Goal: Task Accomplishment & Management: Use online tool/utility

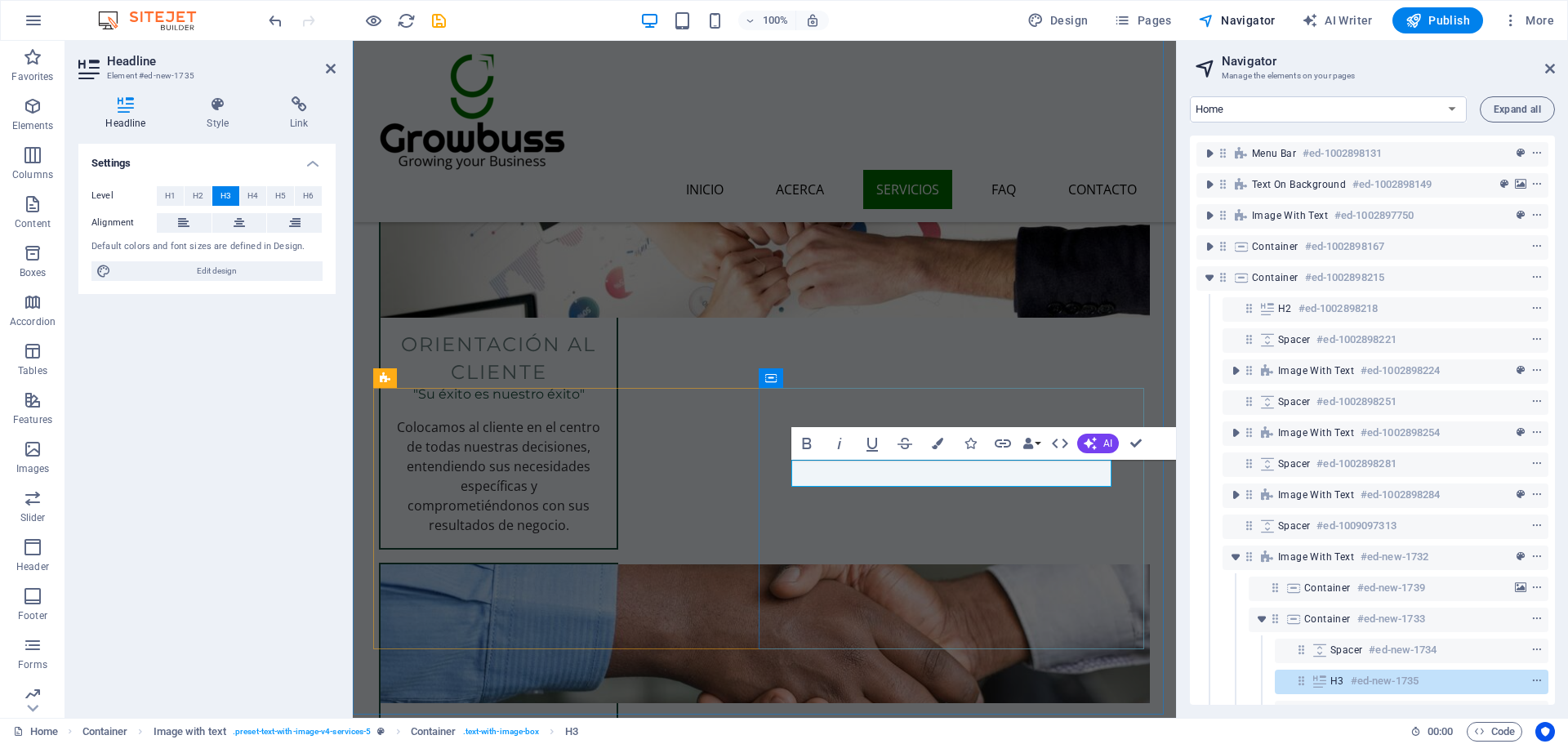
scroll to position [51, 0]
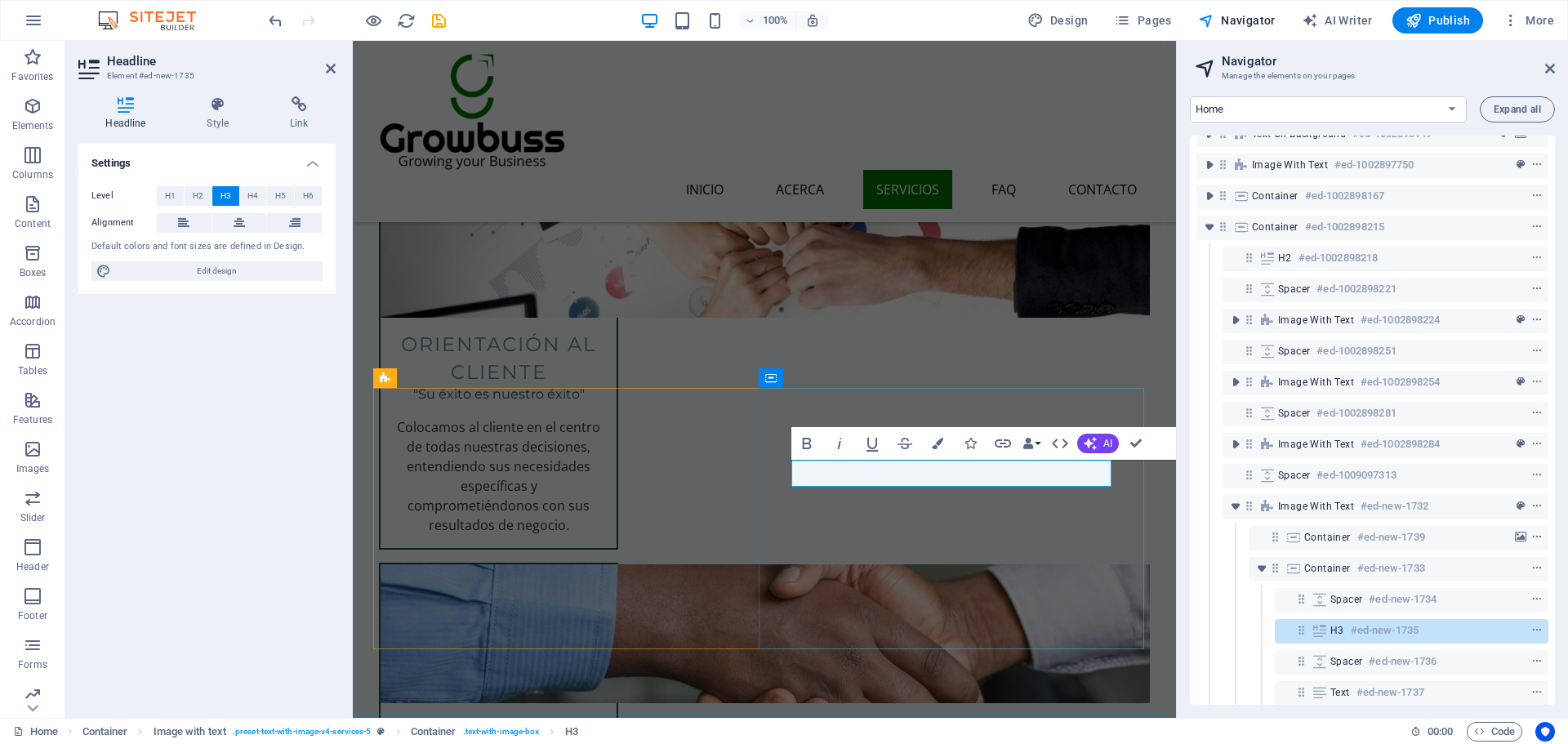
drag, startPoint x: 1002, startPoint y: 473, endPoint x: 563, endPoint y: 447, distance: 439.8
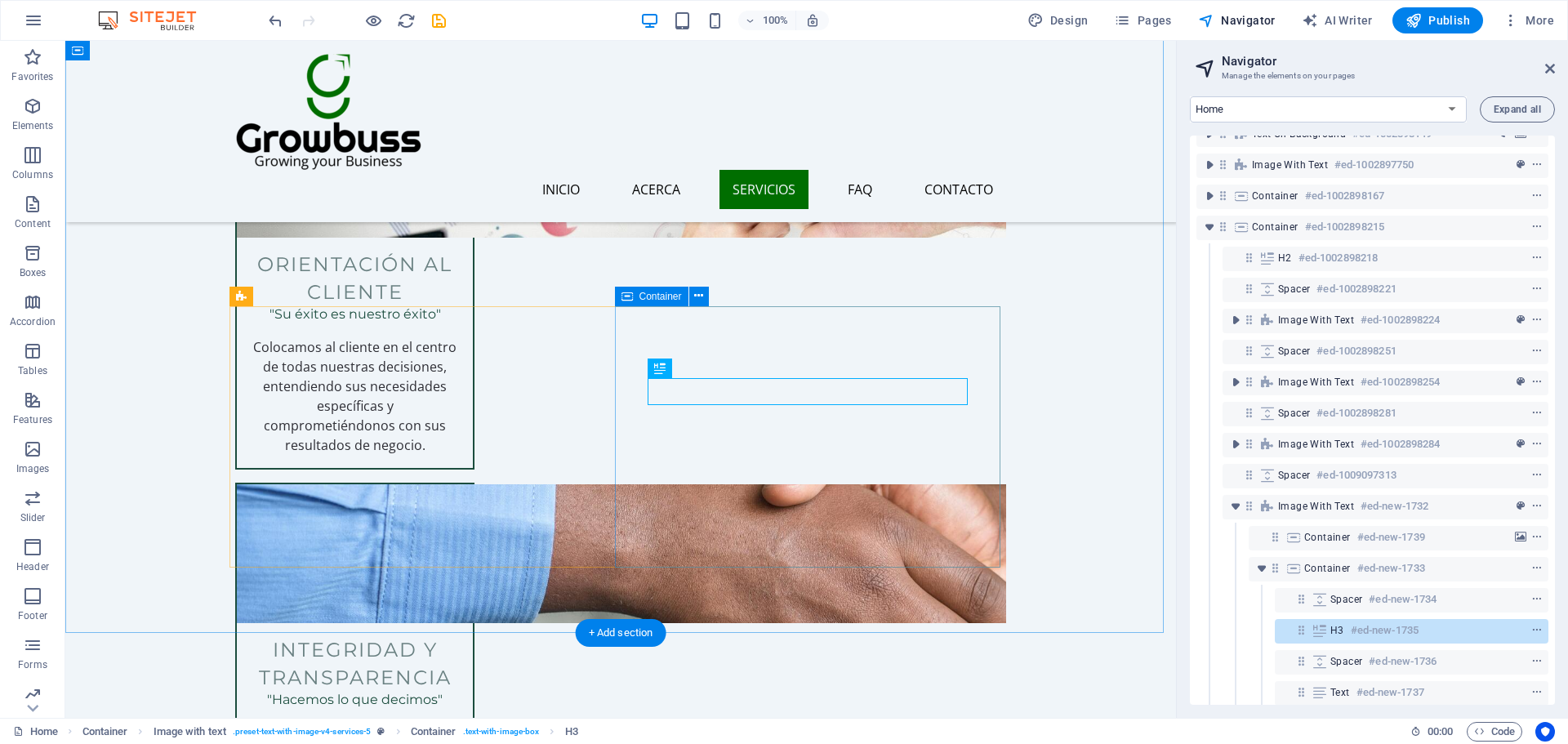
scroll to position [2695, 0]
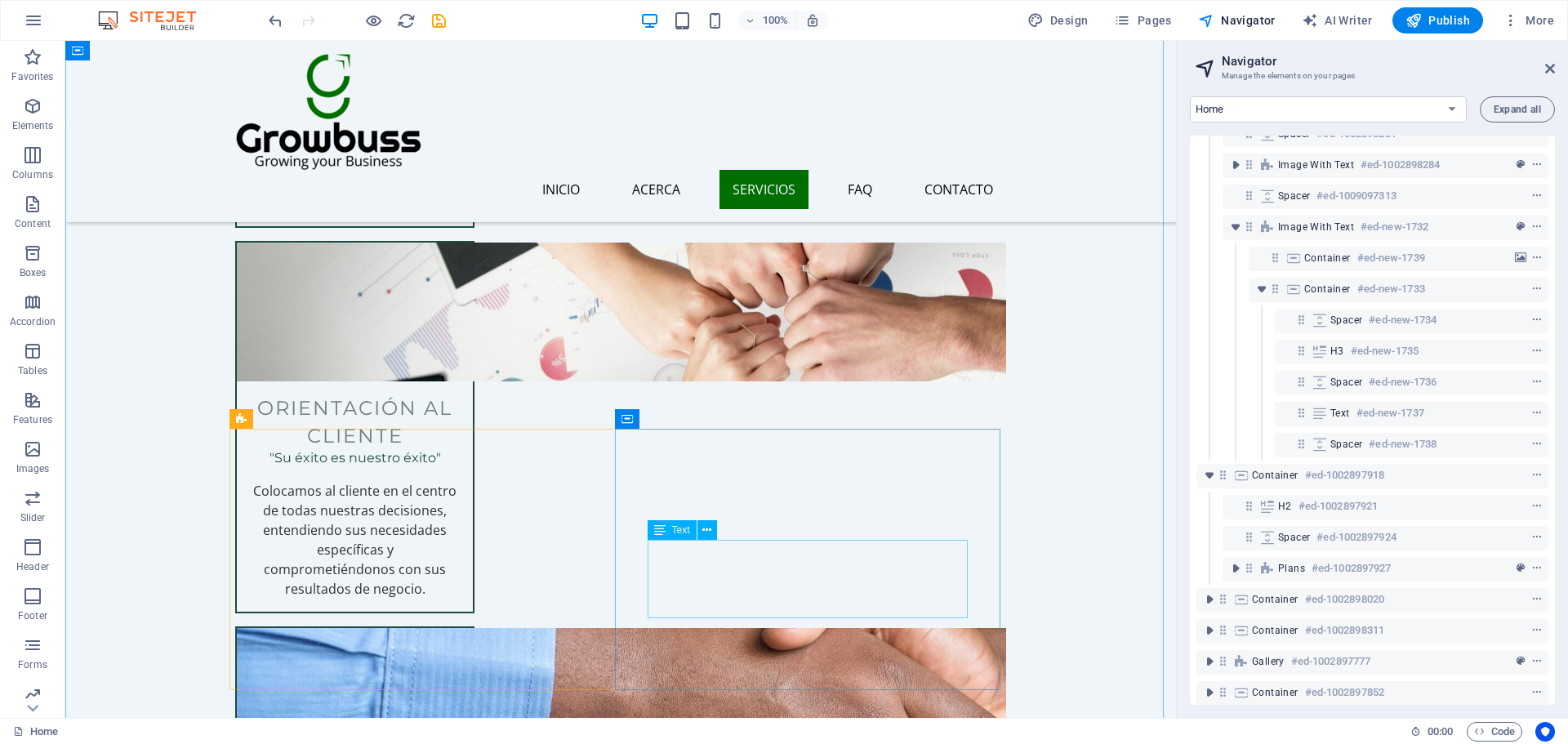
scroll to position [2614, 0]
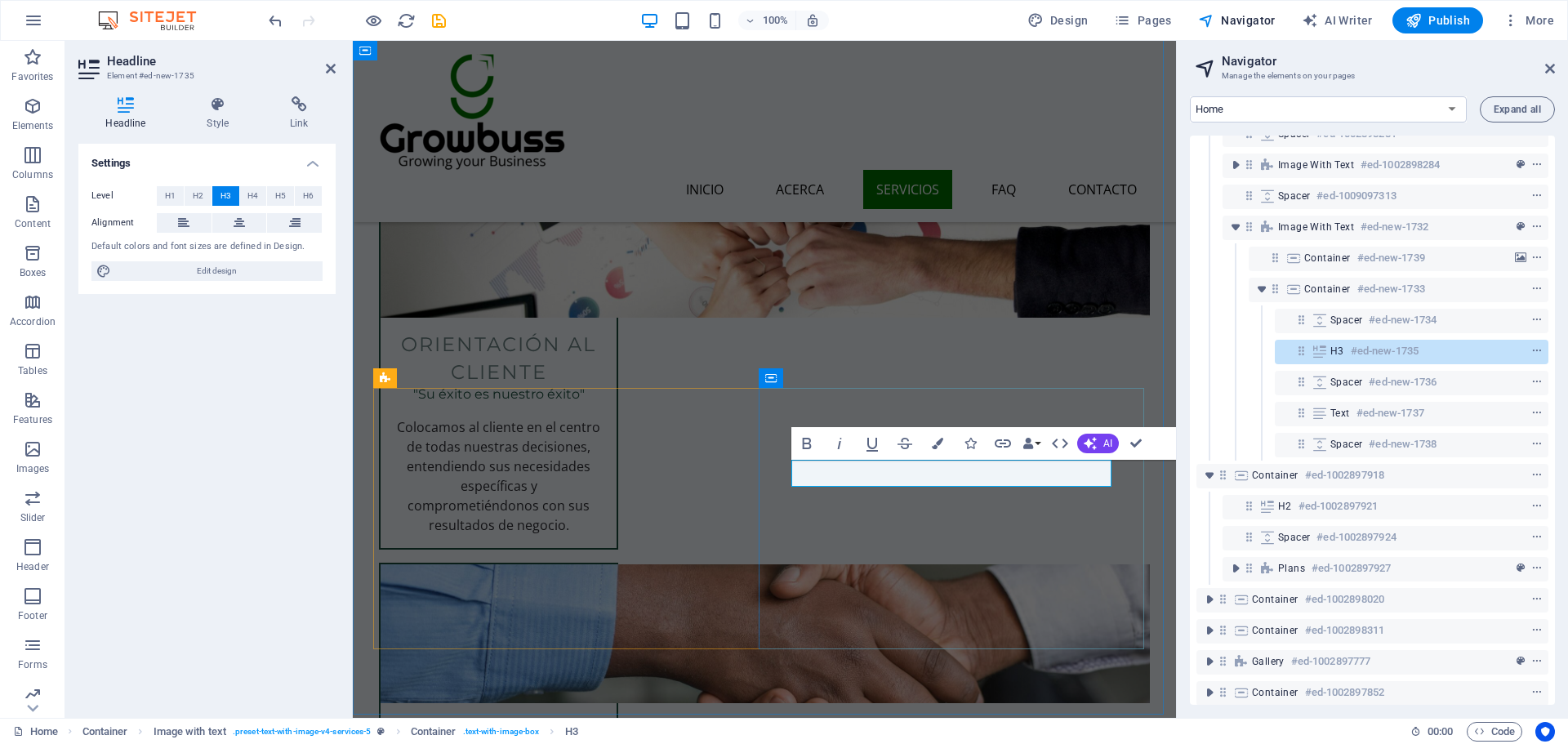
drag, startPoint x: 1062, startPoint y: 475, endPoint x: 969, endPoint y: 464, distance: 93.6
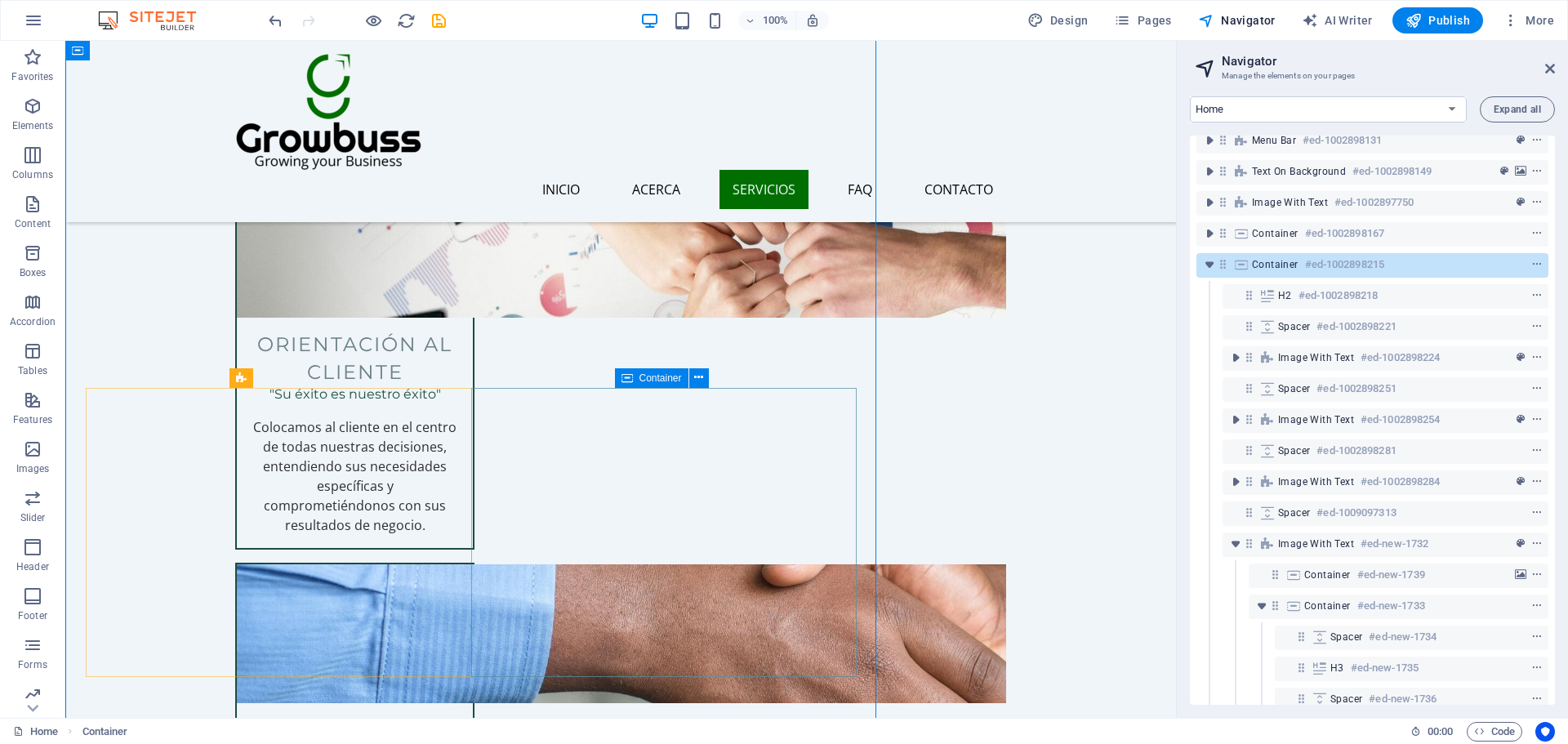
scroll to position [0, 0]
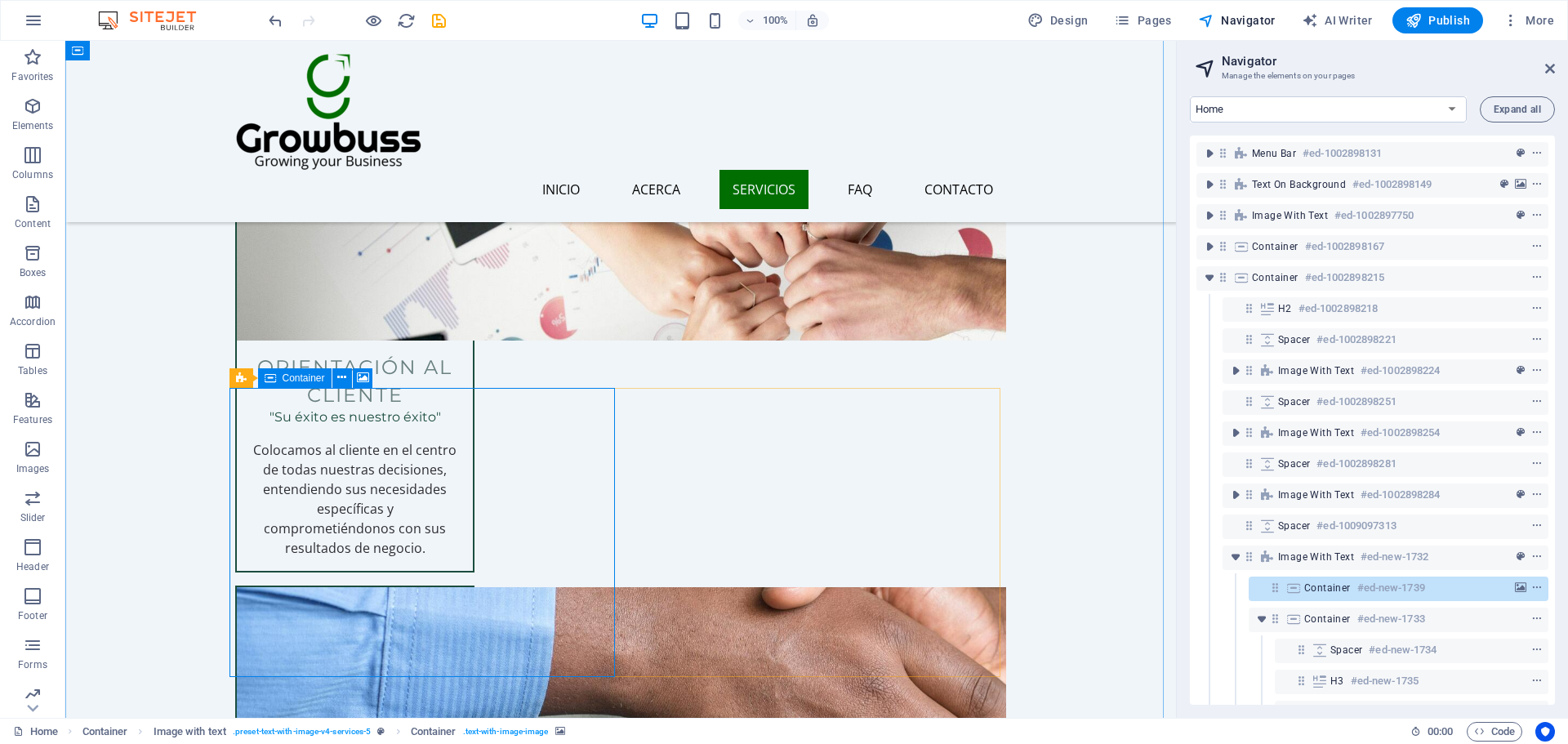
scroll to position [2614, 0]
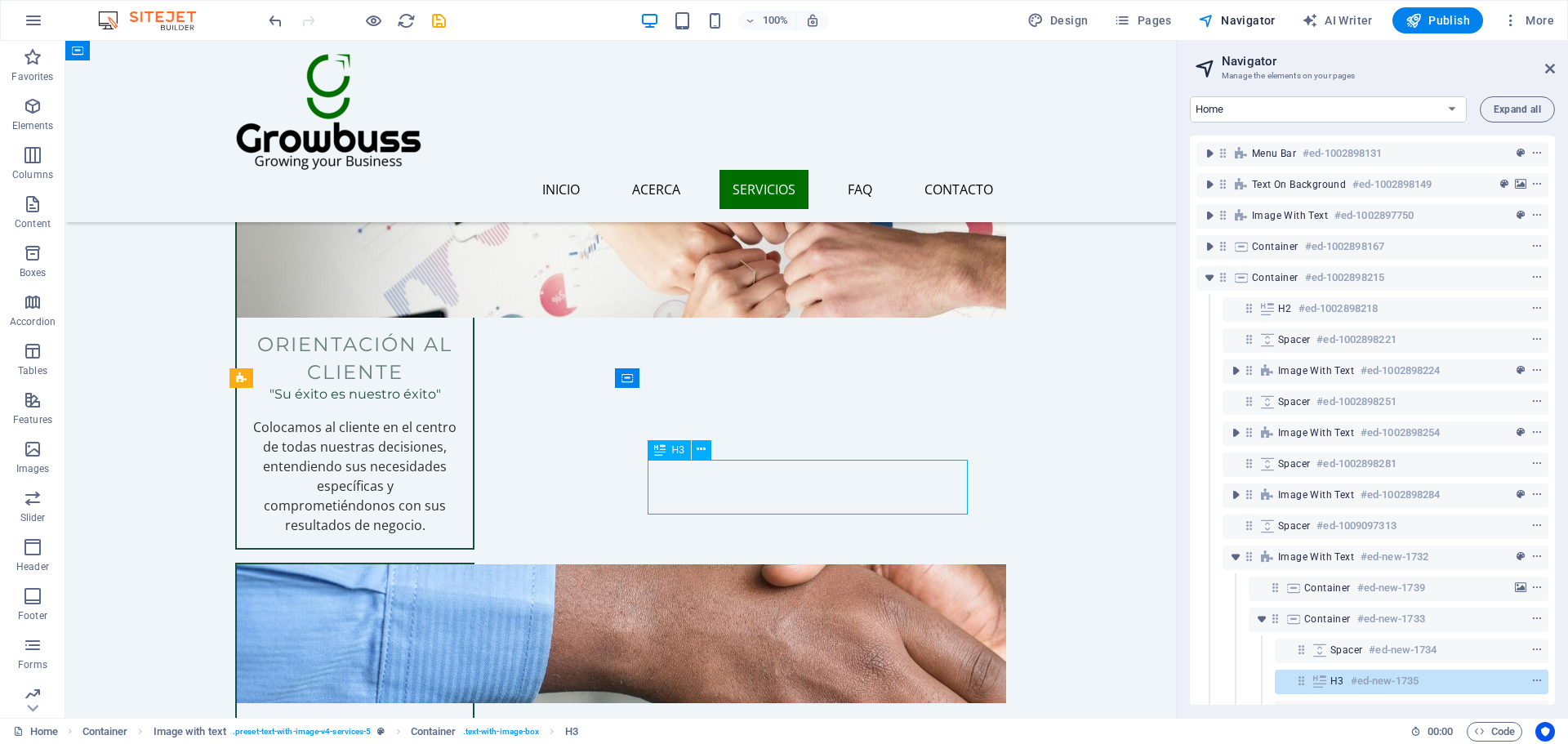
drag, startPoint x: 843, startPoint y: 503, endPoint x: 659, endPoint y: 486, distance: 184.8
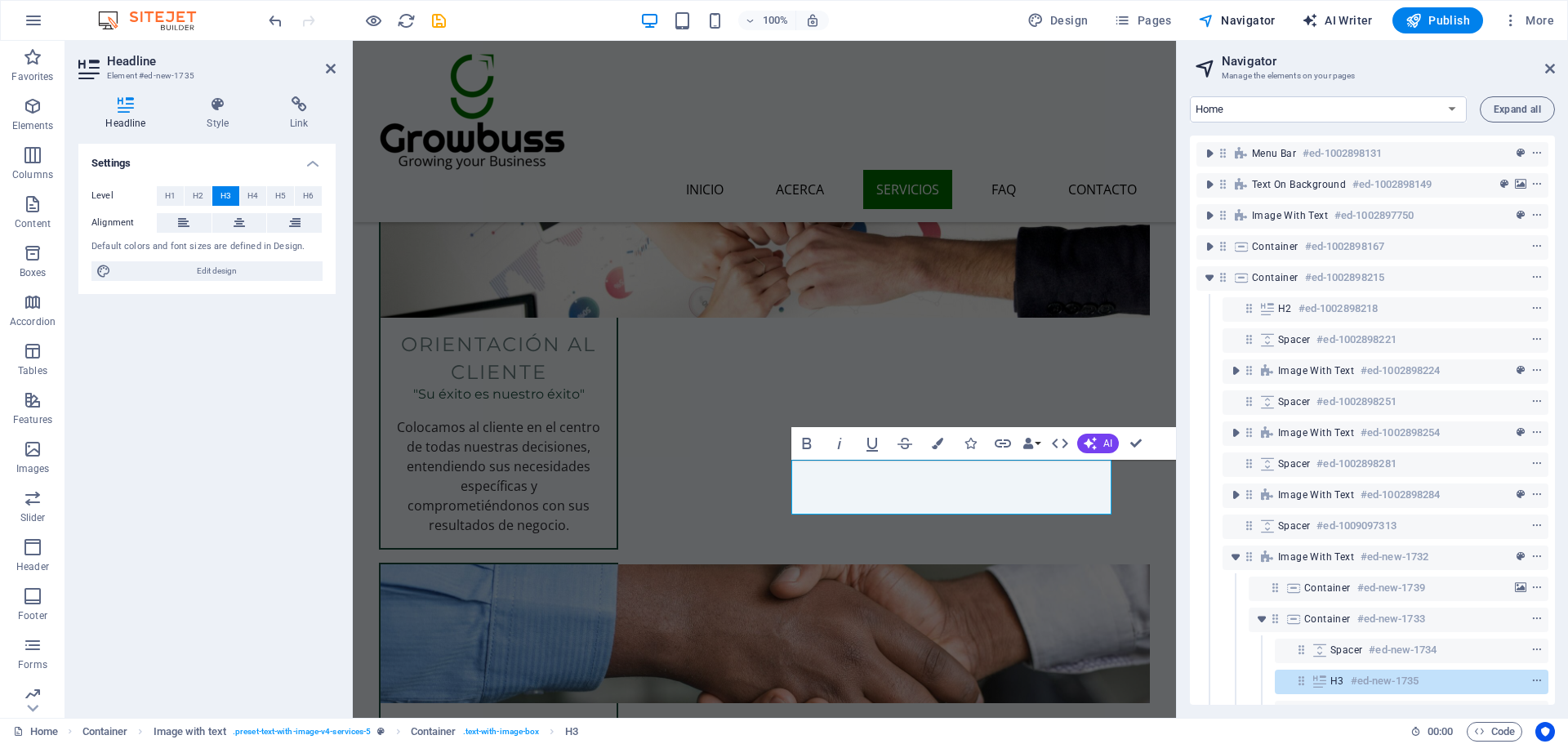
click at [1361, 8] on button "AI Writer" at bounding box center [1337, 20] width 84 height 26
select select "Spanish"
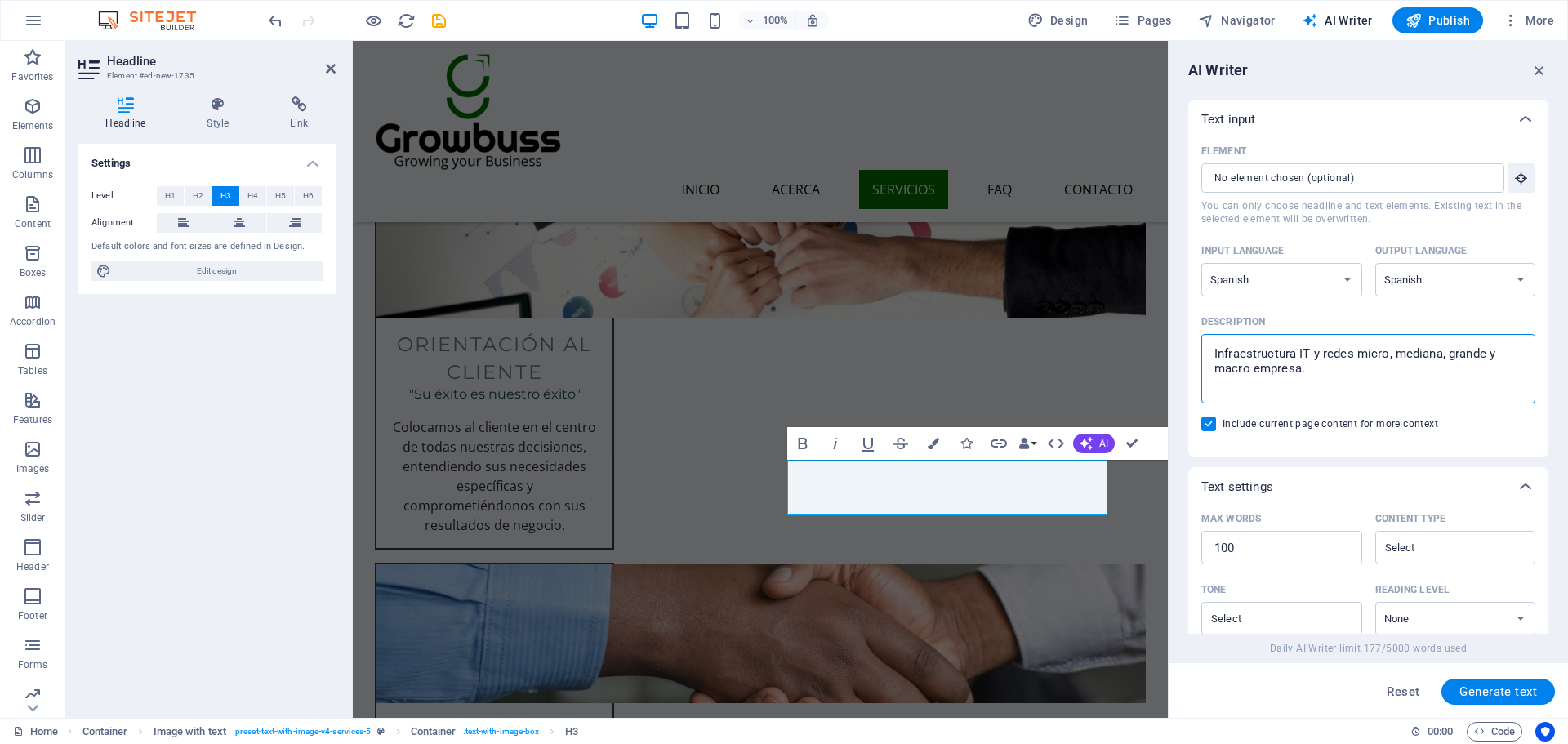
click at [1312, 360] on textarea "Infraestructura IT y redes micro, mediana, grande y macro empresa." at bounding box center [1368, 368] width 318 height 53
drag, startPoint x: 940, startPoint y: 253, endPoint x: 1600, endPoint y: 390, distance: 674.1
click at [1354, 399] on div "Infraestructura IT y redes micro, mediana, grande y macro empresa. x ​" at bounding box center [1368, 368] width 334 height 69
click at [1354, 395] on textarea "Infraestructura IT y redes micro, mediana, grande y macro empresa." at bounding box center [1368, 368] width 318 height 53
paste textarea "Tecnologica Mipyme y Macro"
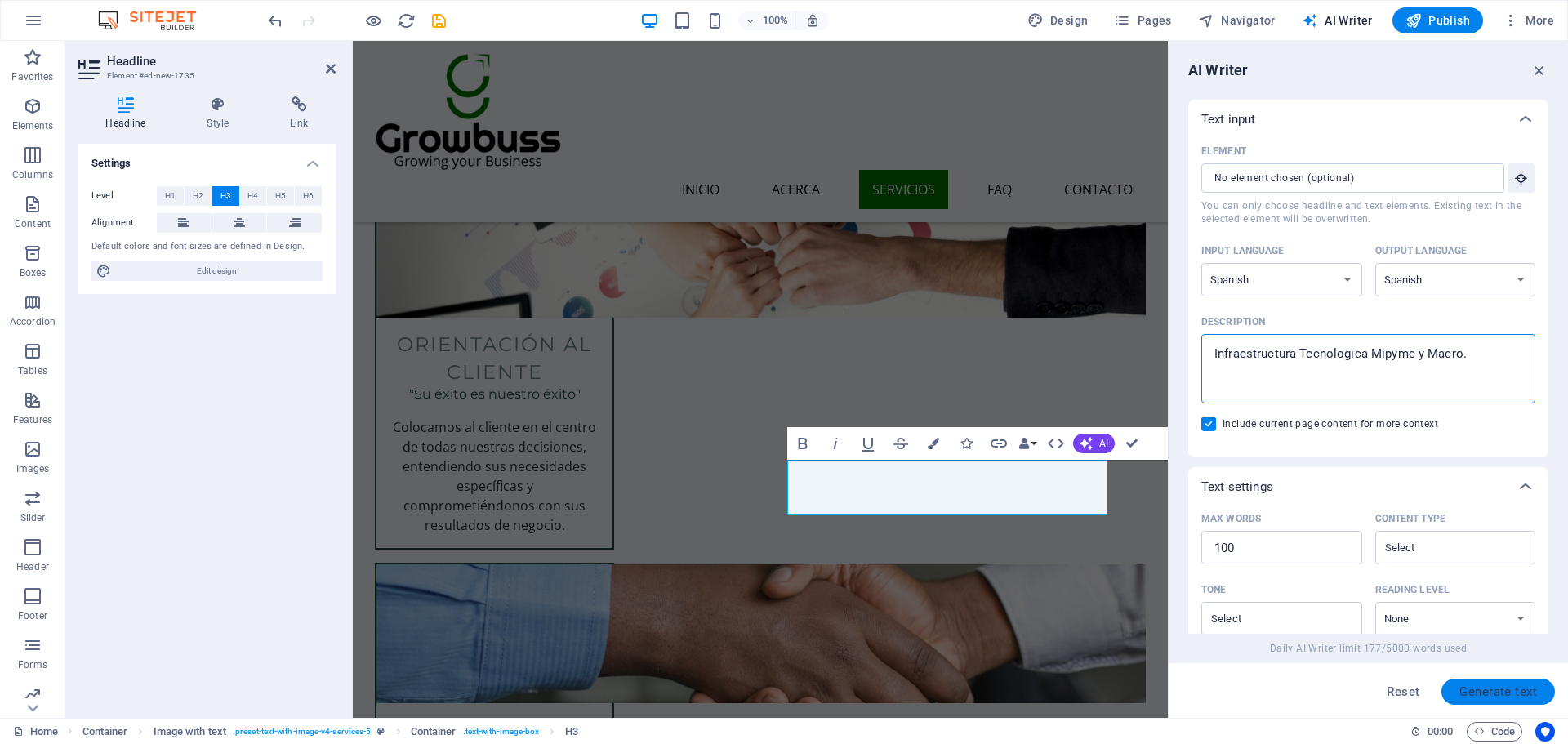
click at [1524, 689] on span "Generate text" at bounding box center [1498, 692] width 78 height 13
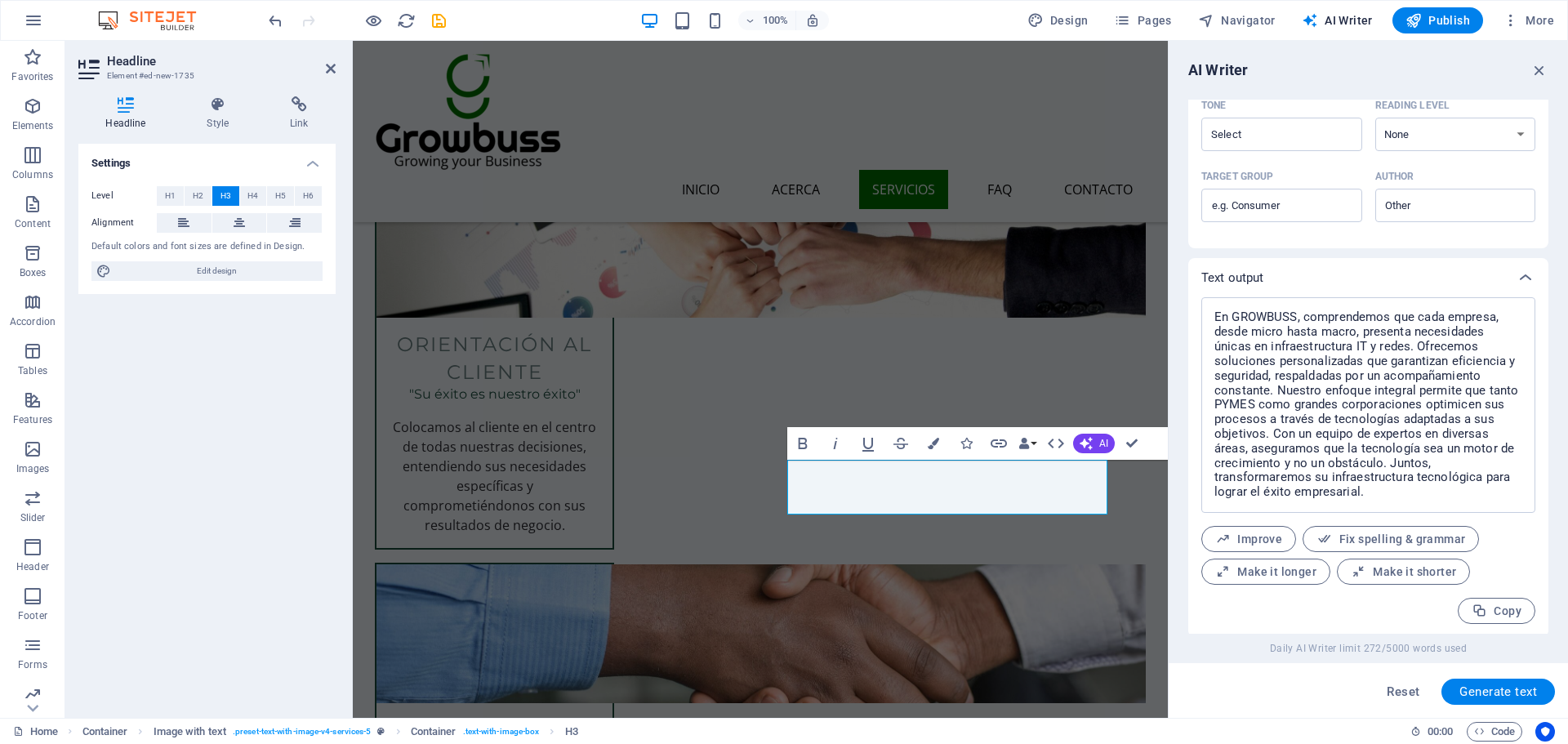
scroll to position [488, 0]
click at [1374, 555] on div "Improve Fix spelling & grammar Make it longer Make it shorter" at bounding box center [1368, 552] width 334 height 59
click at [1374, 558] on button "Make it shorter" at bounding box center [1403, 568] width 134 height 26
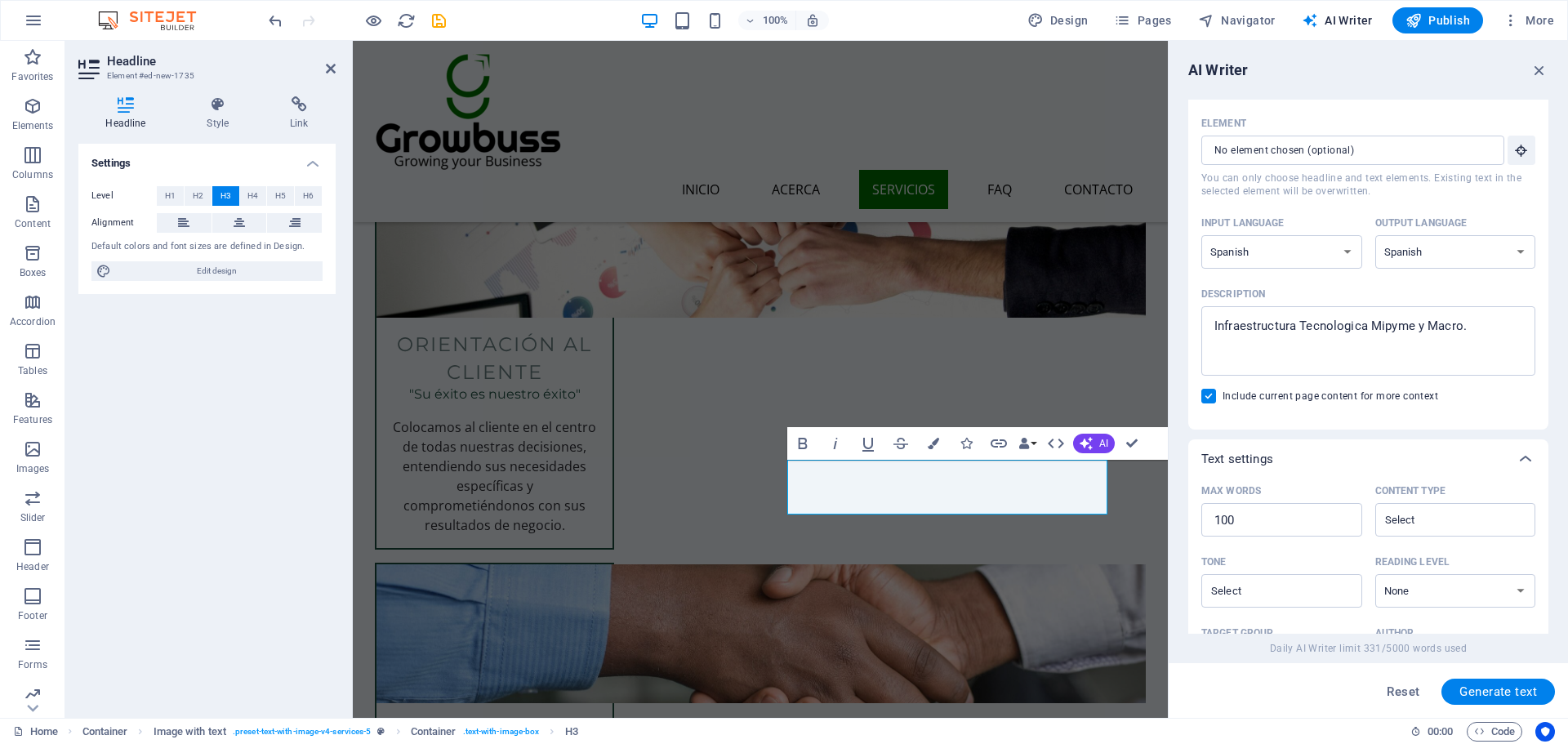
scroll to position [0, 0]
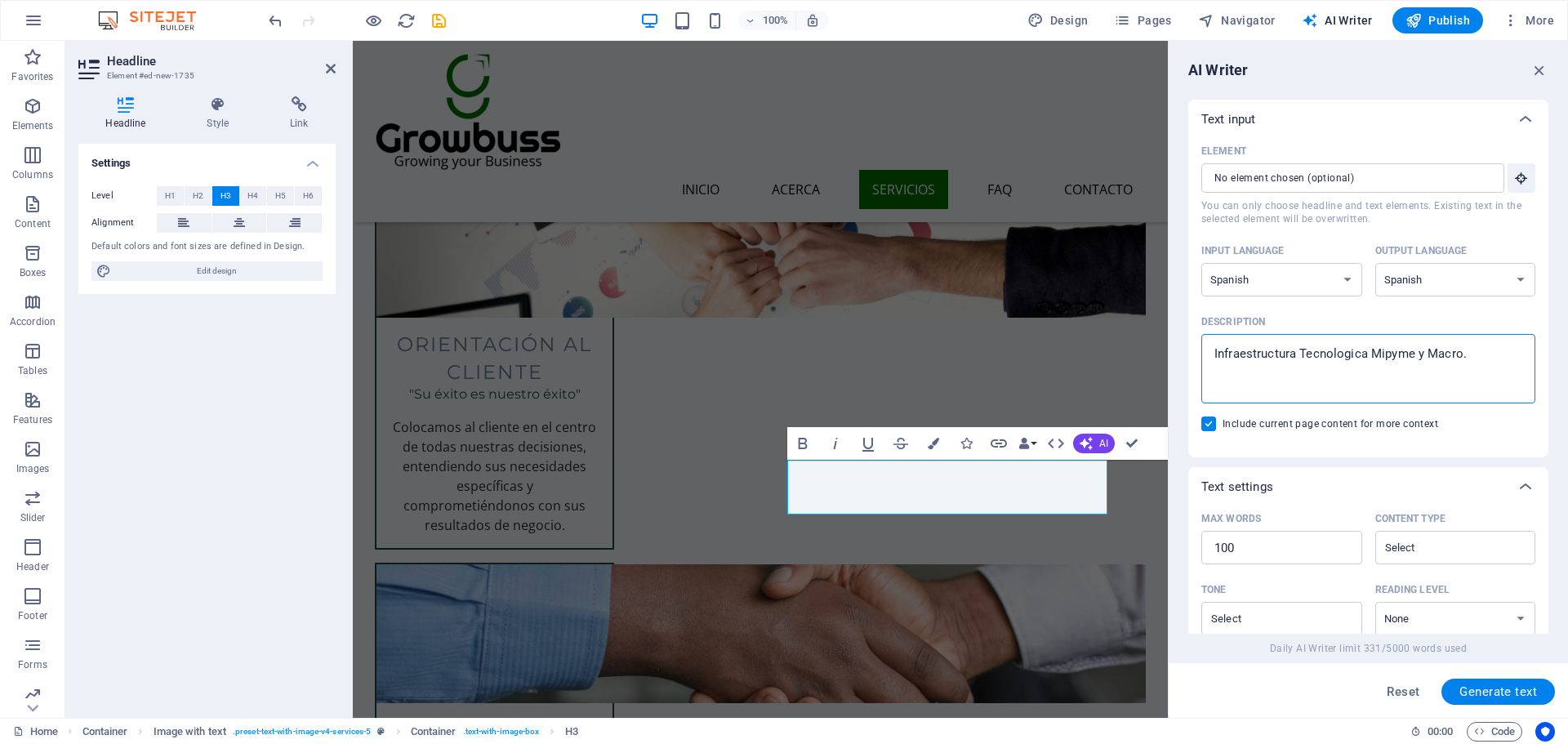
drag, startPoint x: 1845, startPoint y: 398, endPoint x: 858, endPoint y: 347, distance: 988.3
paste textarea "La base de cualquier infraestructura tecnológica moderna comienza con un cablea…"
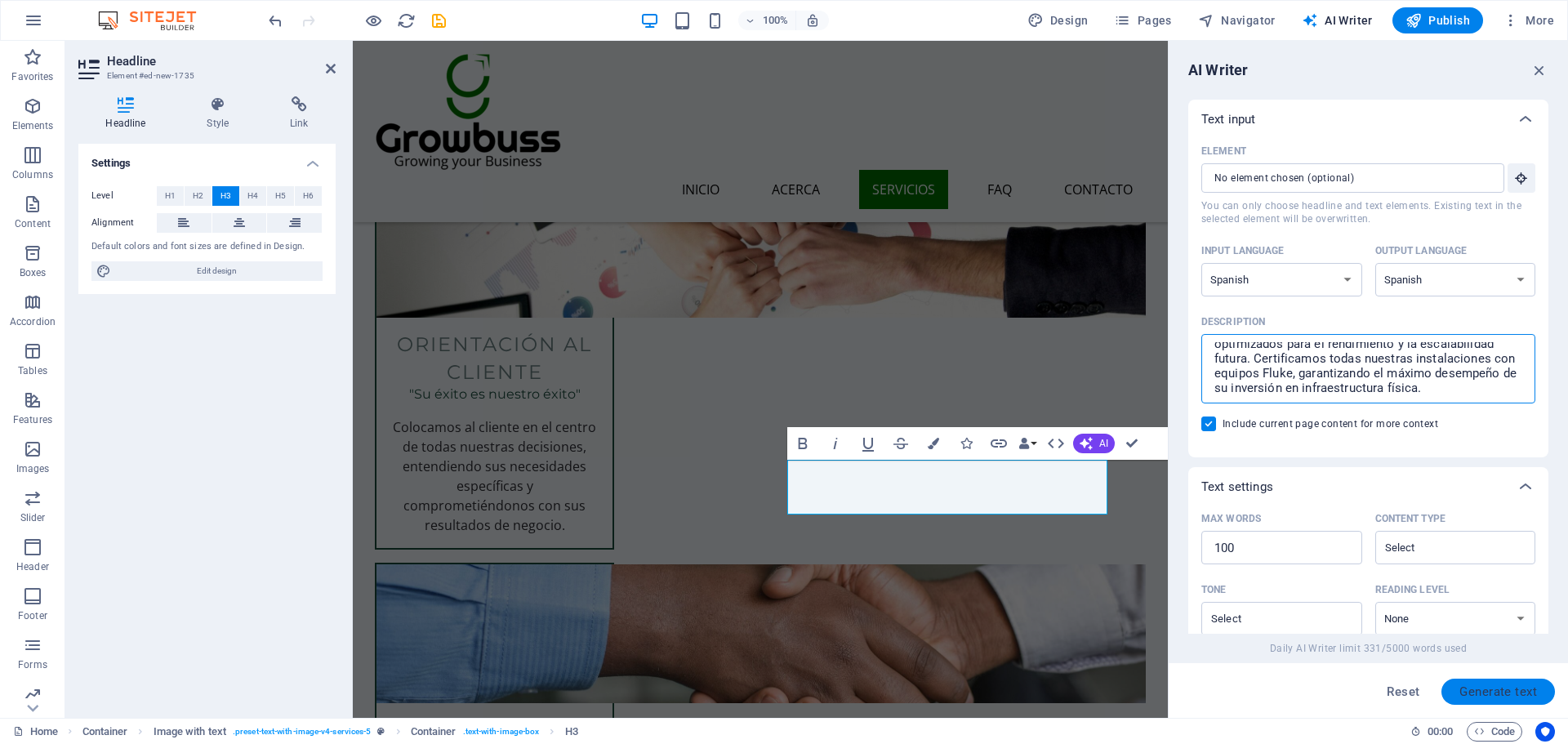
type textarea "La base de cualquier infraestructura tecnológica moderna comienza con un cablea…"
click at [1492, 686] on span "Generate text" at bounding box center [1498, 692] width 78 height 13
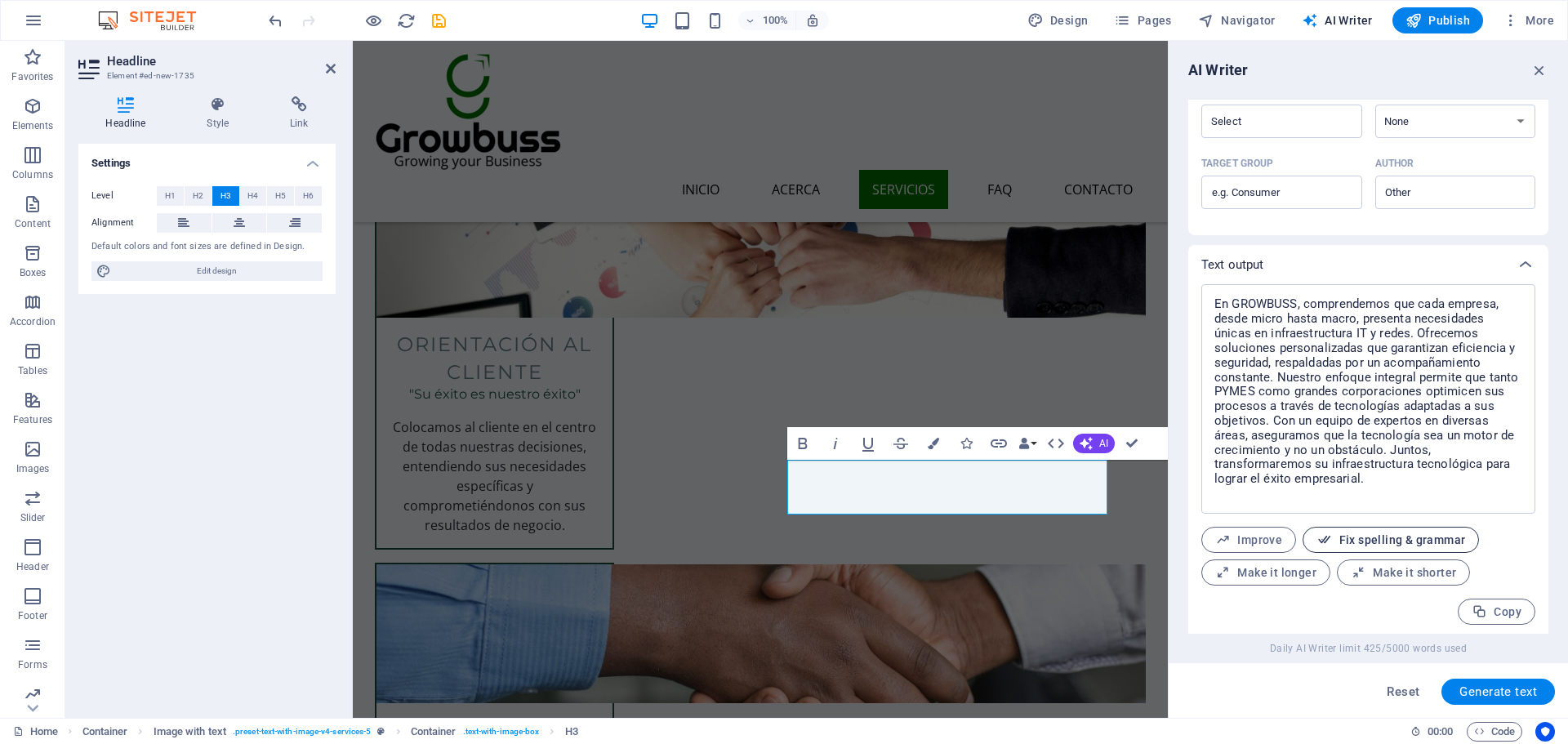
scroll to position [502, 0]
drag, startPoint x: 1266, startPoint y: 457, endPoint x: 1382, endPoint y: 419, distance: 122.1
click at [1382, 419] on textarea "La implementación de una infraestructura tecnológica efectiva comienza con un d…" at bounding box center [1368, 395] width 318 height 213
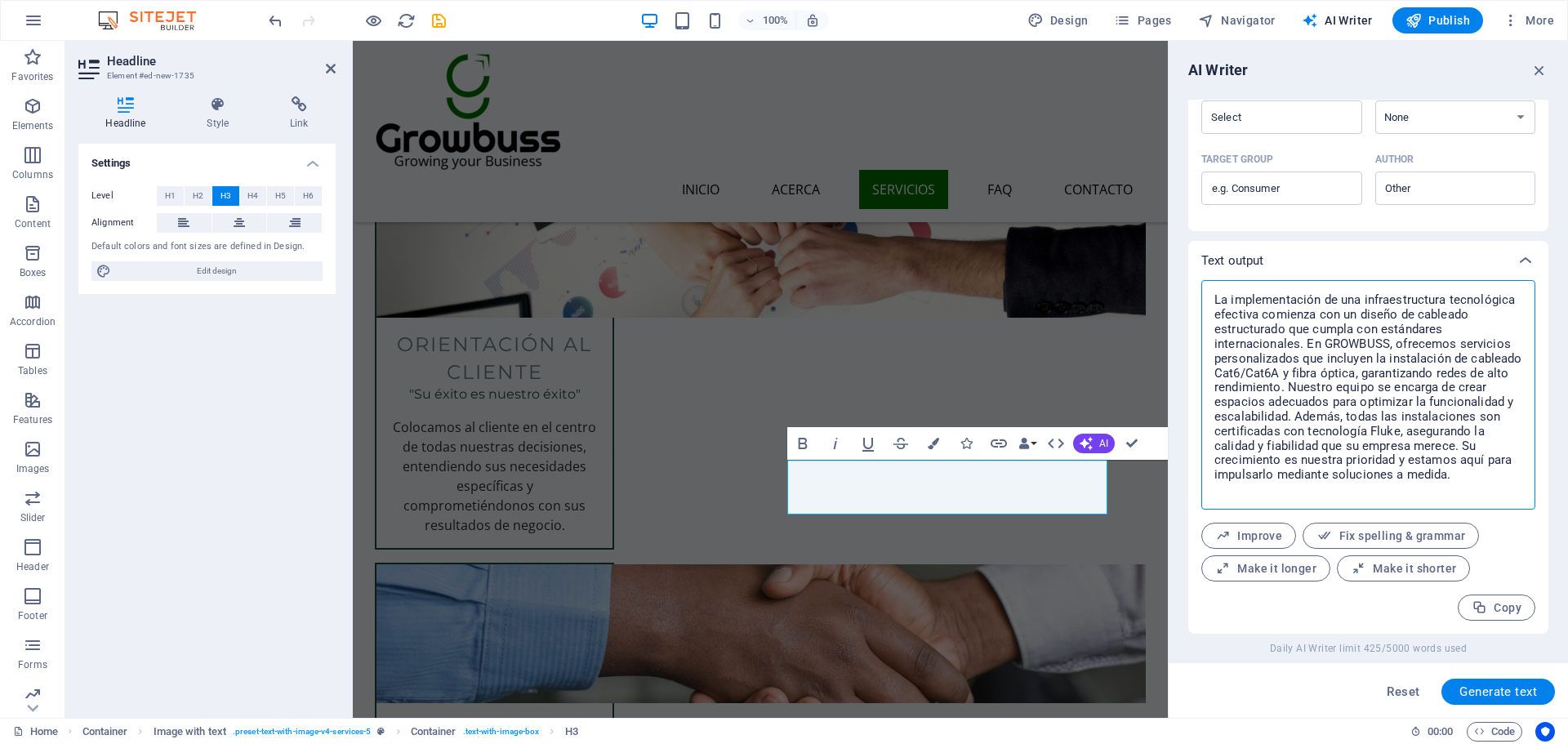
type textarea "La implementación de una infraestructura tecnológica efectiva comienza con un d…"
click at [1384, 573] on span "Make it shorter" at bounding box center [1403, 568] width 106 height 15
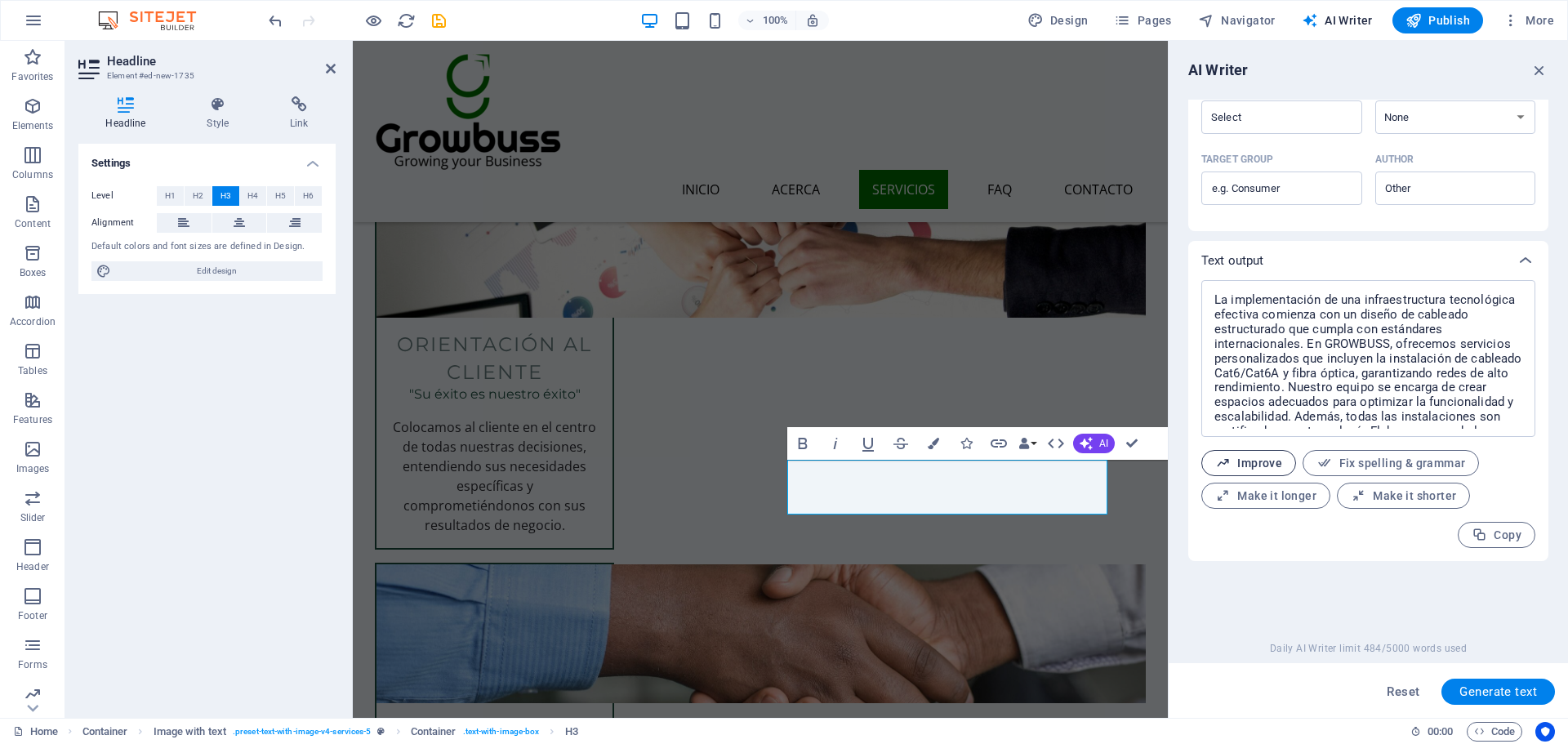
click at [1277, 456] on span "Improve" at bounding box center [1248, 463] width 67 height 15
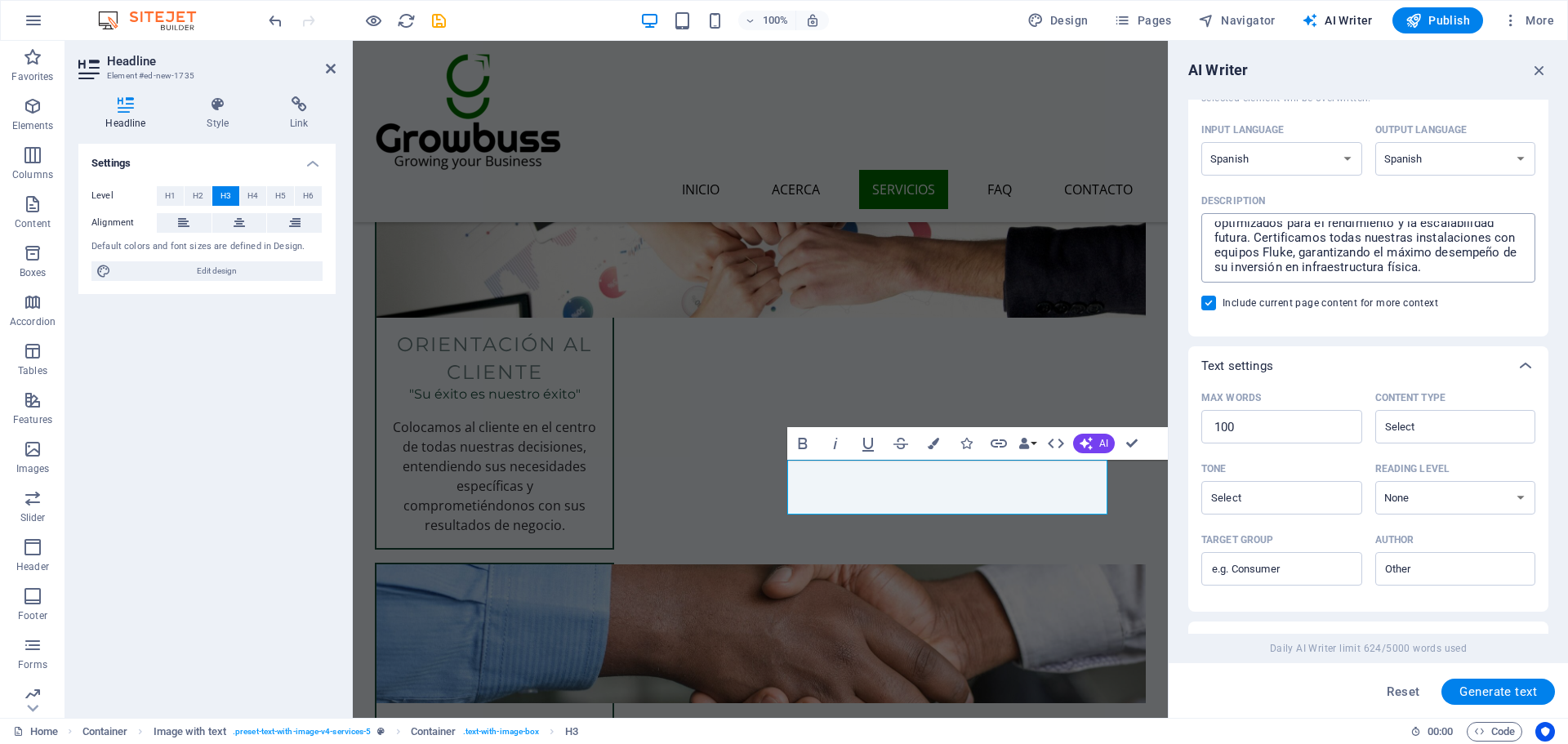
scroll to position [93, 0]
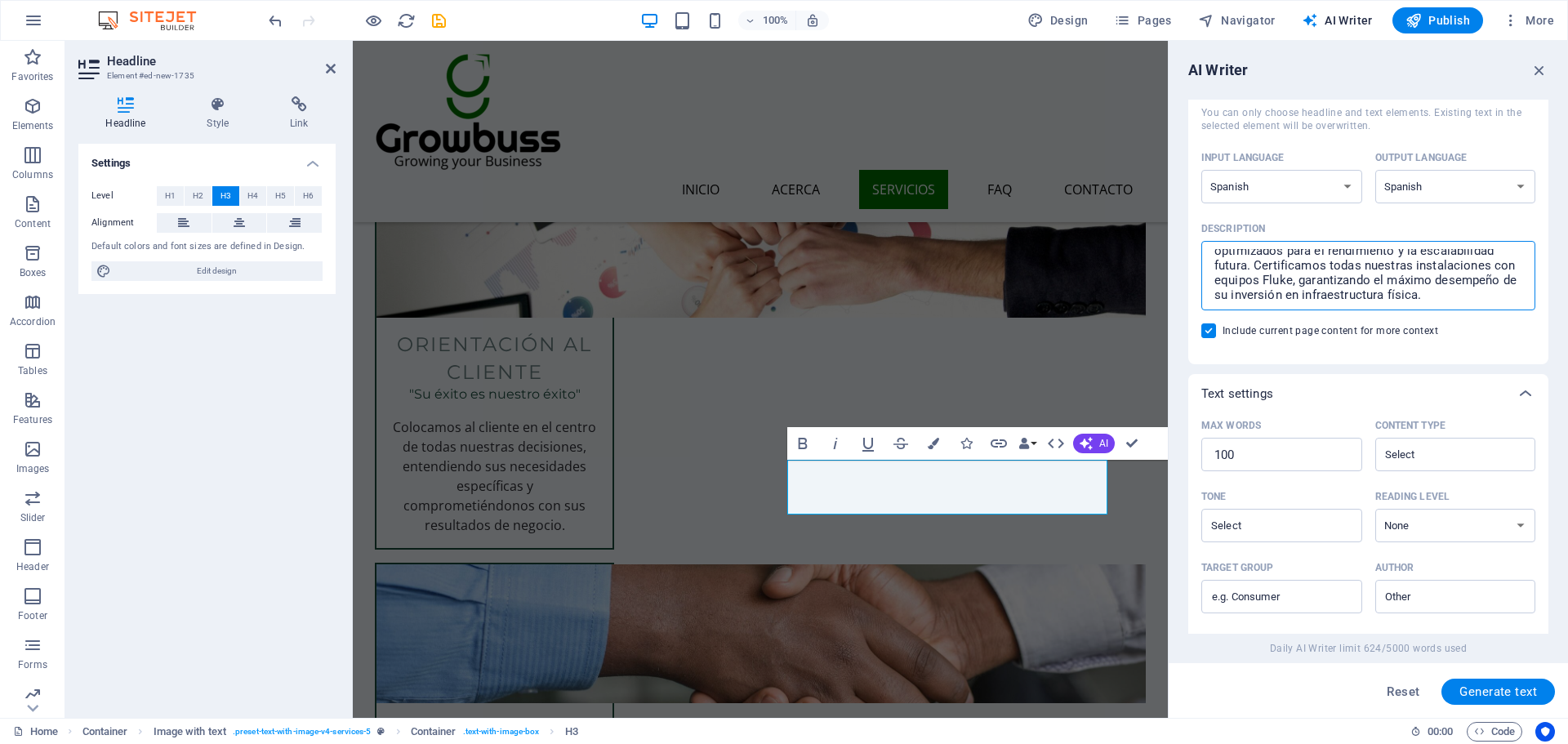
click at [1439, 297] on textarea "La base de cualquier infraestructura tecnológica moderna comienza con un cablea…" at bounding box center [1368, 275] width 318 height 53
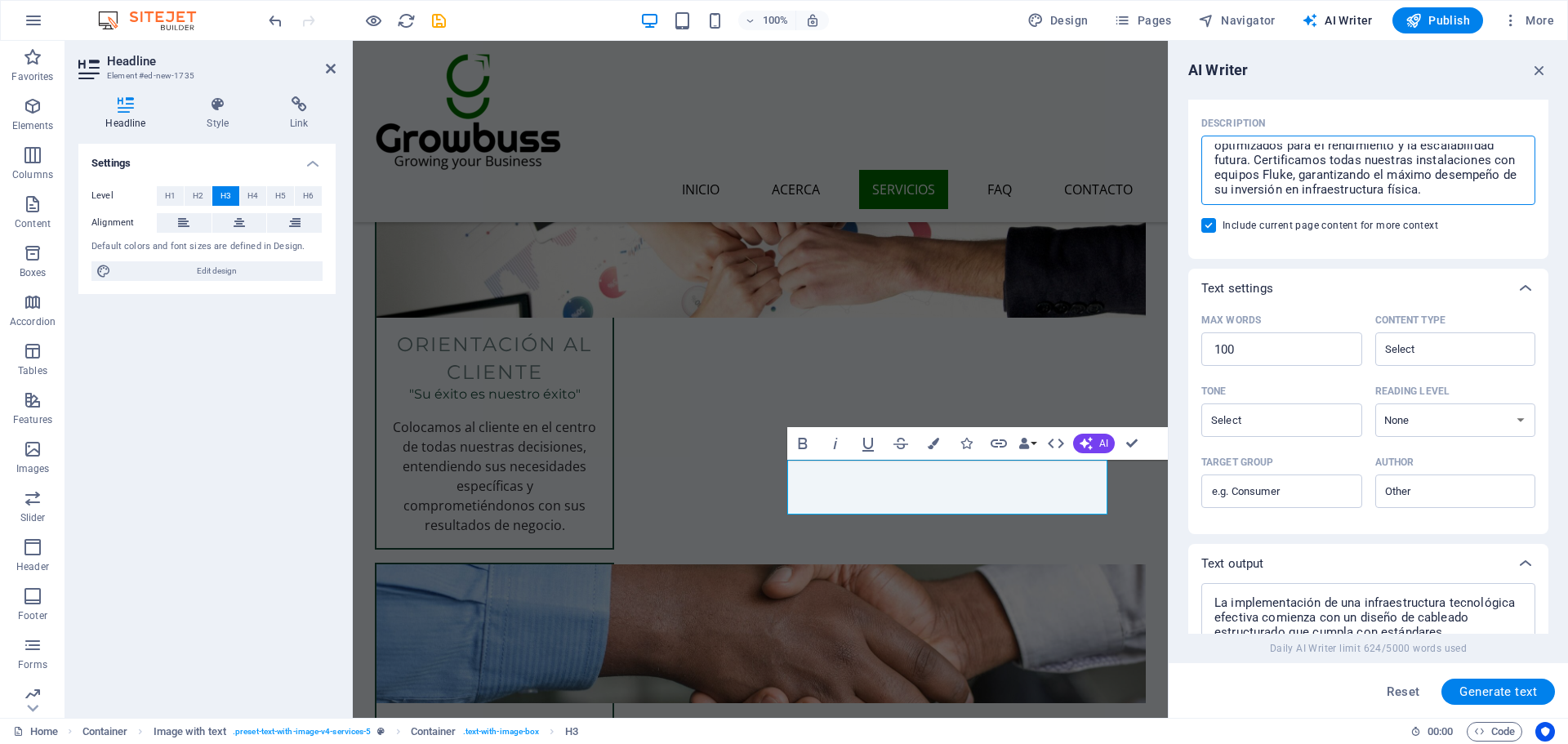
scroll to position [175, 0]
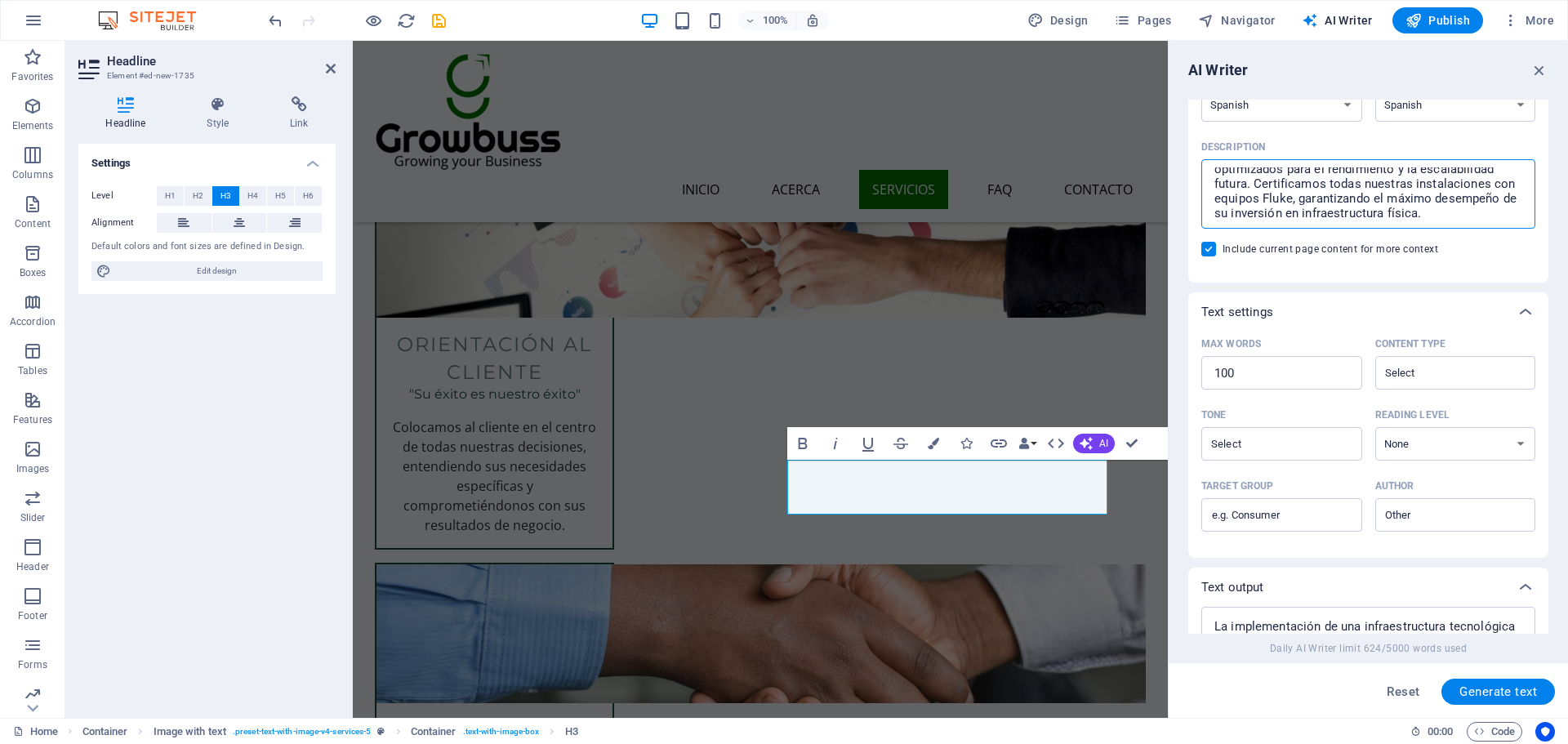
click at [1495, 677] on div "Reset Generate text" at bounding box center [1368, 690] width 400 height 55
click at [1495, 687] on span "Generate text" at bounding box center [1498, 692] width 78 height 13
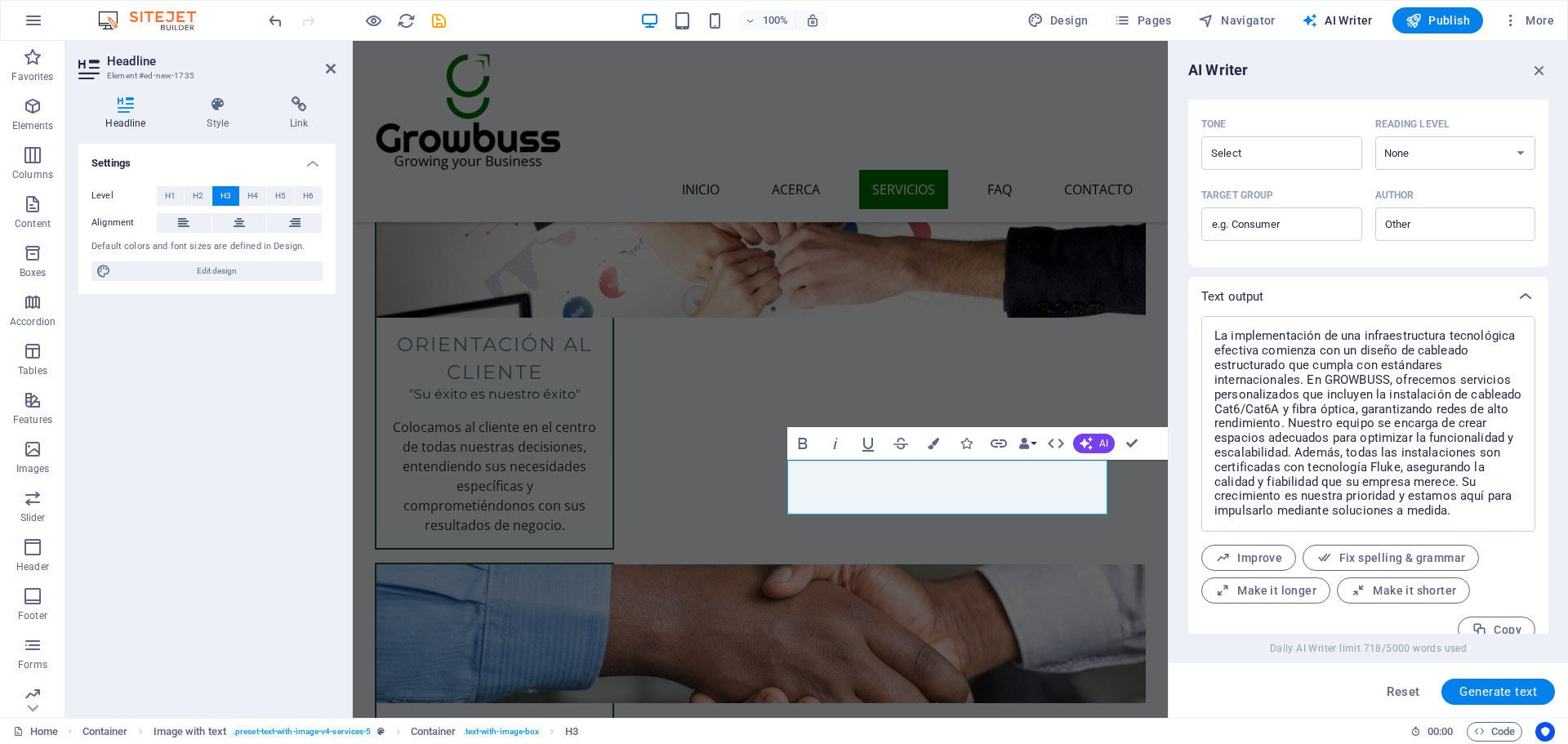
scroll to position [488, 0]
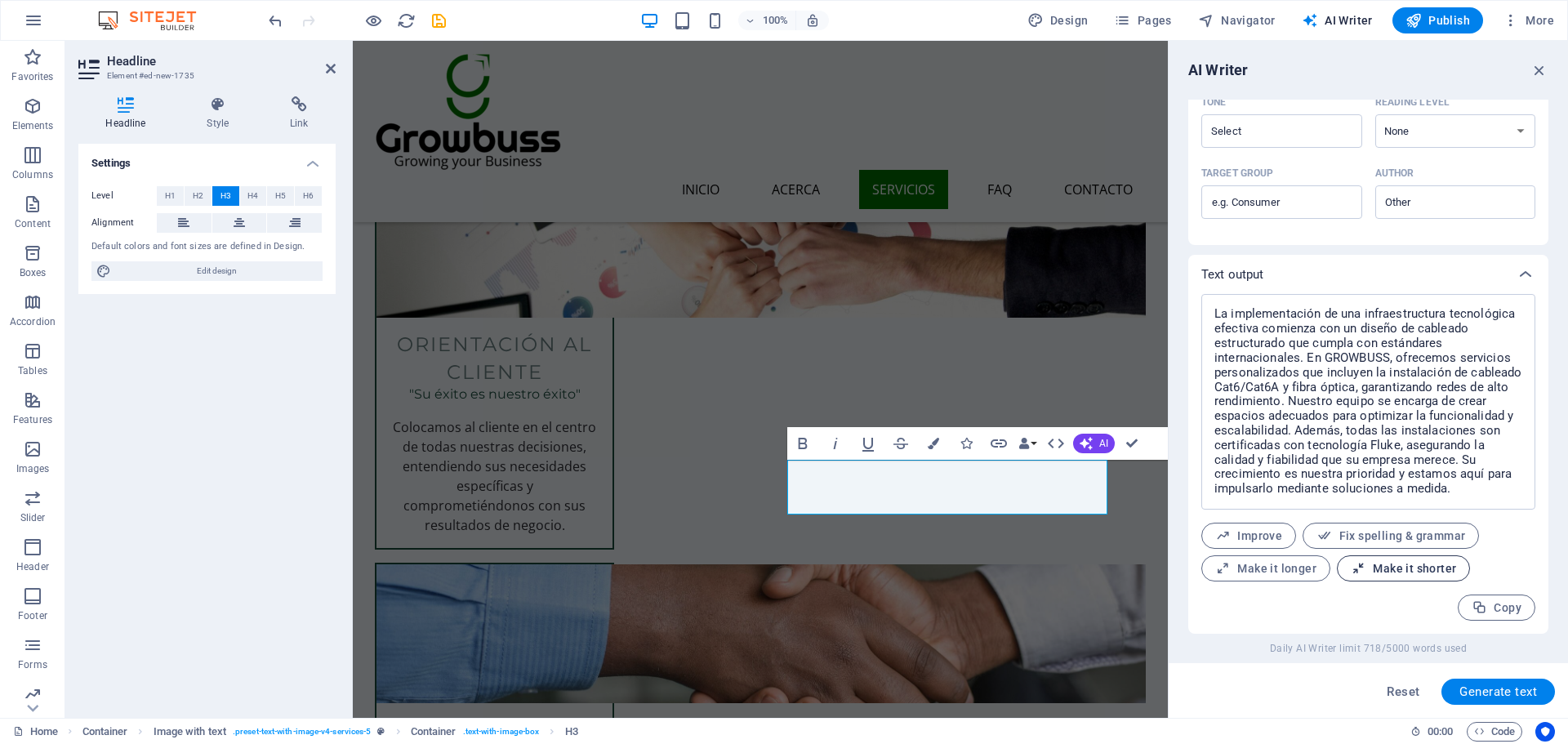
click at [1386, 563] on span "Make it shorter" at bounding box center [1403, 568] width 106 height 15
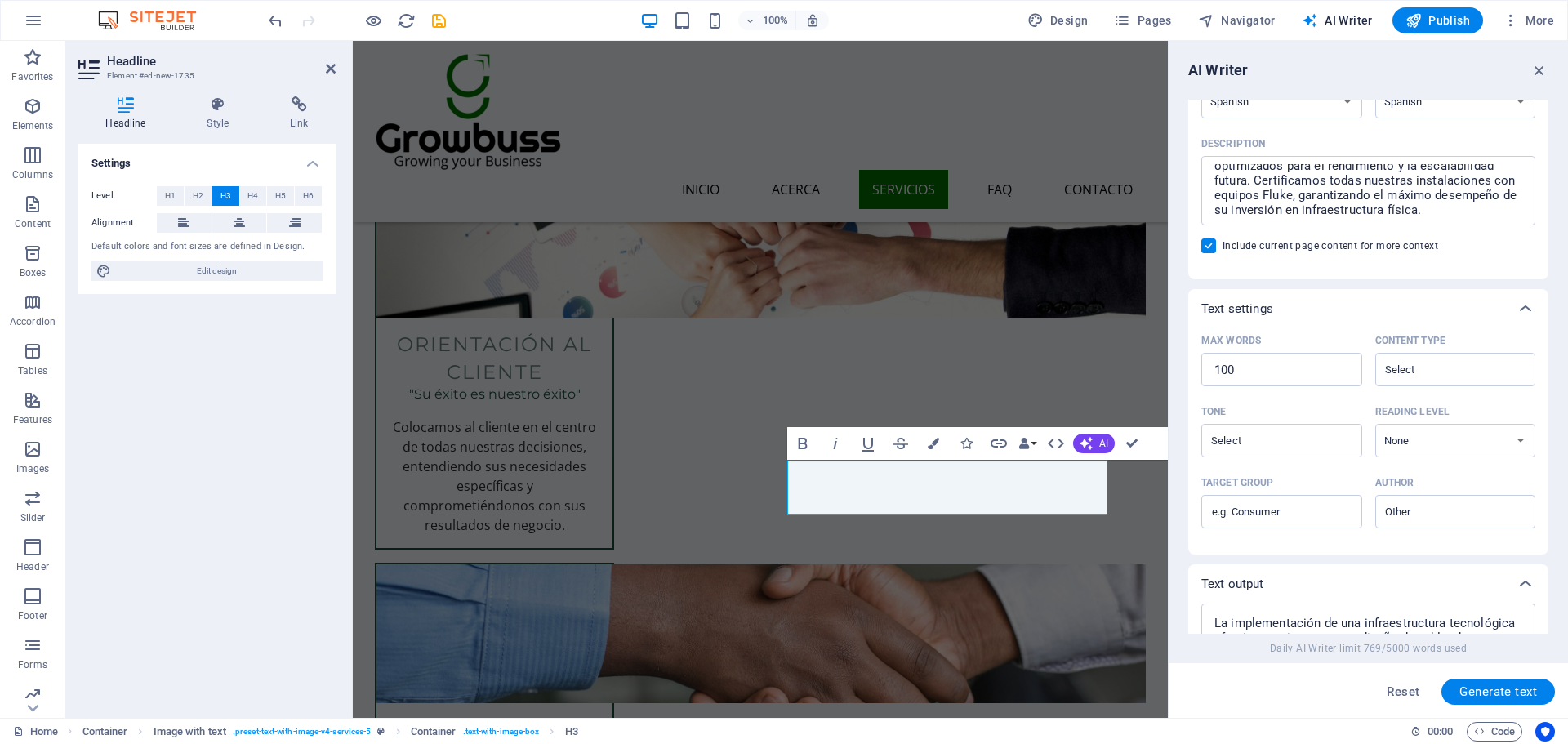
scroll to position [161, 0]
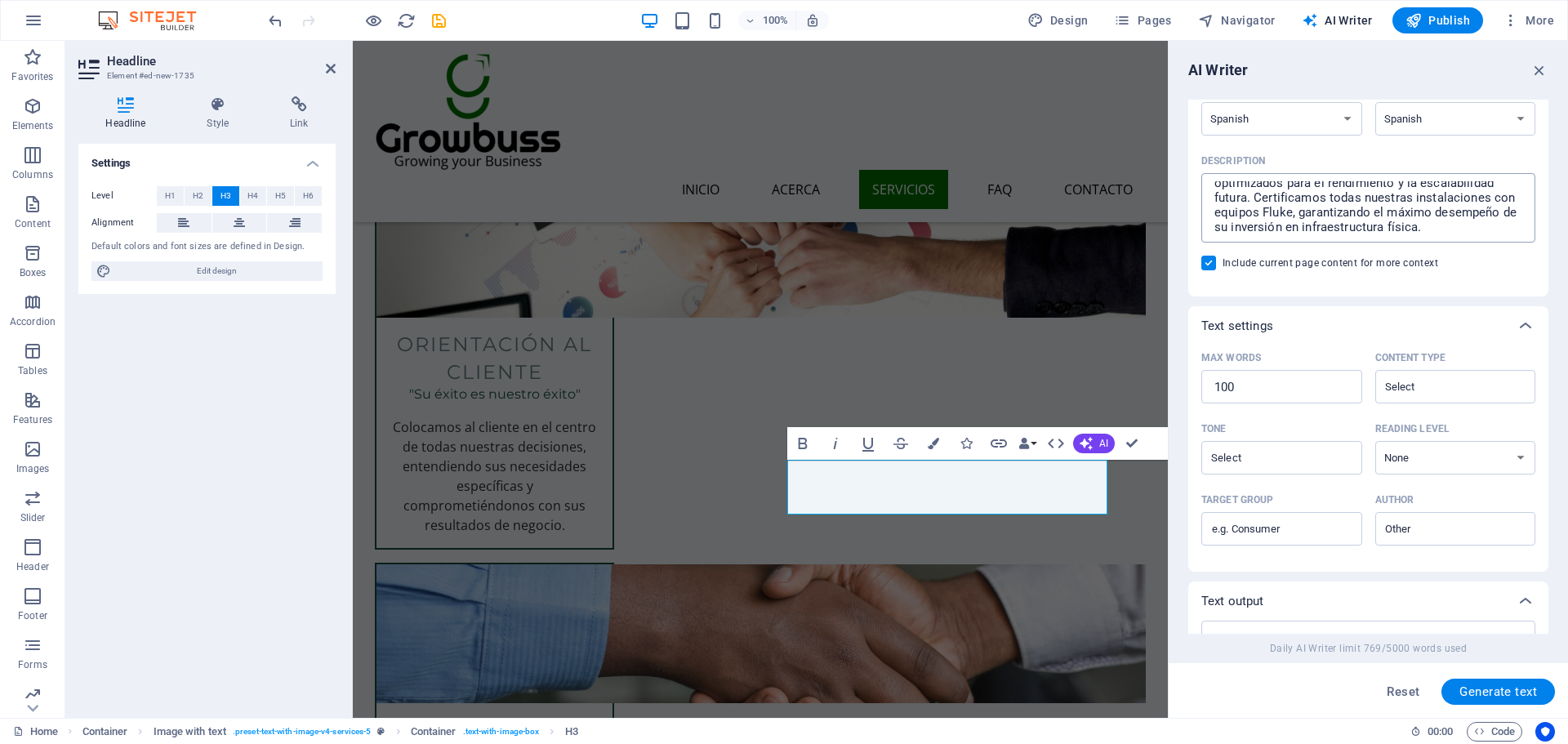
click at [1312, 235] on div "La base de cualquier infraestructura tecnológica moderna comienza con un cablea…" at bounding box center [1368, 207] width 334 height 69
click at [1312, 235] on textarea "La base de cualquier infraestructura tecnológica moderna comienza con un cablea…" at bounding box center [1368, 207] width 318 height 53
click at [1252, 212] on textarea "La base de cualquier infraestructura tecnológica moderna comienza con un cablea…" at bounding box center [1368, 207] width 318 height 53
click at [1254, 215] on textarea "La base de cualquier infraestructura tecnológica moderna comienza con un cablea…" at bounding box center [1368, 207] width 318 height 53
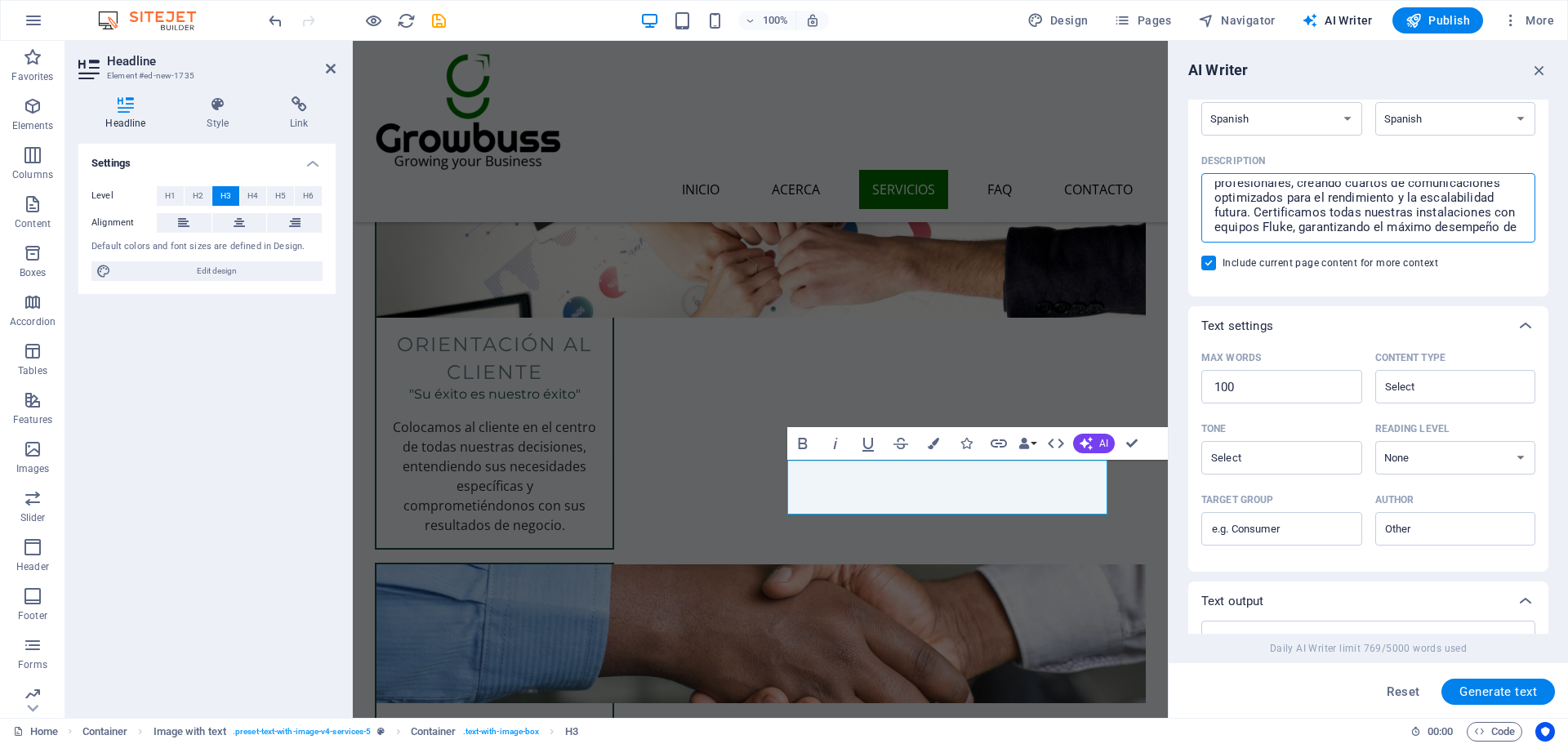
click at [1292, 226] on textarea "La base de cualquier infraestructura tecnológica moderna comienza con un cablea…" at bounding box center [1368, 207] width 318 height 53
click at [1452, 222] on textarea "La base de cualquier infraestructura tecnológica moderna comienza con un cablea…" at bounding box center [1368, 207] width 318 height 53
click at [1488, 697] on span "Generate text" at bounding box center [1498, 692] width 78 height 13
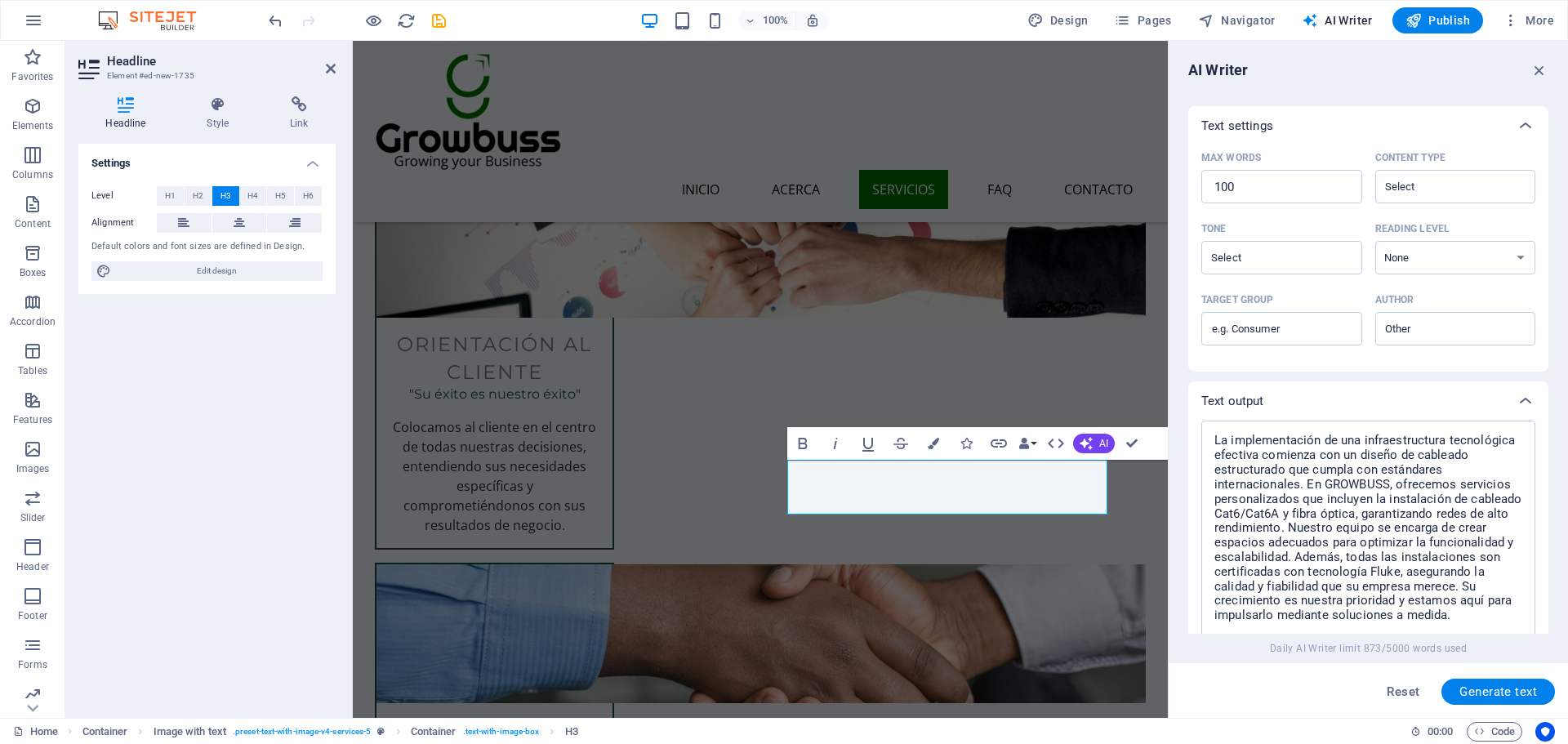
scroll to position [420, 0]
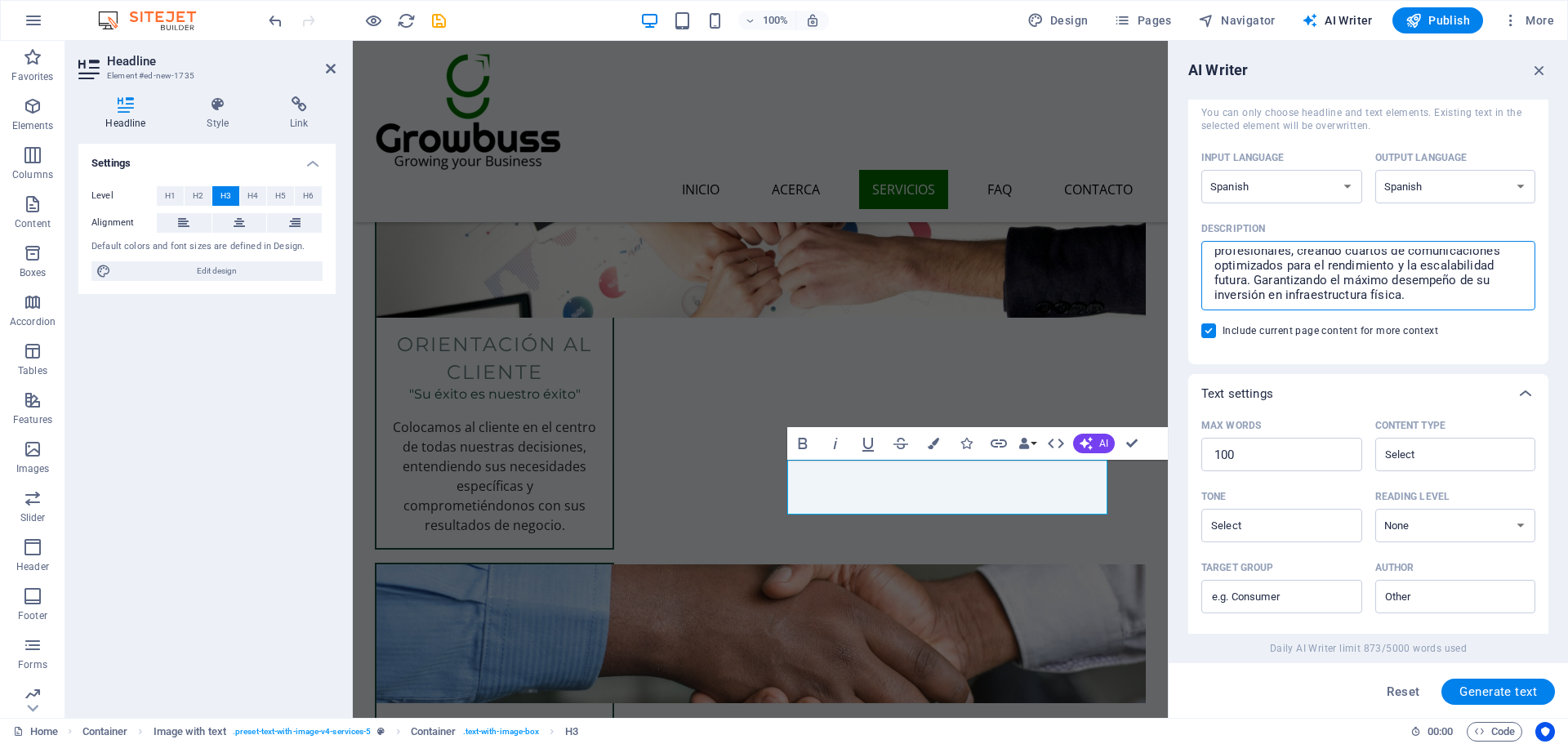
click at [1425, 297] on textarea "La base de cualquier infraestructura tecnológica moderna comienza con un cablea…" at bounding box center [1368, 275] width 318 height 53
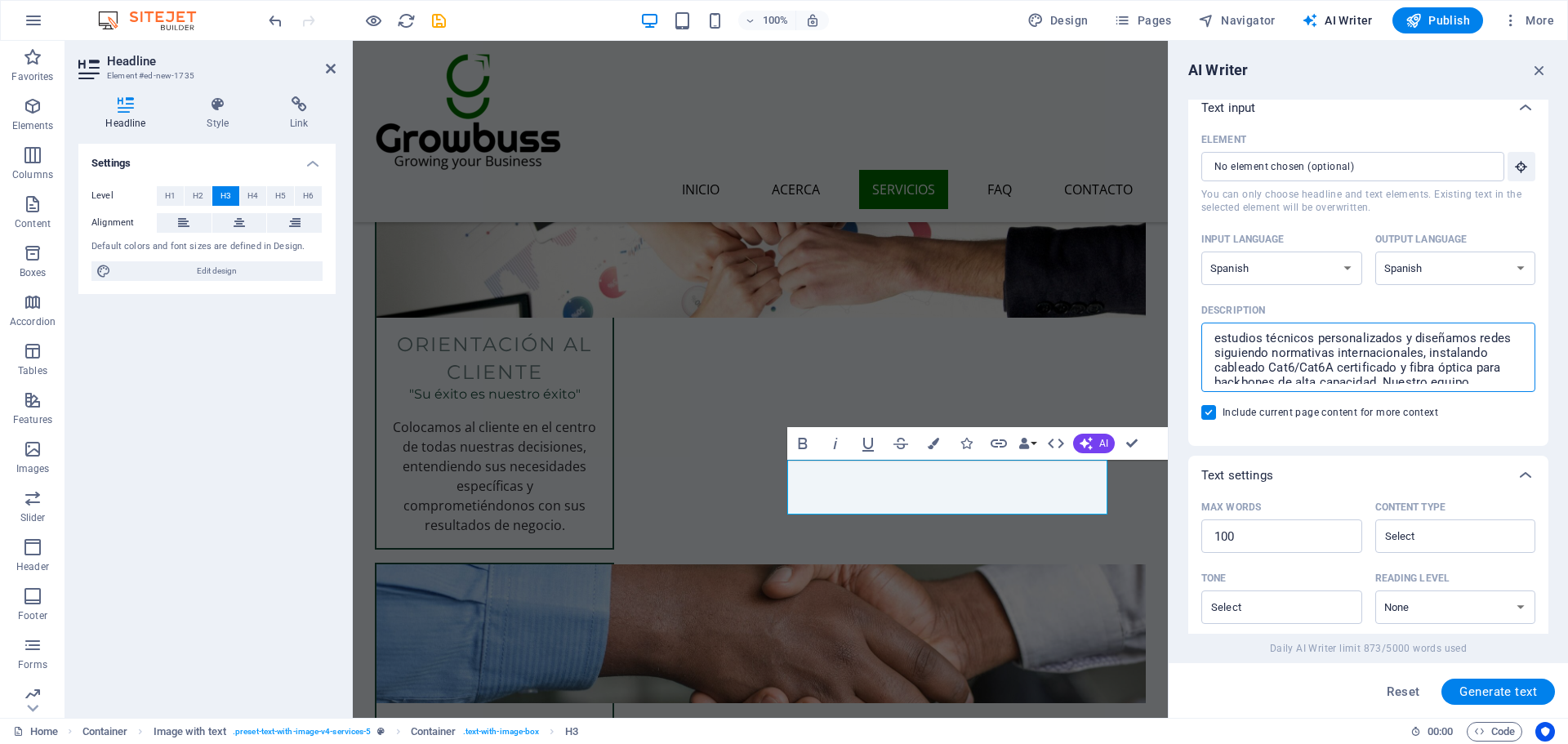
scroll to position [32, 0]
click at [1337, 383] on textarea "La base de cualquier infraestructura tecnológica moderna comienza con un cablea…" at bounding box center [1368, 357] width 318 height 53
type textarea "La base de cualquier infraestructura tecnológica moderna comienza con un cablea…"
click at [1507, 693] on span "Generate text" at bounding box center [1498, 692] width 78 height 13
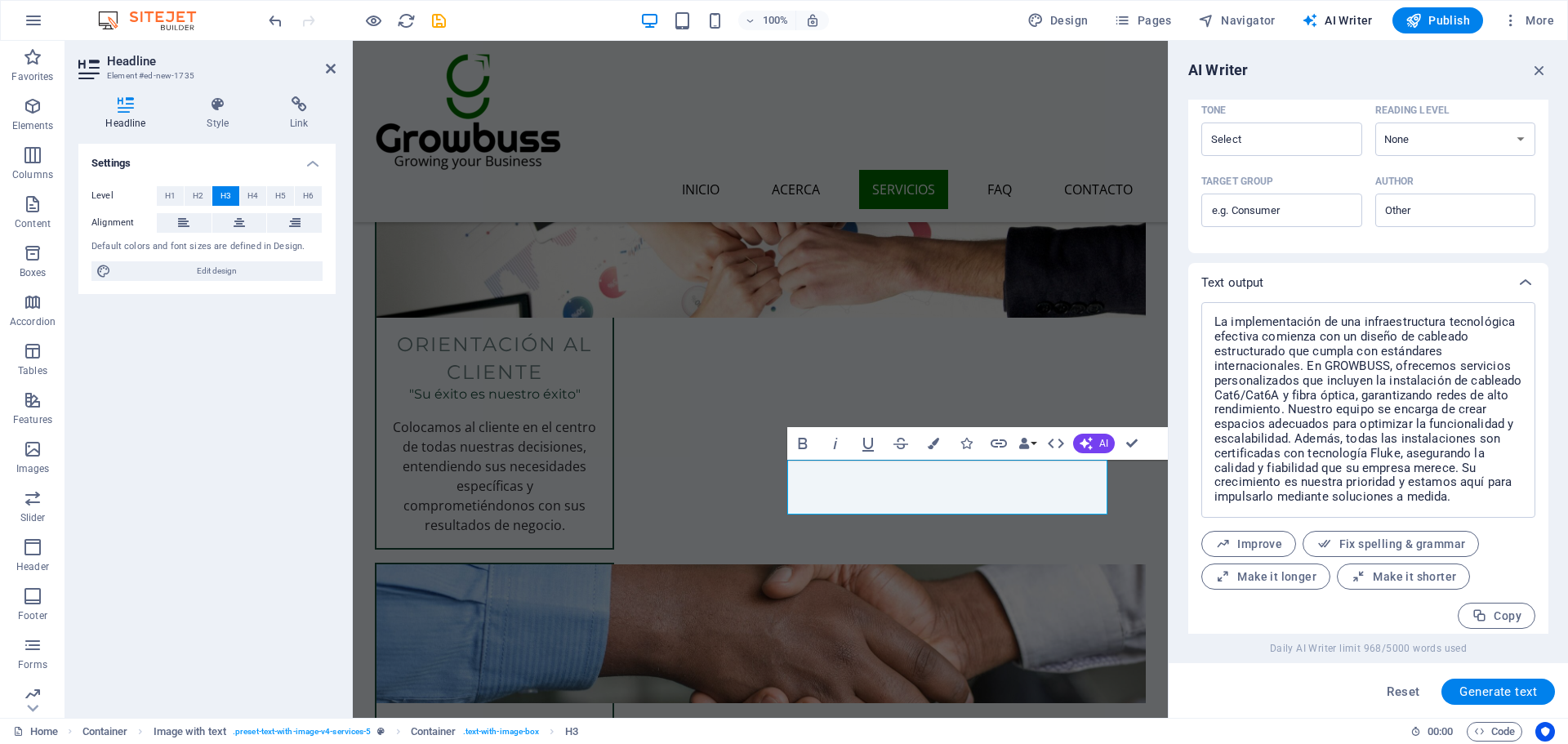
scroll to position [488, 0]
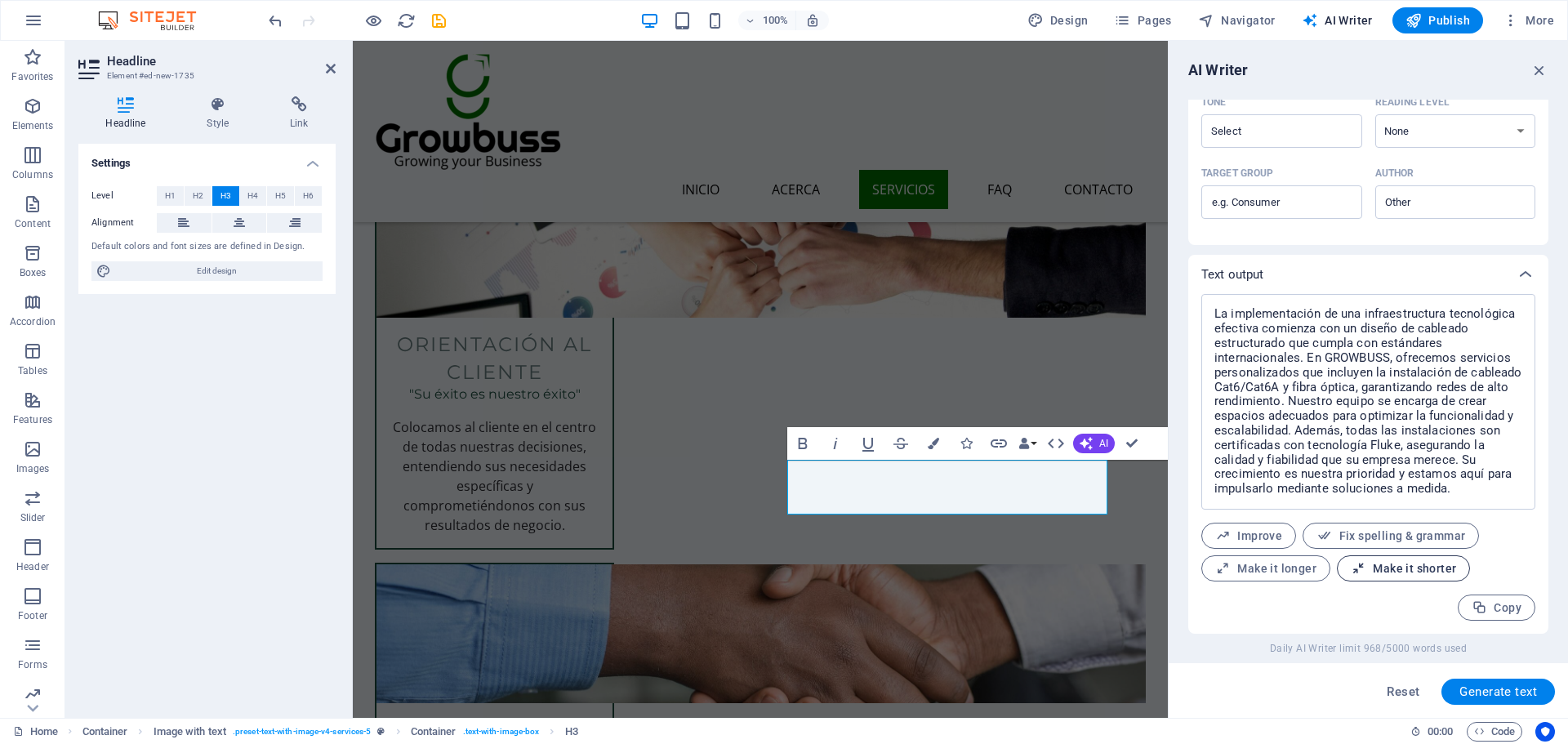
click at [1393, 575] on span "Make it shorter" at bounding box center [1403, 568] width 106 height 15
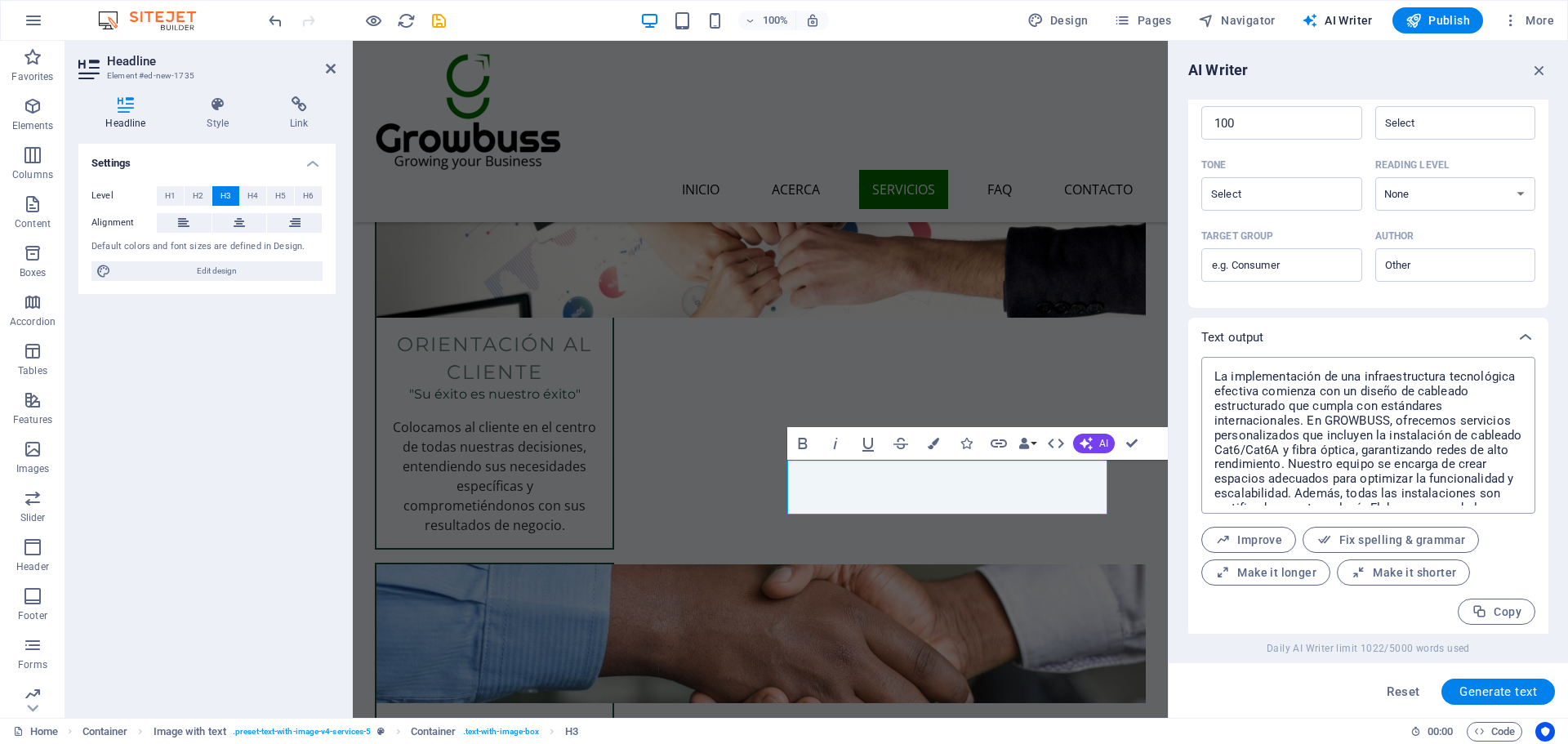
scroll to position [406, 0]
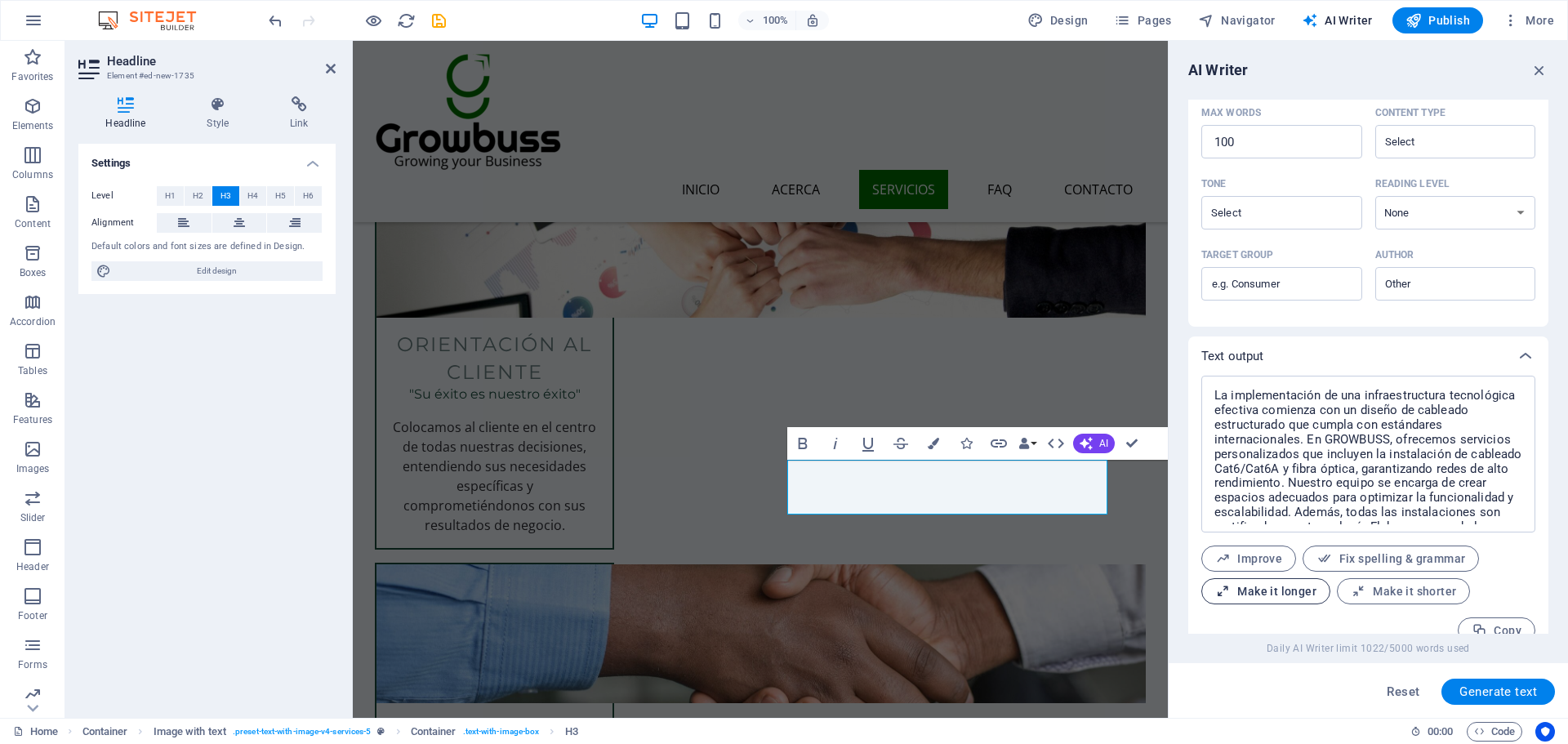
click at [1293, 593] on span "Make it longer" at bounding box center [1265, 592] width 101 height 15
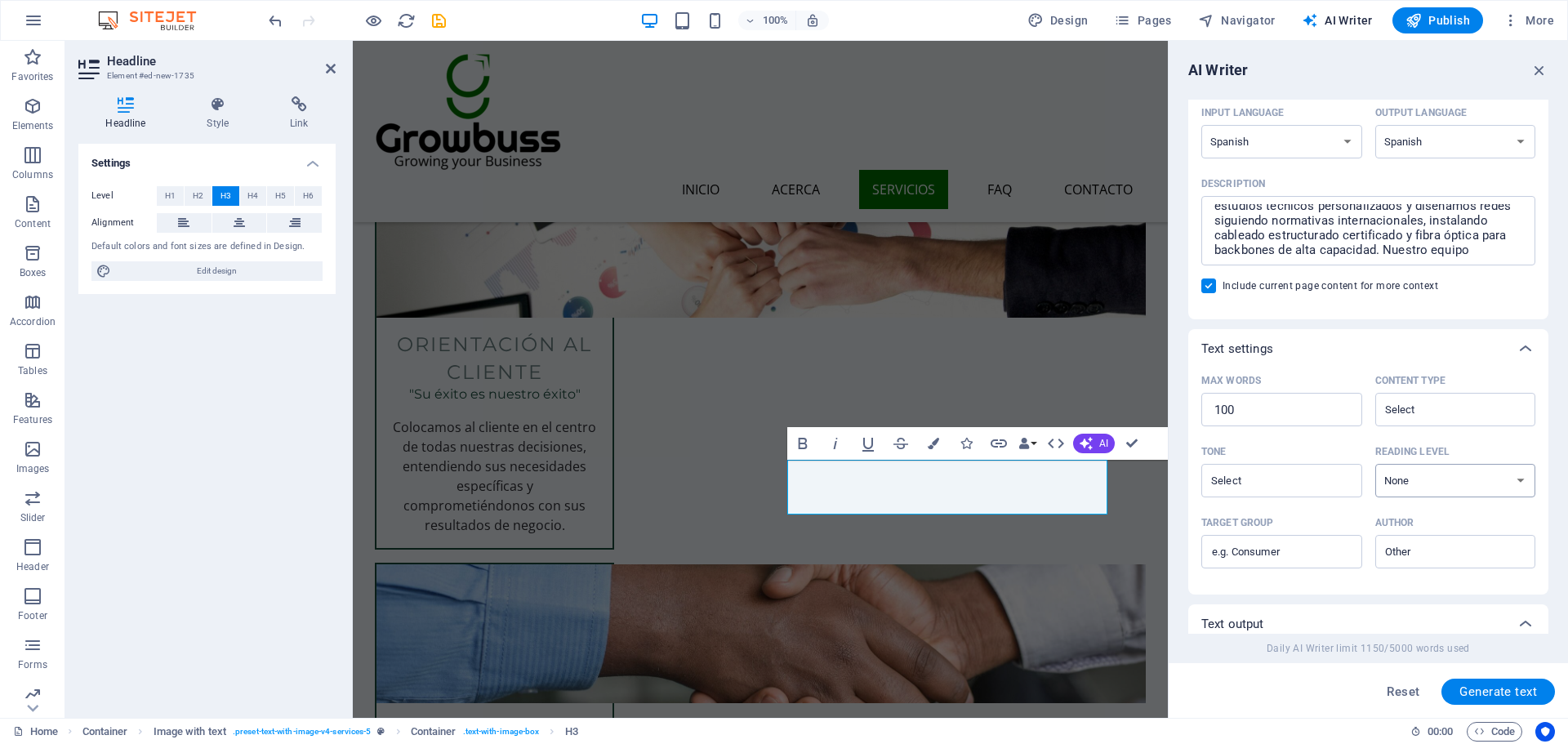
scroll to position [137, 0]
click at [1410, 242] on textarea "La base de cualquier infraestructura tecnológica moderna comienza con un cablea…" at bounding box center [1368, 231] width 318 height 53
click at [1513, 687] on span "Generate text" at bounding box center [1498, 692] width 78 height 13
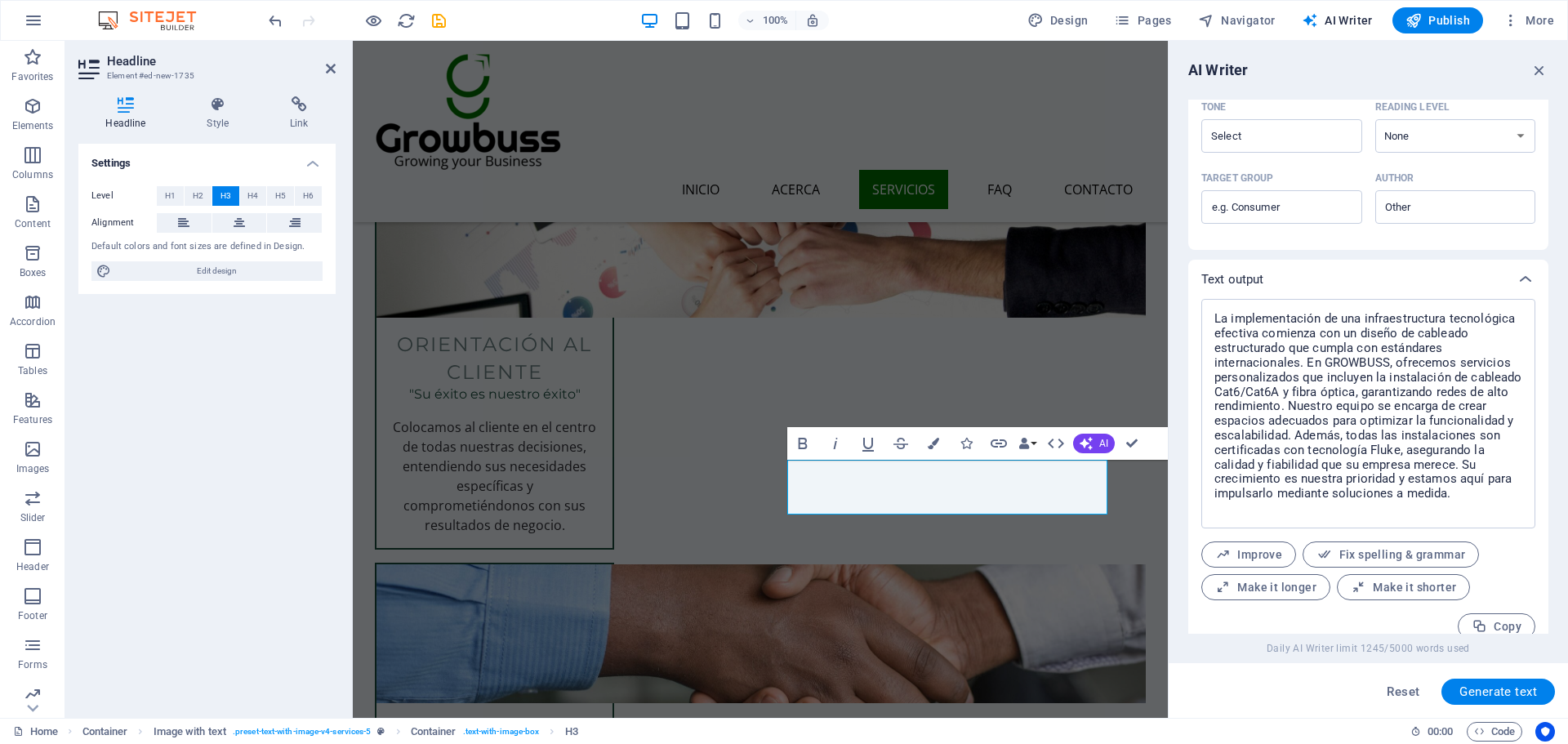
scroll to position [502, 0]
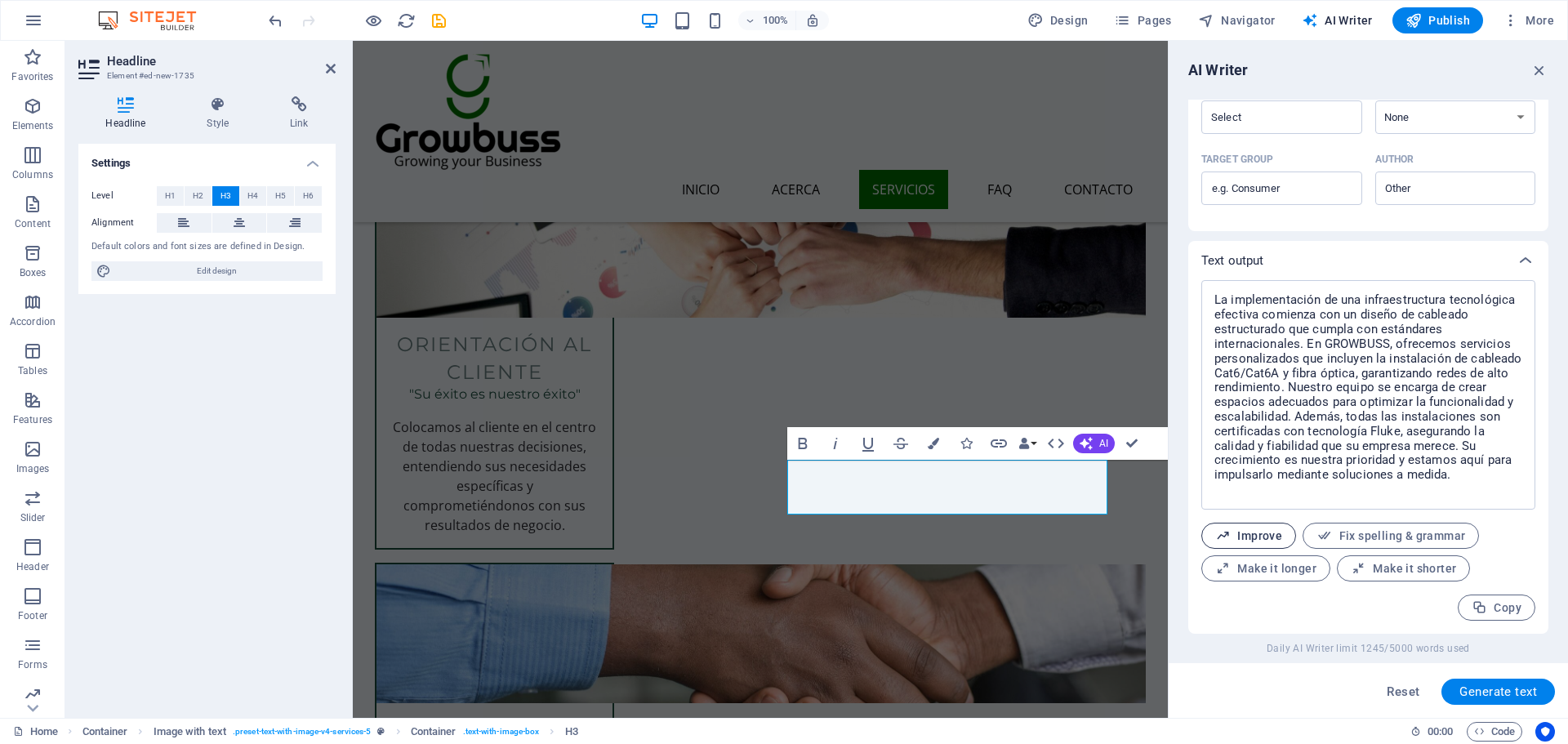
click at [1260, 536] on span "Improve" at bounding box center [1248, 536] width 67 height 15
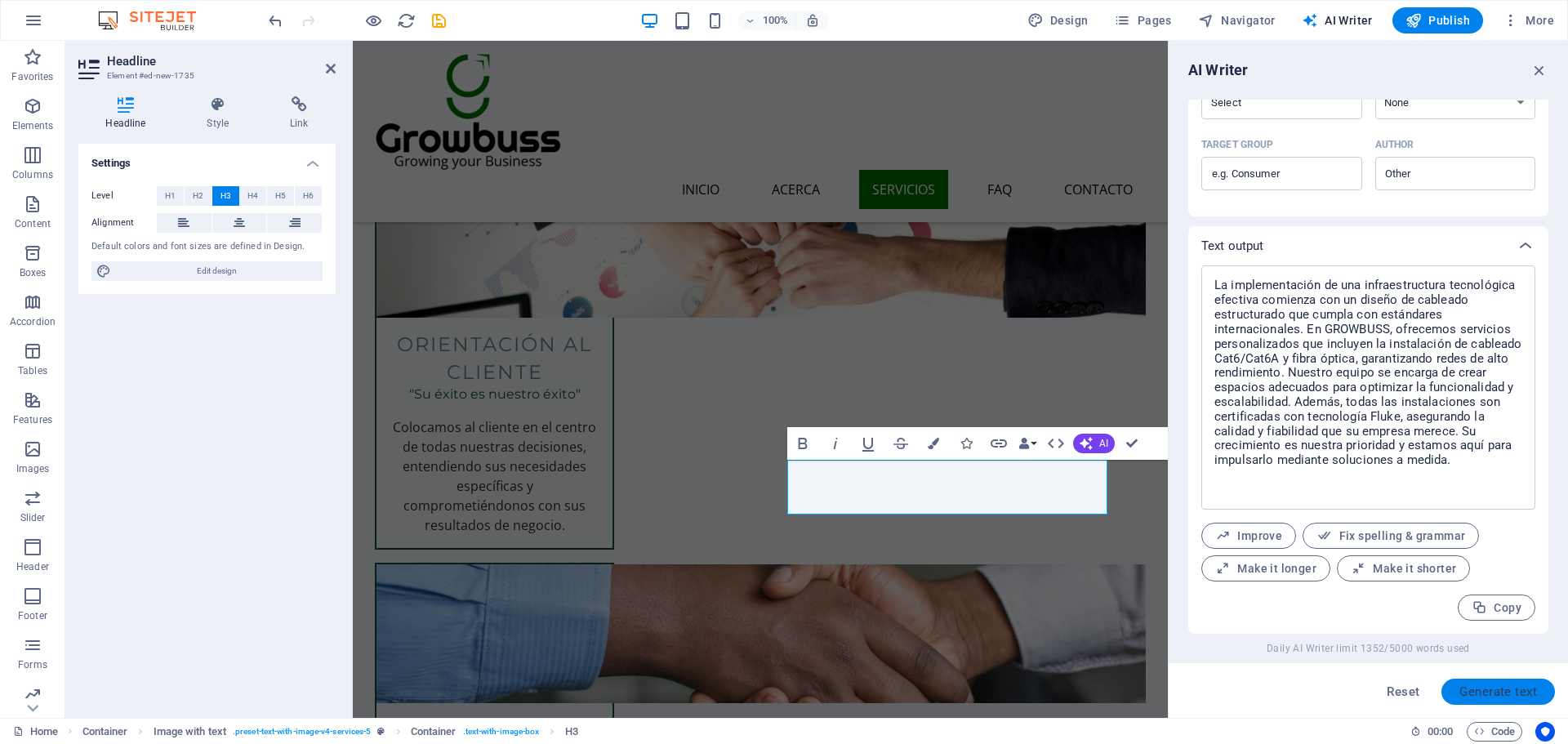
click at [1490, 688] on span "Generate text" at bounding box center [1498, 692] width 78 height 13
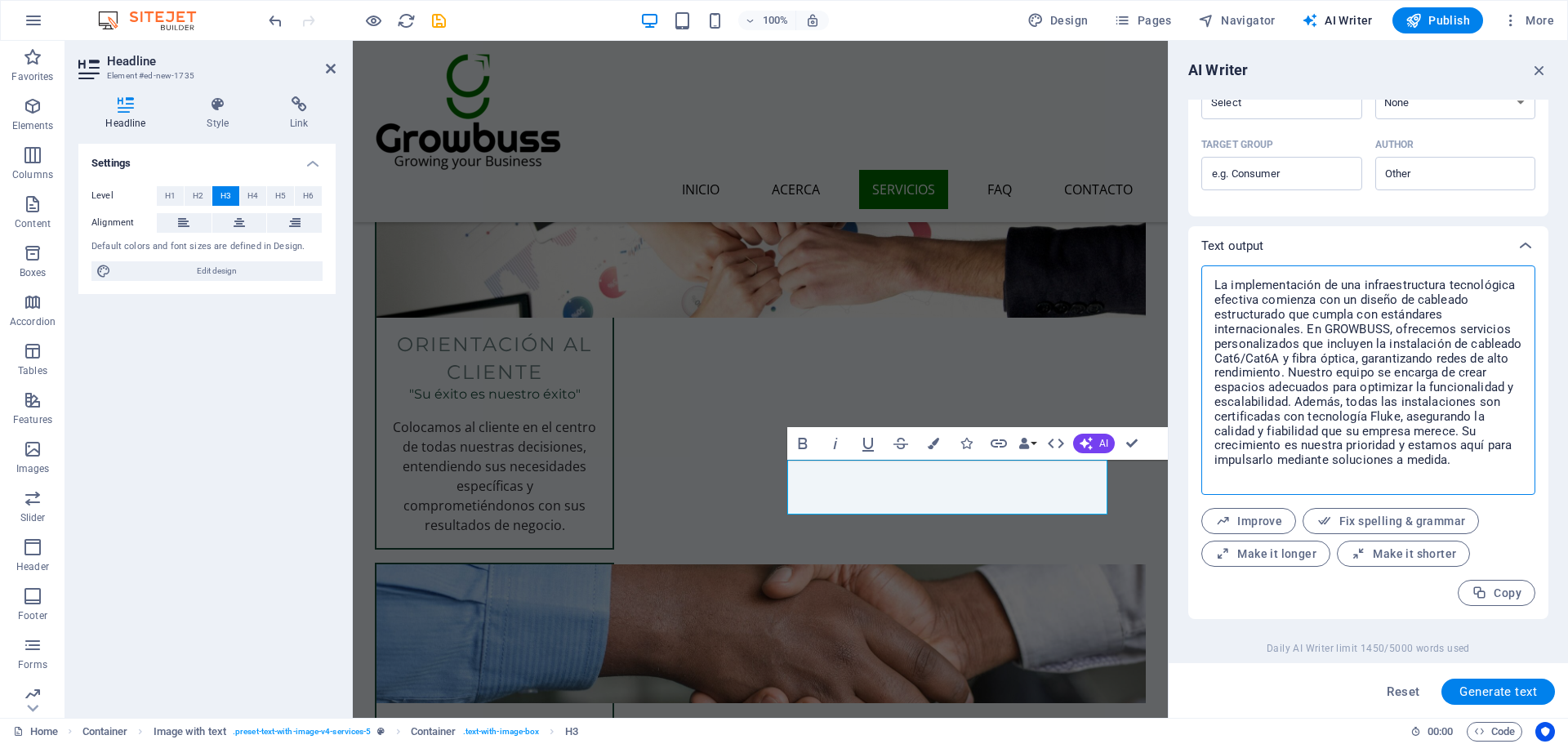
drag, startPoint x: 1477, startPoint y: 474, endPoint x: 1206, endPoint y: 267, distance: 341.0
click at [1206, 267] on div "El éxito de la infraestructura tecnológica se fundamenta en un cableado estruct…" at bounding box center [1368, 380] width 334 height 229
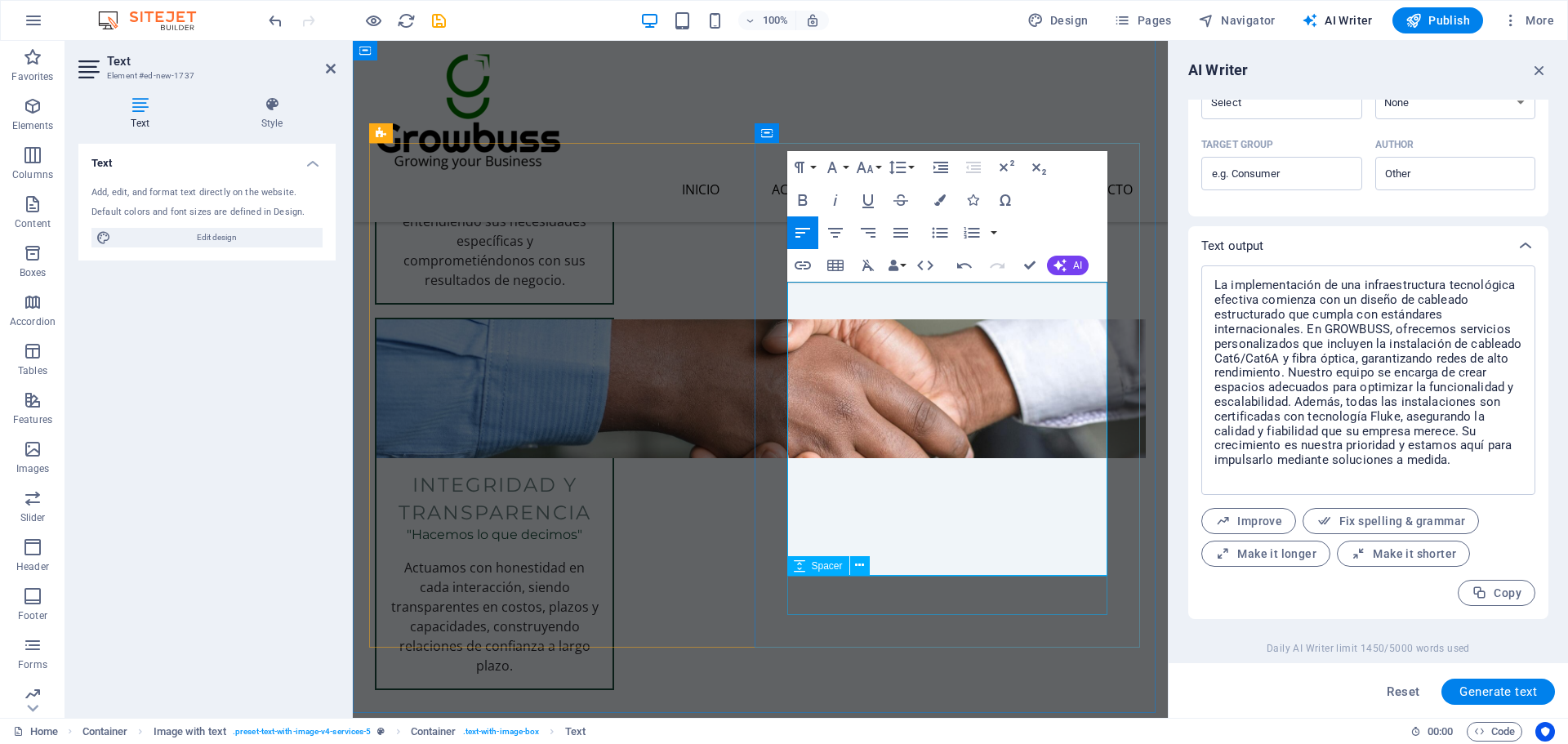
scroll to position [2778, 0]
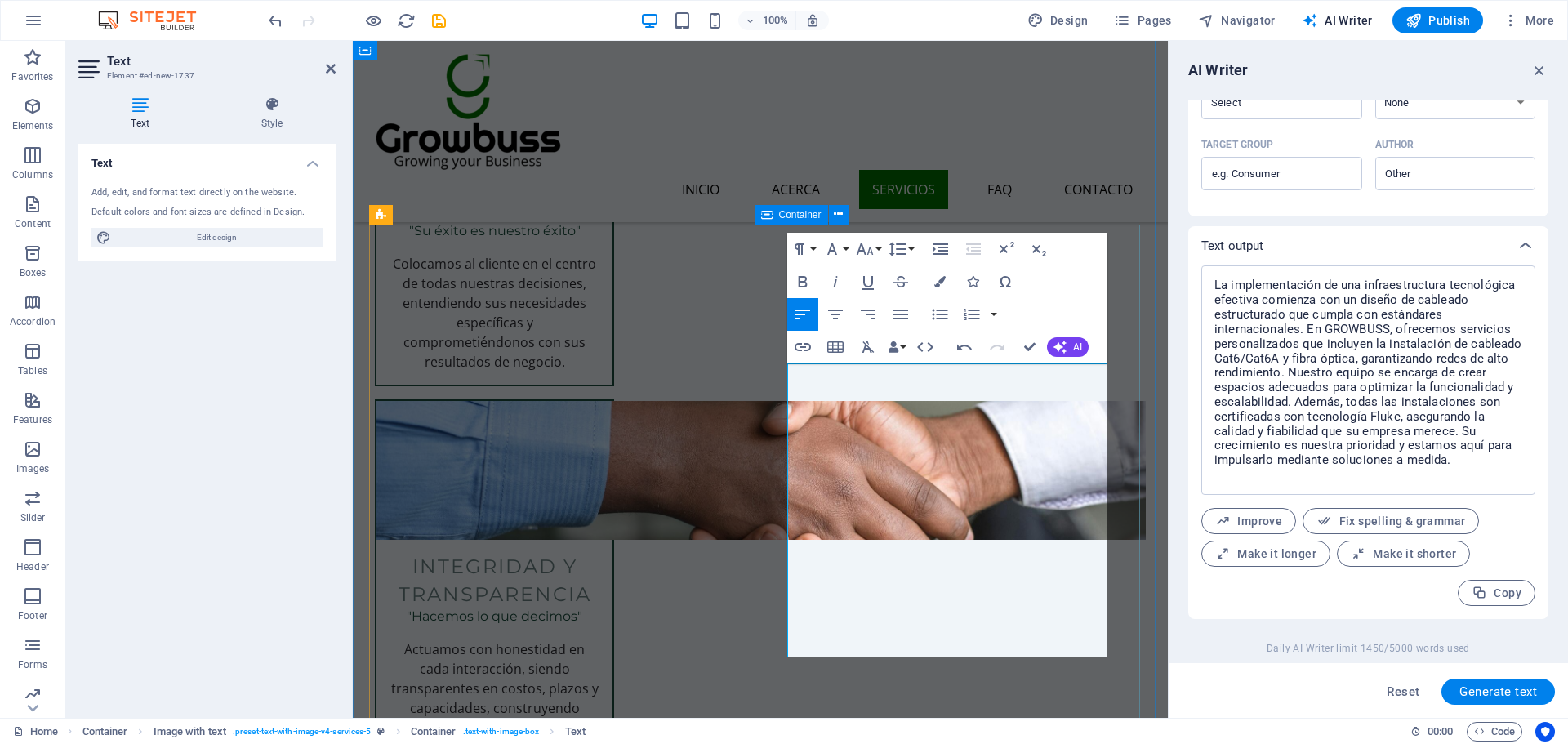
drag, startPoint x: 940, startPoint y: 647, endPoint x: 781, endPoint y: 374, distance: 315.9
click at [865, 252] on icon "button" at bounding box center [865, 249] width 20 height 20
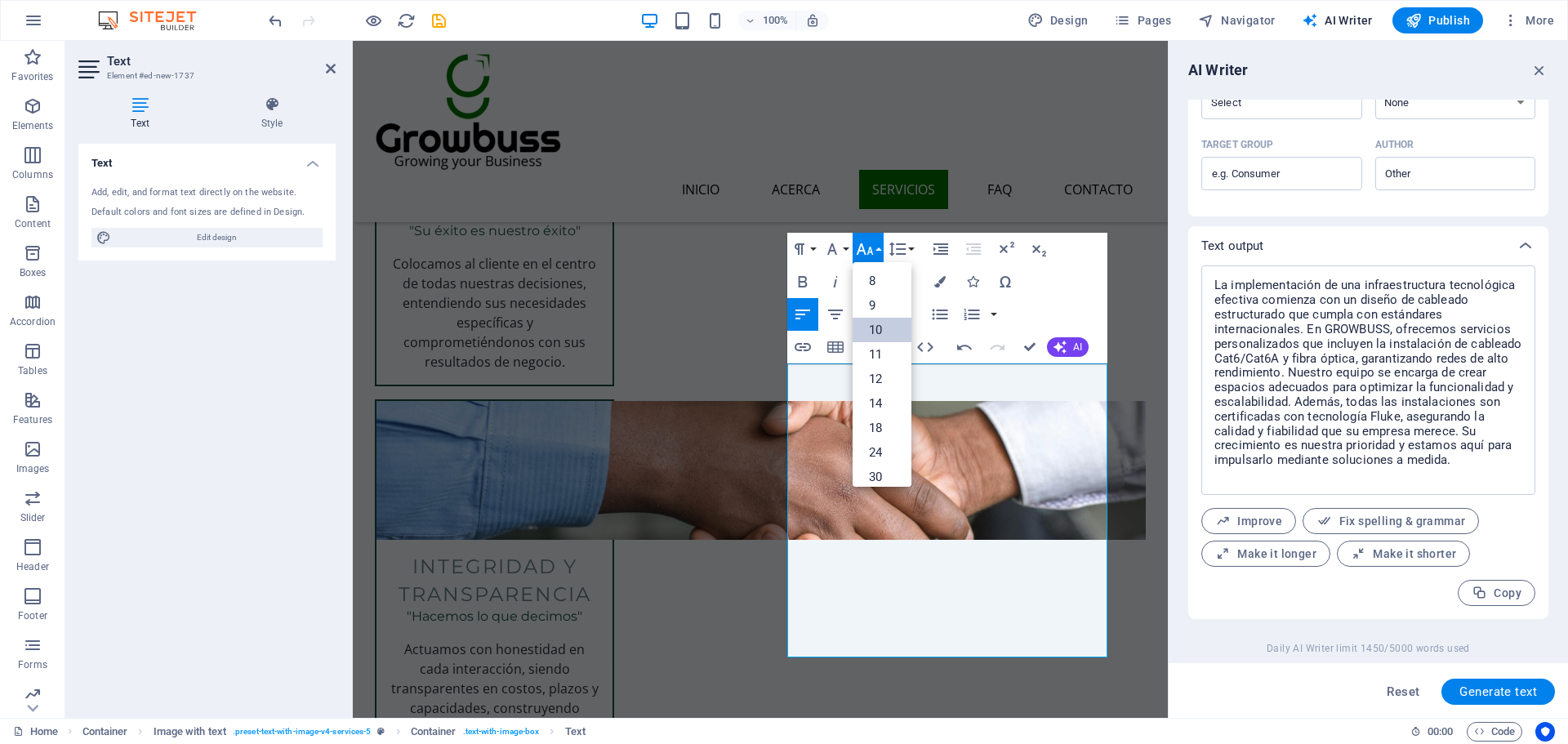
click at [874, 323] on link "10" at bounding box center [882, 330] width 59 height 24
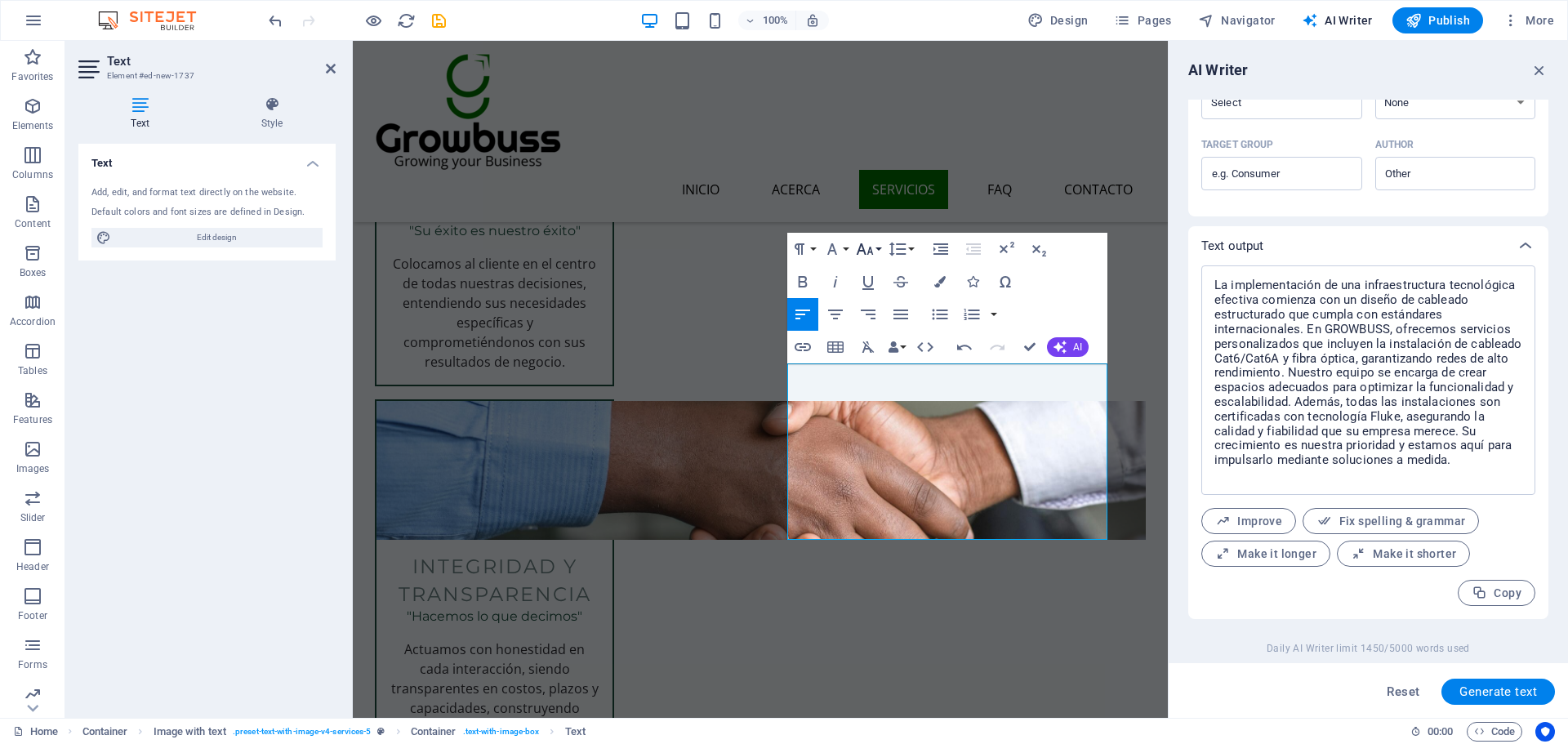
click at [879, 249] on button "Font Size" at bounding box center [867, 249] width 31 height 32
click at [876, 320] on link "12" at bounding box center [882, 311] width 59 height 24
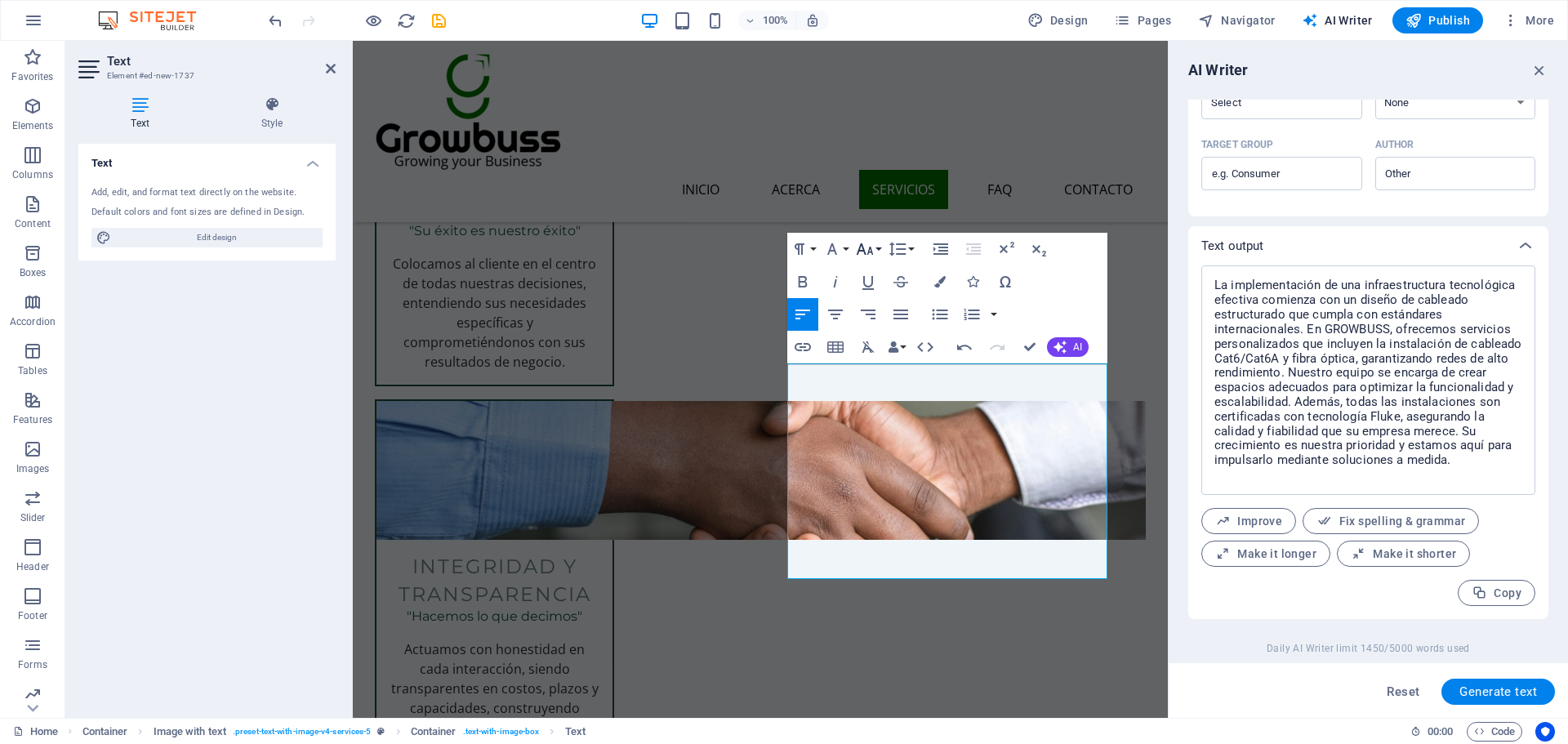
click at [873, 257] on icon "button" at bounding box center [865, 249] width 20 height 20
click at [888, 290] on link "14" at bounding box center [882, 286] width 59 height 24
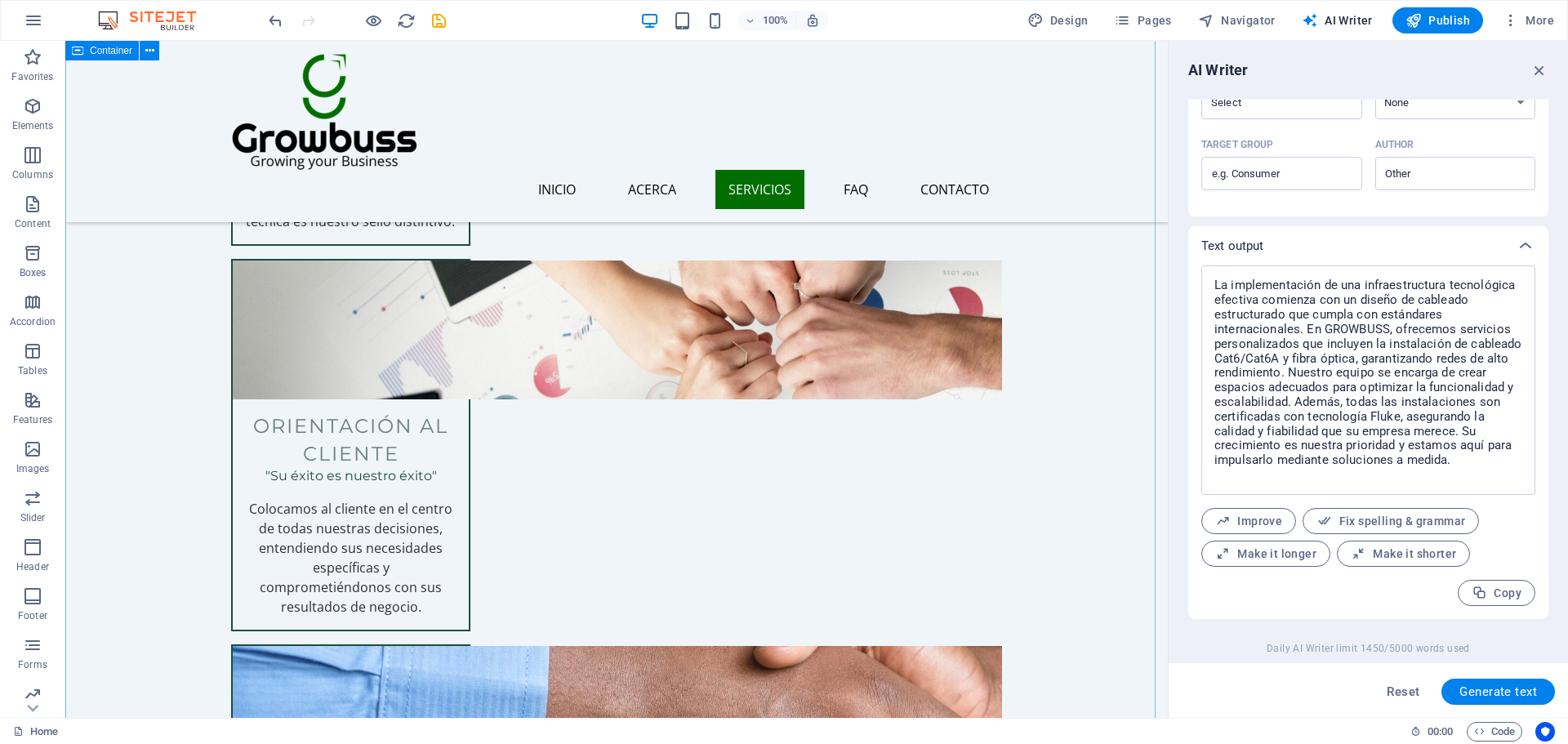
scroll to position [2778, 0]
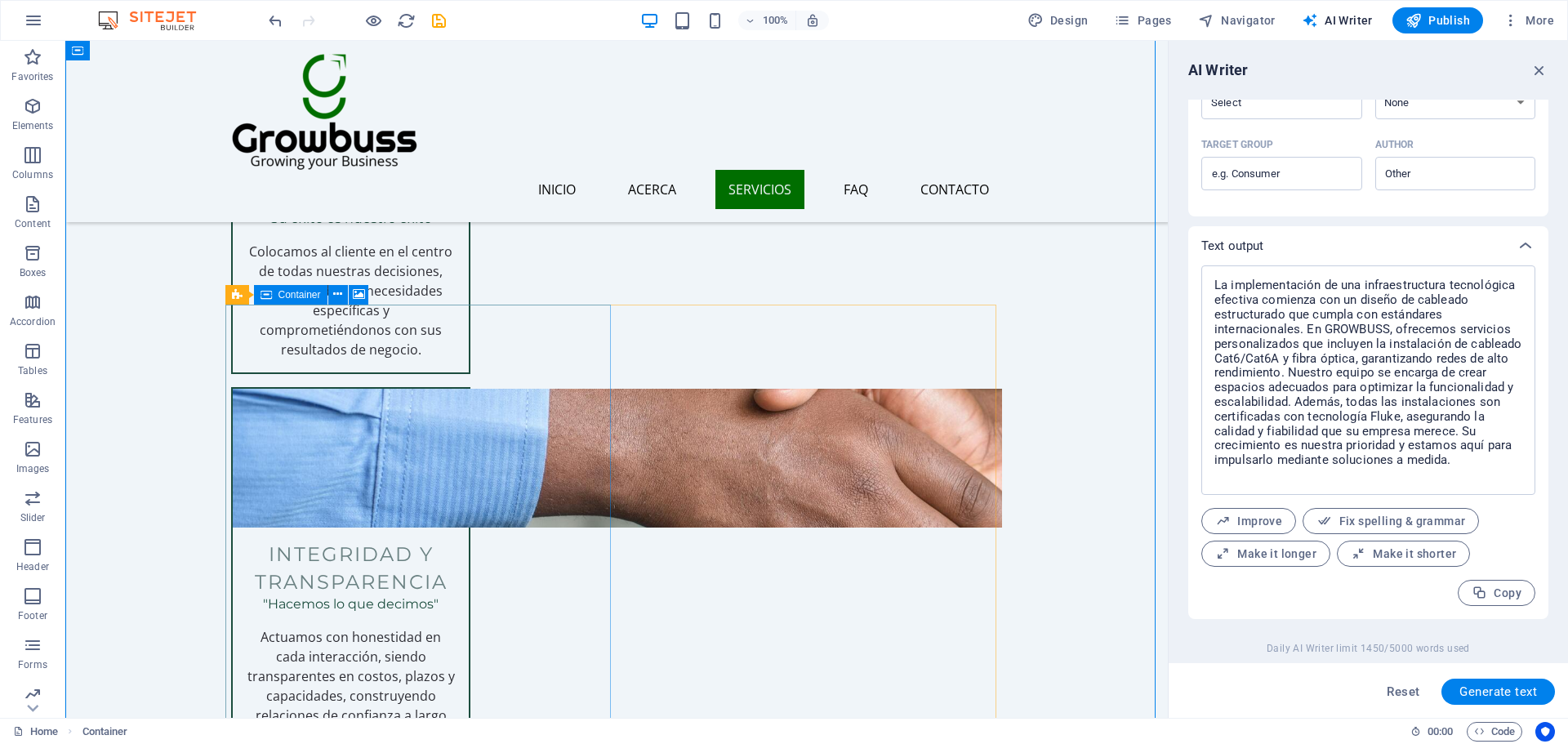
scroll to position [2695, 0]
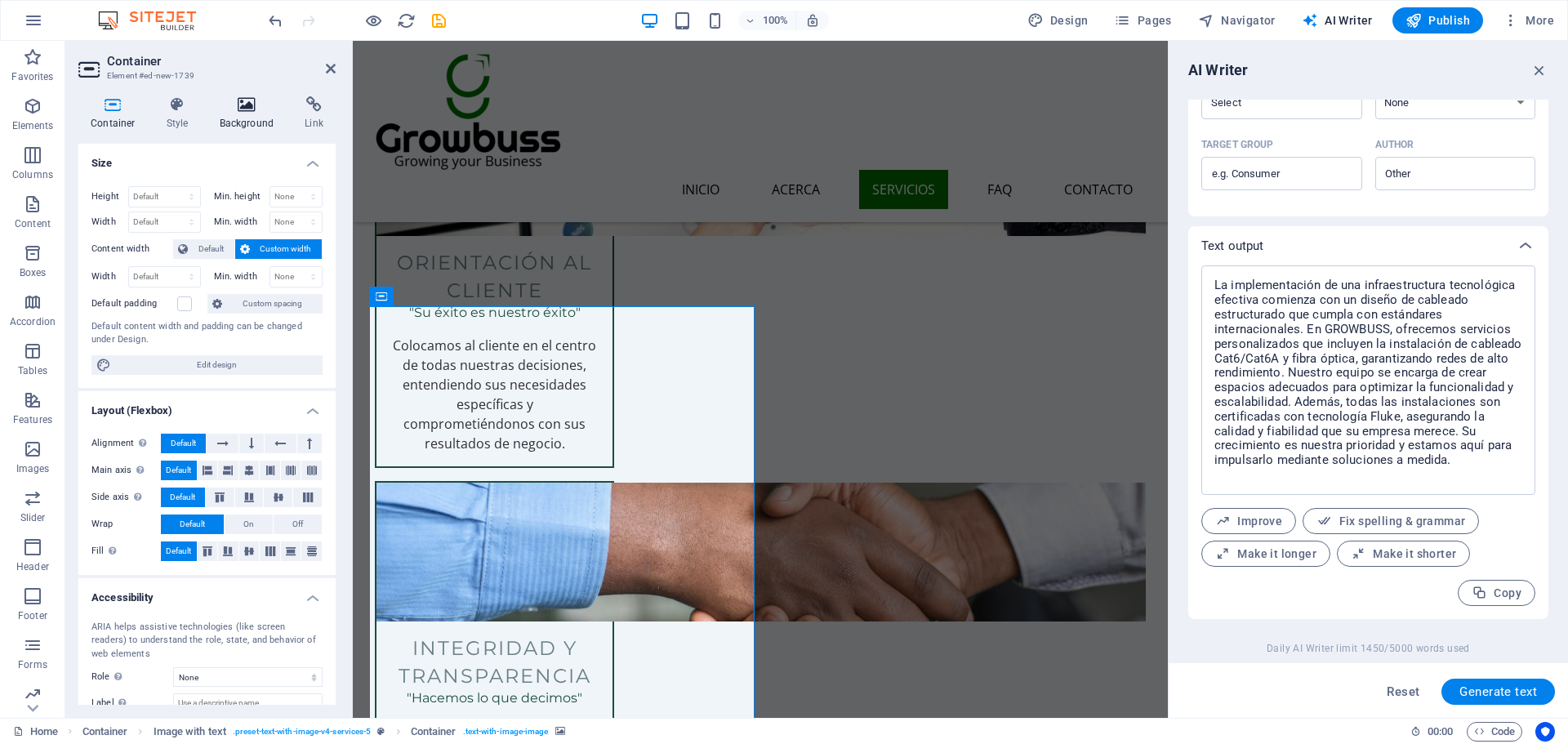
click at [235, 113] on h4 "Background" at bounding box center [250, 114] width 86 height 34
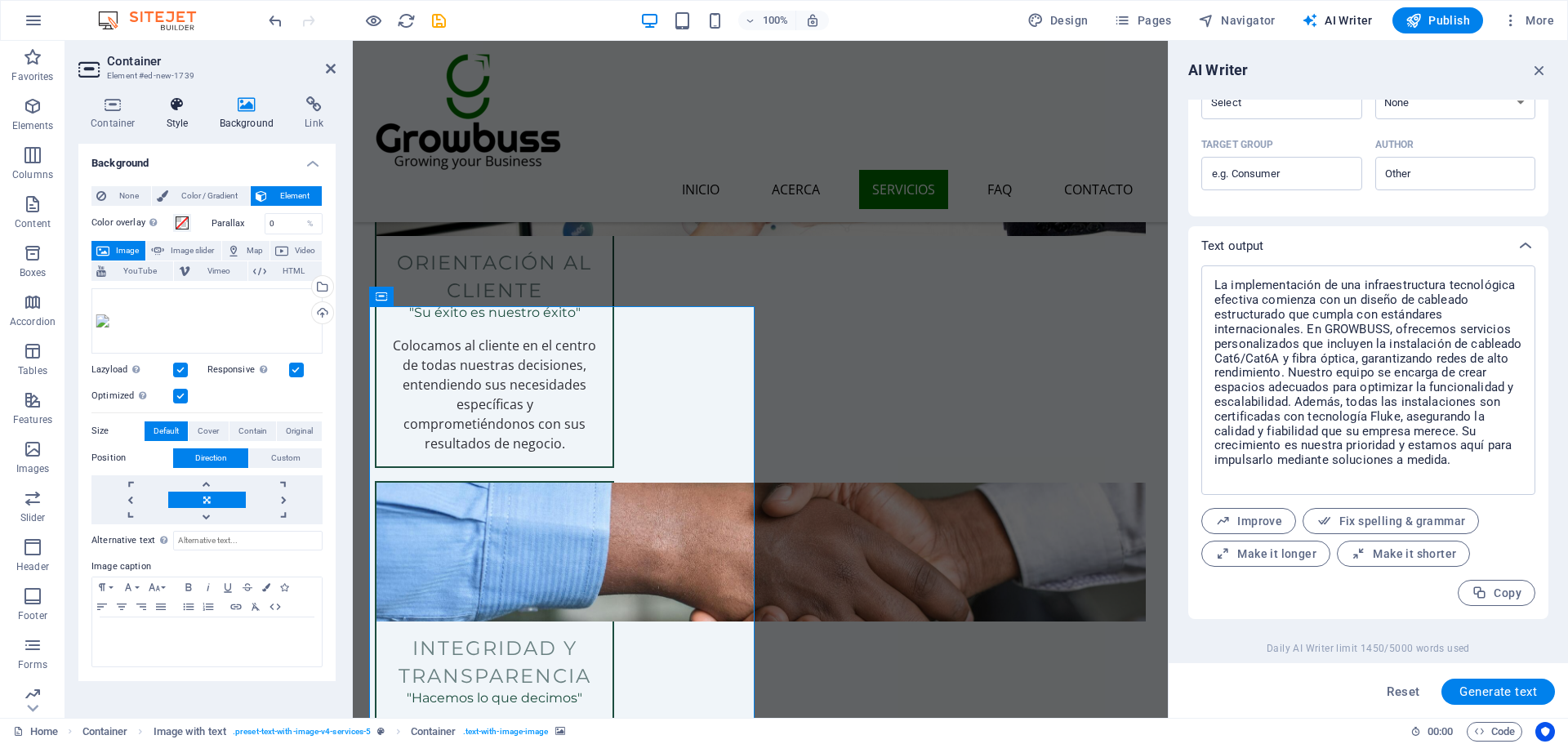
click at [180, 109] on icon at bounding box center [177, 105] width 47 height 16
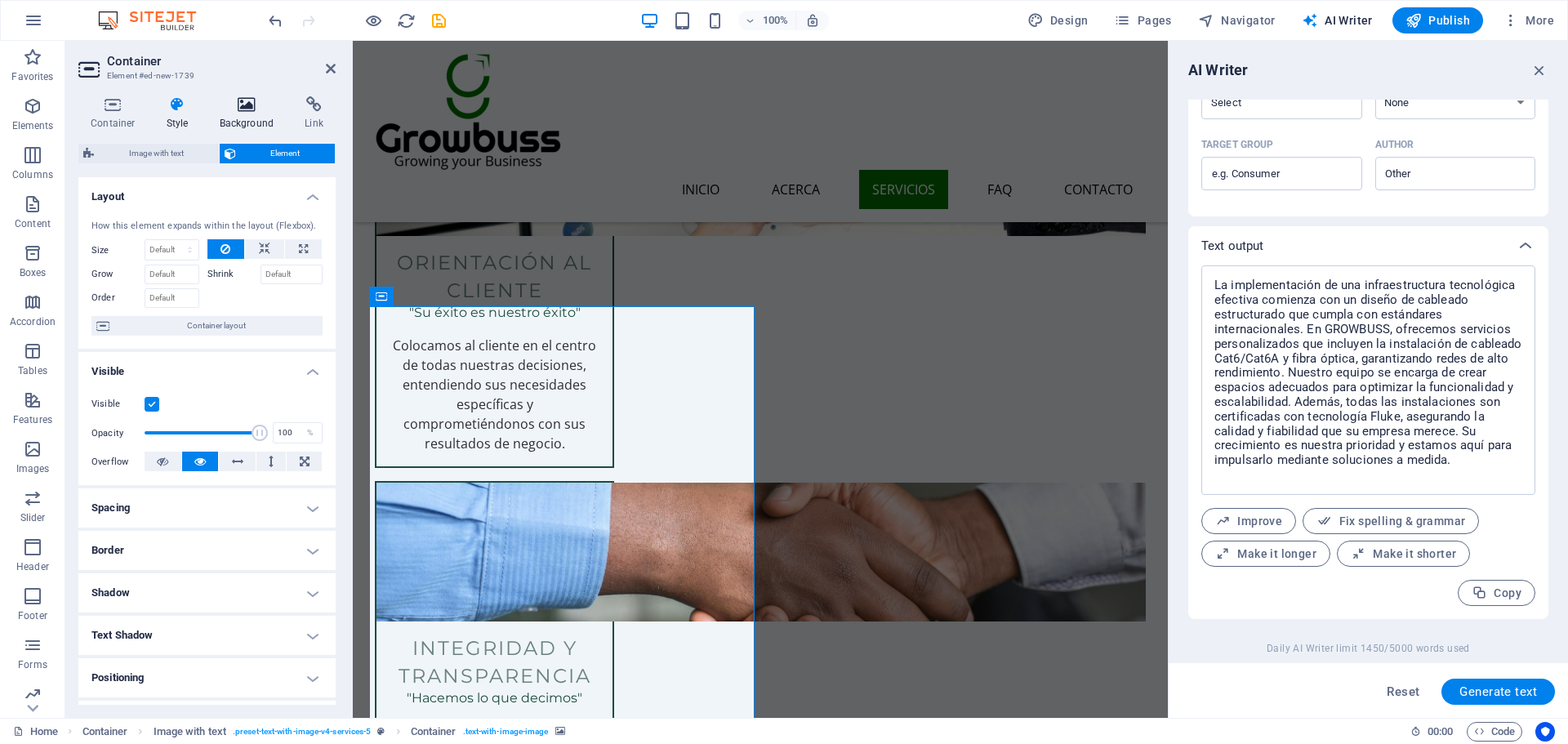
click at [257, 117] on h4 "Background" at bounding box center [250, 114] width 86 height 34
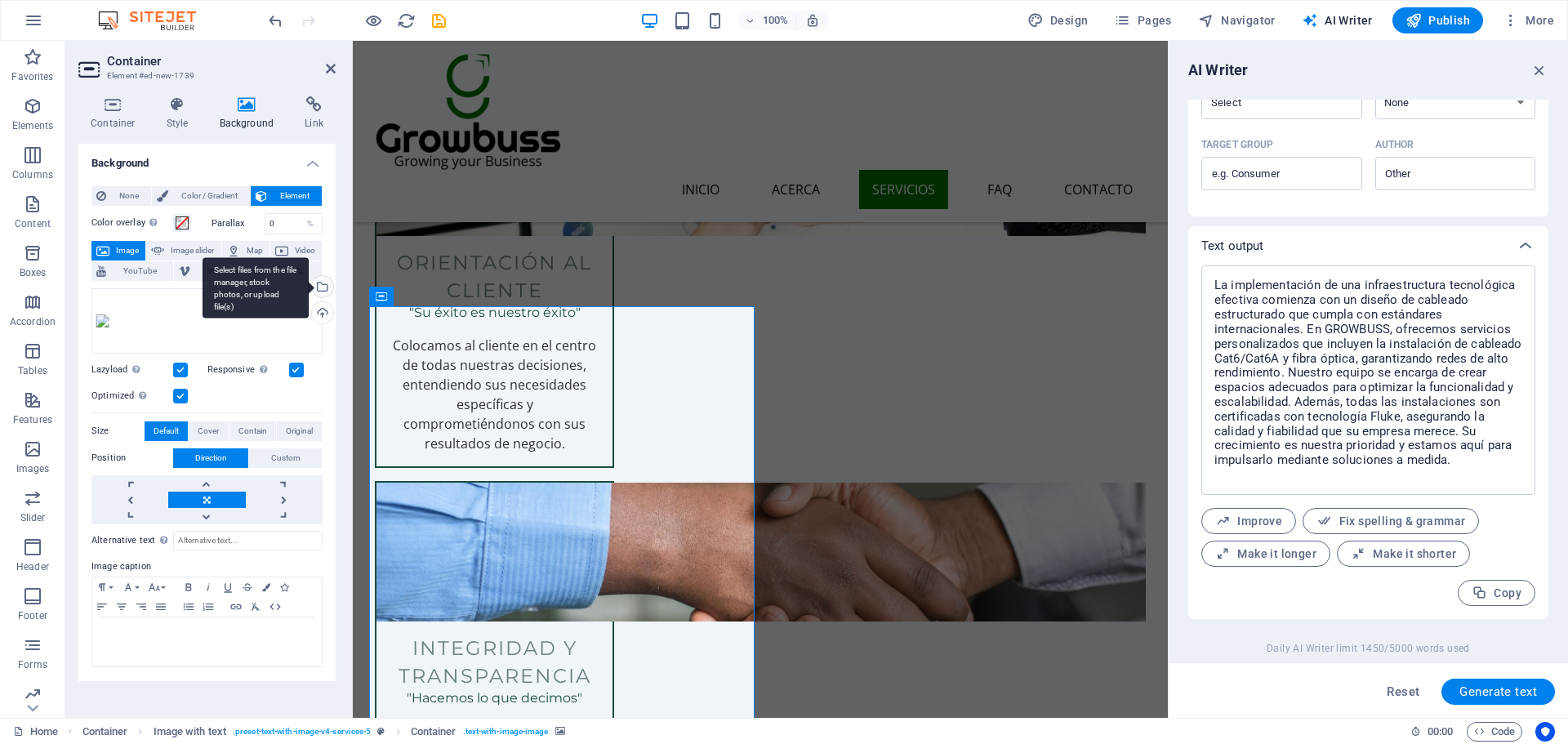
click at [324, 278] on div "Select files from the file manager, stock photos, or upload file(s)" at bounding box center [320, 288] width 24 height 24
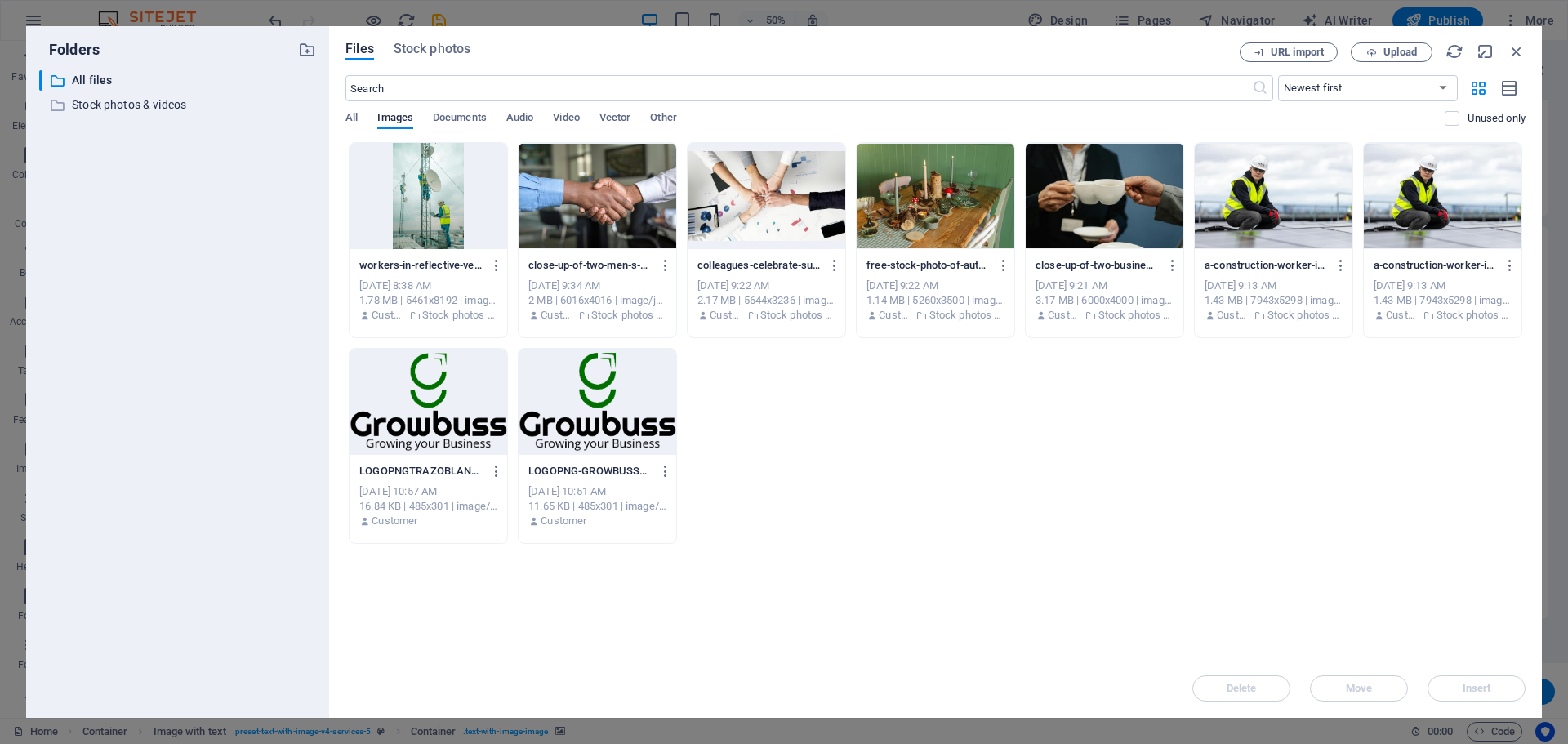
click at [473, 48] on div "Files Stock photos" at bounding box center [792, 51] width 894 height 18
click at [456, 44] on span "Stock photos" at bounding box center [432, 49] width 77 height 20
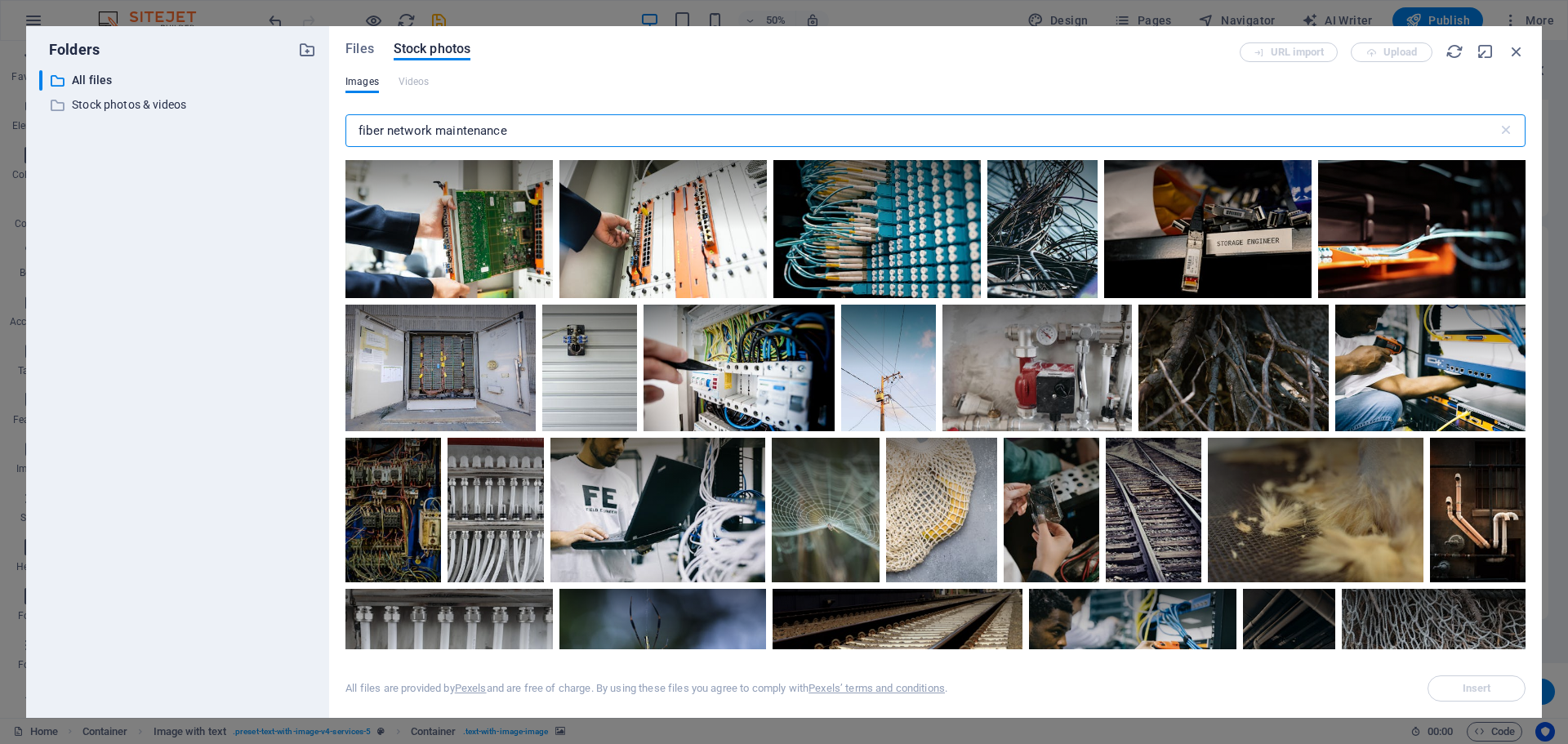
click at [522, 136] on input "fiber network maintenance" at bounding box center [921, 131] width 1152 height 32
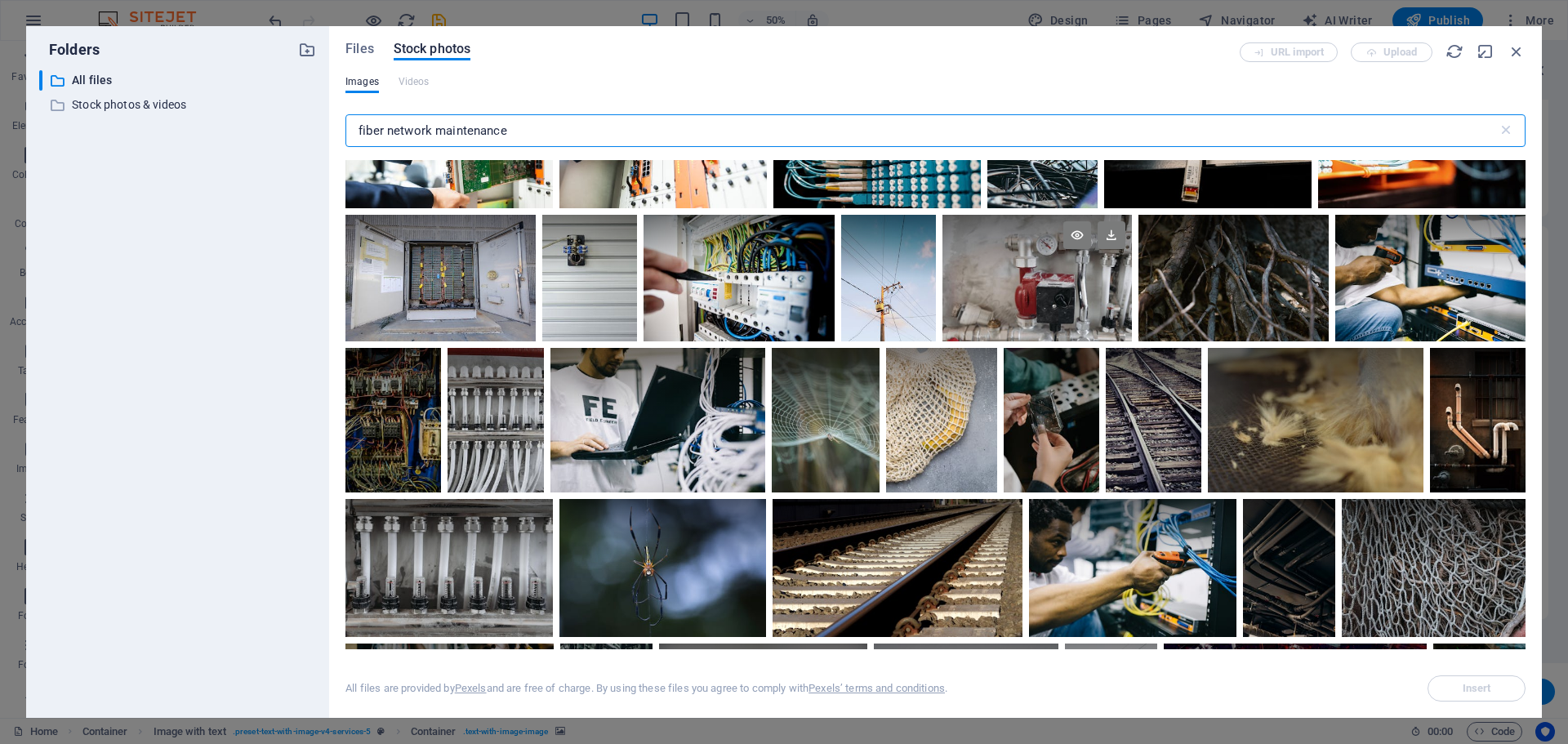
scroll to position [0, 0]
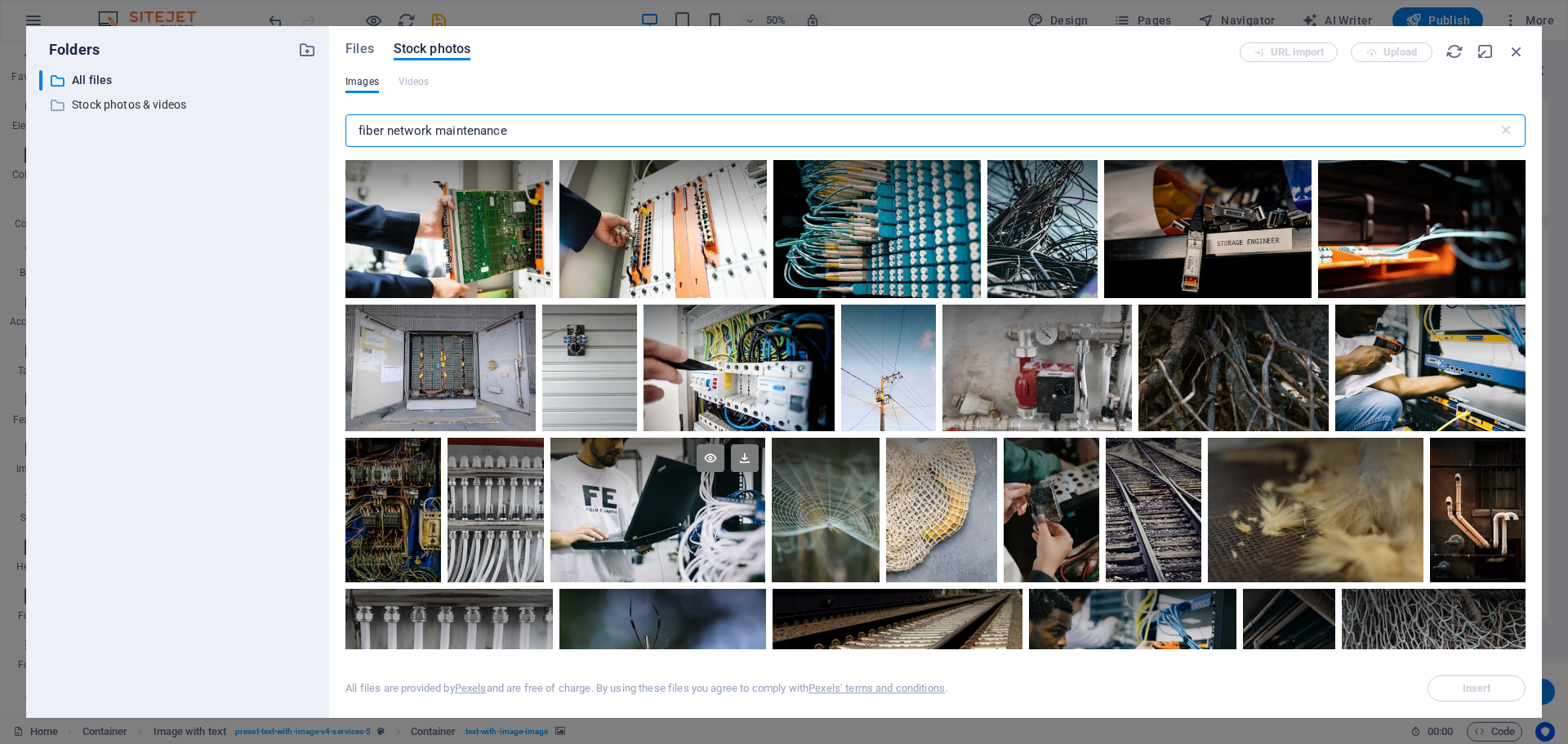
click at [668, 547] on div at bounding box center [658, 509] width 216 height 143
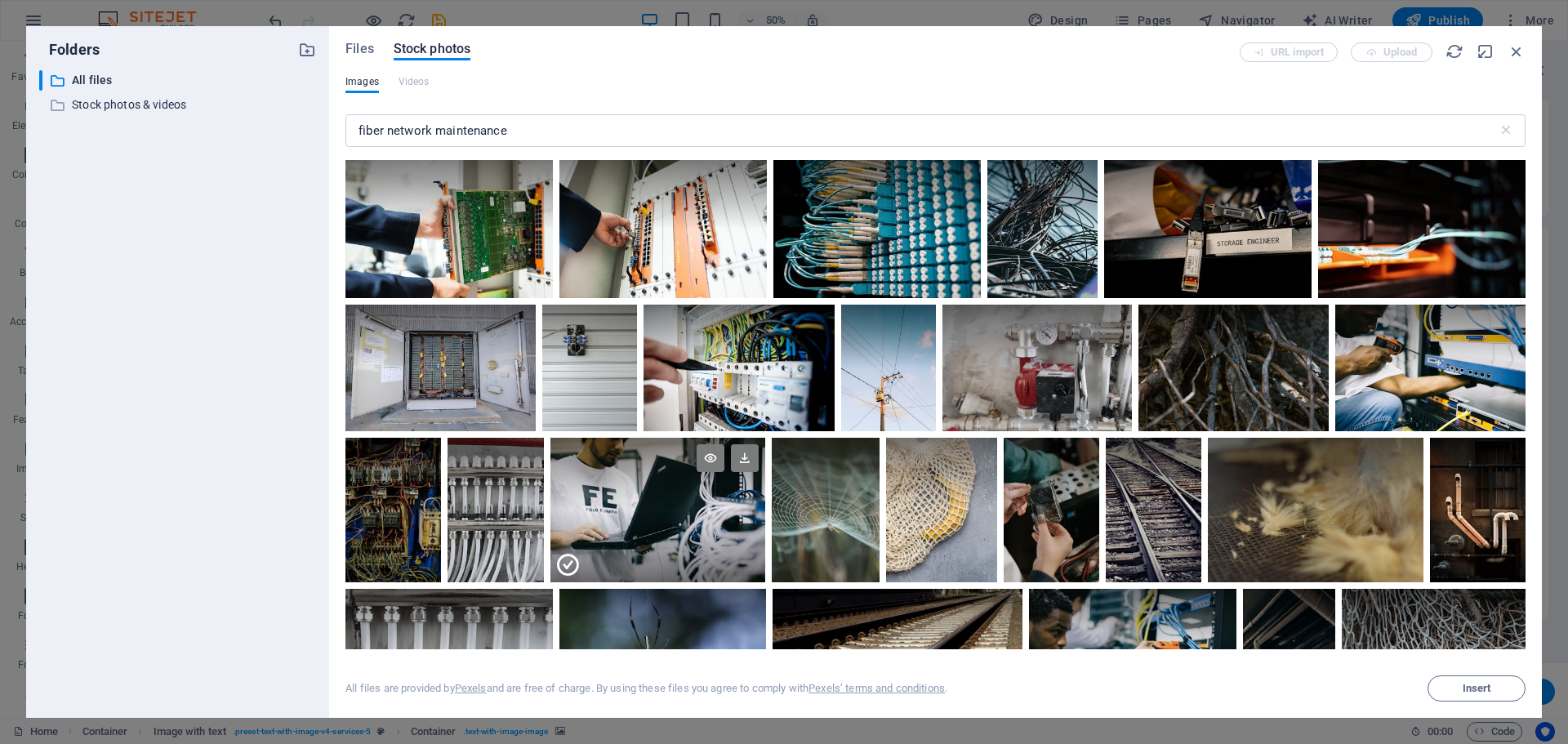
click at [668, 547] on div at bounding box center [658, 546] width 216 height 72
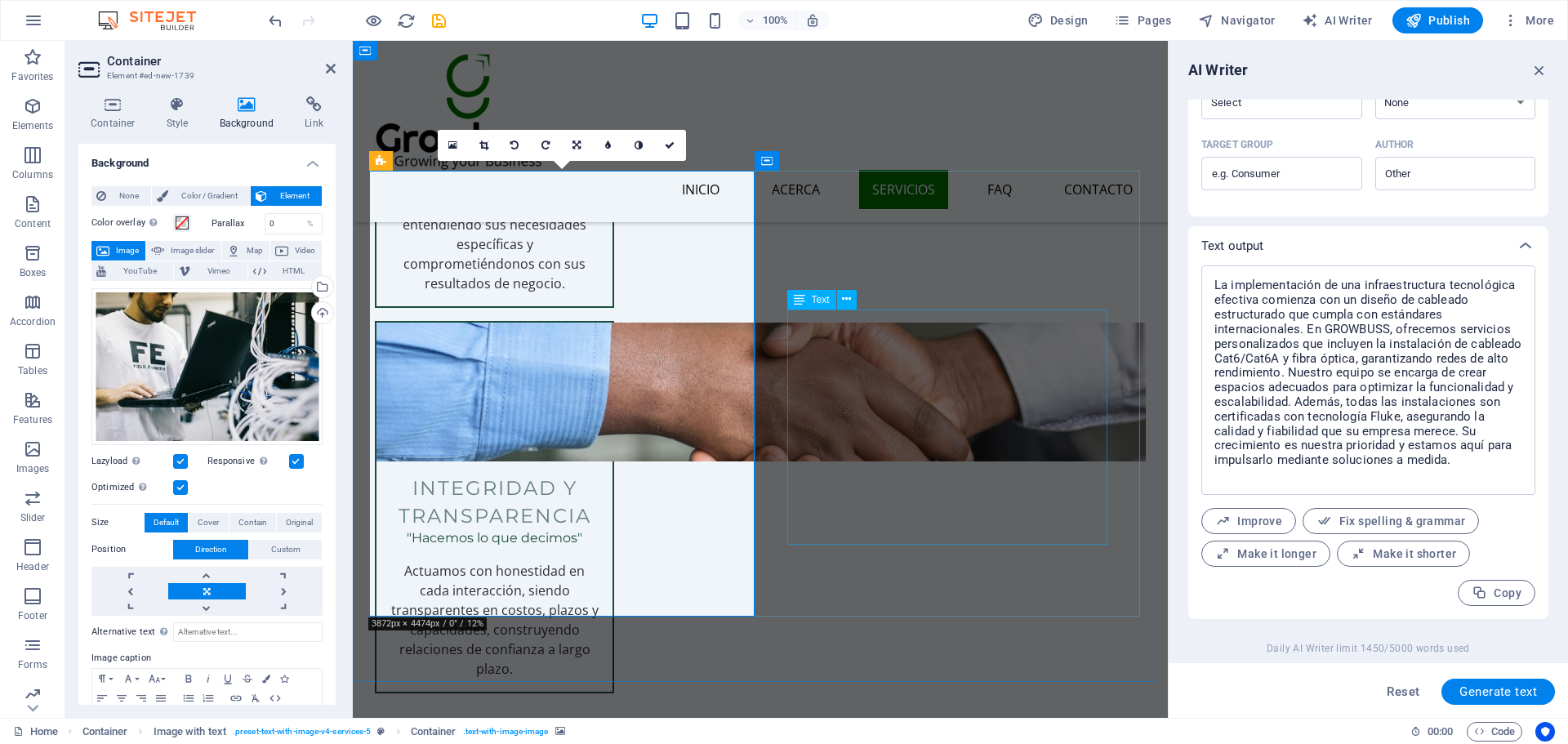
scroll to position [2859, 0]
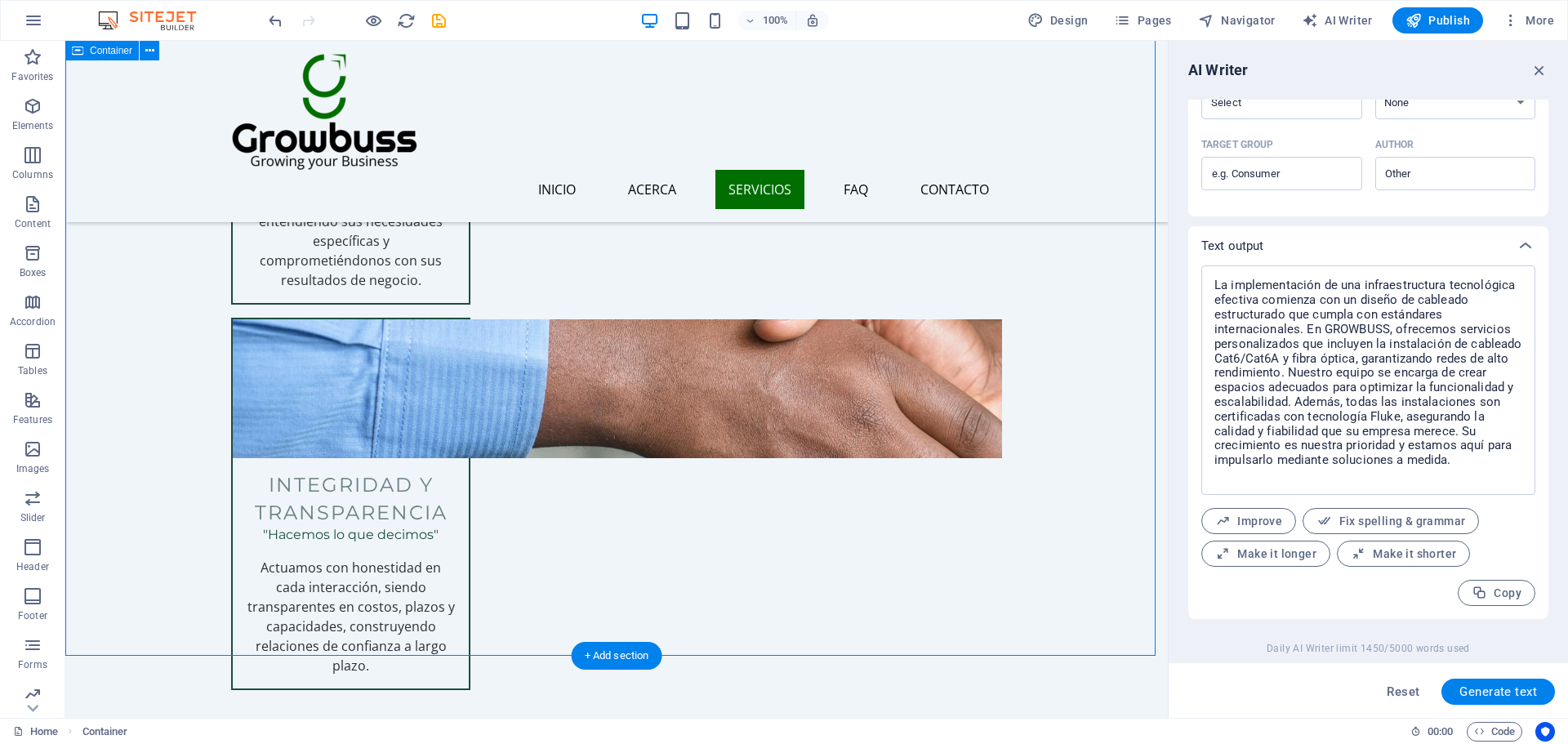
scroll to position [2695, 0]
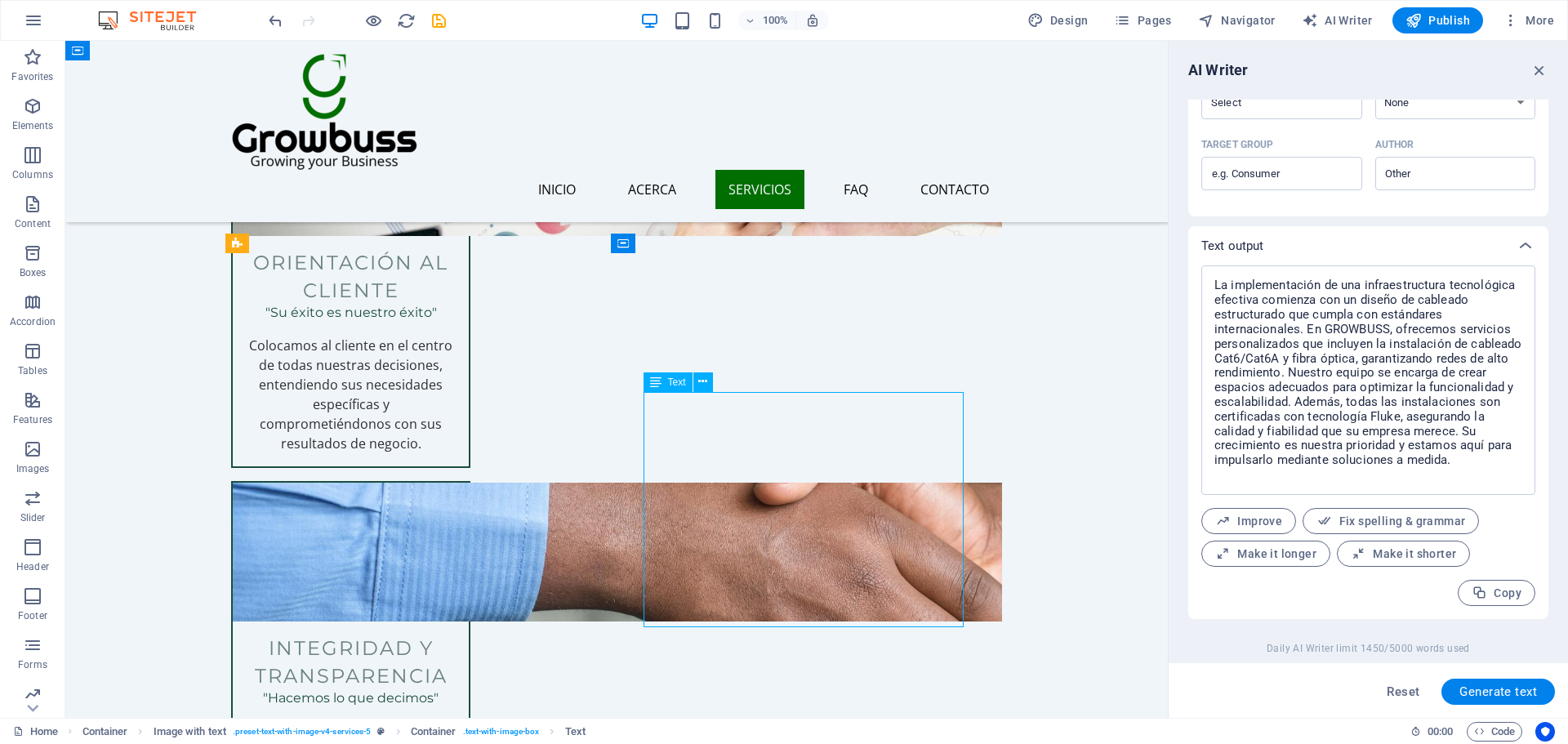
scroll to position [2778, 0]
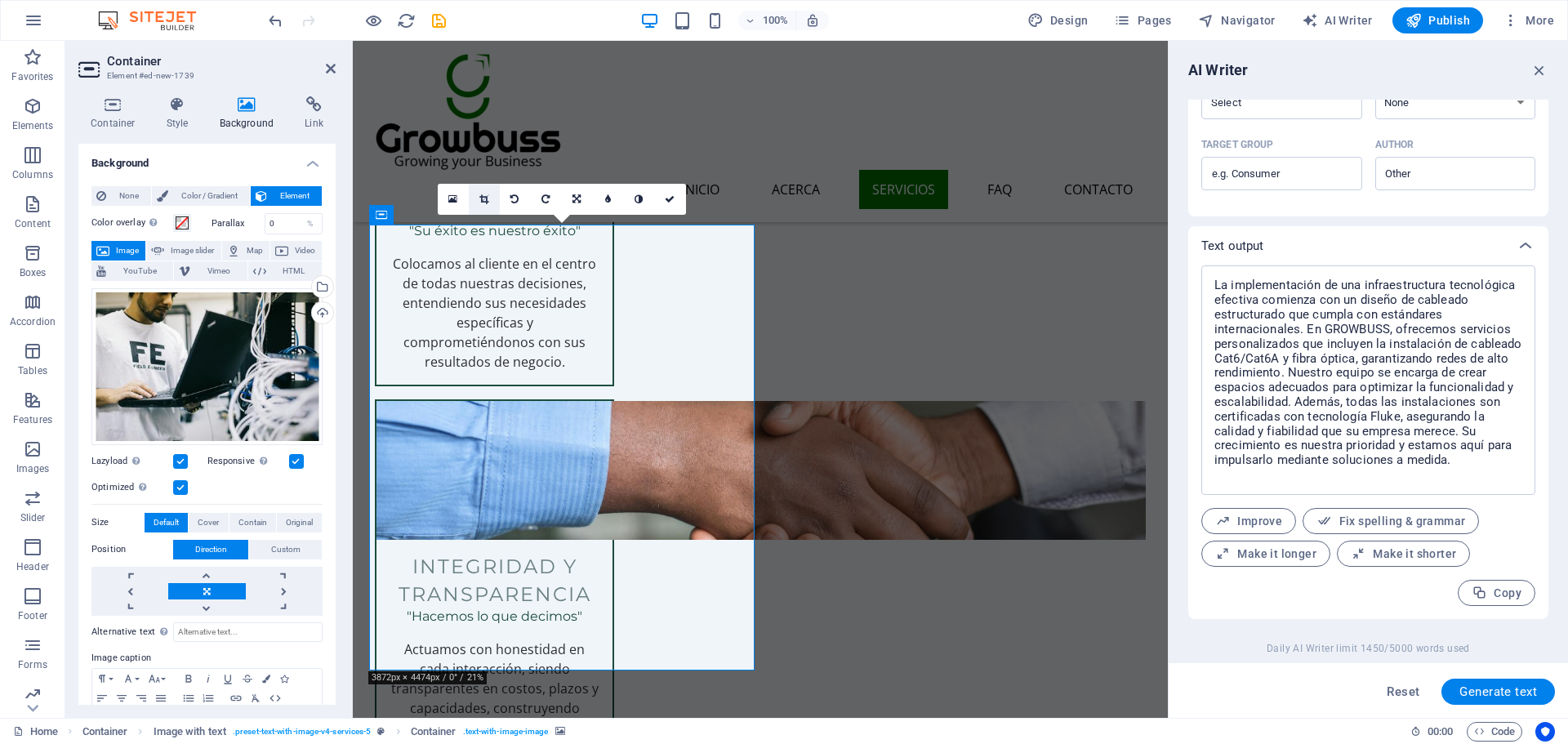
click at [483, 203] on icon at bounding box center [484, 199] width 9 height 10
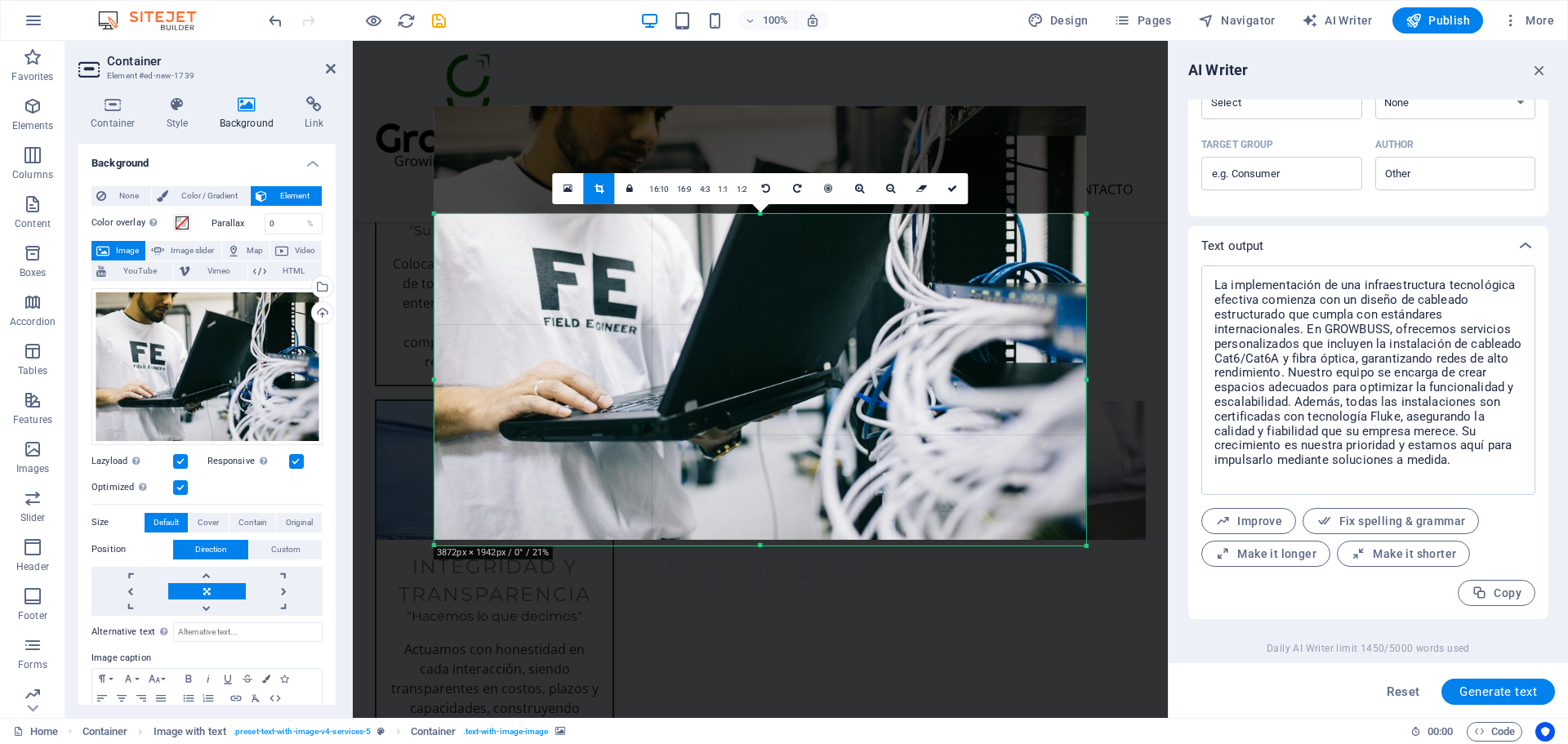
drag, startPoint x: 756, startPoint y: 161, endPoint x: 750, endPoint y: 269, distance: 108.2
click at [750, 269] on div "180 170 160 150 140 130 120 110 100 90 80 70 60 50 40 30 20 10 0 -10 -20 -30 -4…" at bounding box center [760, 379] width 651 height 332
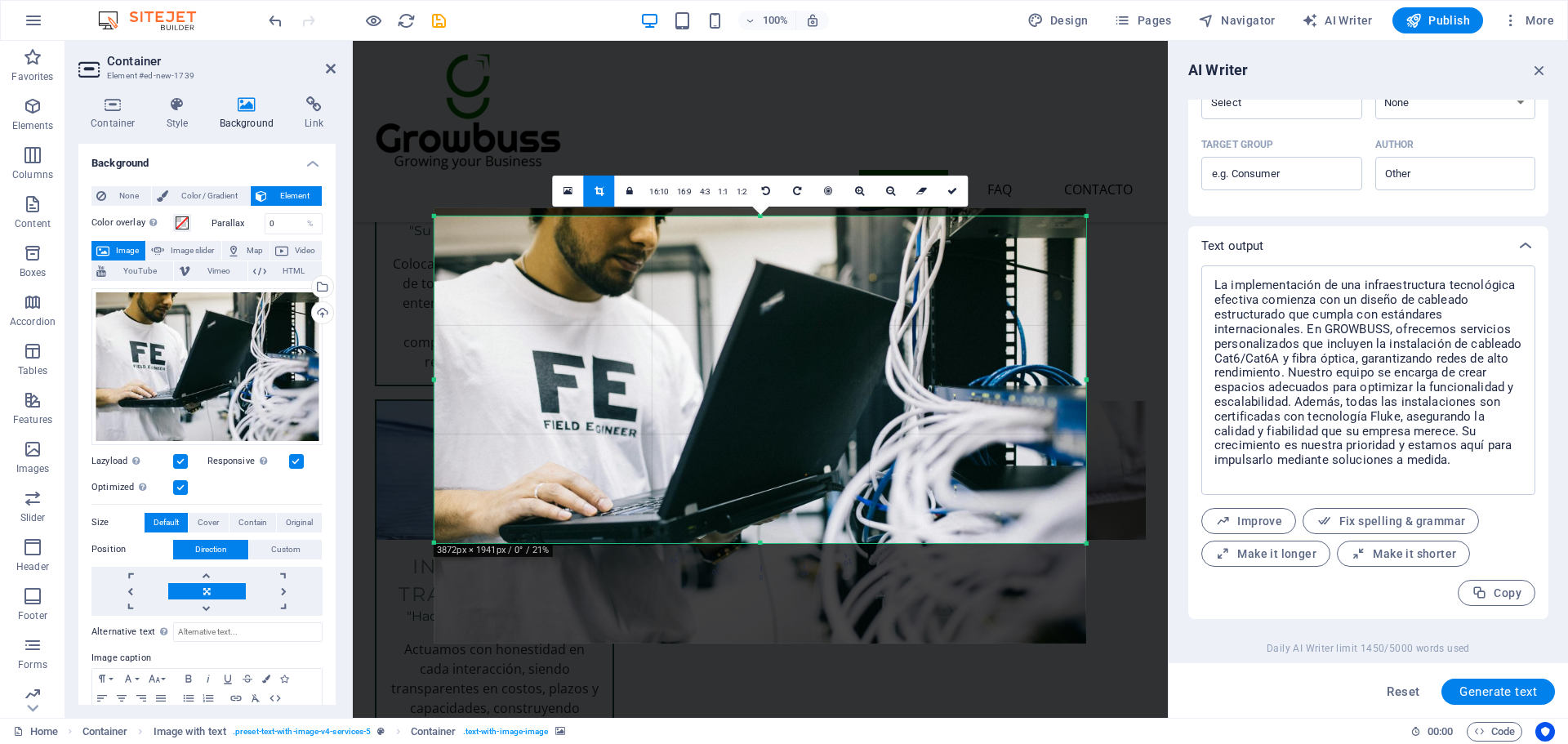
drag, startPoint x: 732, startPoint y: 290, endPoint x: 732, endPoint y: 390, distance: 100.0
click at [732, 390] on div at bounding box center [760, 425] width 651 height 435
click at [954, 191] on icon at bounding box center [952, 190] width 10 height 10
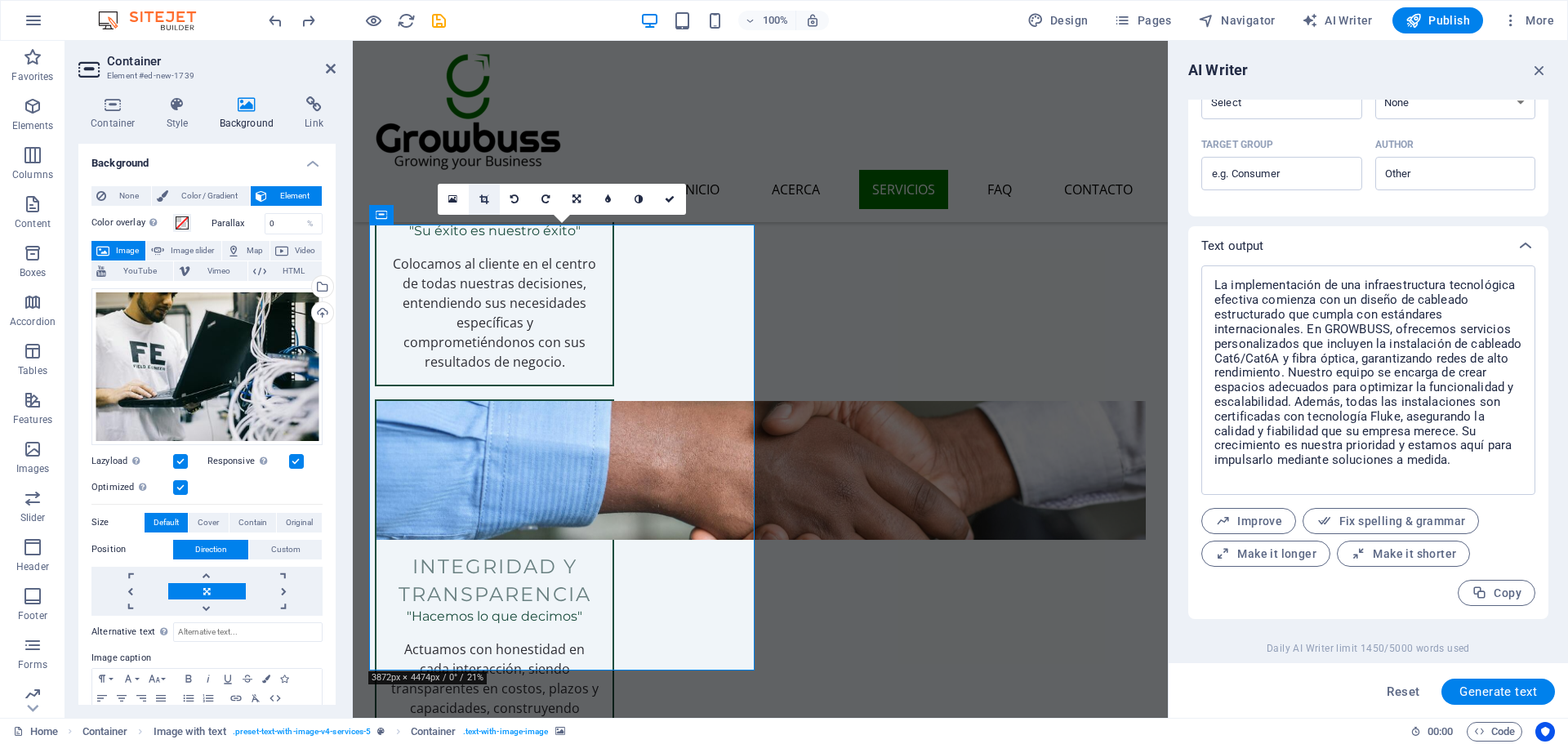
click at [487, 195] on icon at bounding box center [484, 199] width 9 height 10
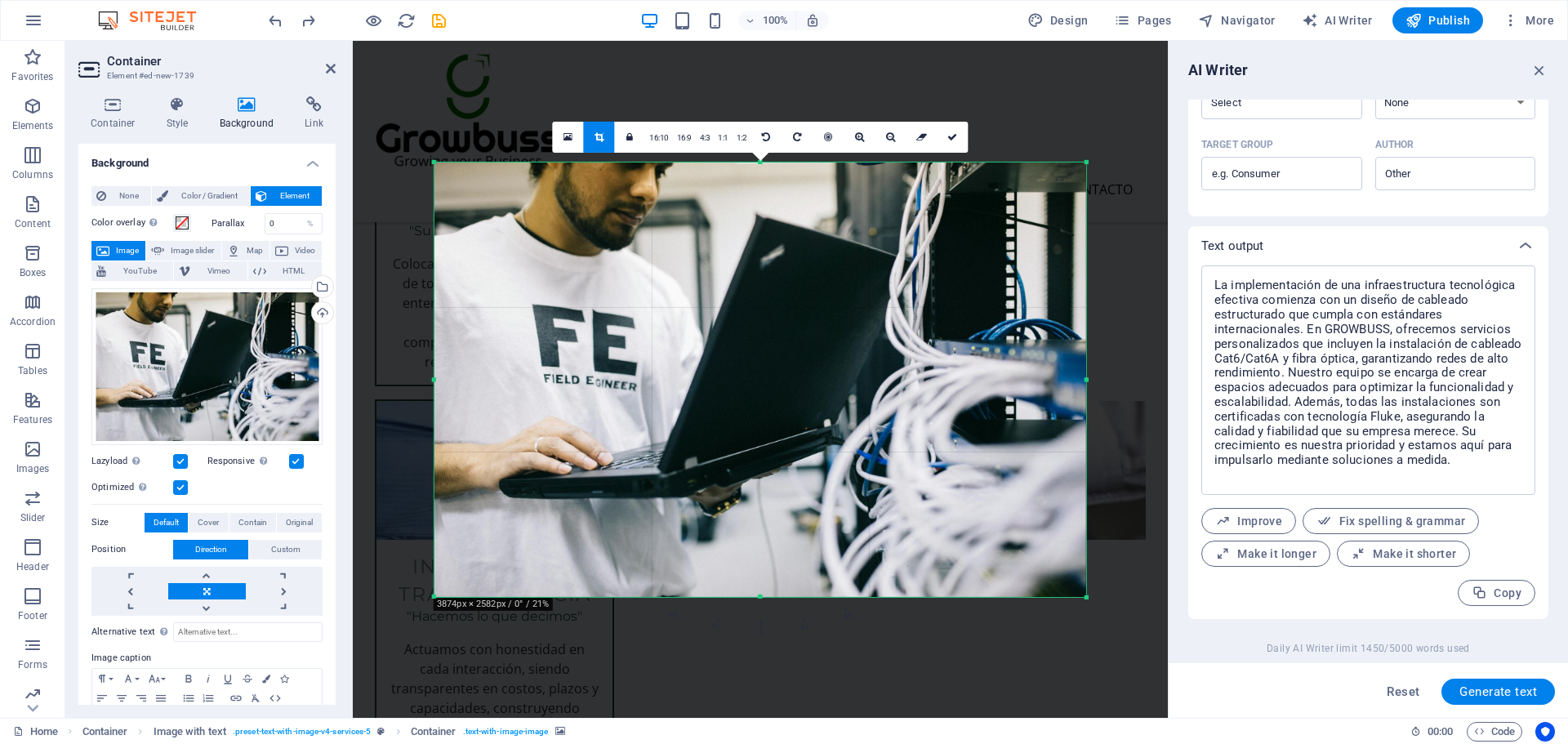
click at [539, 320] on div at bounding box center [760, 379] width 651 height 435
drag, startPoint x: 961, startPoint y: 130, endPoint x: 603, endPoint y: 91, distance: 360.1
click at [961, 130] on link at bounding box center [952, 136] width 31 height 31
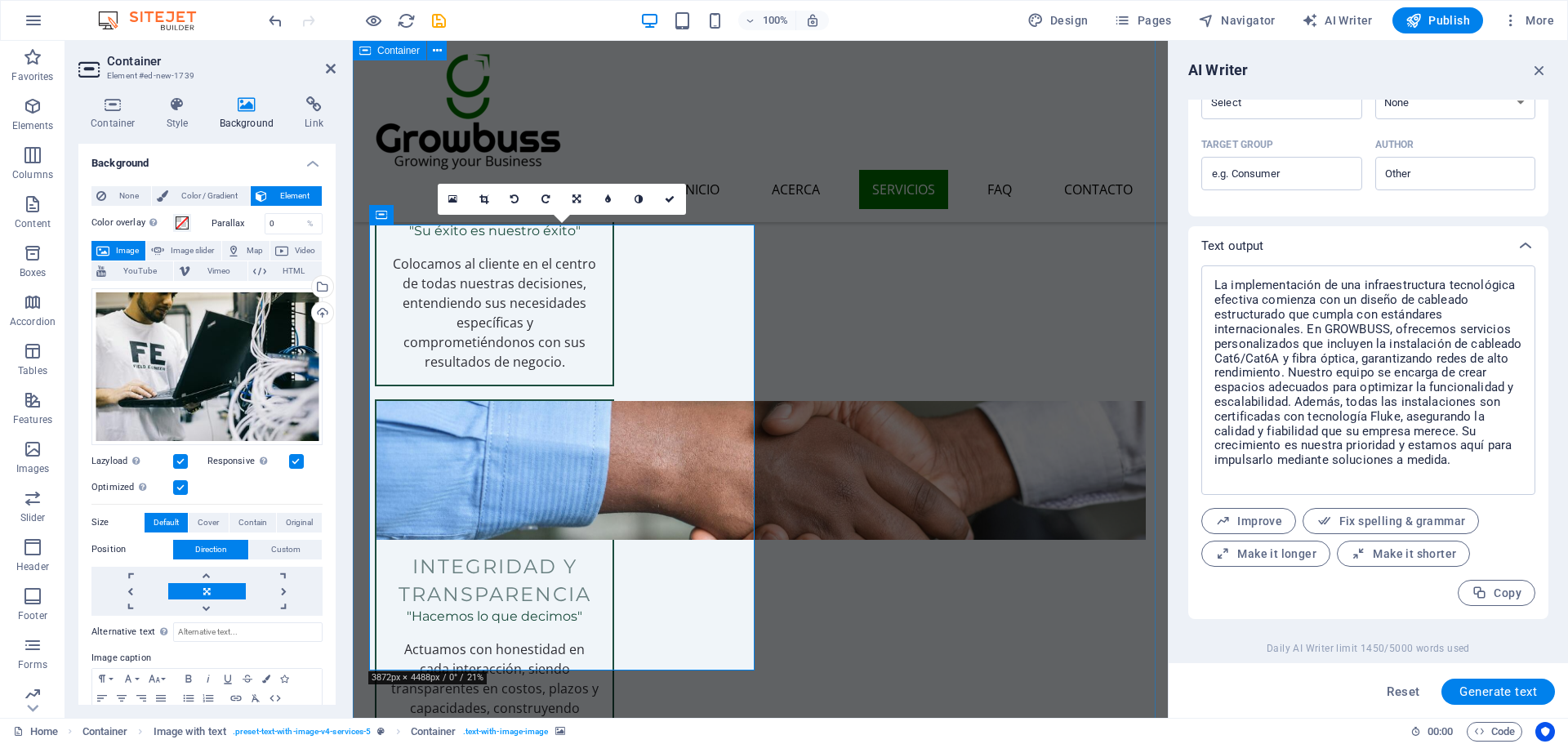
drag, startPoint x: 543, startPoint y: 428, endPoint x: 666, endPoint y: 445, distance: 124.2
drag, startPoint x: 573, startPoint y: 480, endPoint x: 700, endPoint y: 521, distance: 133.5
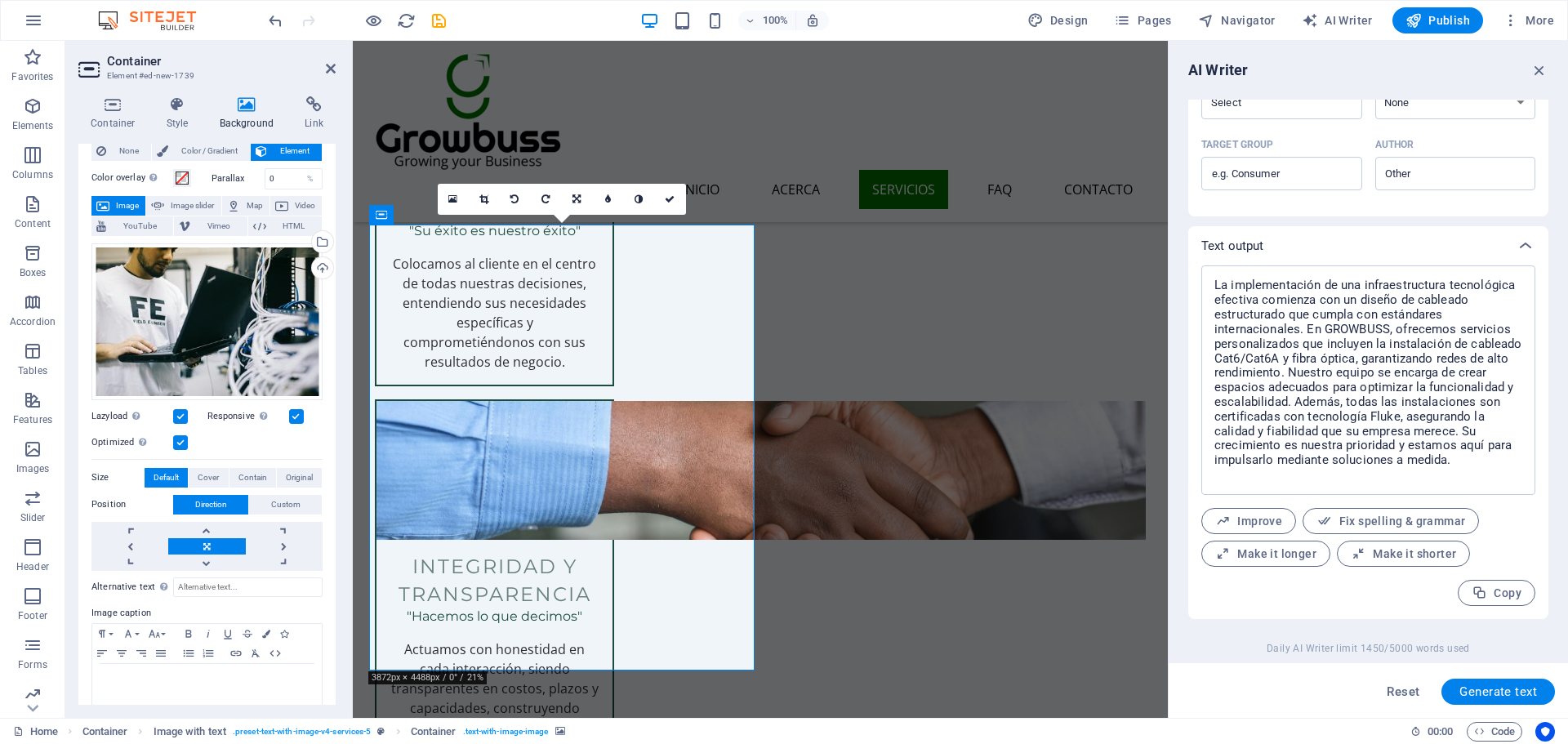
scroll to position [65, 0]
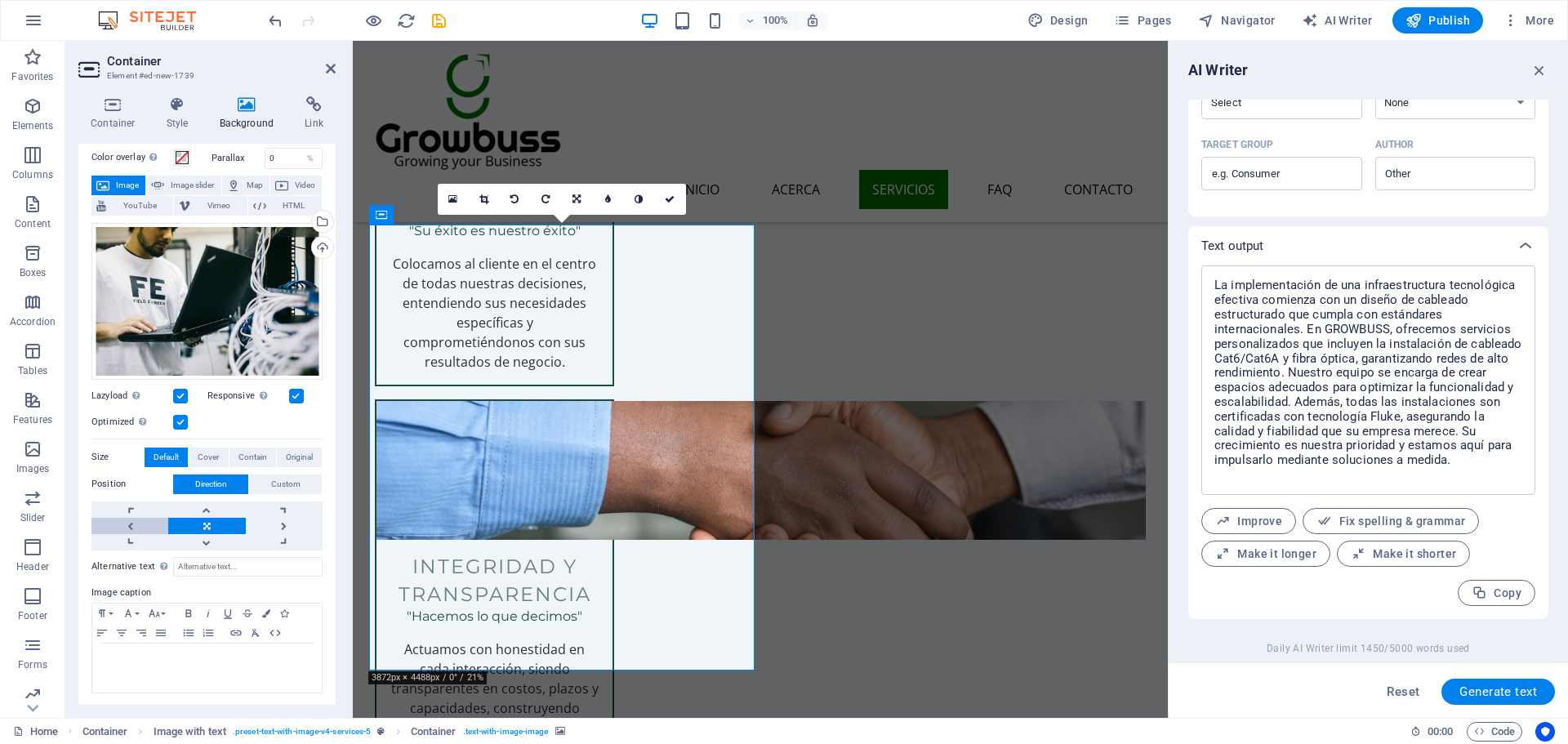
click at [144, 527] on link at bounding box center [130, 526] width 77 height 16
click at [266, 520] on link at bounding box center [284, 526] width 77 height 16
click at [269, 520] on link at bounding box center [284, 526] width 77 height 16
click at [196, 518] on link at bounding box center [207, 526] width 77 height 16
click at [278, 482] on span "Custom" at bounding box center [286, 484] width 30 height 20
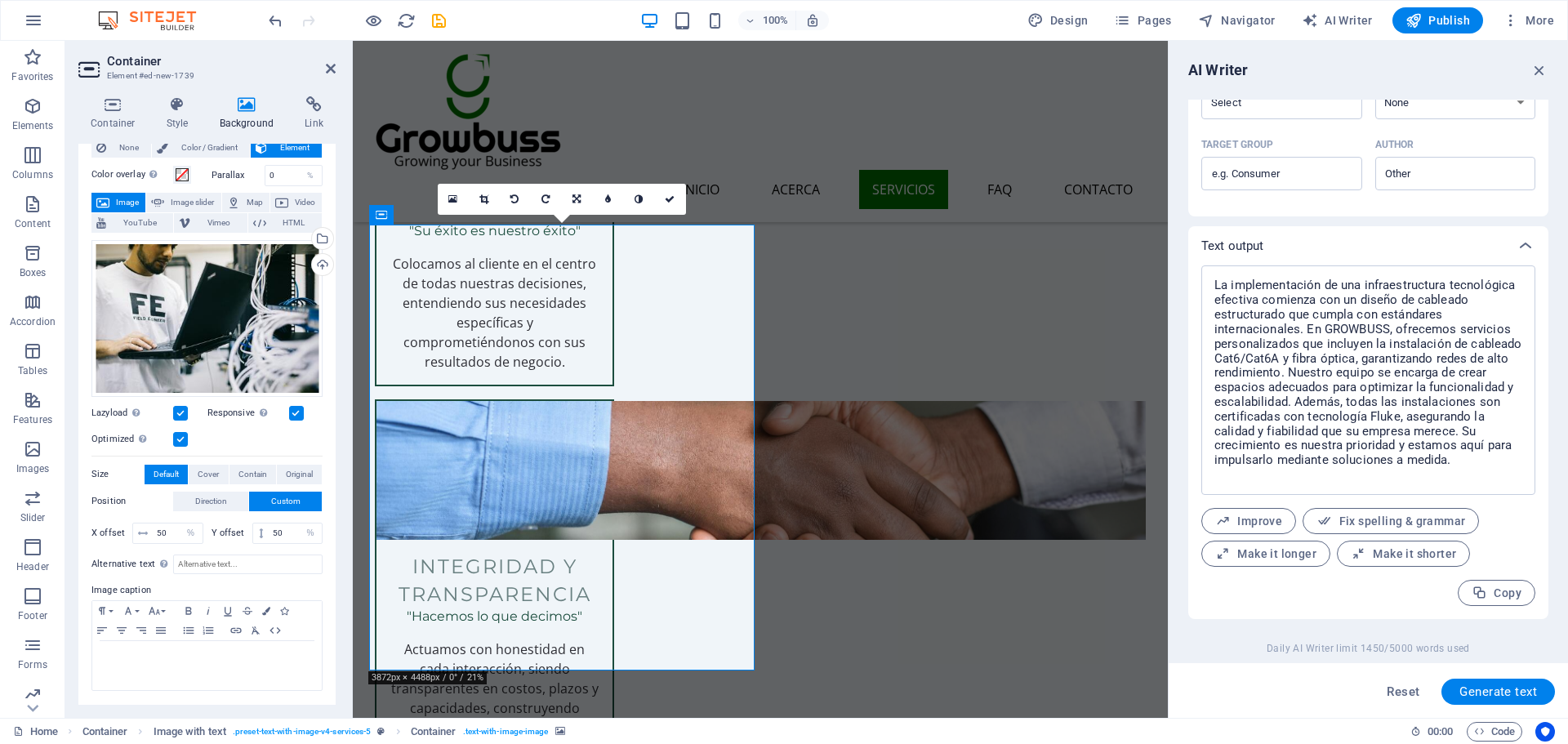
scroll to position [47, 0]
click at [204, 493] on span "Direction" at bounding box center [211, 503] width 32 height 20
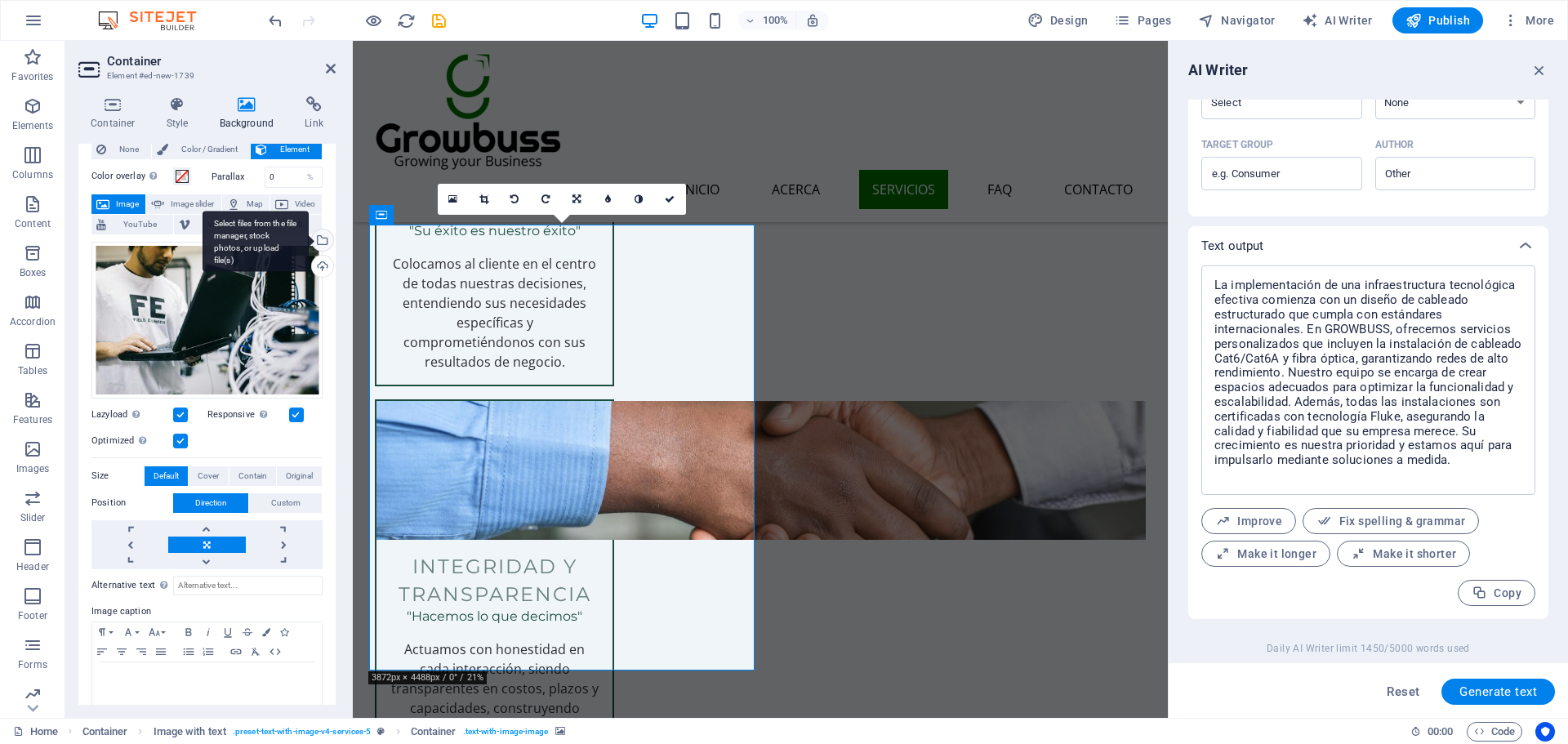
click at [328, 238] on div "Select files from the file manager, stock photos, or upload file(s)" at bounding box center [320, 241] width 24 height 24
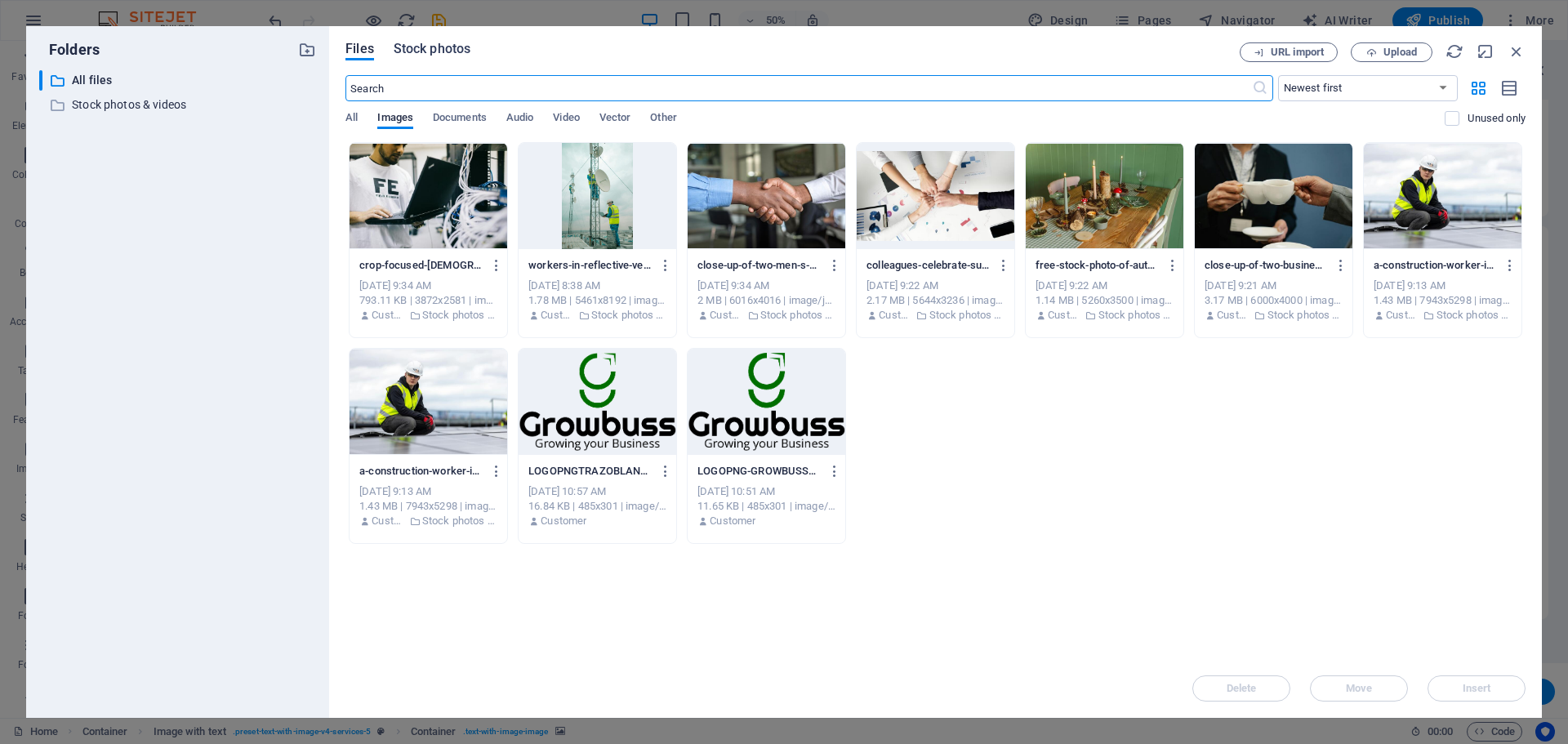
click at [462, 59] on button "Stock photos" at bounding box center [432, 51] width 77 height 18
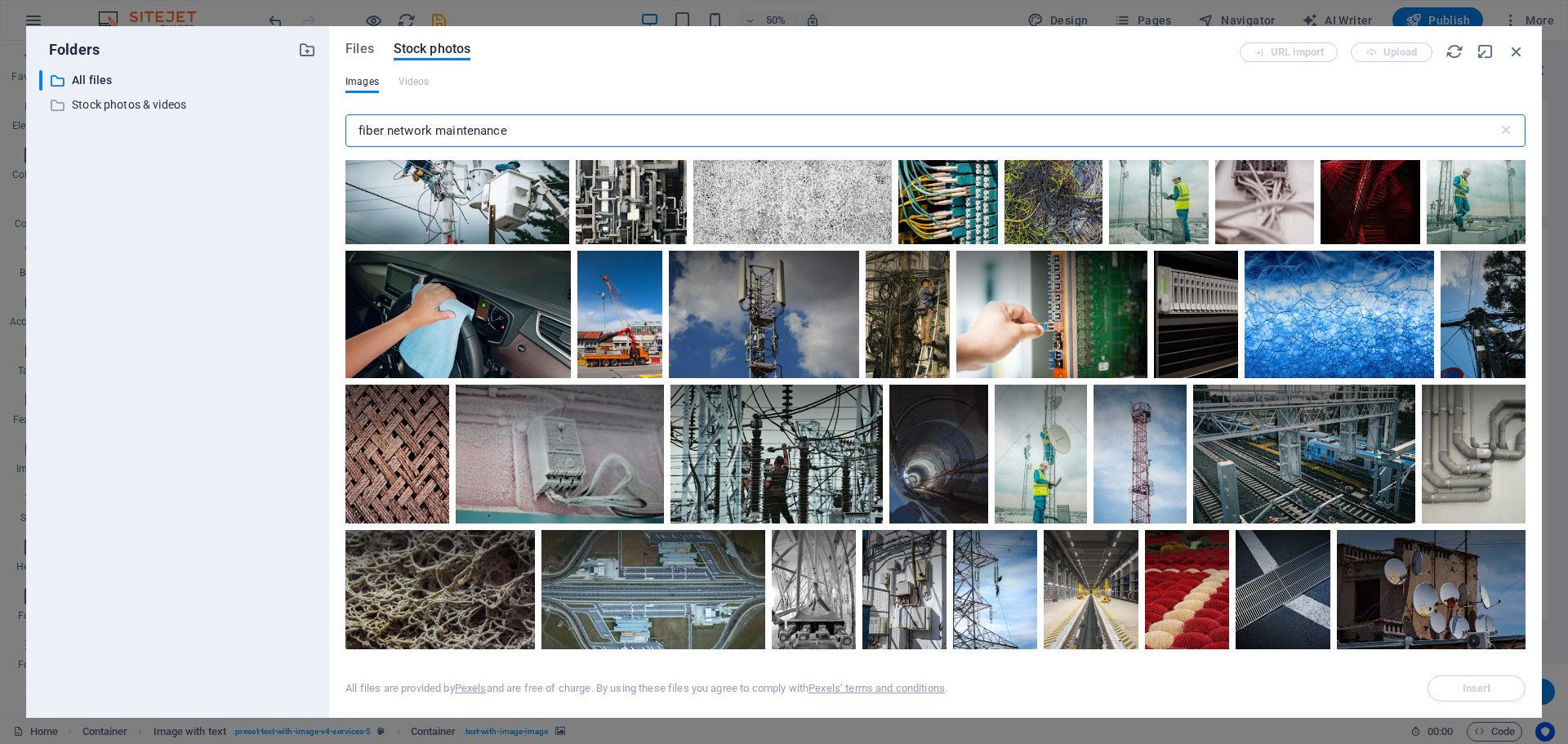
scroll to position [653, 0]
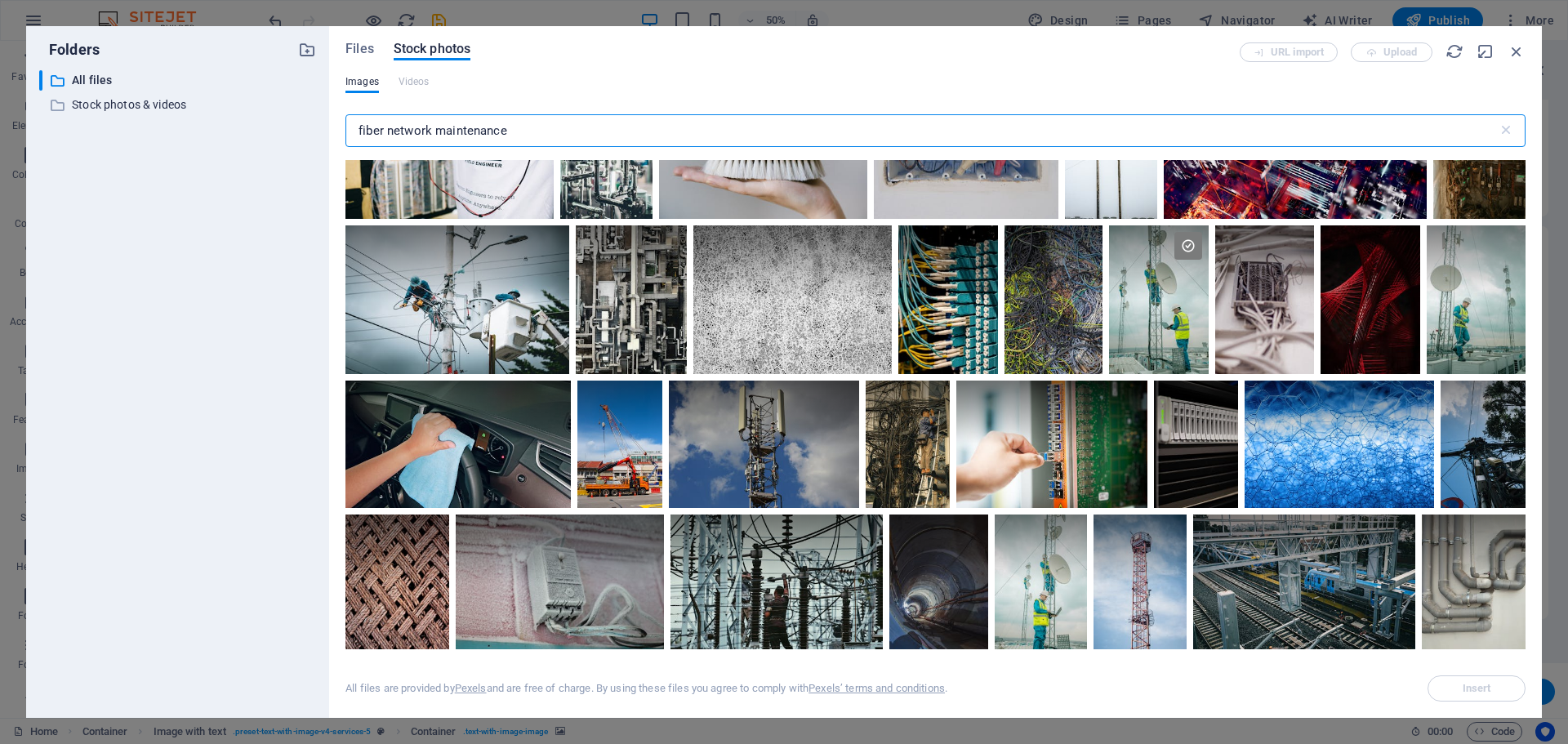
drag, startPoint x: 506, startPoint y: 126, endPoint x: 438, endPoint y: 126, distance: 68.0
click at [438, 126] on input "fiber network maintenance" at bounding box center [921, 131] width 1152 height 32
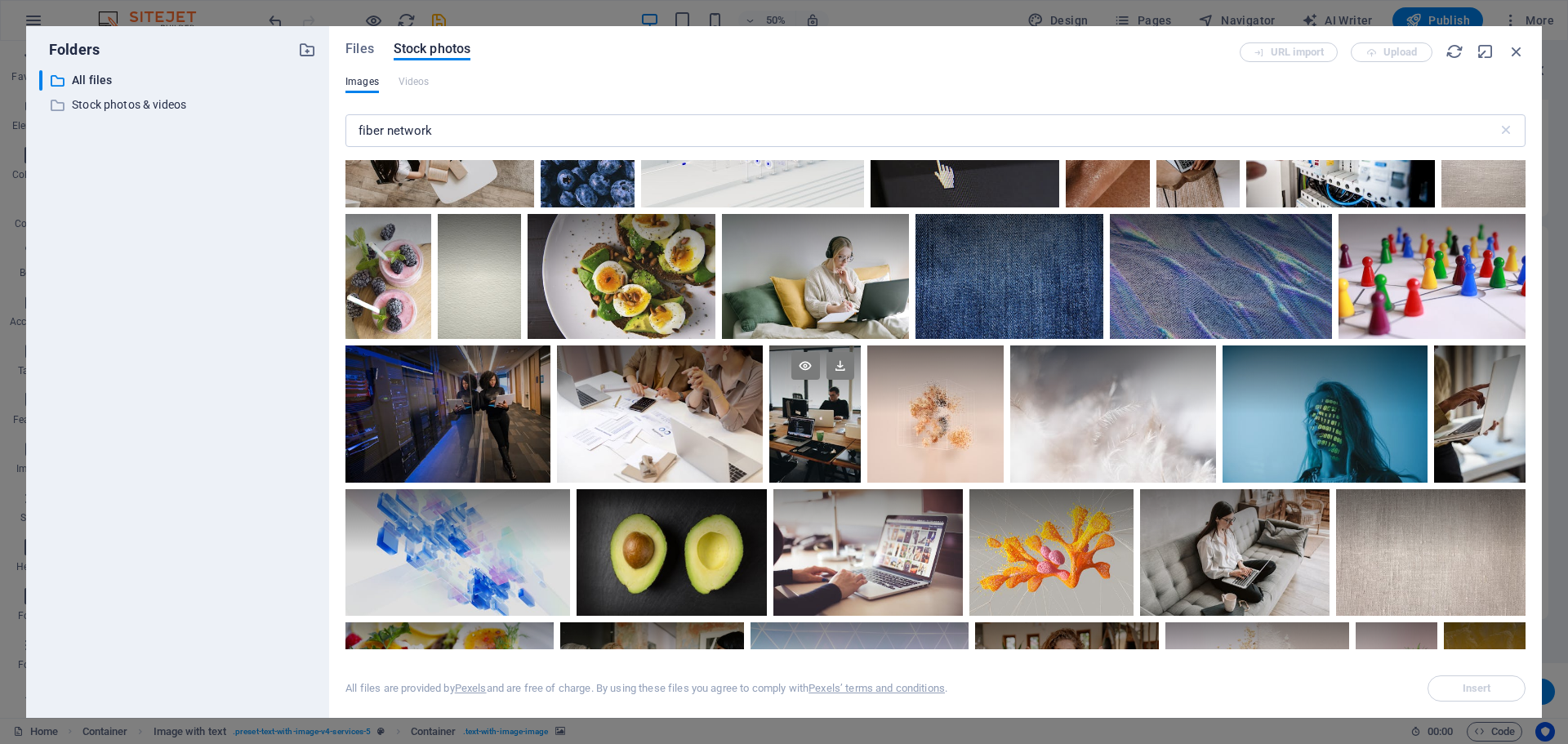
scroll to position [2614, 0]
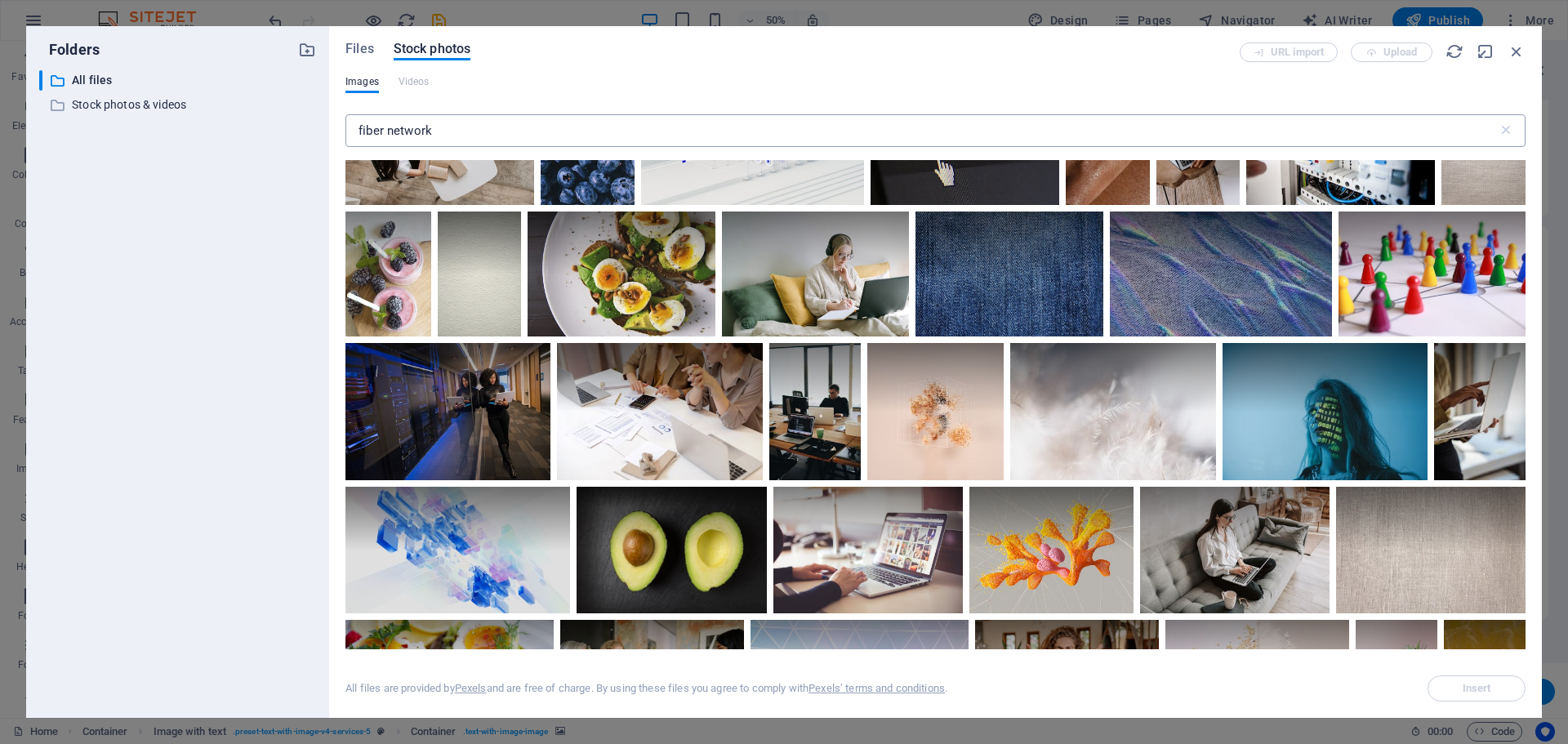
click at [427, 136] on input "fiber network" at bounding box center [921, 131] width 1152 height 32
drag, startPoint x: 433, startPoint y: 132, endPoint x: 399, endPoint y: 131, distance: 34.0
click at [399, 131] on input "fiber network" at bounding box center [921, 131] width 1152 height 32
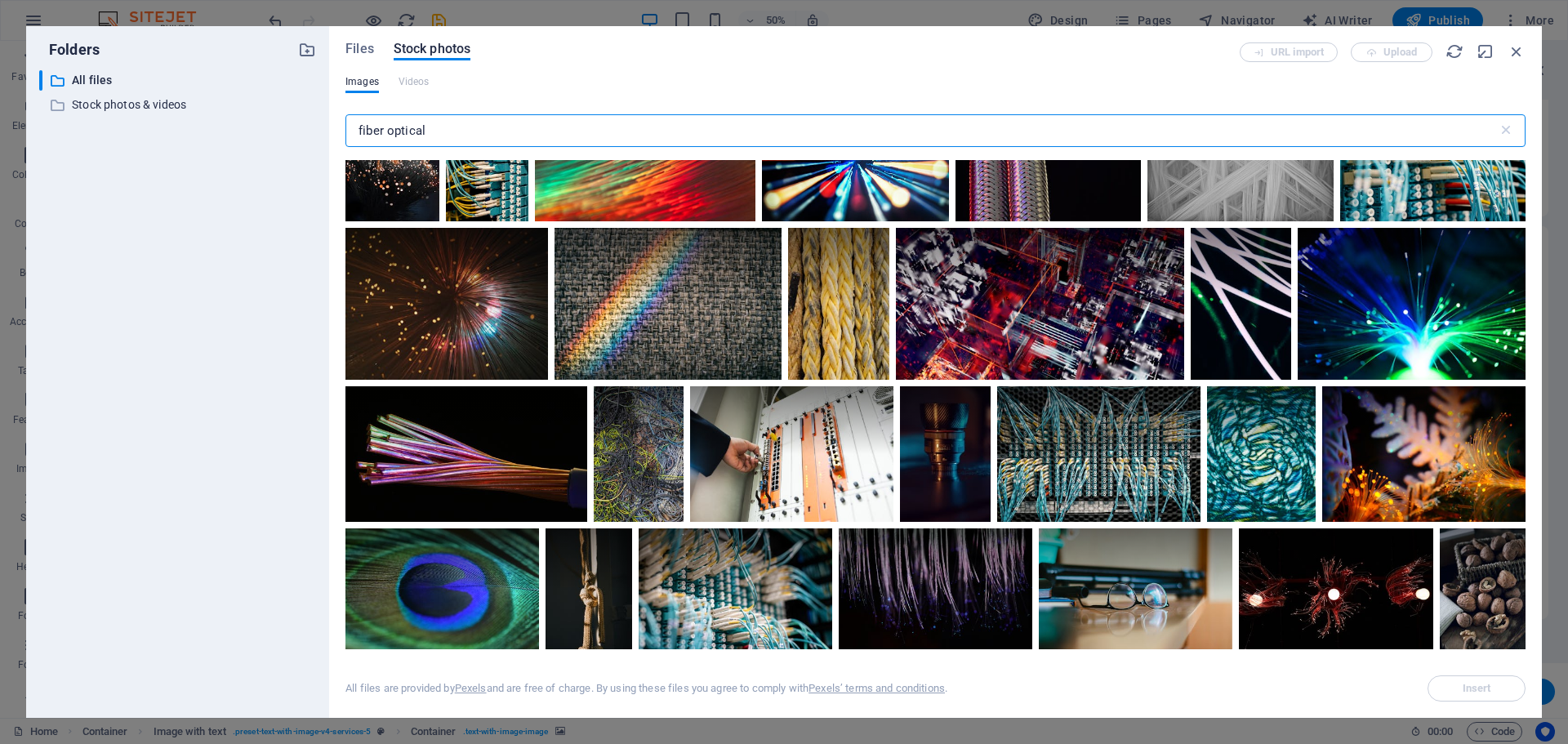
scroll to position [0, 0]
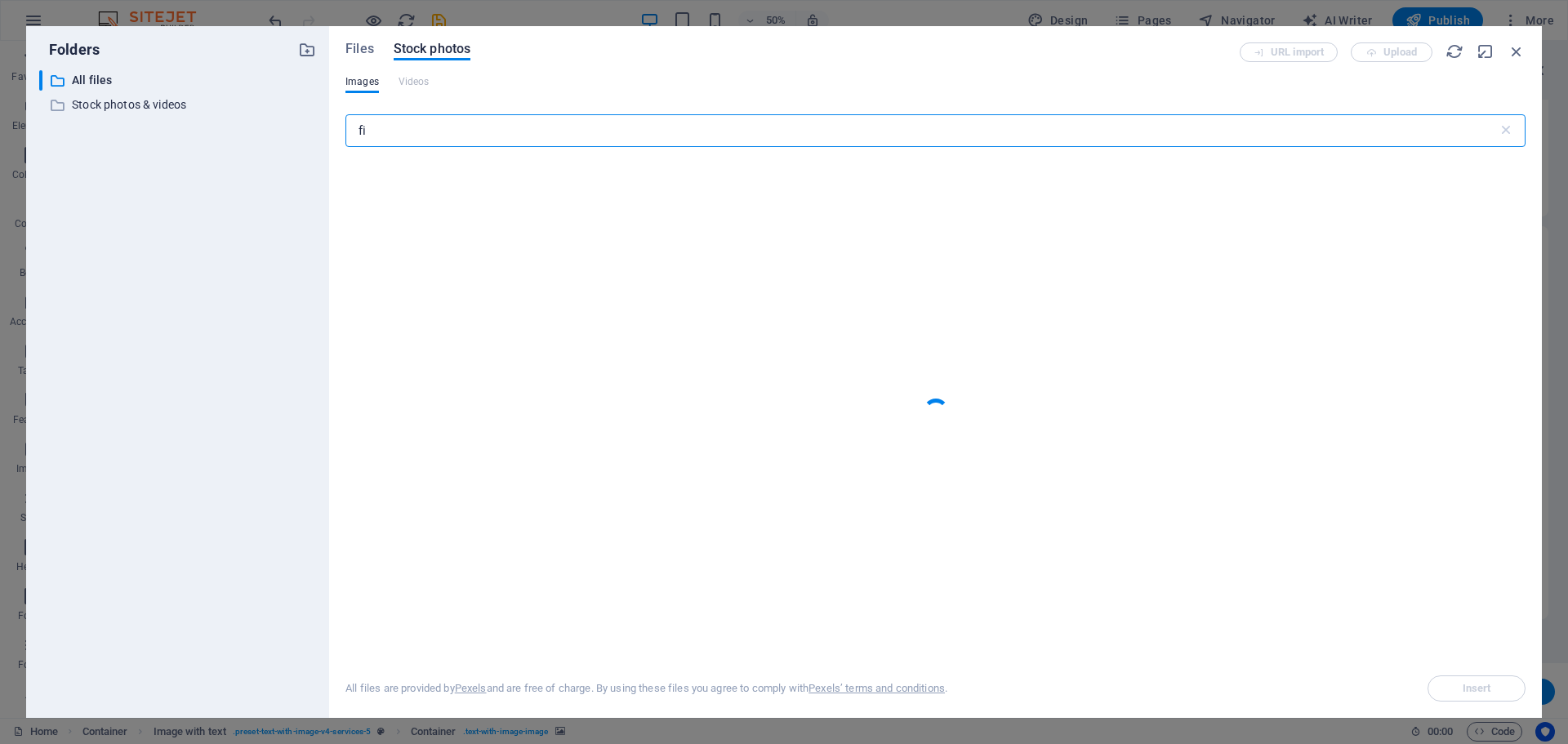
type input "f"
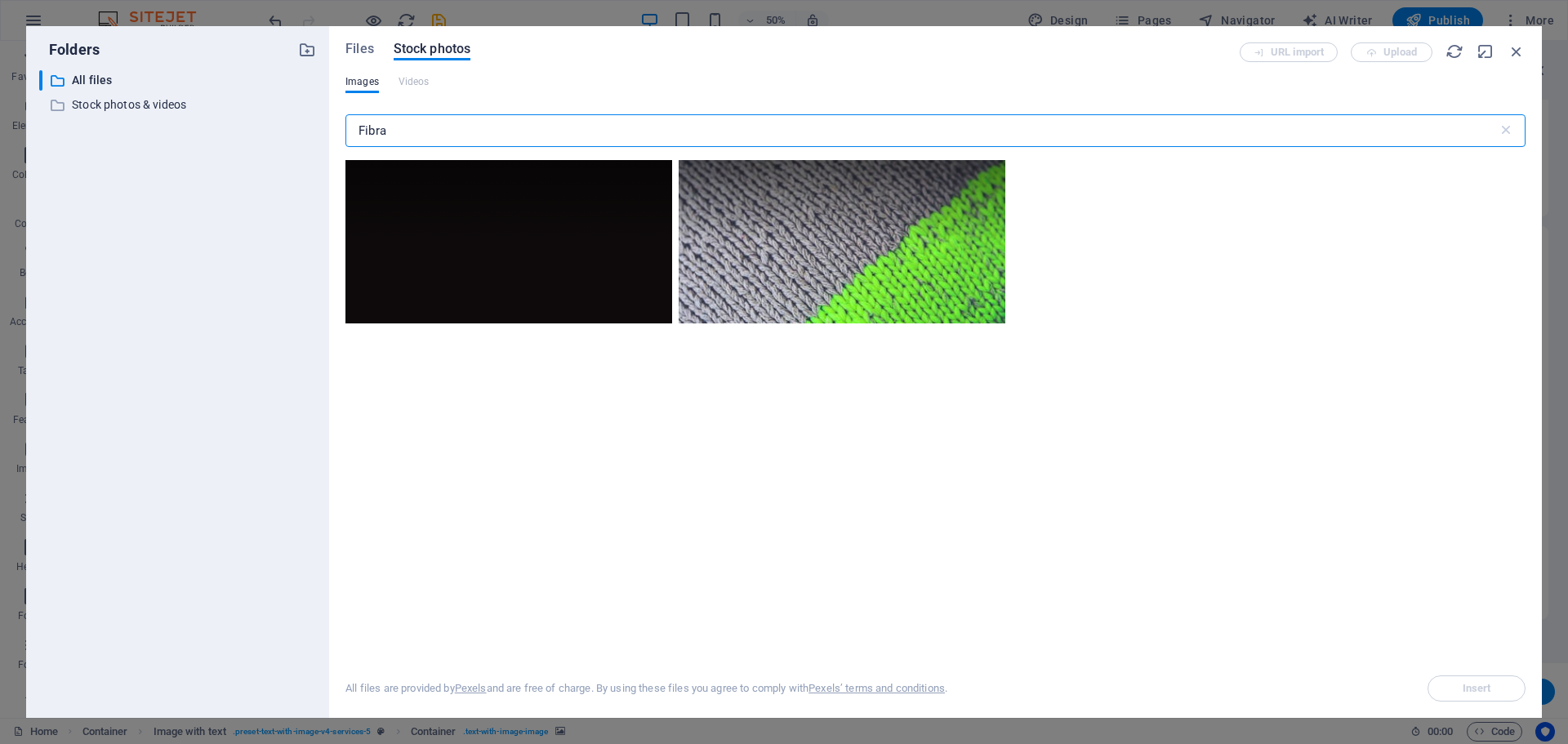
click at [538, 134] on input "Fibra" at bounding box center [921, 131] width 1152 height 32
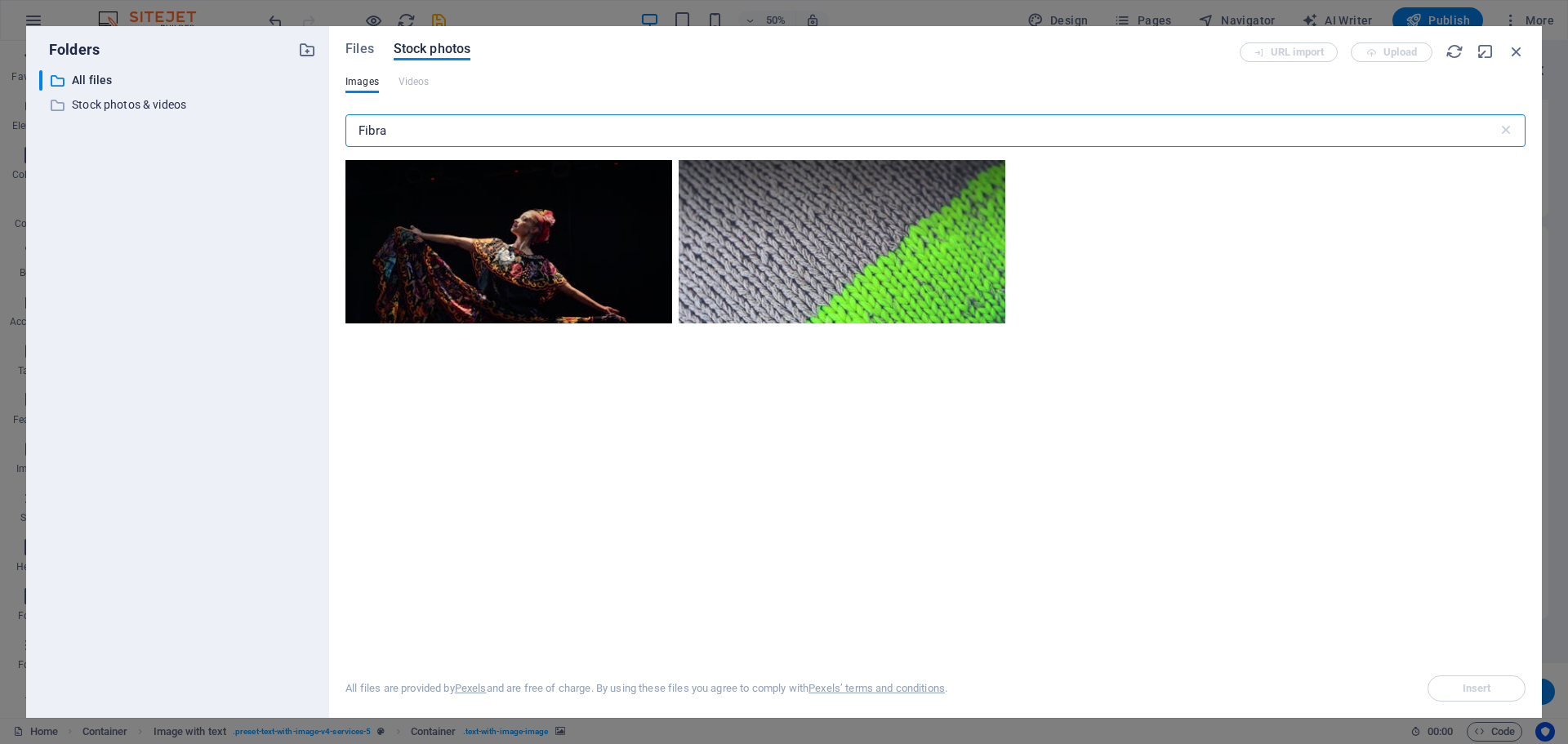
drag, startPoint x: 514, startPoint y: 140, endPoint x: 158, endPoint y: 125, distance: 356.3
click at [158, 125] on div "Folders ​ All files All files ​ Stock photos & videos Stock photos & videos Fil…" at bounding box center [783, 372] width 1515 height 692
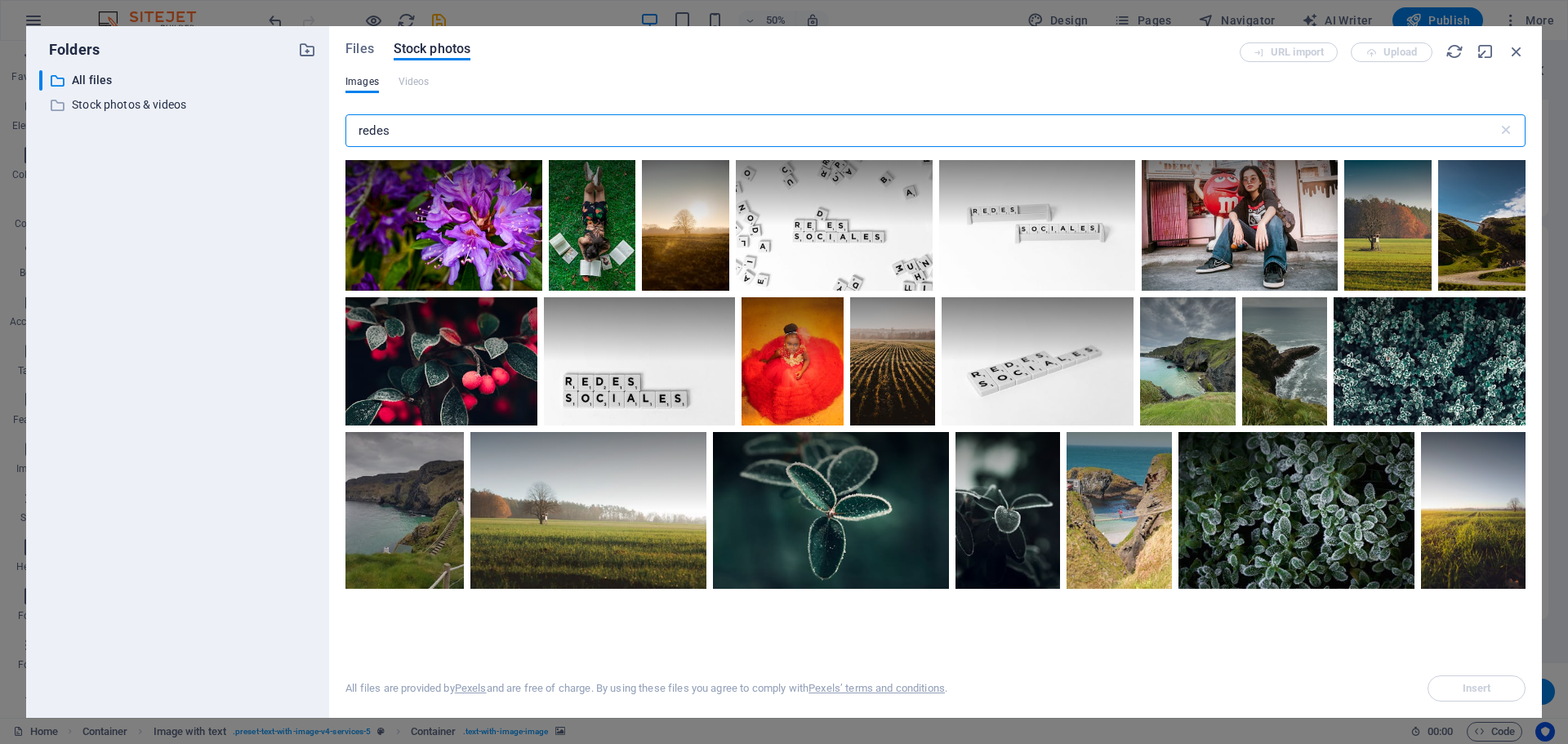
drag, startPoint x: 371, startPoint y: 131, endPoint x: 86, endPoint y: 144, distance: 285.3
click at [86, 144] on div "Folders ​ All files All files ​ Stock photos & videos Stock photos & videos Fil…" at bounding box center [783, 372] width 1515 height 692
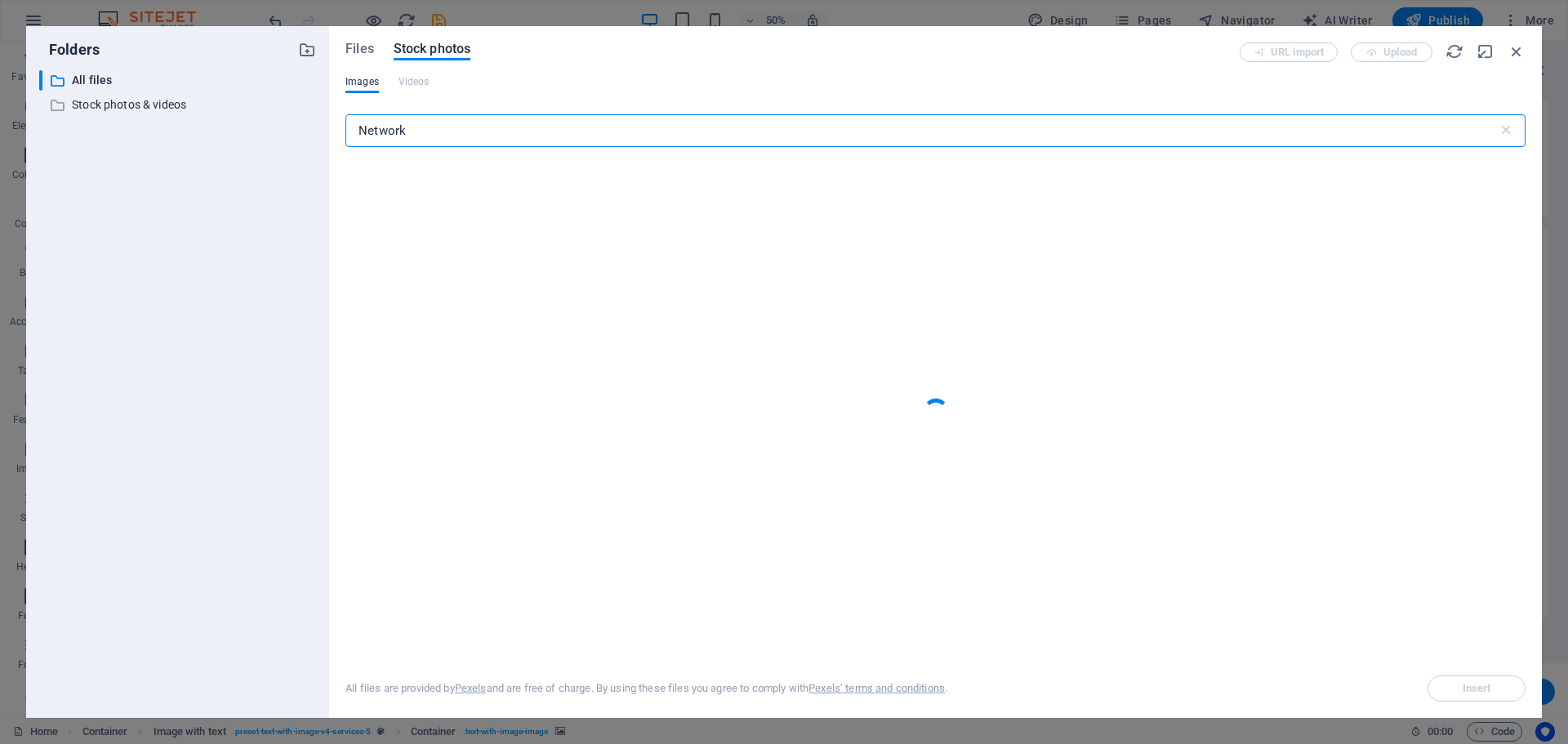
type input "Network"
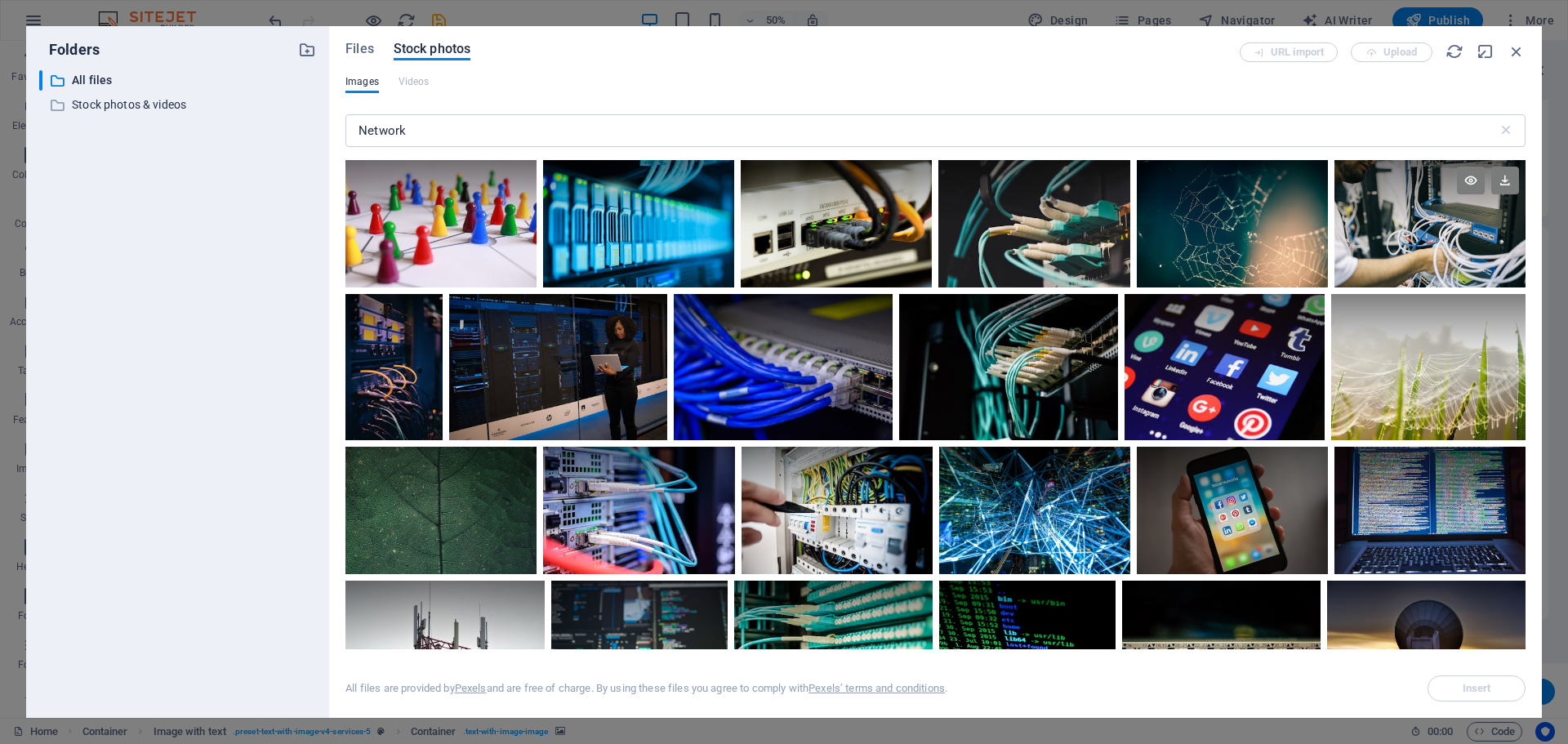
click at [1441, 240] on div at bounding box center [1429, 224] width 191 height 127
click at [1409, 221] on div at bounding box center [1429, 192] width 191 height 64
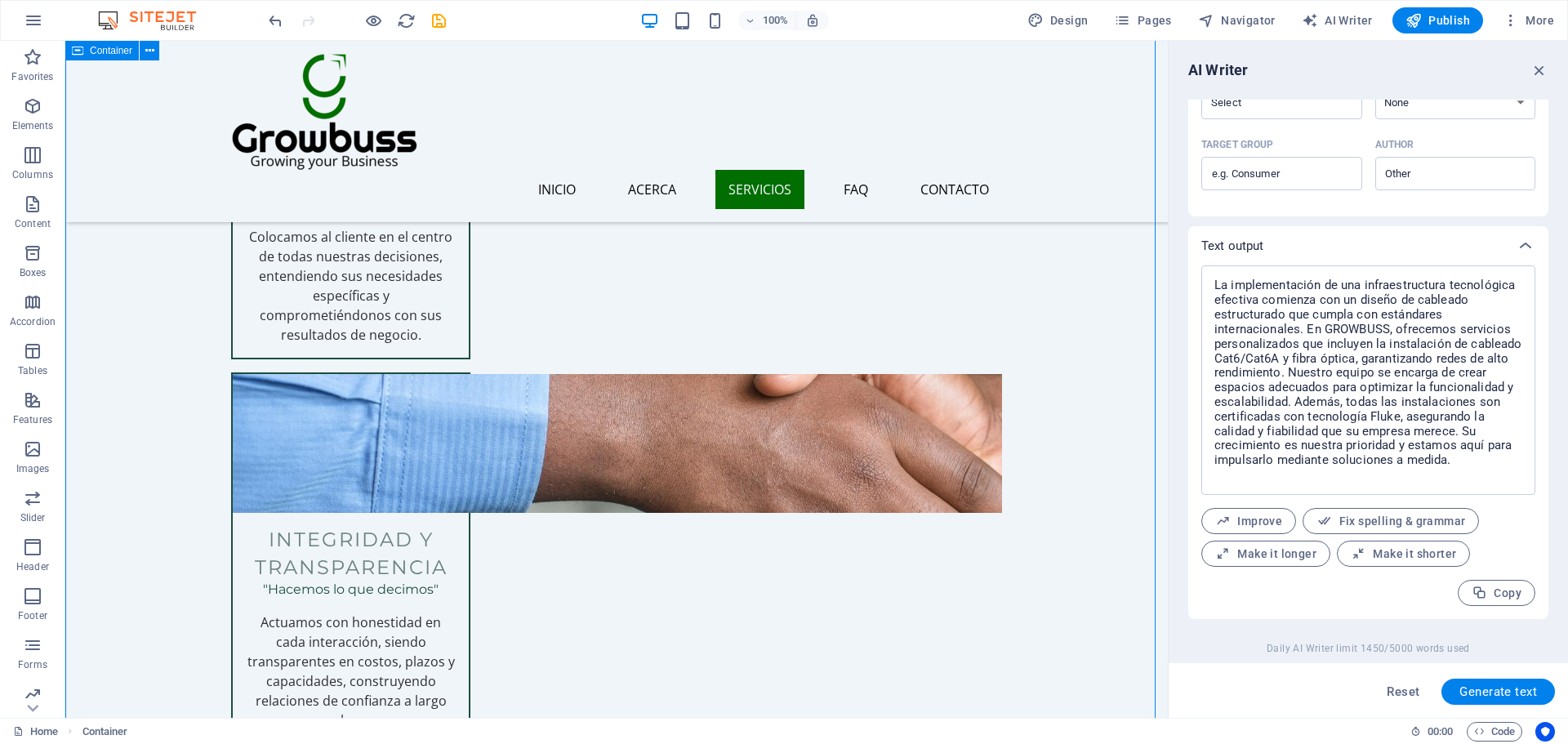
scroll to position [2778, 0]
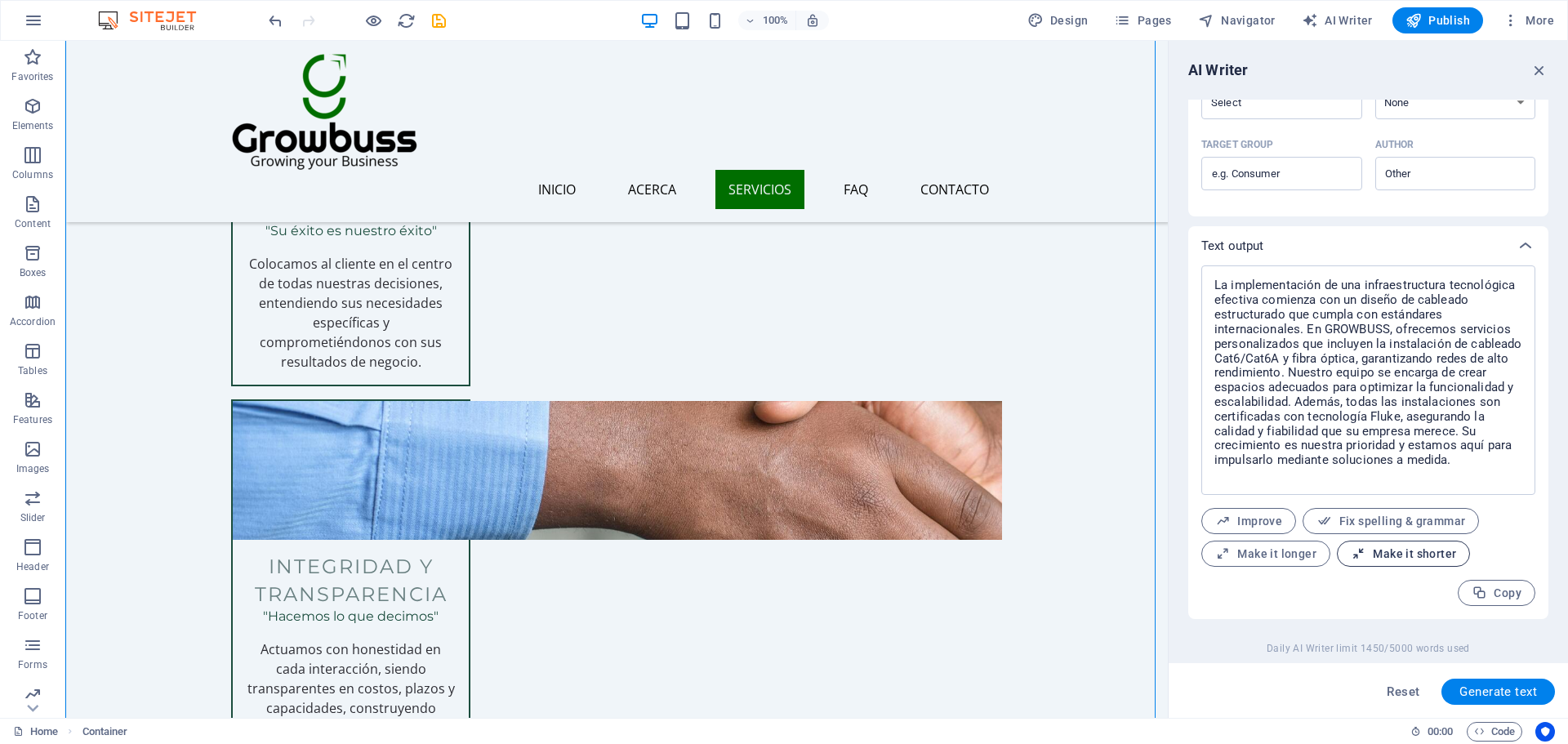
click at [1404, 548] on span "Make it shorter" at bounding box center [1403, 554] width 106 height 15
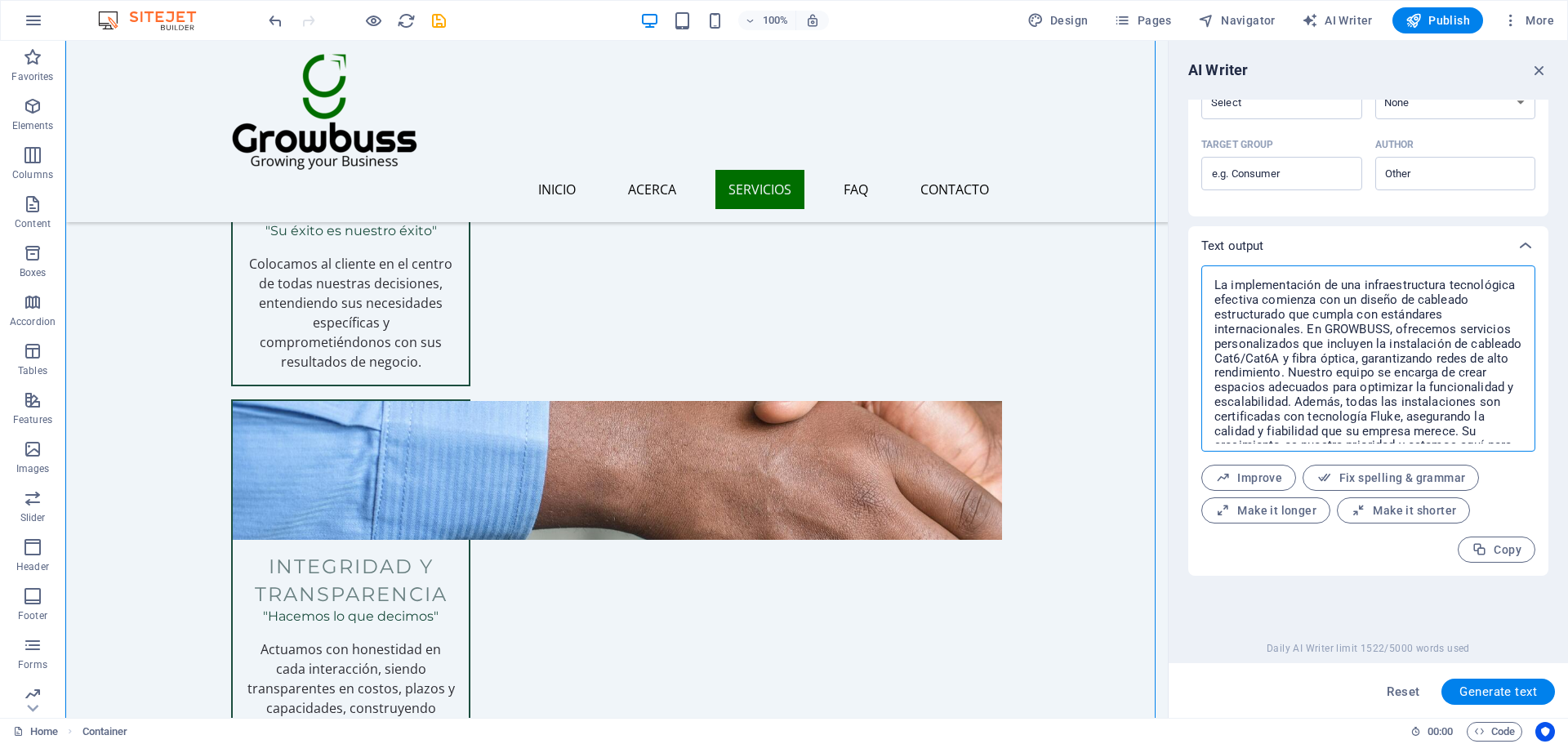
drag, startPoint x: 1340, startPoint y: 437, endPoint x: 1188, endPoint y: 253, distance: 238.7
click at [1188, 253] on div "Text output El éxito de la infraestructura tecnológica depende de un cableado e…" at bounding box center [1368, 401] width 360 height 350
type textarea "El éxito de la infraestructura tecnológica depende de un cableado estructurado …"
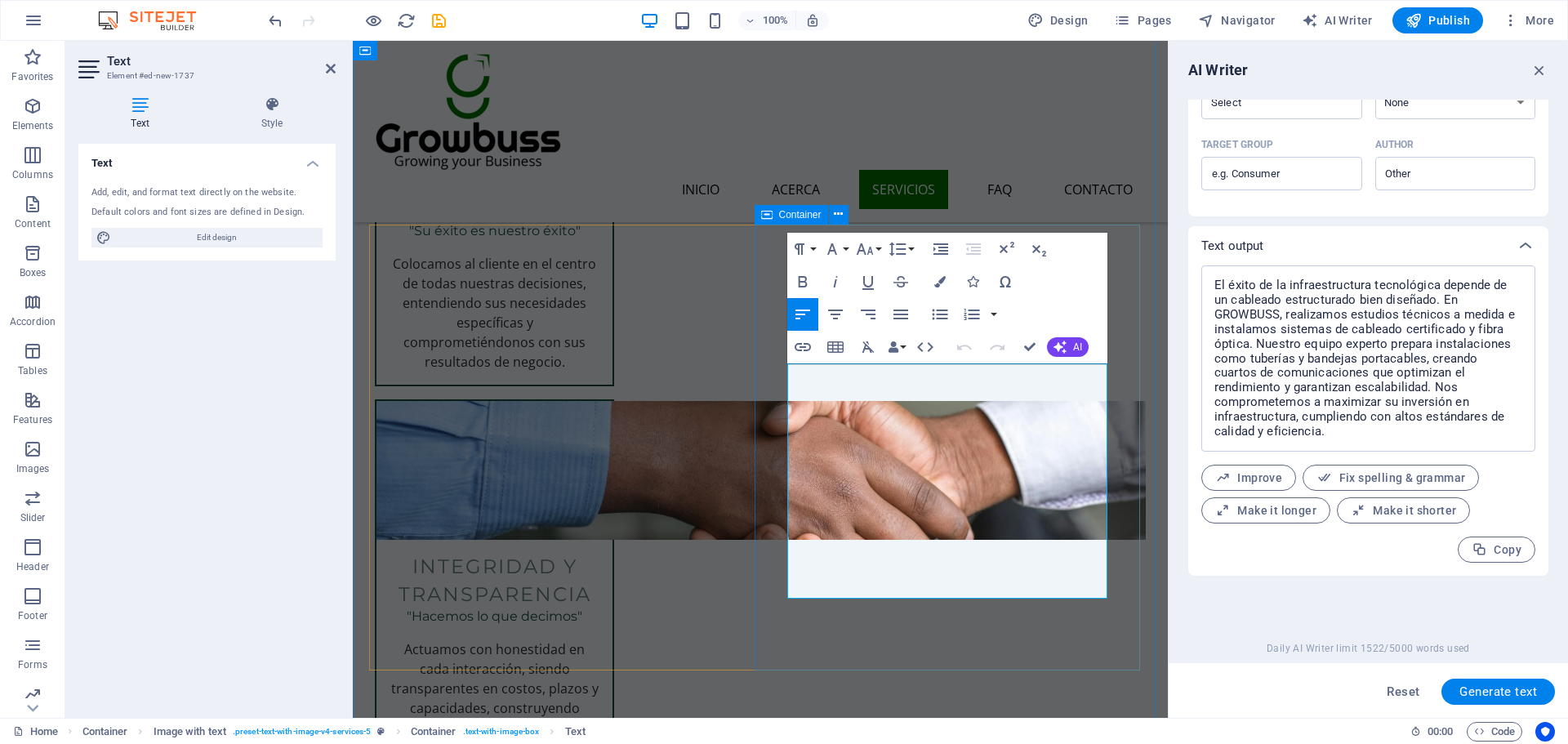
drag, startPoint x: 1026, startPoint y: 592, endPoint x: 769, endPoint y: 355, distance: 349.6
copy span "El éxito de la infraestructura tecnológica se fundamenta en un cableado estruct…"
click at [1372, 385] on textarea "El éxito de la infraestructura tecnológica depende de un cableado estructurado …" at bounding box center [1368, 359] width 318 height 170
drag, startPoint x: 797, startPoint y: 344, endPoint x: 1341, endPoint y: 418, distance: 549.0
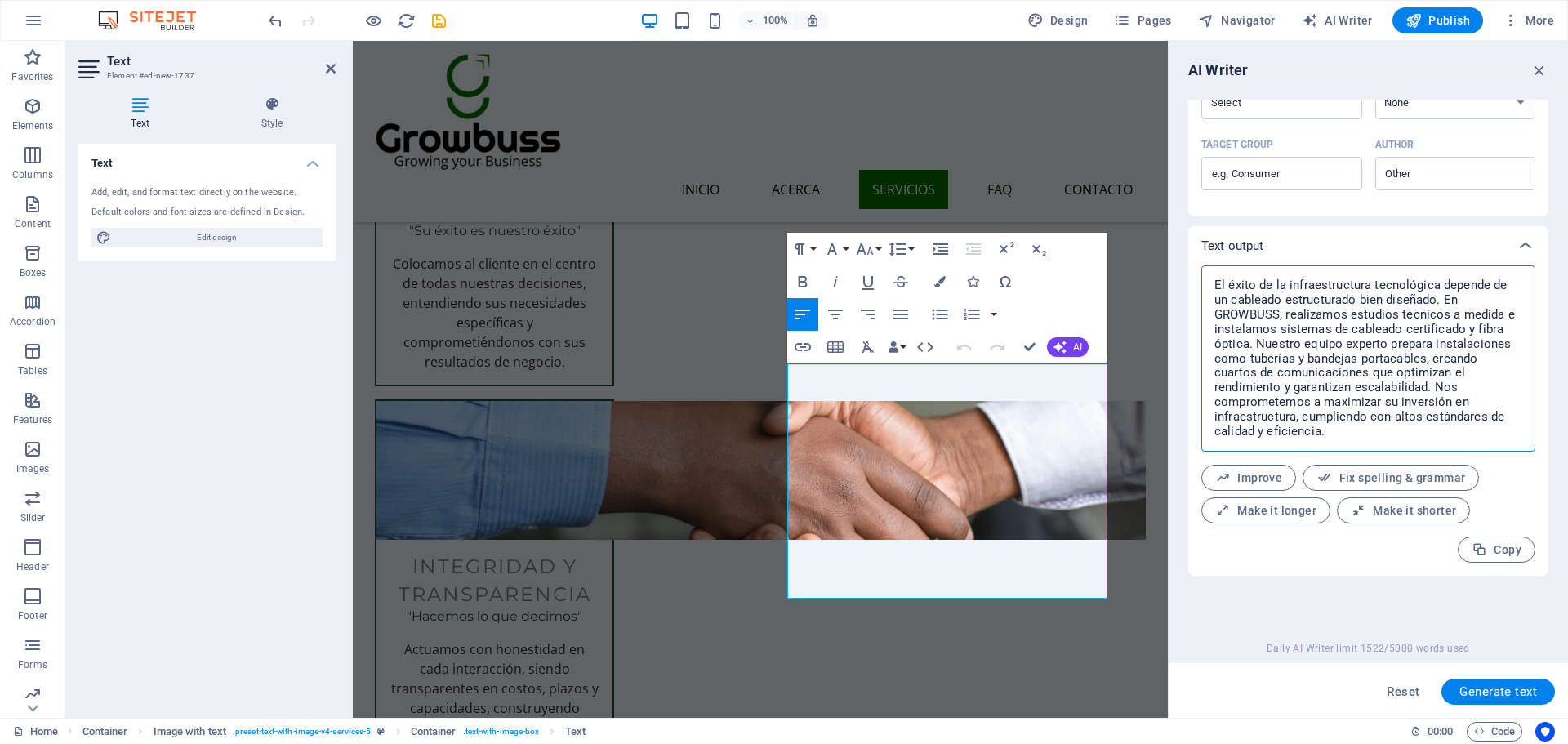
click at [1341, 418] on textarea "El éxito de la infraestructura tecnológica depende de un cableado estructurado …" at bounding box center [1368, 359] width 318 height 170
click at [1331, 440] on textarea "El éxito de la infraestructura tecnológica depende de un cableado estructurado …" at bounding box center [1368, 359] width 318 height 170
drag, startPoint x: 1331, startPoint y: 440, endPoint x: 1214, endPoint y: 258, distance: 216.4
click at [1214, 258] on div "Text output El éxito de la infraestructura tecnológica depende de un cableado e…" at bounding box center [1368, 401] width 360 height 350
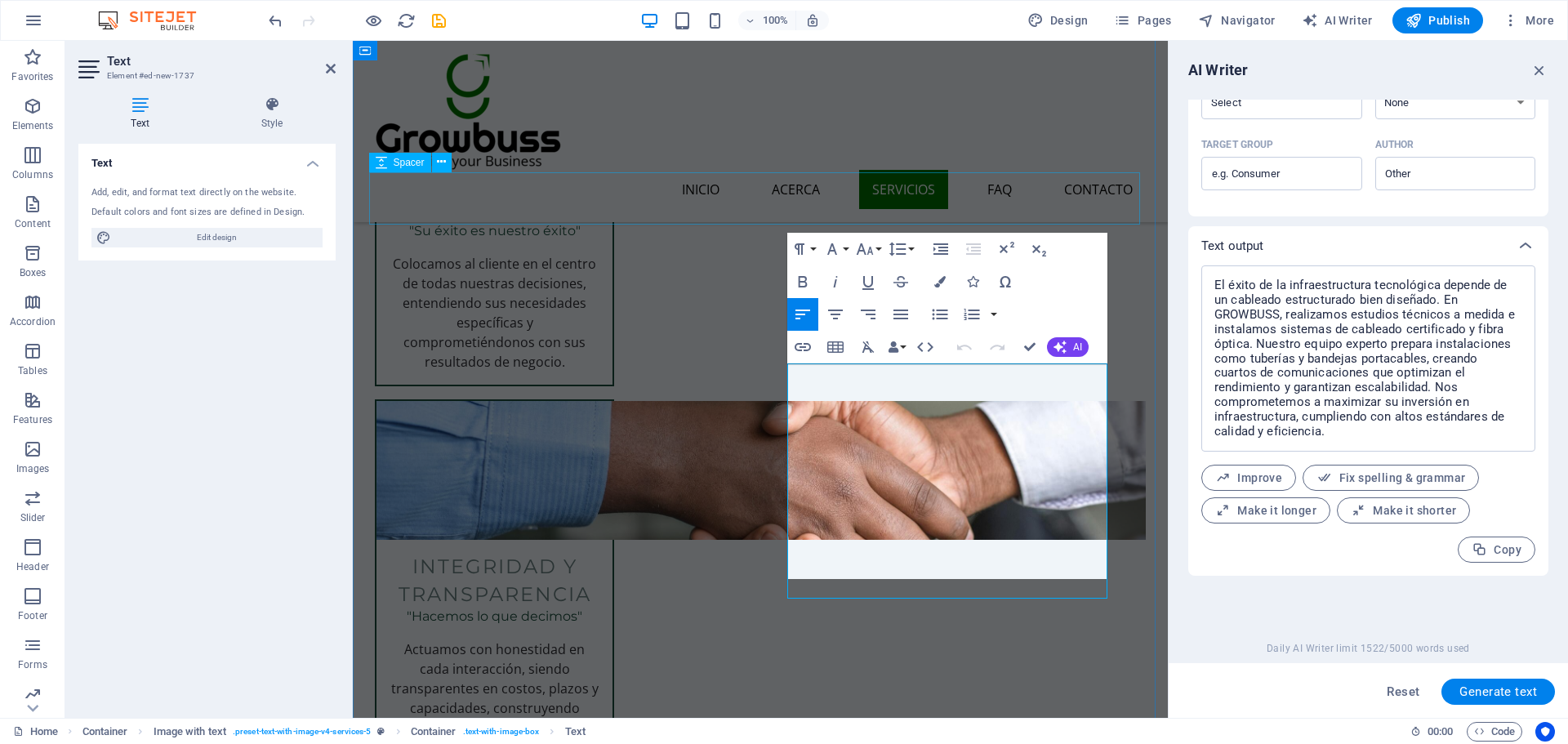
scroll to position [7285, 3]
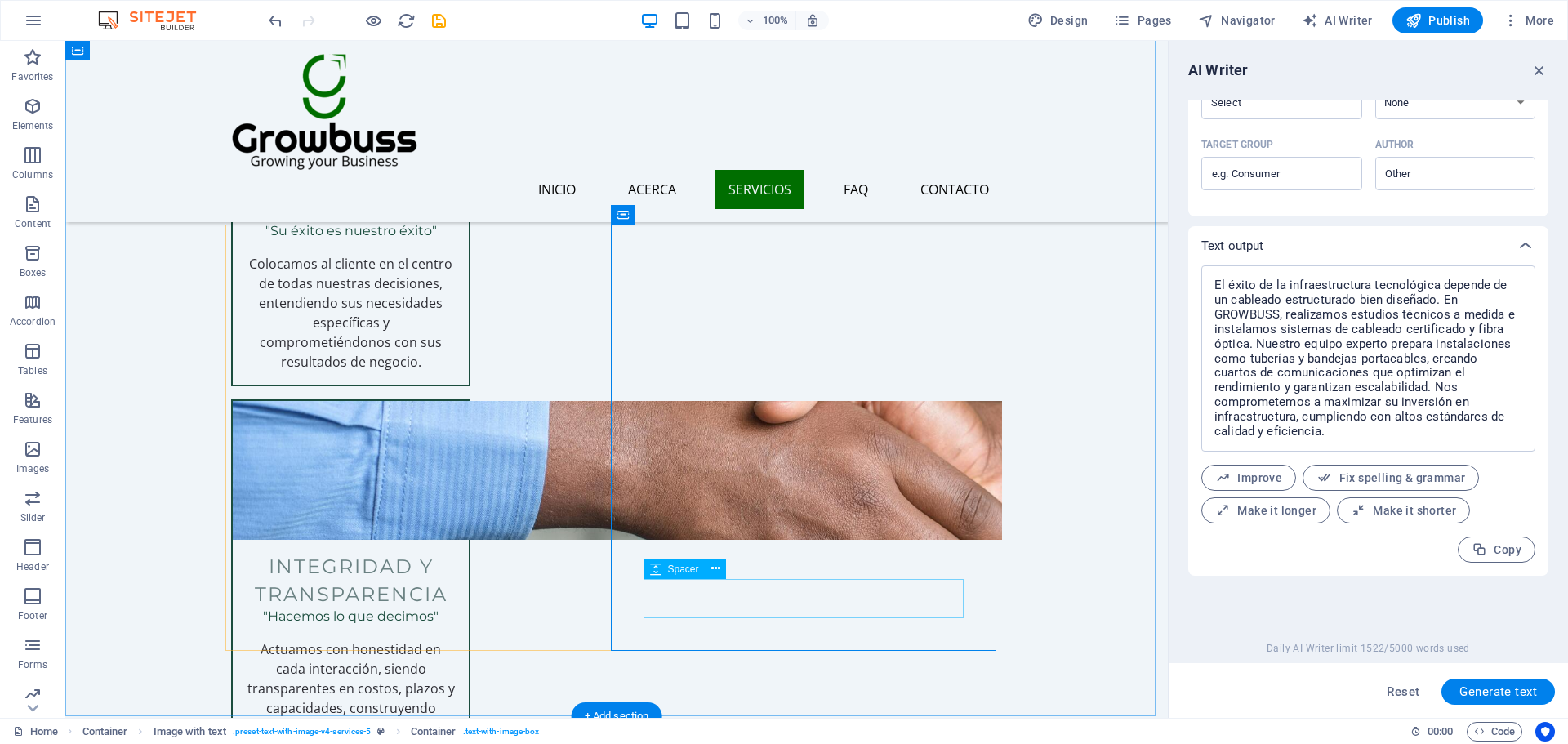
click at [240, 217] on icon at bounding box center [237, 215] width 11 height 20
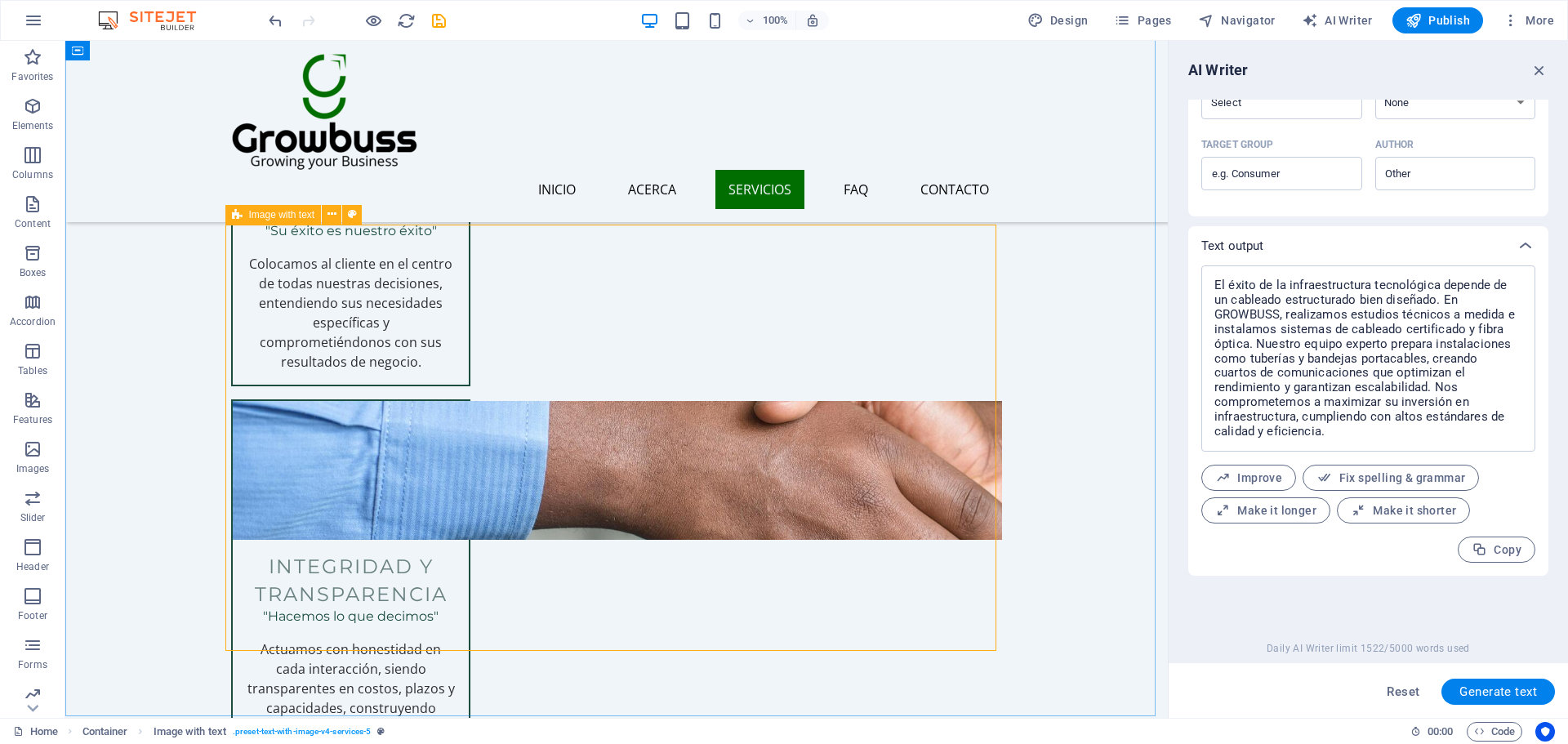
click at [233, 210] on icon at bounding box center [237, 215] width 11 height 20
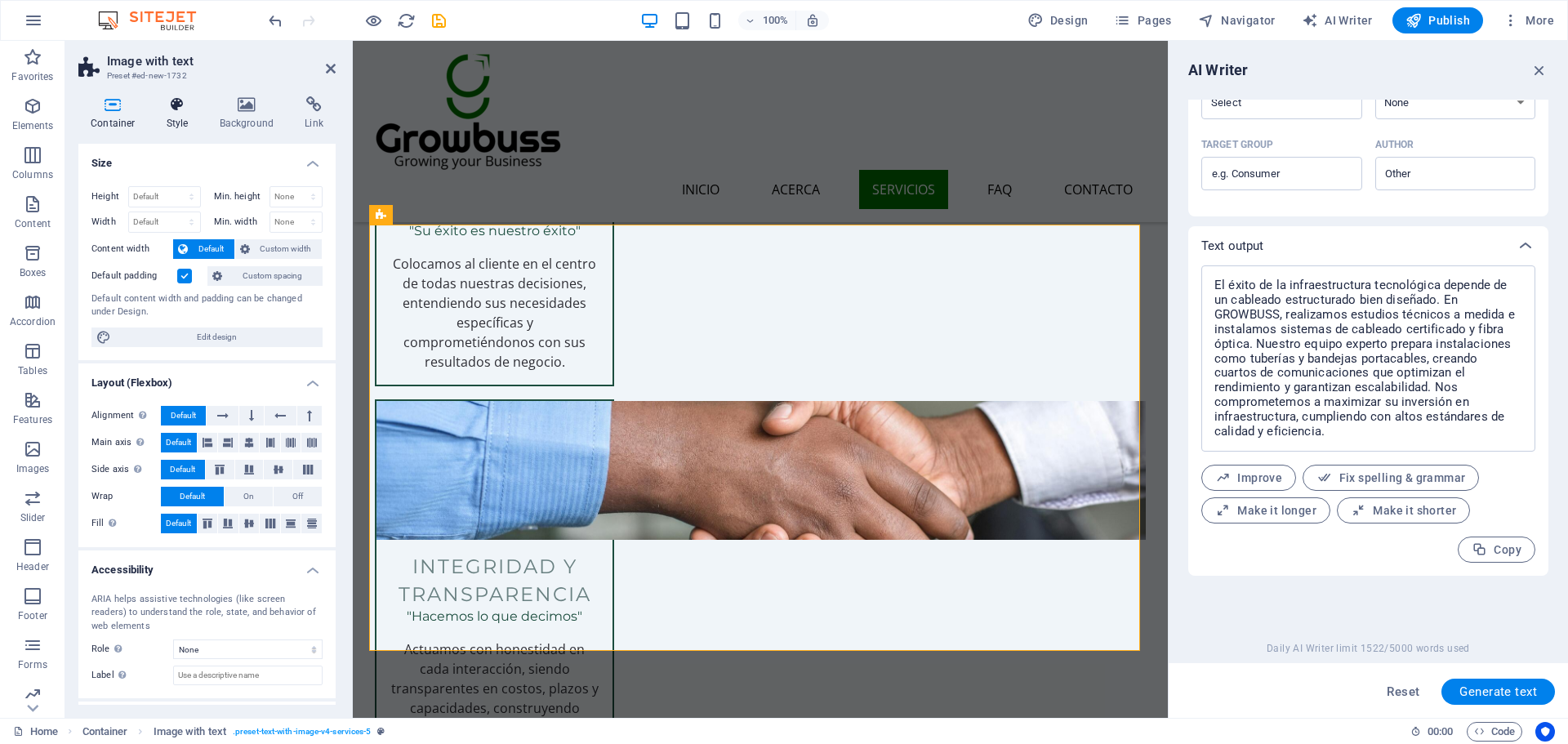
click at [171, 107] on icon at bounding box center [177, 105] width 47 height 16
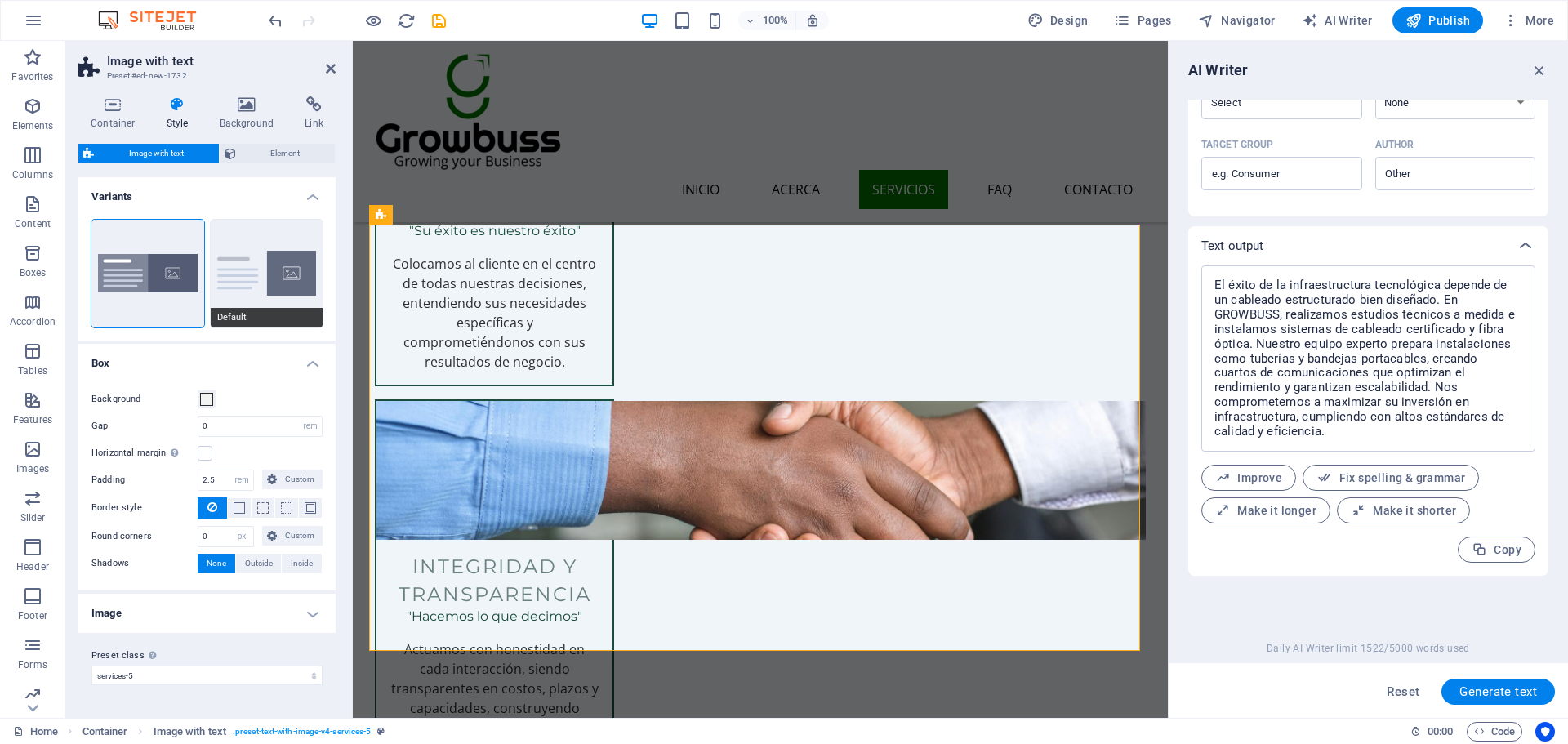
click at [255, 256] on button "Default" at bounding box center [267, 273] width 113 height 108
type input "2"
type input "0"
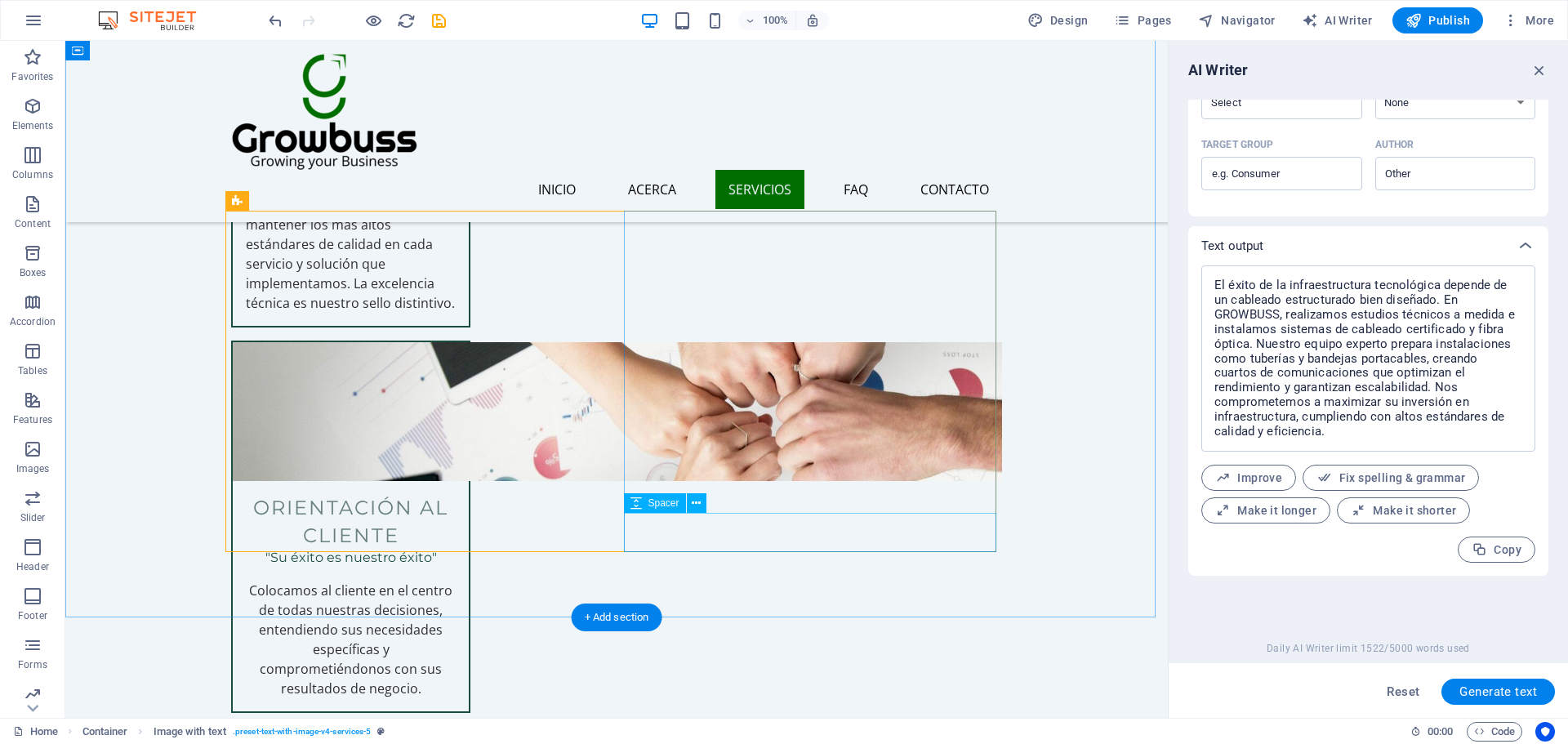
scroll to position [2614, 0]
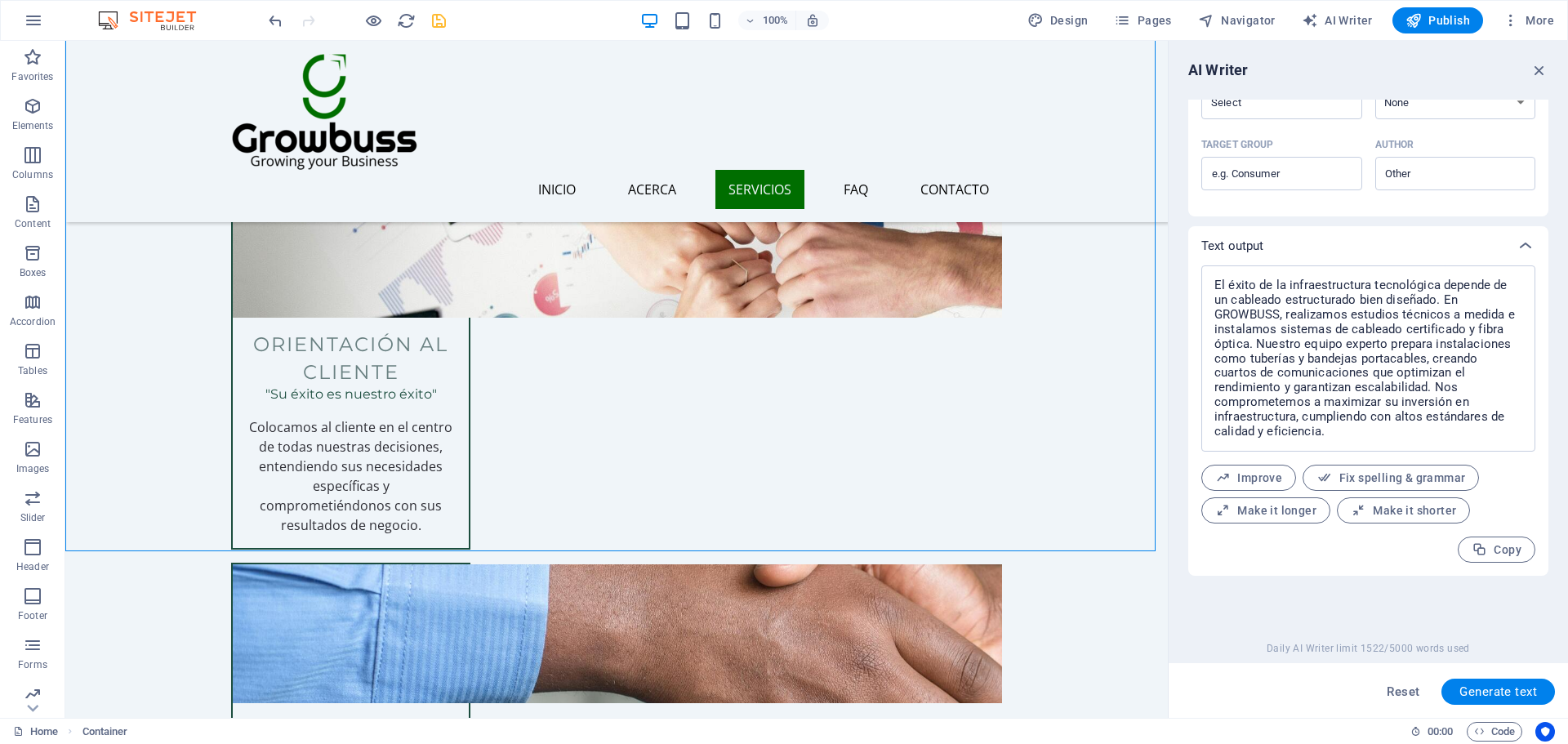
click at [442, 30] on icon "save" at bounding box center [438, 21] width 19 height 19
checkbox input "false"
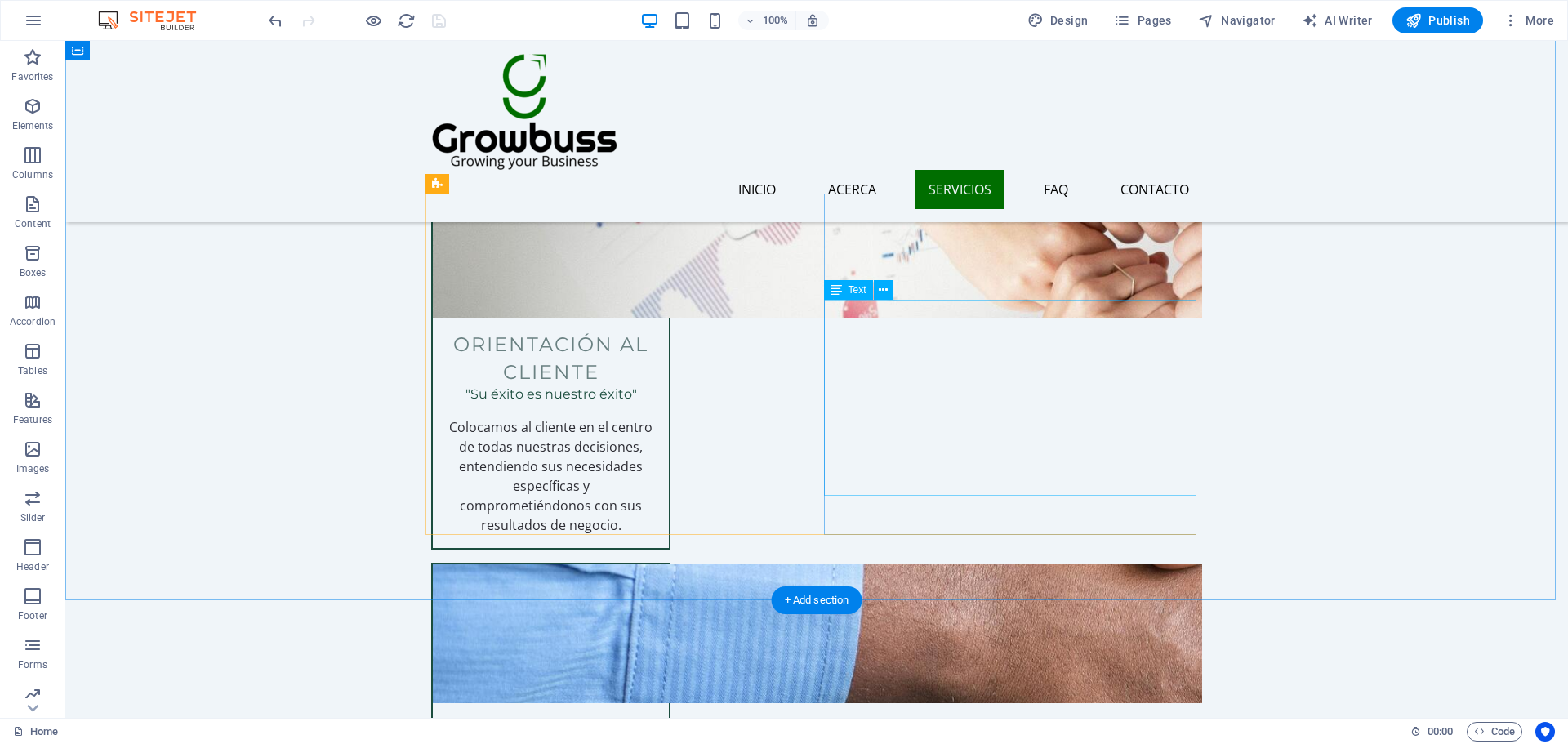
scroll to position [2532, 0]
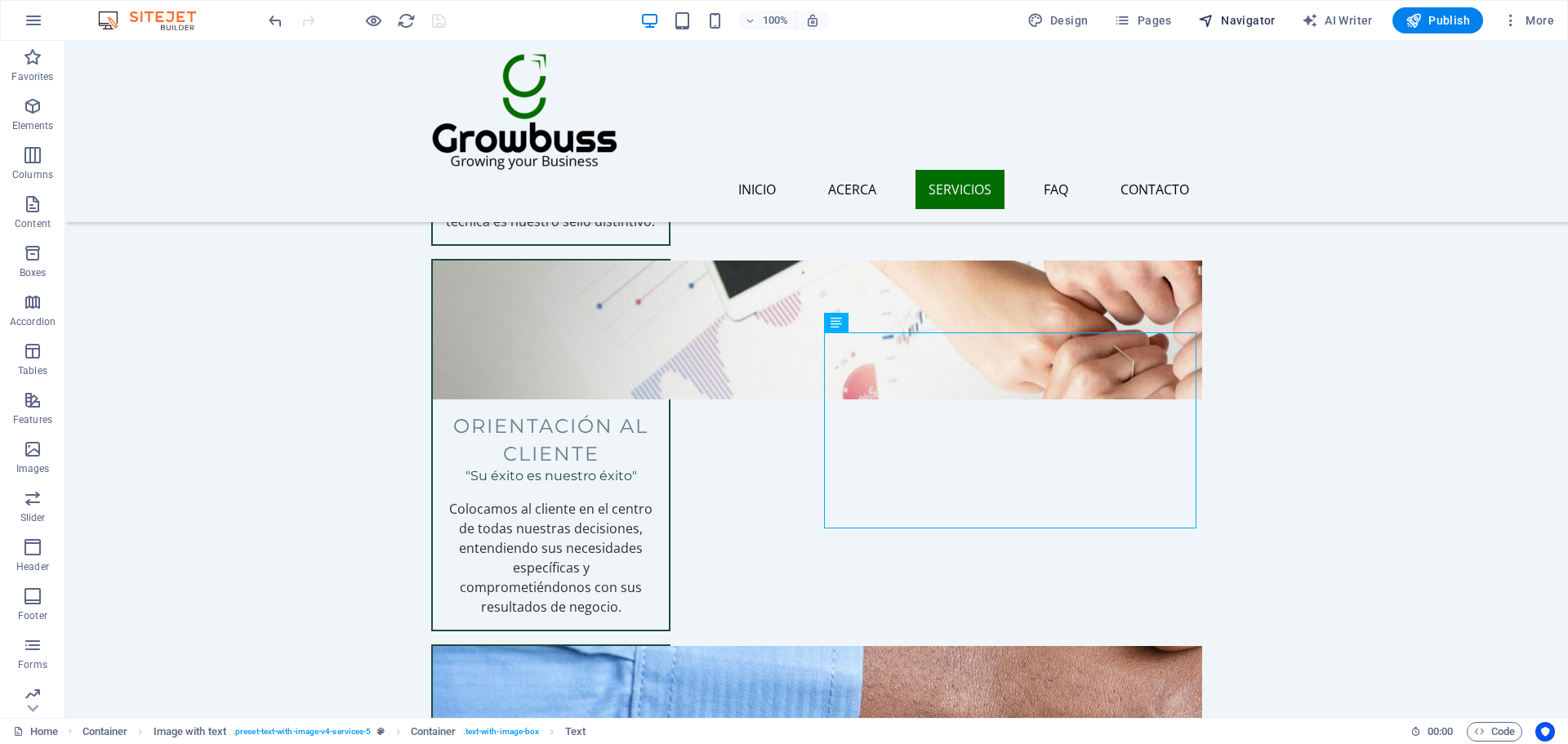
click at [1220, 25] on span "Navigator" at bounding box center [1236, 21] width 78 height 16
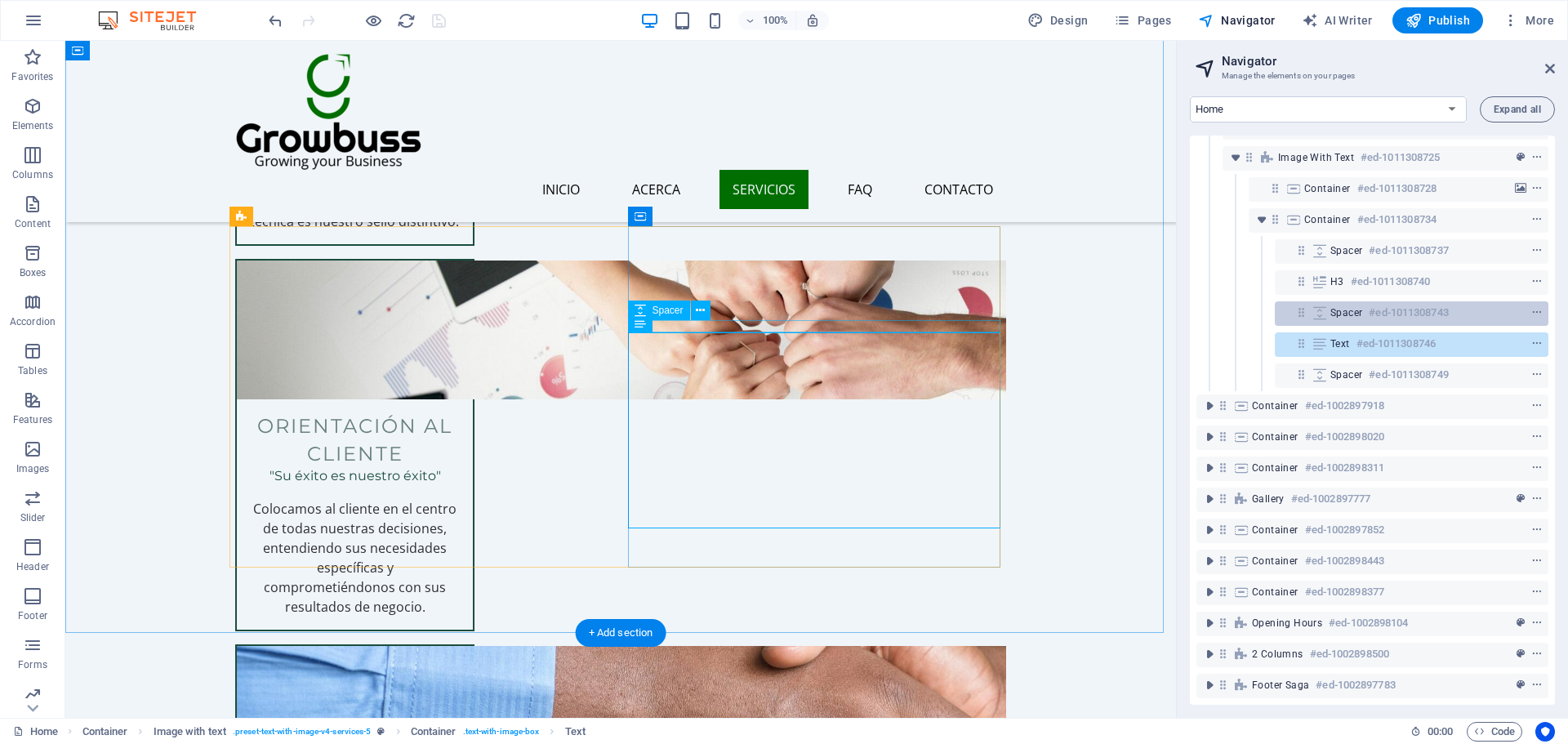
scroll to position [330, 0]
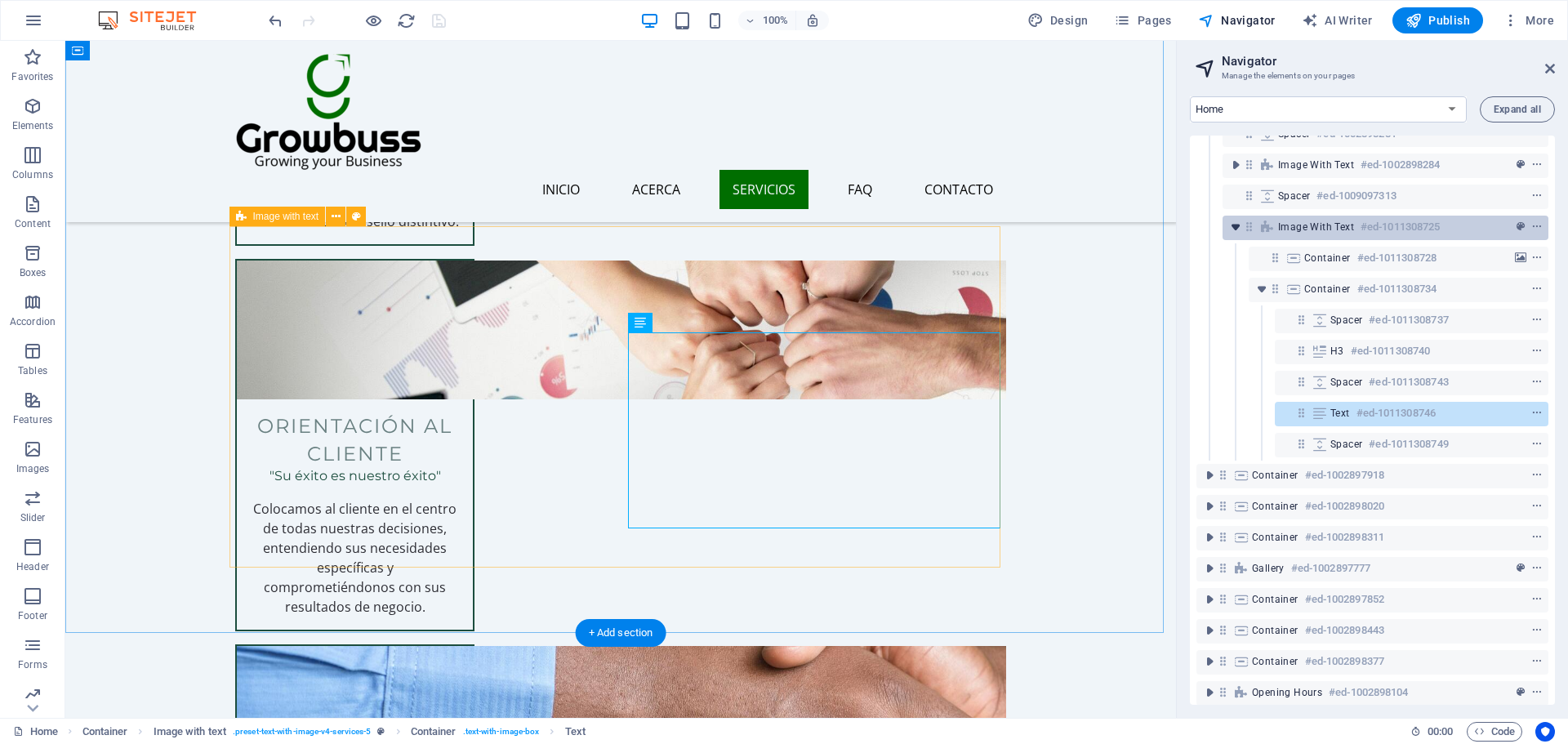
click at [1237, 234] on icon "toggle-expand" at bounding box center [1236, 227] width 16 height 16
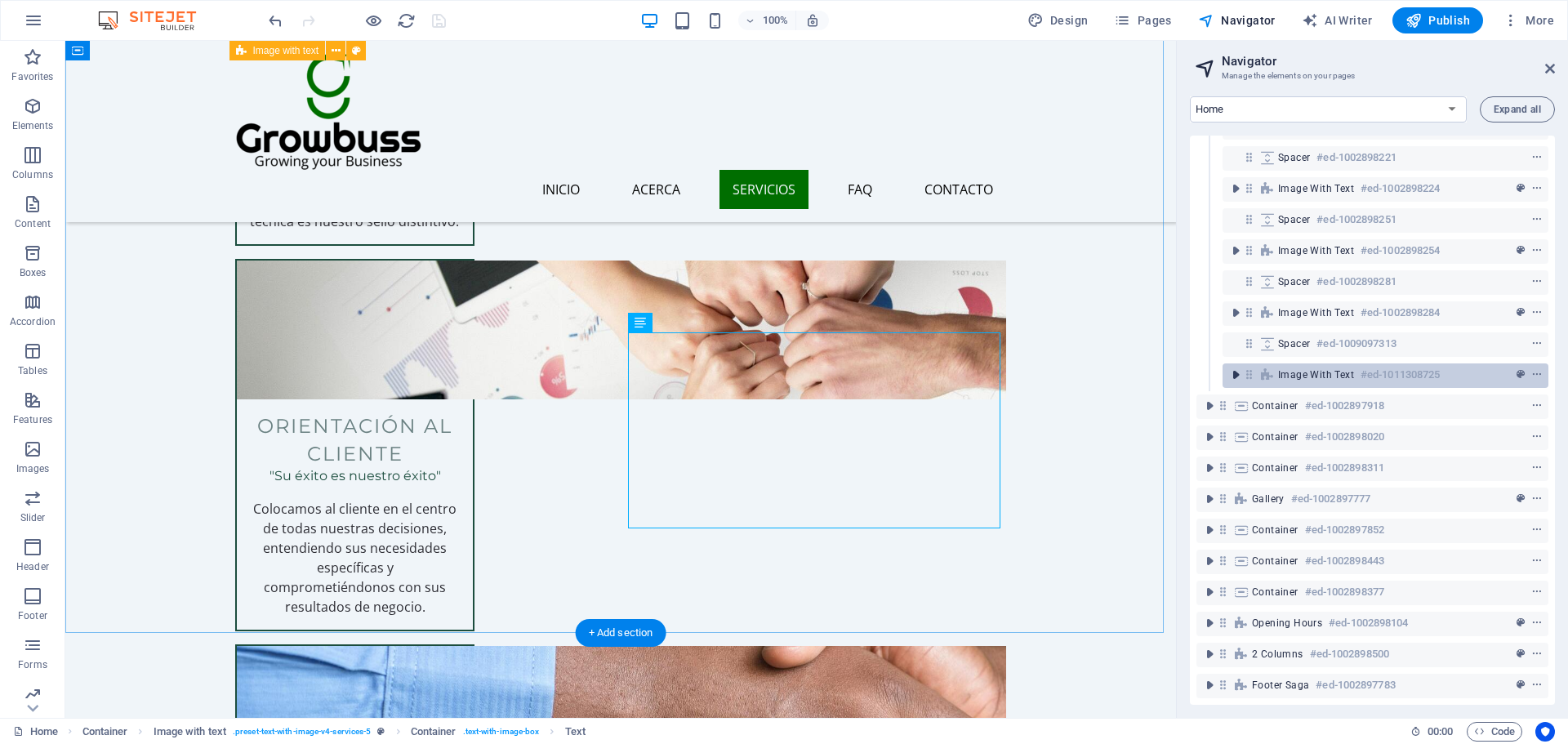
scroll to position [195, 0]
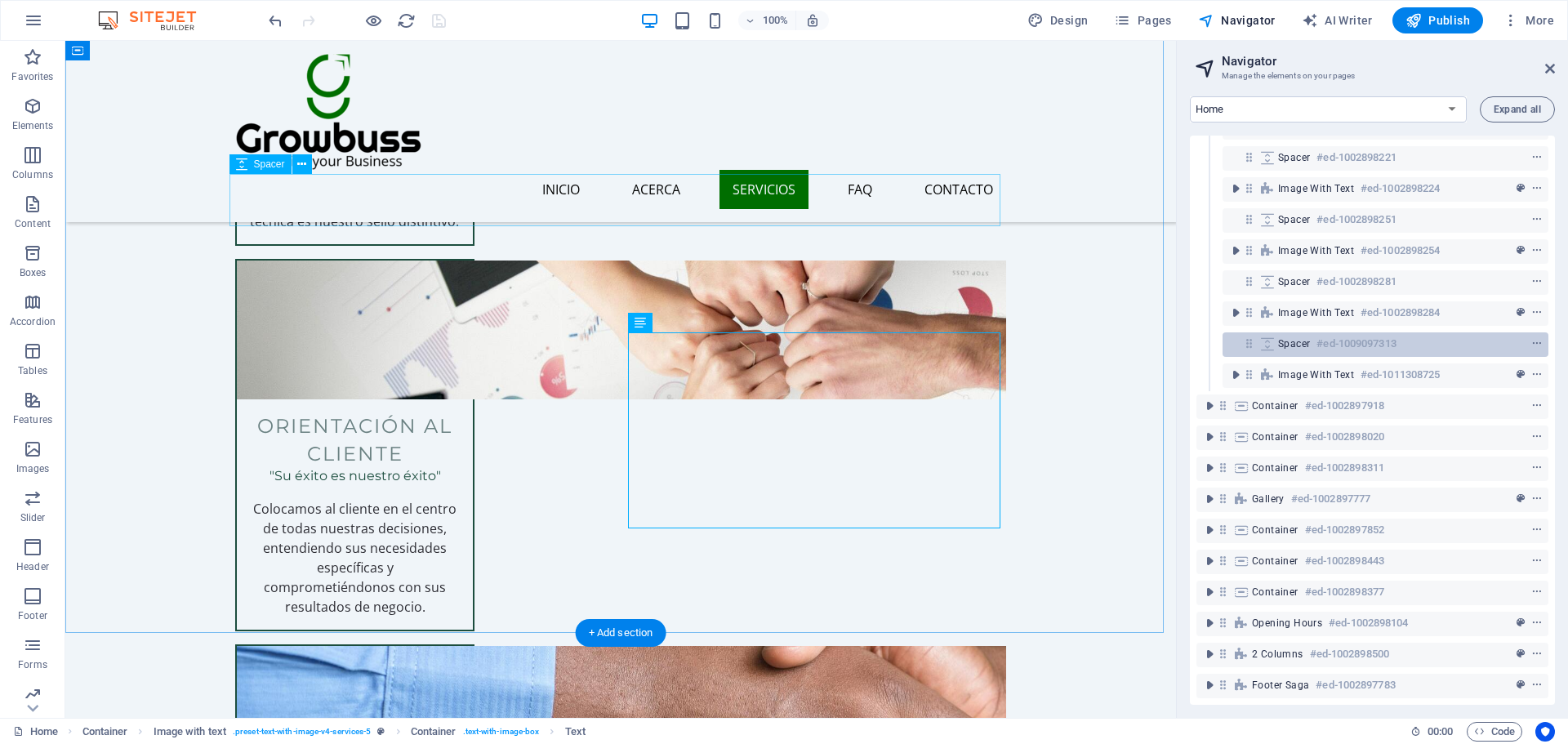
click at [1265, 337] on icon at bounding box center [1267, 343] width 18 height 13
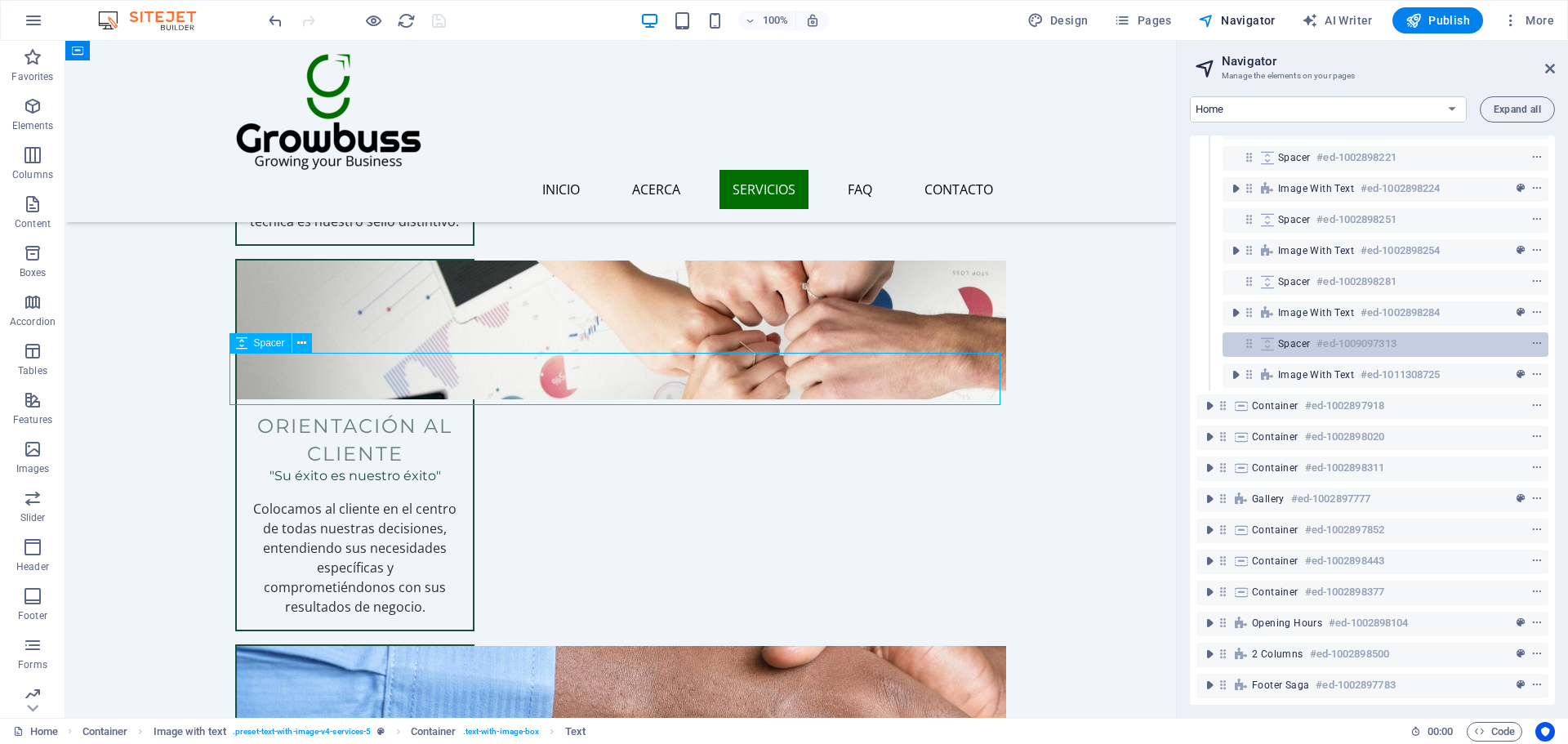
scroll to position [2354, 0]
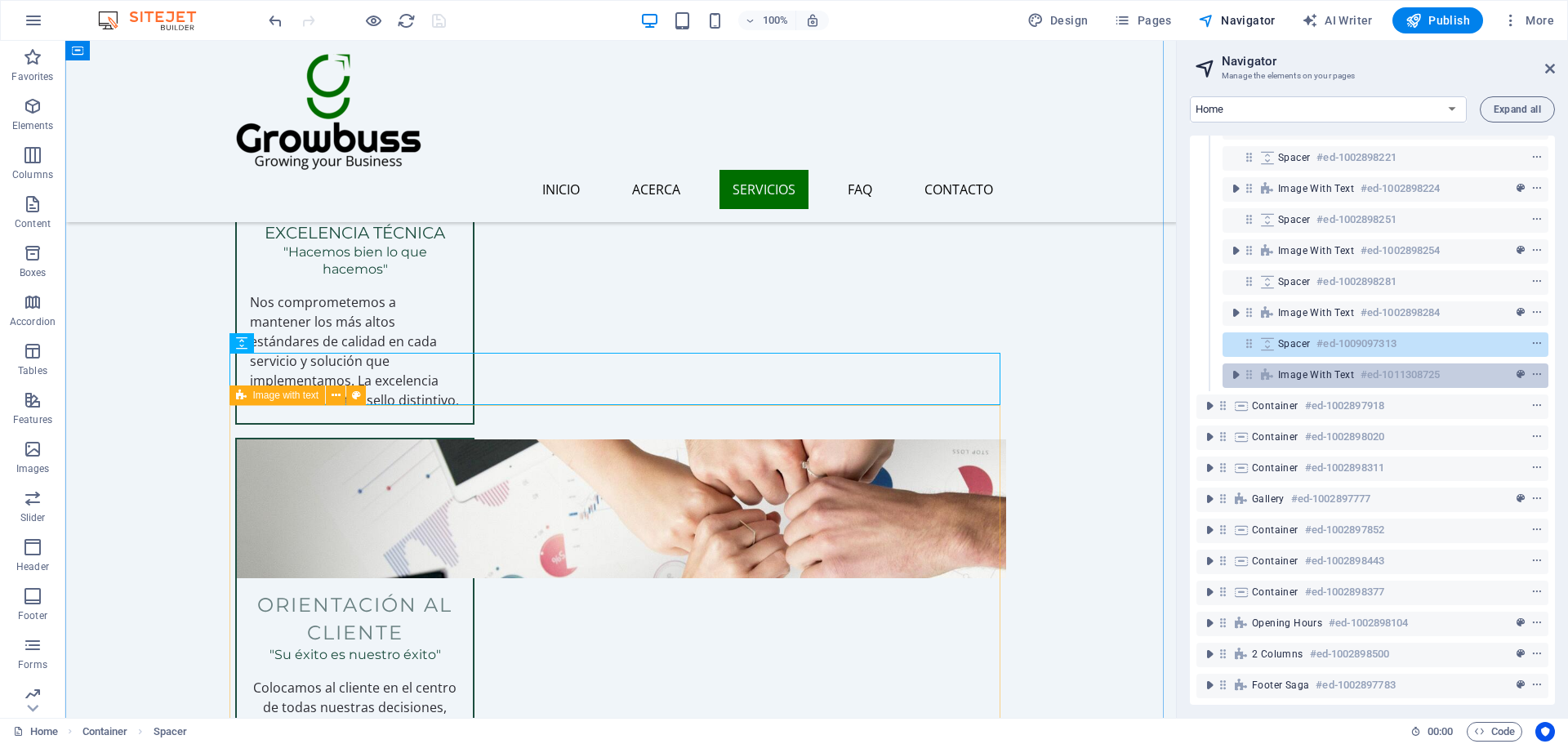
click at [1274, 368] on icon at bounding box center [1267, 375] width 18 height 13
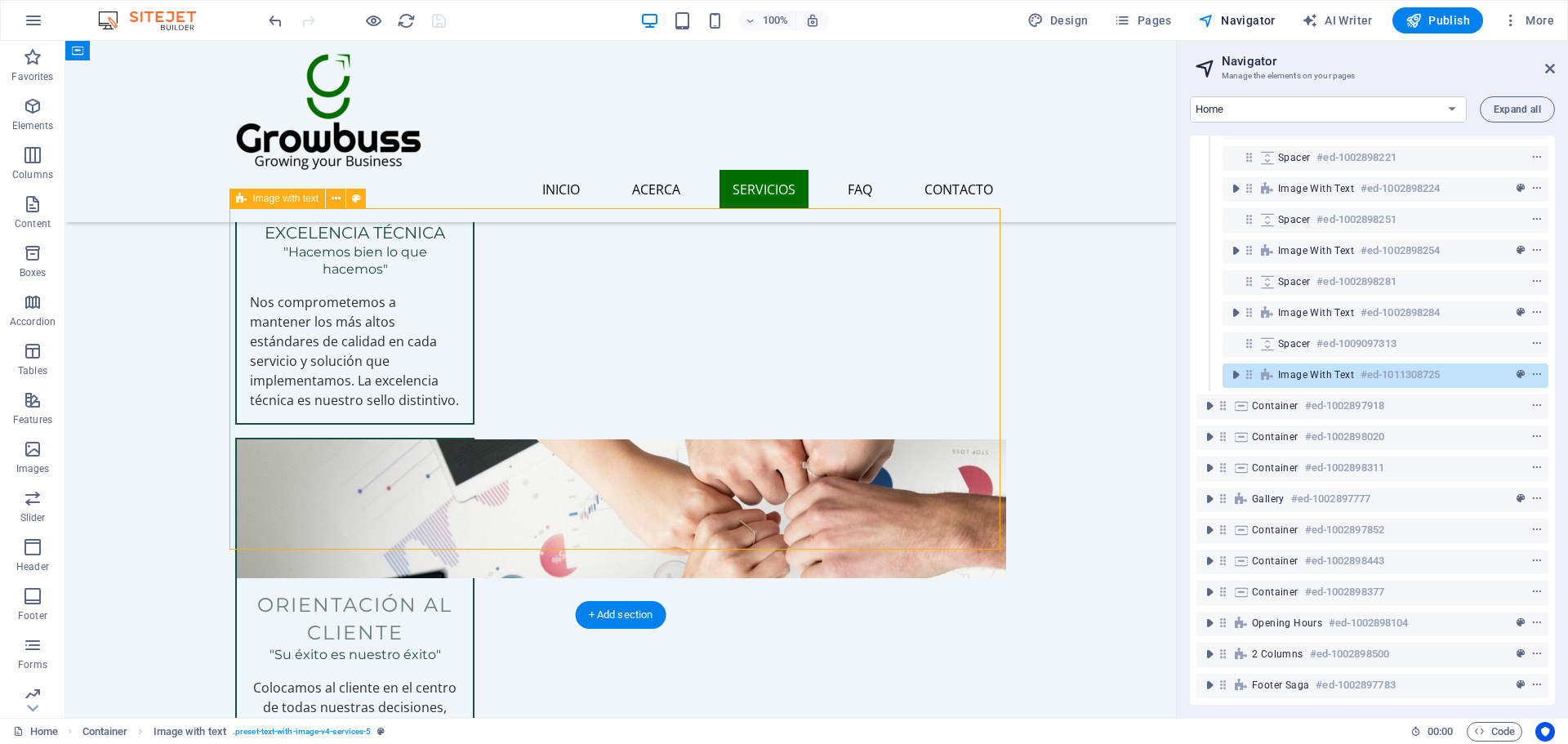
scroll to position [2550, 0]
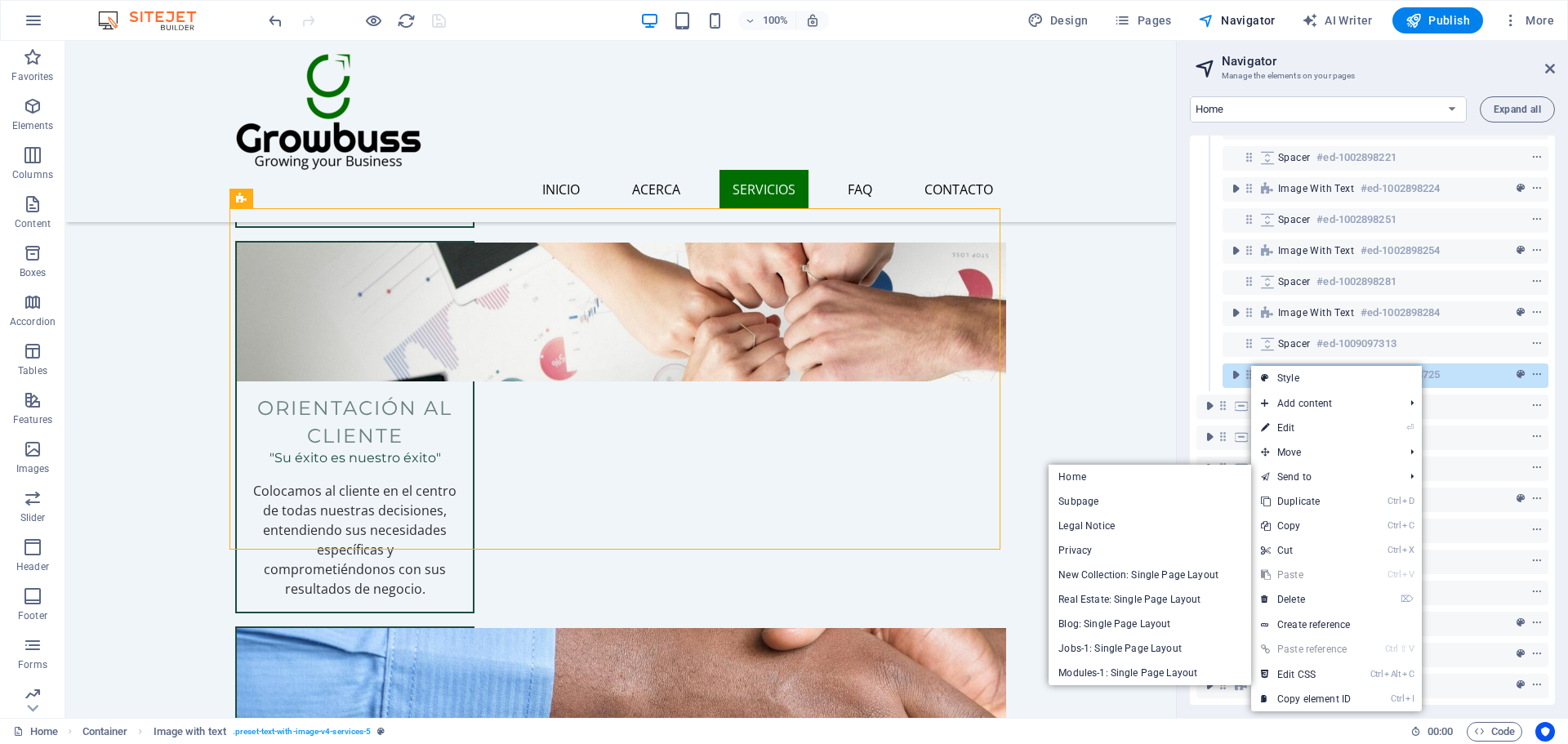
drag, startPoint x: 1305, startPoint y: 501, endPoint x: 1309, endPoint y: 345, distance: 156.1
click at [1305, 501] on link "Ctrl D Duplicate" at bounding box center [1305, 501] width 109 height 24
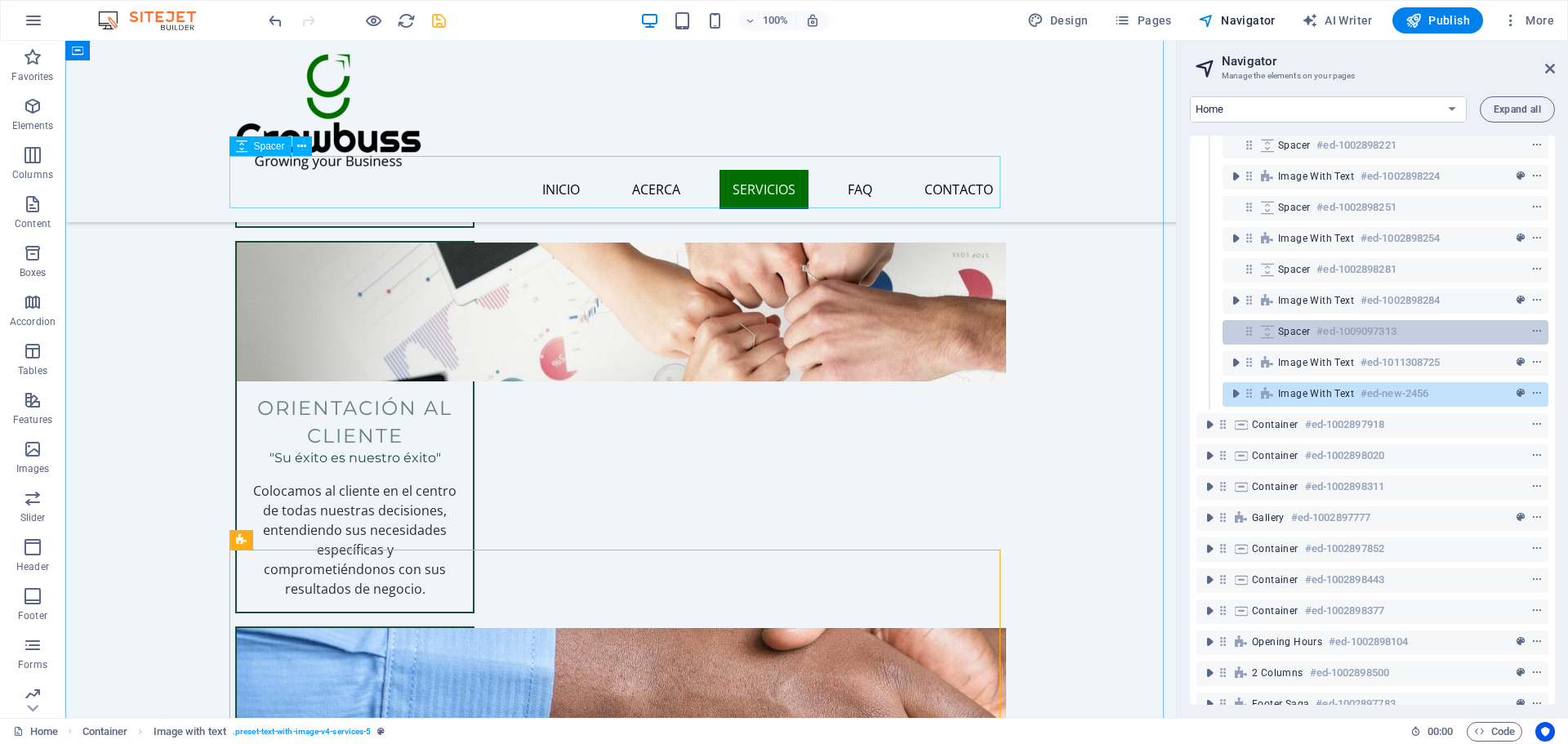
click at [1308, 330] on span "Spacer" at bounding box center [1294, 332] width 32 height 13
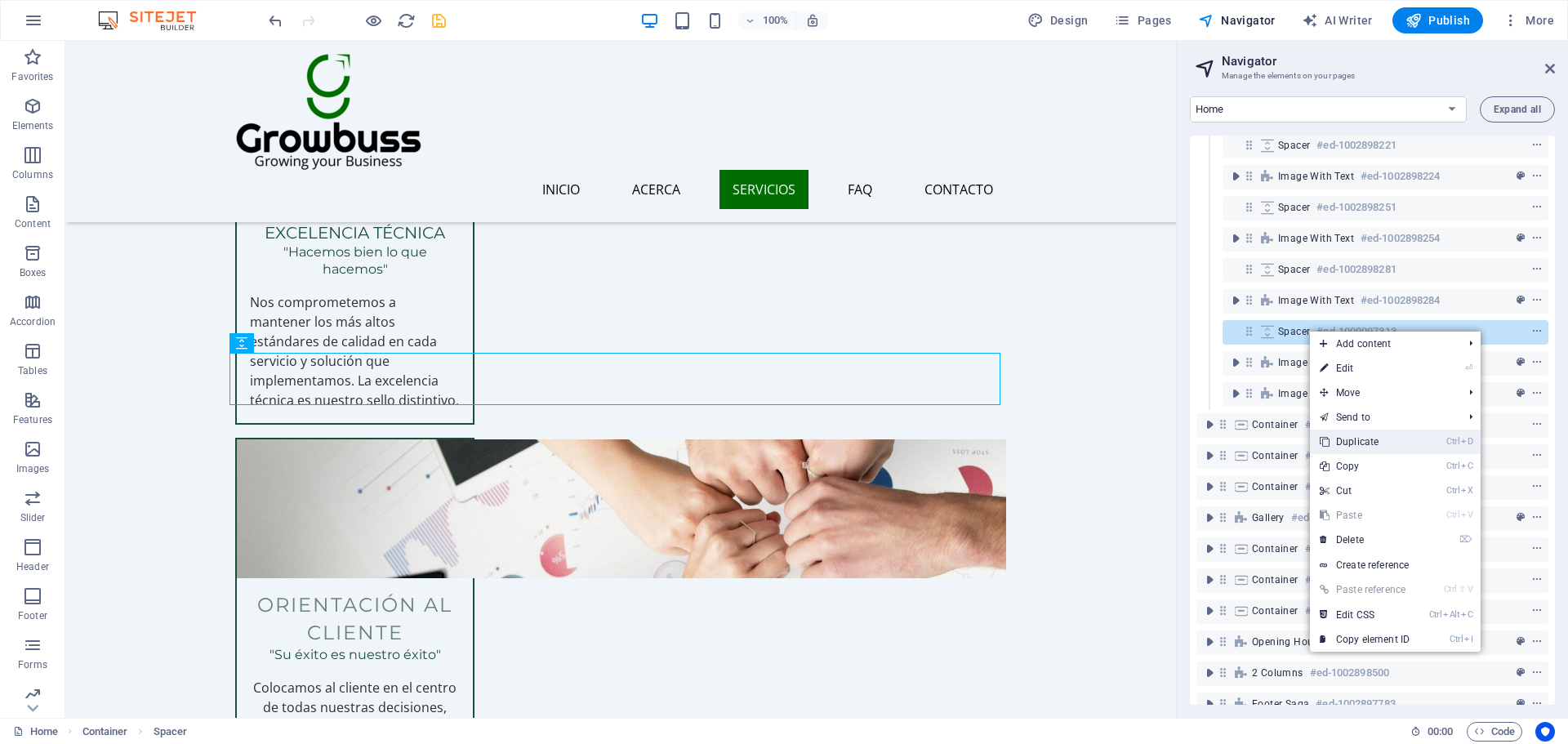
click at [1345, 437] on link "Ctrl D Duplicate" at bounding box center [1365, 441] width 109 height 24
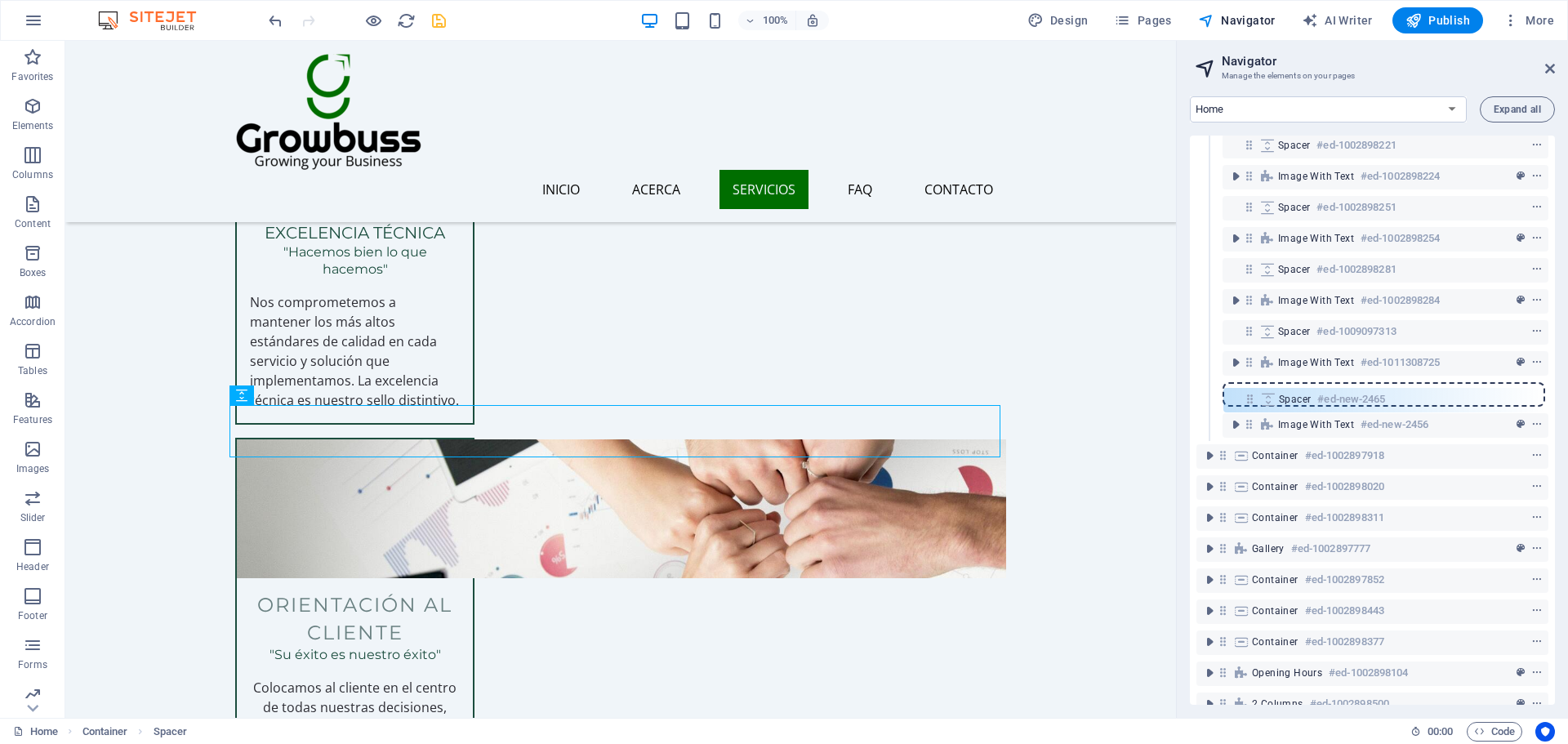
drag, startPoint x: 1248, startPoint y: 364, endPoint x: 1252, endPoint y: 404, distance: 40.2
click at [1252, 404] on div "Menu Bar #ed-1002898131 Text on background #ed-1002898149 Image with text #ed-1…" at bounding box center [1372, 420] width 365 height 569
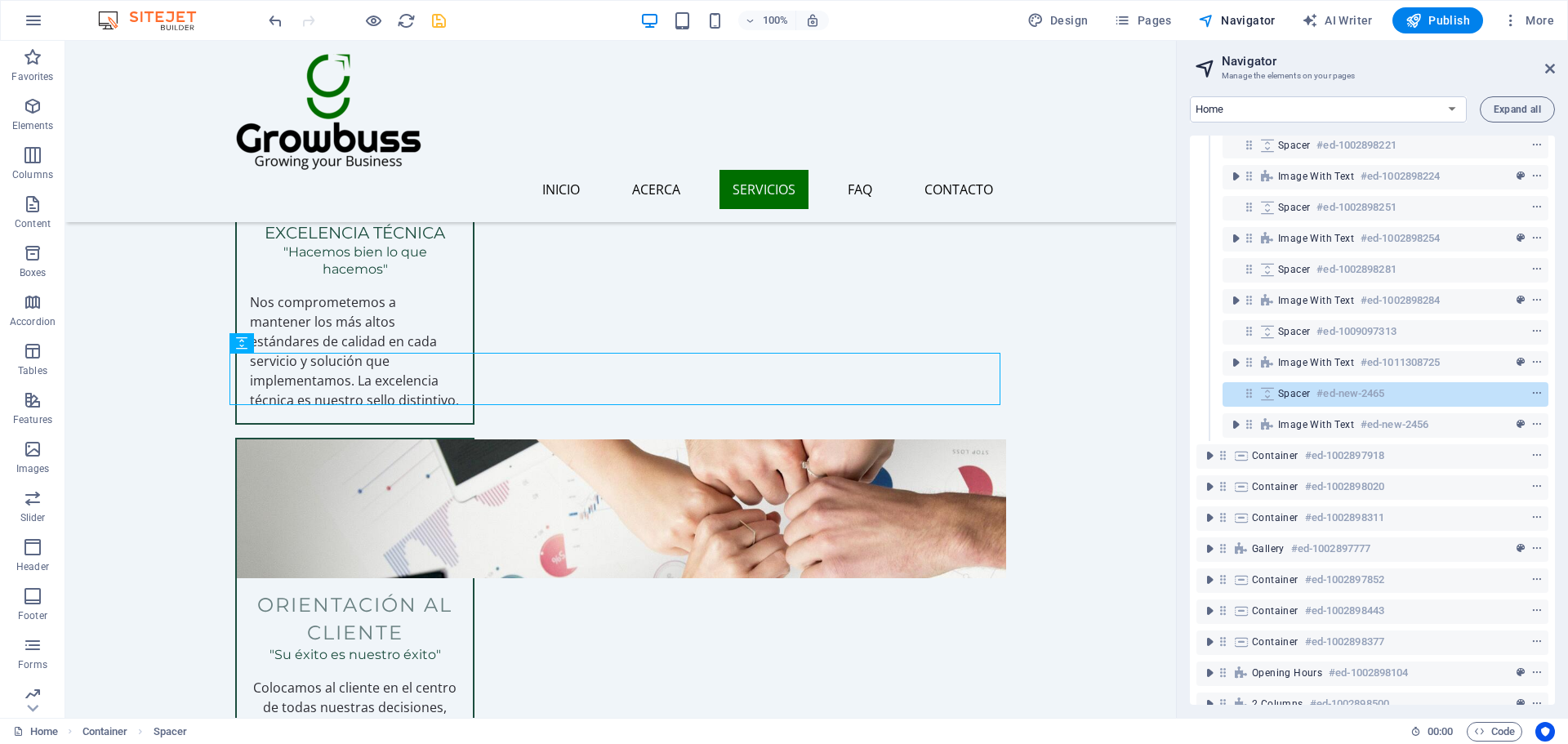
scroll to position [2747, 0]
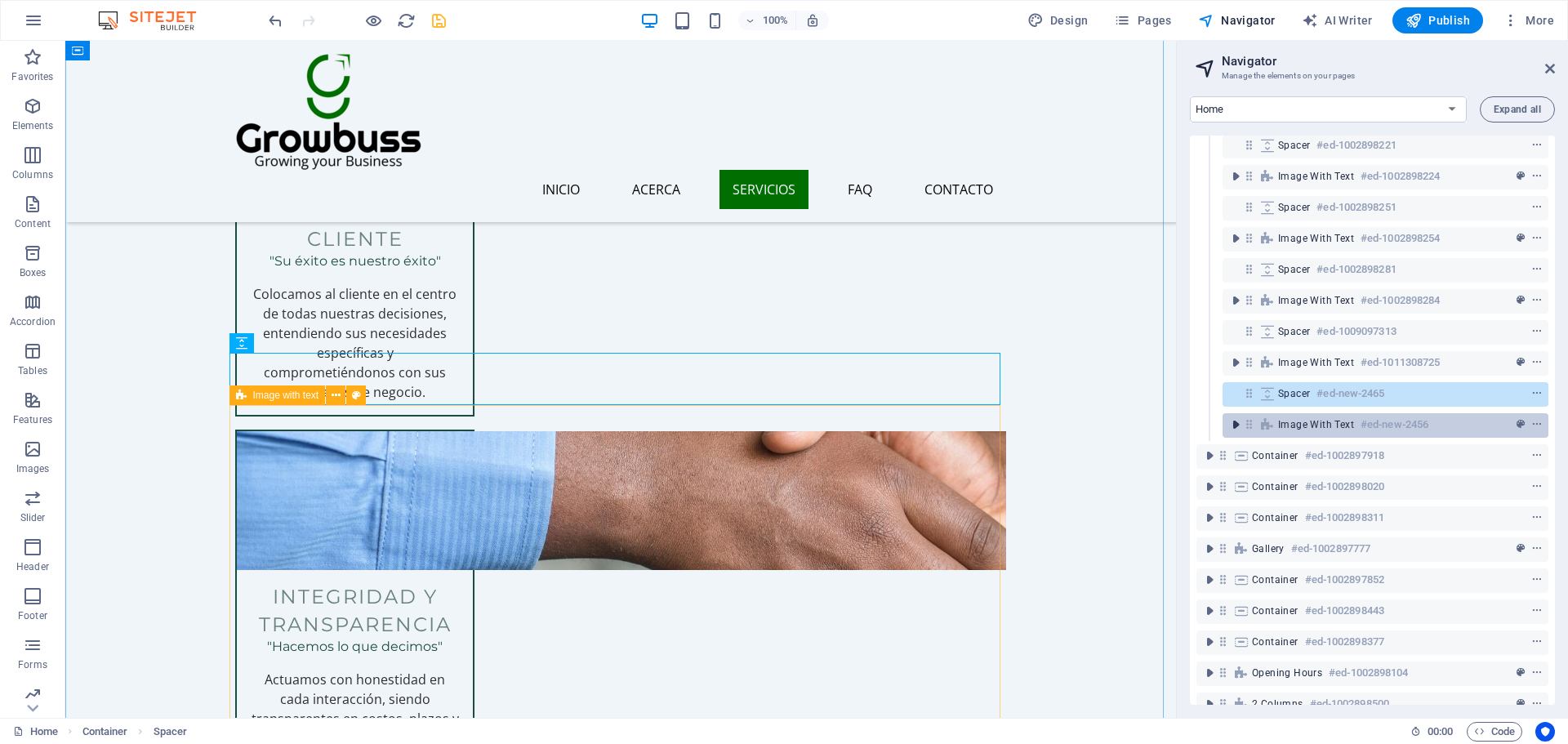
click at [1238, 426] on icon "toggle-expand" at bounding box center [1236, 425] width 16 height 16
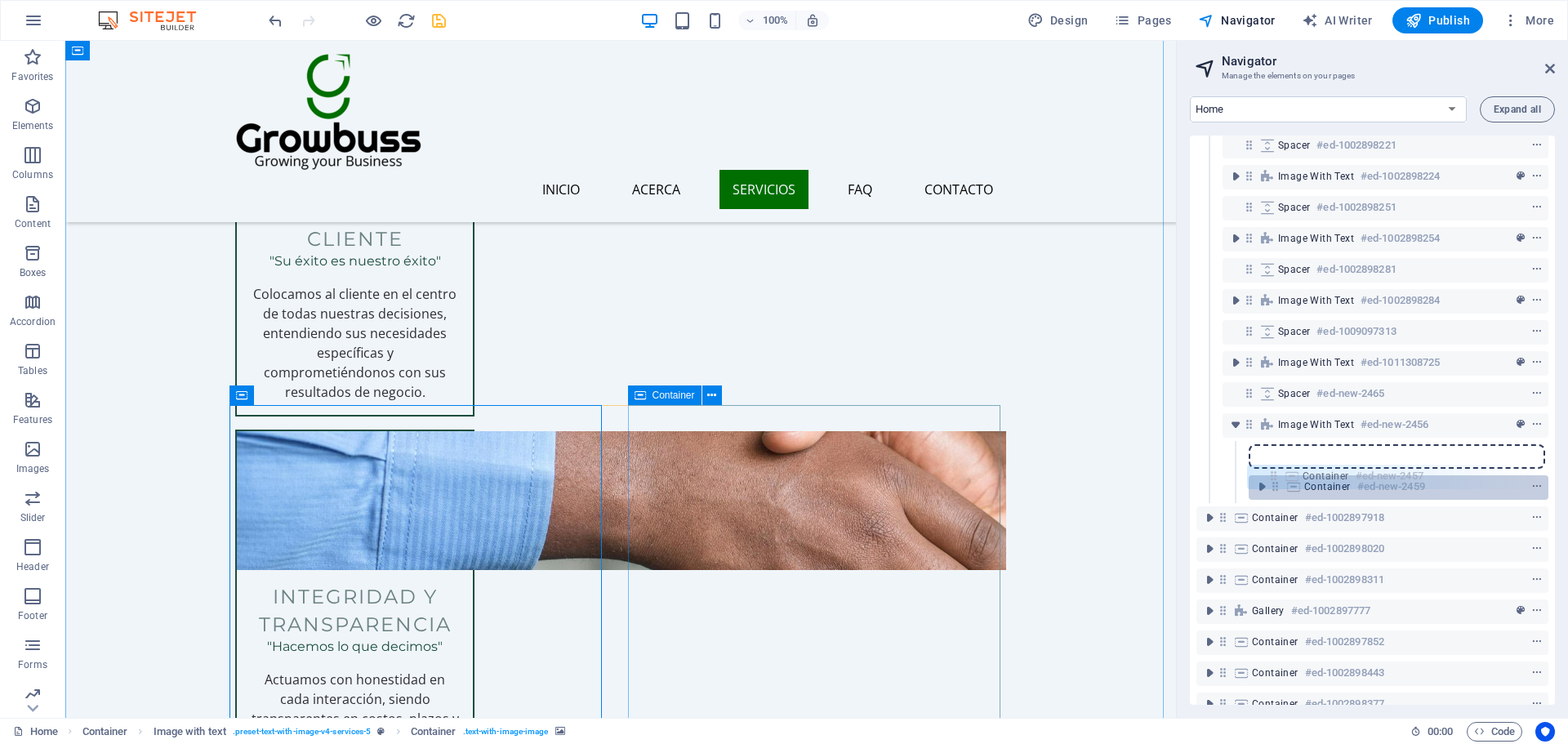
drag, startPoint x: 1276, startPoint y: 457, endPoint x: 1275, endPoint y: 484, distance: 27.0
click at [1275, 484] on div "Menu Bar #ed-1002898131 Text on background #ed-1002898149 Image with text #ed-1…" at bounding box center [1372, 420] width 365 height 569
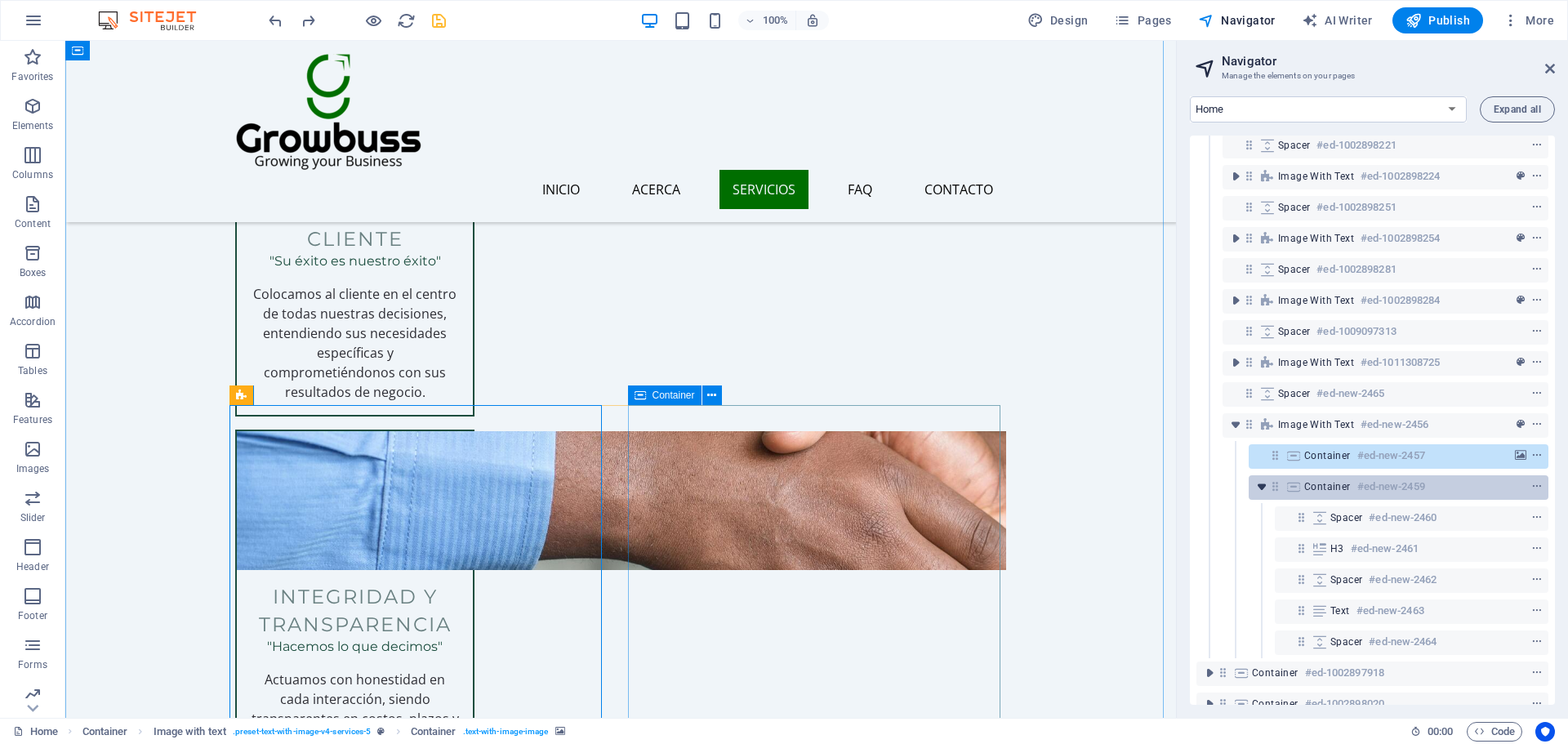
click at [1258, 489] on icon "toggle-expand" at bounding box center [1262, 487] width 16 height 16
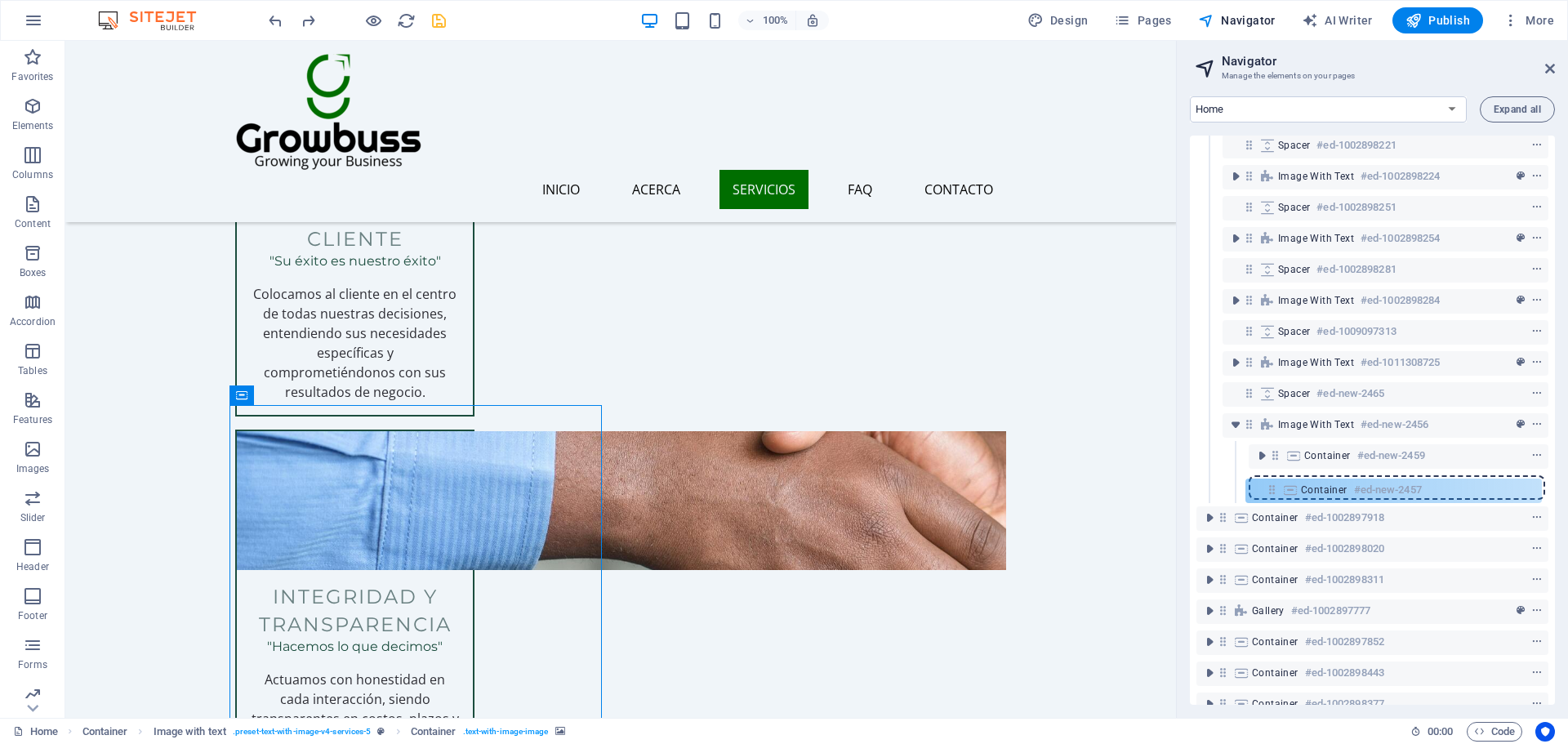
drag, startPoint x: 1278, startPoint y: 460, endPoint x: 1290, endPoint y: 497, distance: 38.9
click at [1275, 504] on div "Menu Bar #ed-1002898131 Text on background #ed-1002898149 Image with text #ed-1…" at bounding box center [1372, 420] width 365 height 569
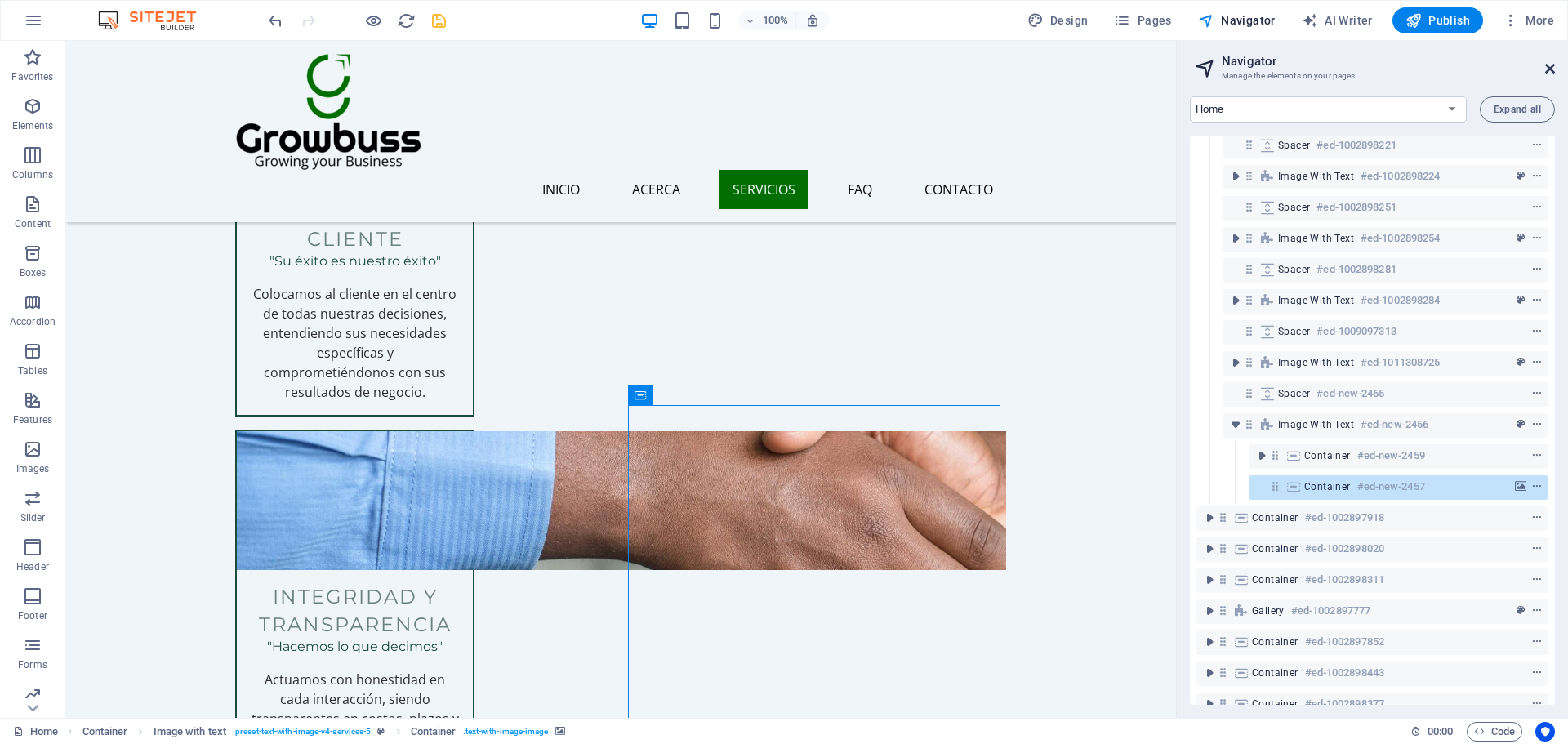
click at [1552, 72] on icon at bounding box center [1549, 68] width 10 height 13
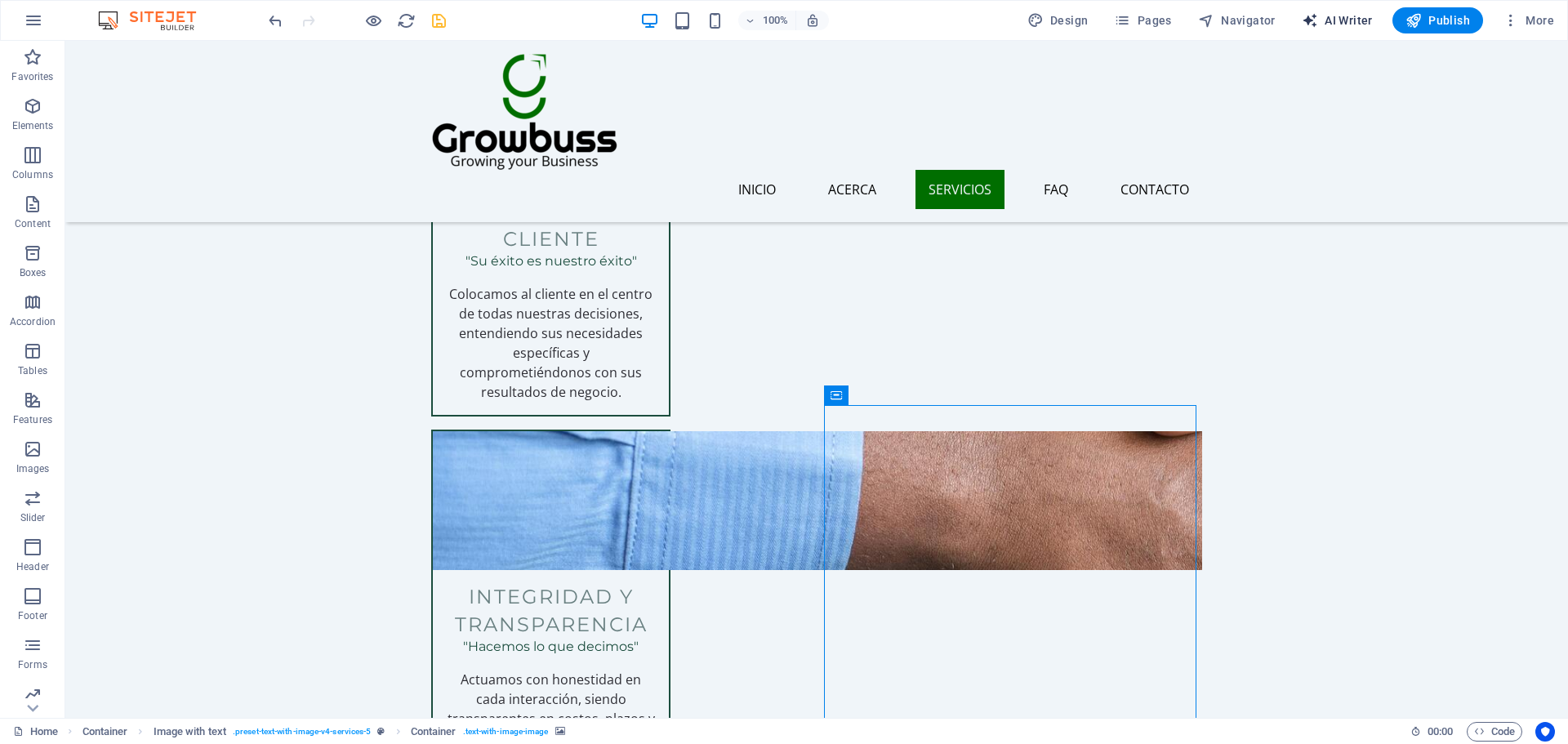
click at [1349, 18] on span "AI Writer" at bounding box center [1337, 21] width 71 height 16
select select "Spanish"
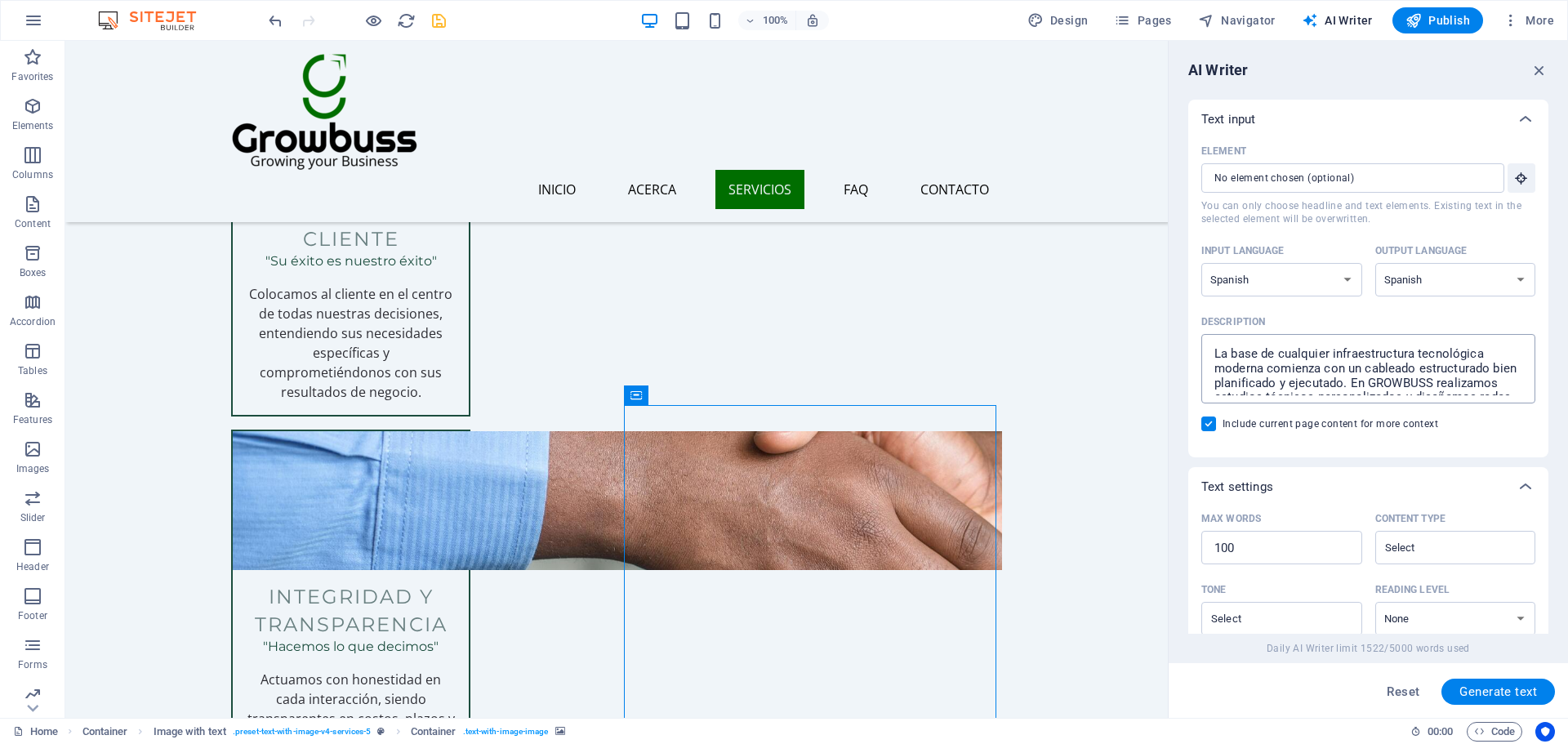
click at [1383, 396] on div "La base de cualquier infraestructura tecnológica moderna comienza con un cablea…" at bounding box center [1368, 368] width 334 height 69
click at [1383, 395] on textarea "La base de cualquier infraestructura tecnológica moderna comienza con un cablea…" at bounding box center [1368, 368] width 318 height 53
click at [1383, 396] on div "La base de cualquier infraestructura tecnológica moderna comienza con un cablea…" at bounding box center [1368, 368] width 334 height 69
click at [1383, 395] on textarea "La base de cualquier infraestructura tecnológica moderna comienza con un cablea…" at bounding box center [1368, 368] width 318 height 53
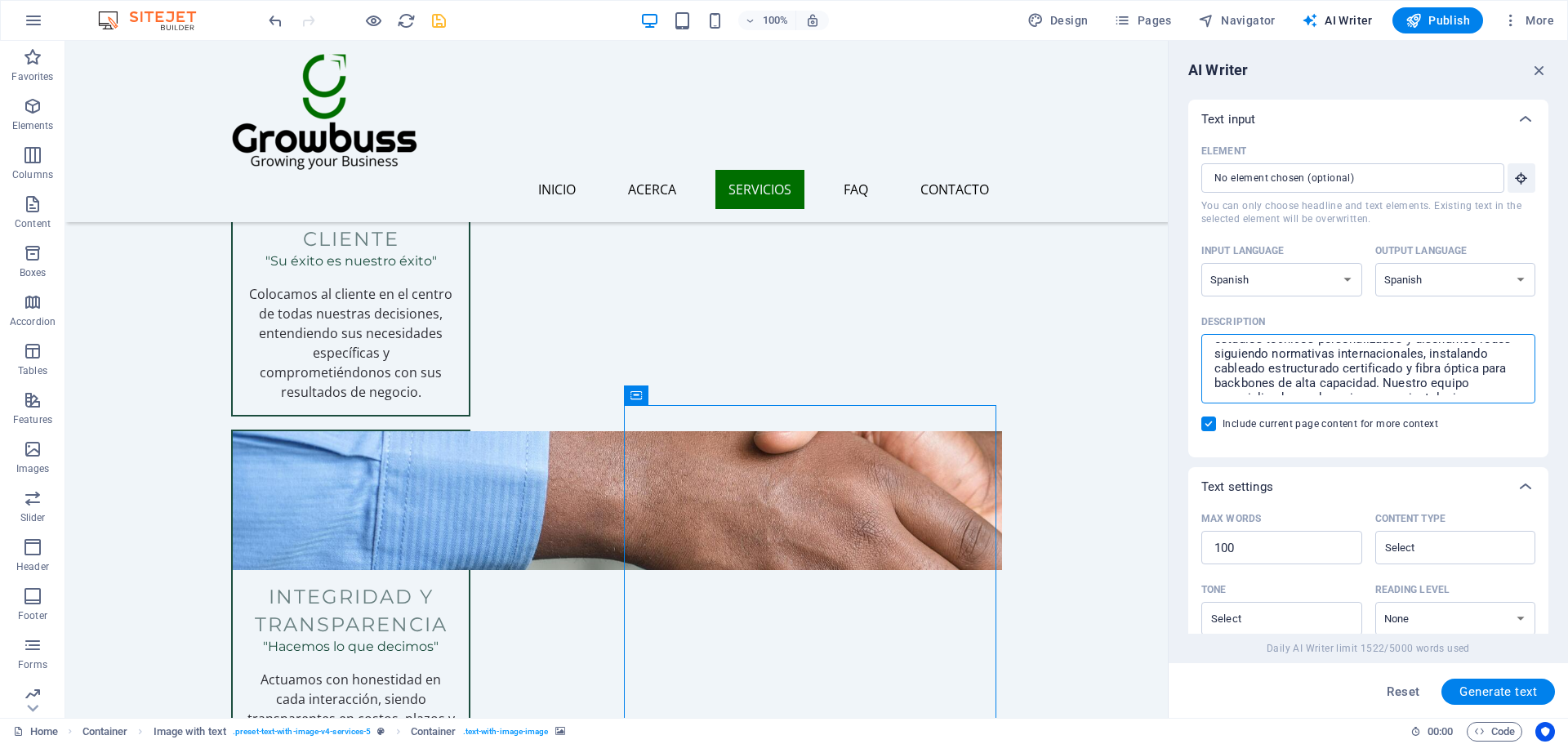
click at [1388, 375] on textarea "La base de cualquier infraestructura tecnológica moderna comienza con un cablea…" at bounding box center [1368, 368] width 318 height 53
paste textarea "VIDEOVIGILANCIA Y SEGURIDAD INTELIGENTE En GROWBUSS implementamos sistemas de v…"
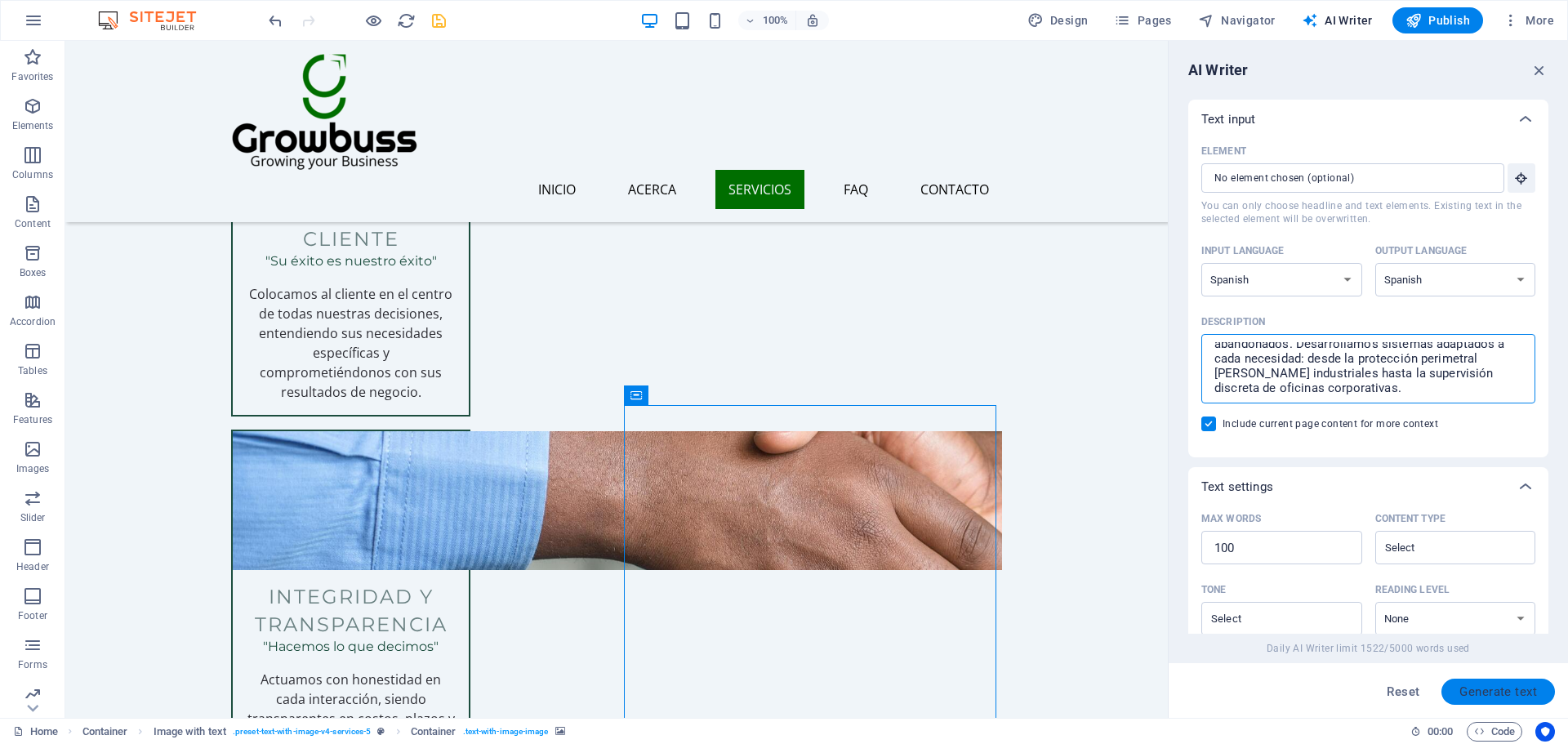
type textarea "VIDEOVIGILANCIA Y SEGURIDAD INTELIGENTE En GROWBUSS implementamos sistemas de v…"
click at [1512, 704] on button "Generate text" at bounding box center [1497, 691] width 114 height 26
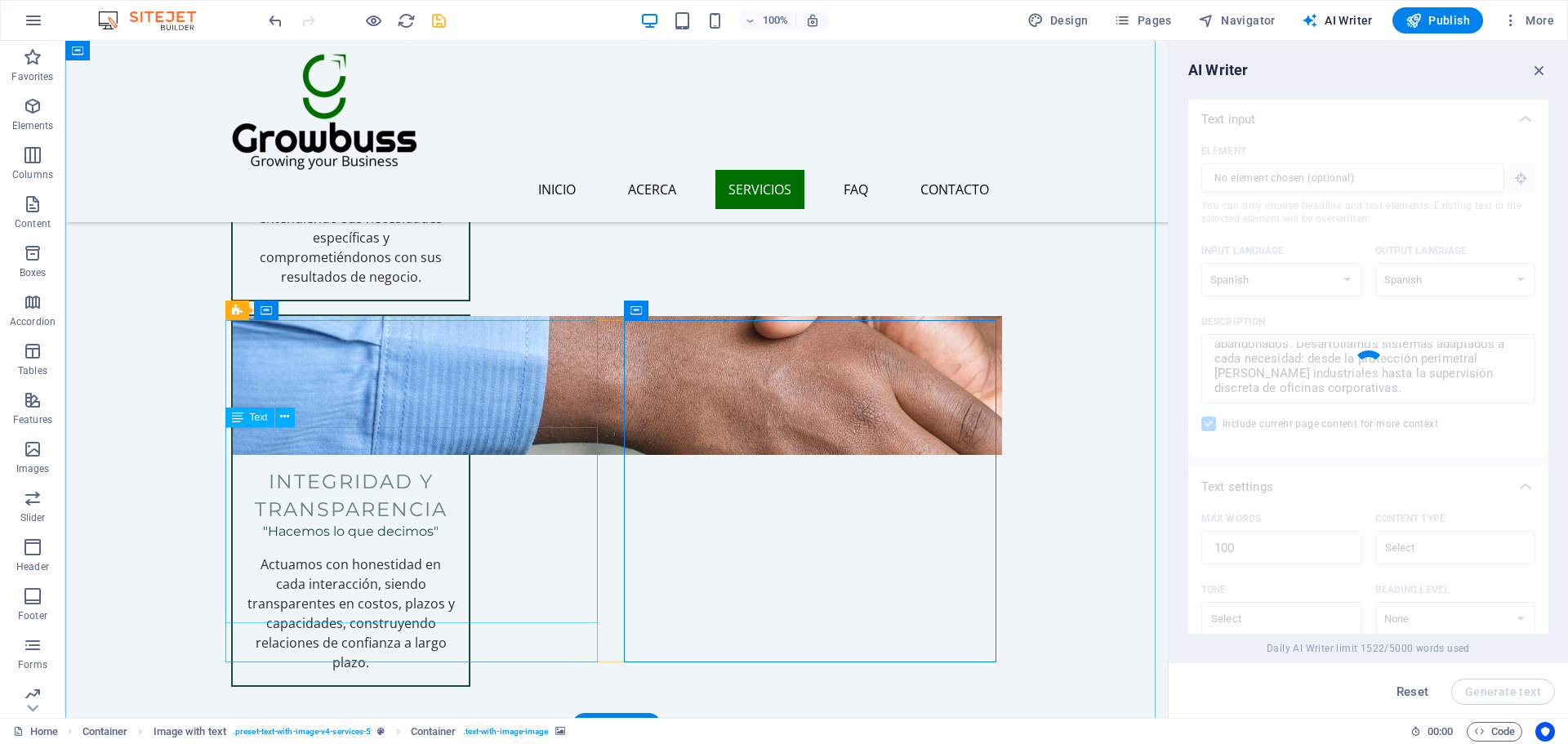
scroll to position [2829, 0]
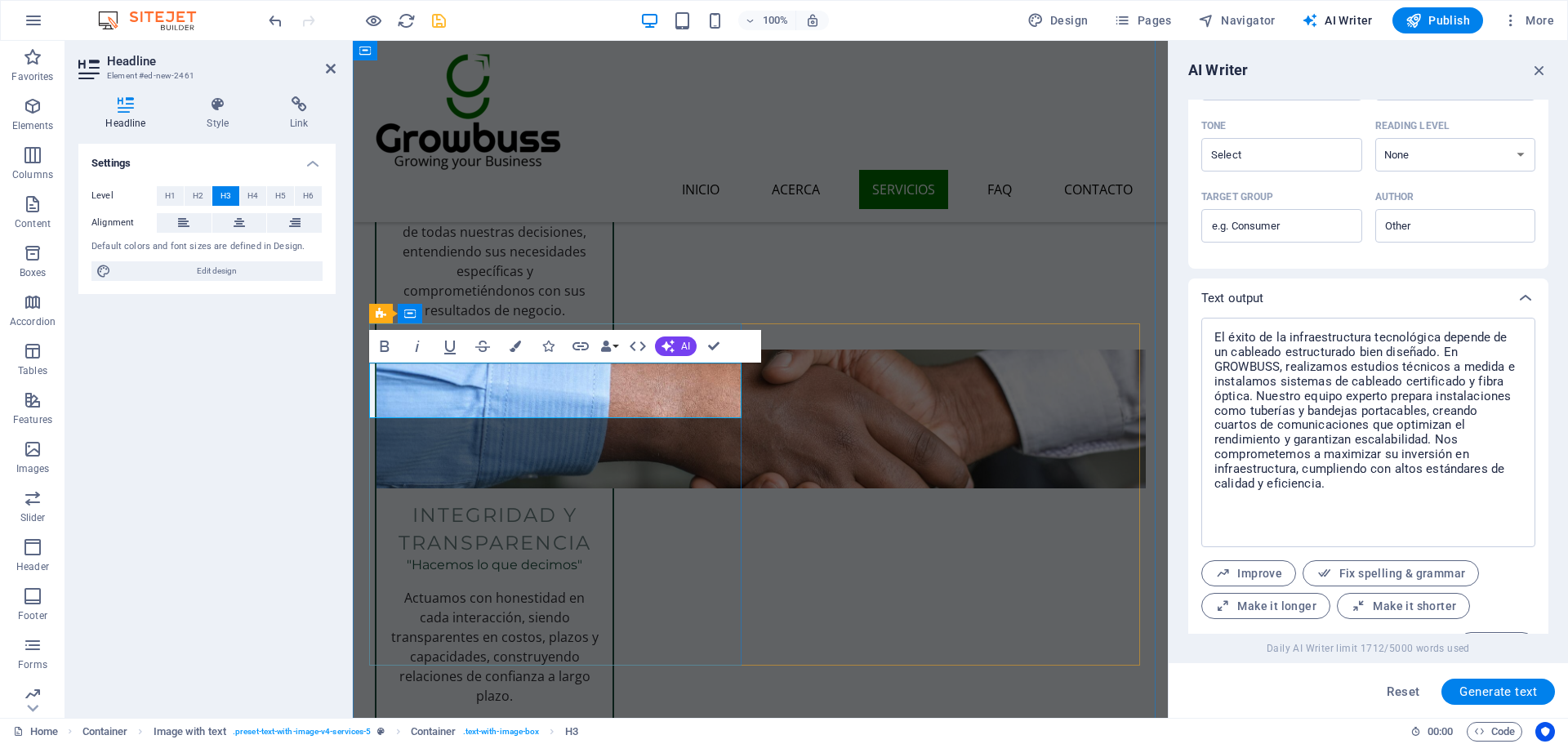
scroll to position [502, 0]
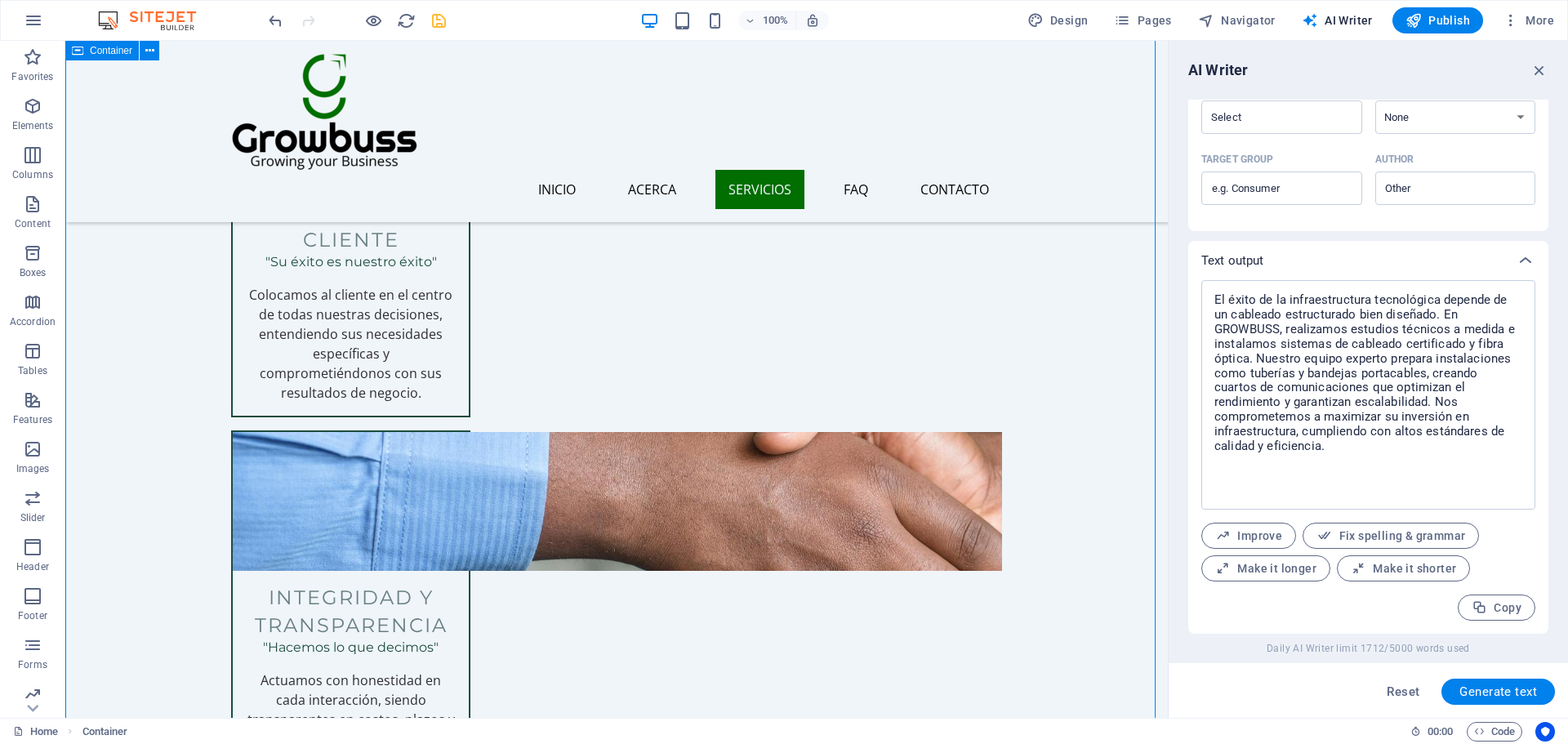
scroll to position [2747, 0]
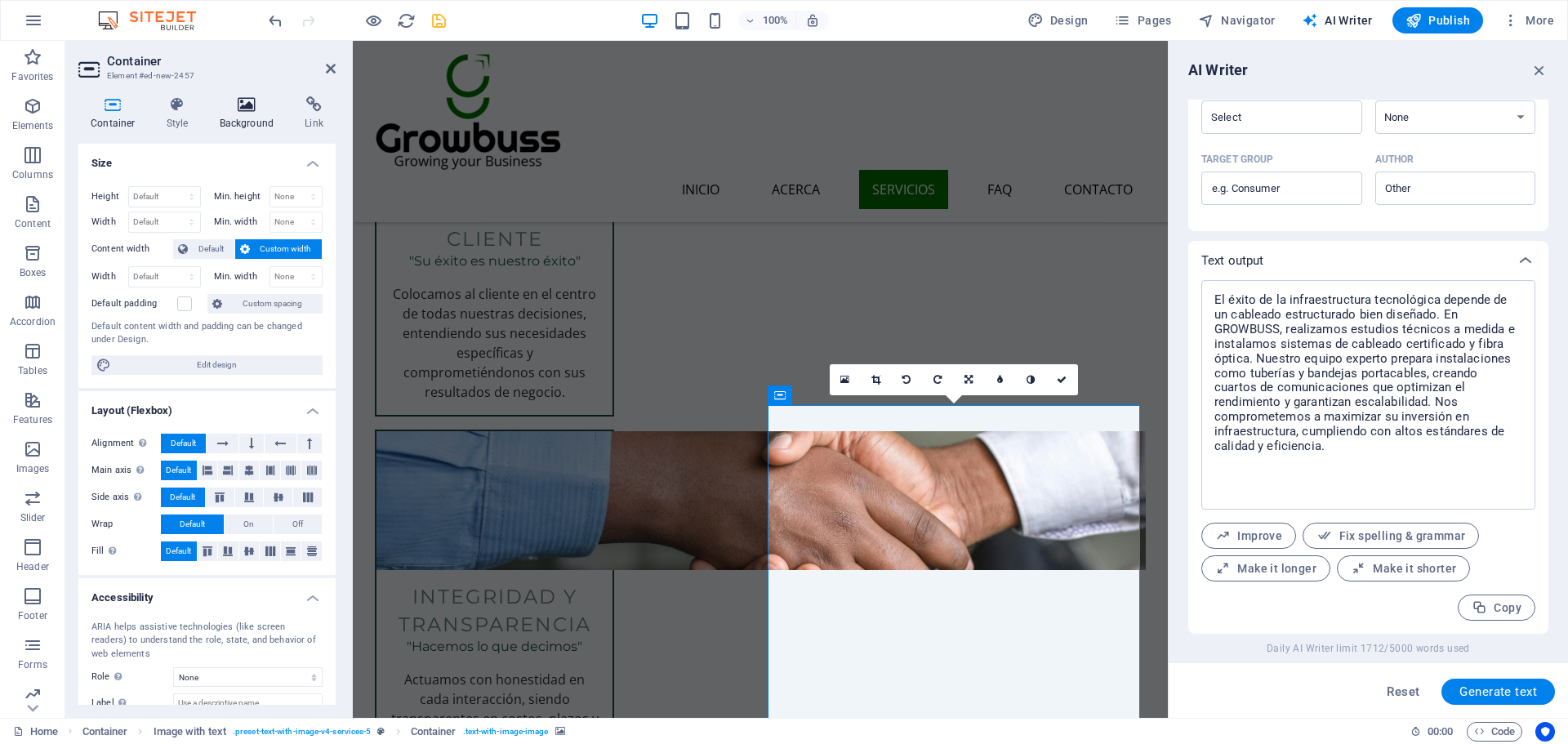
click at [231, 108] on icon at bounding box center [246, 105] width 79 height 16
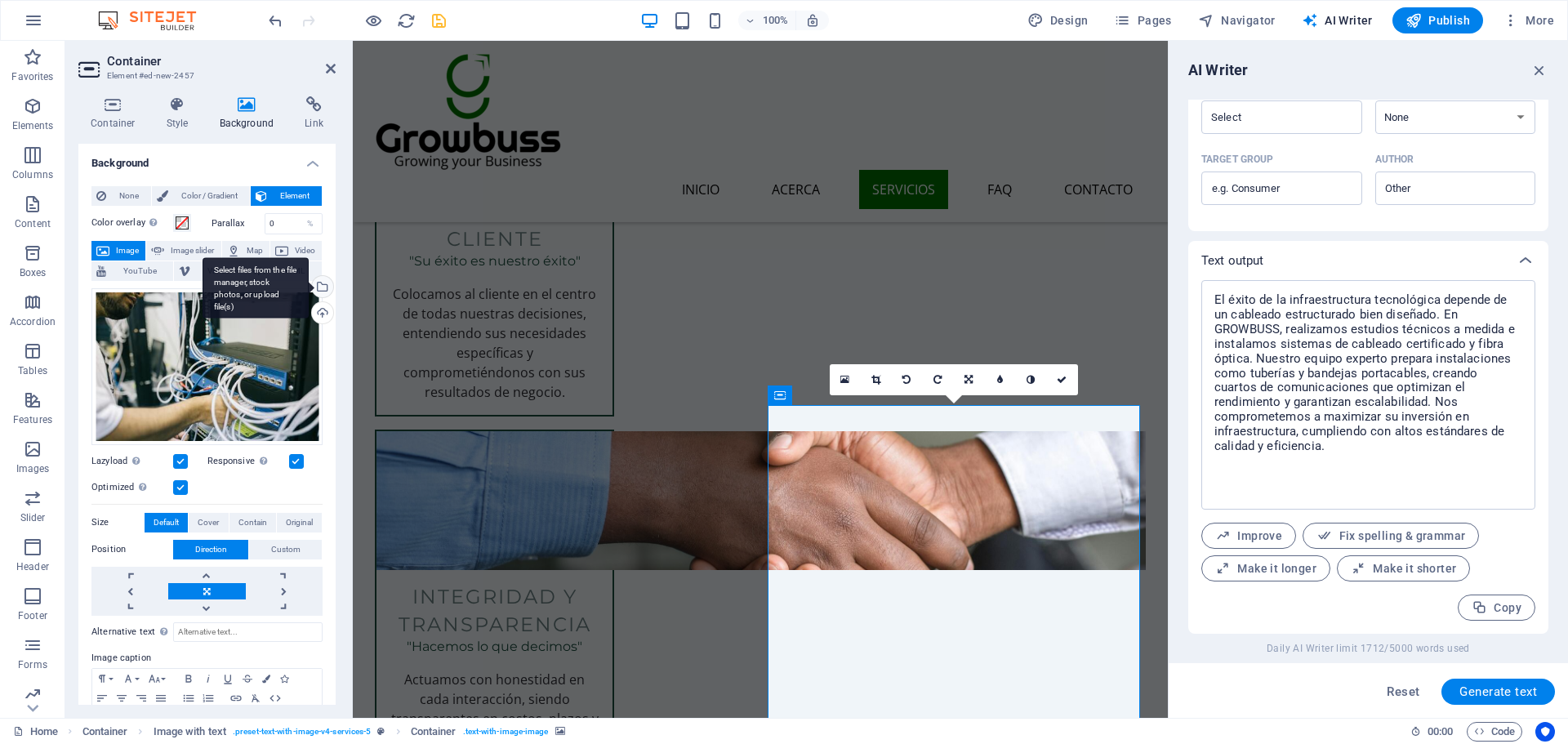
click at [308, 292] on div "Select files from the file manager, stock photos, or upload file(s)" at bounding box center [255, 288] width 106 height 61
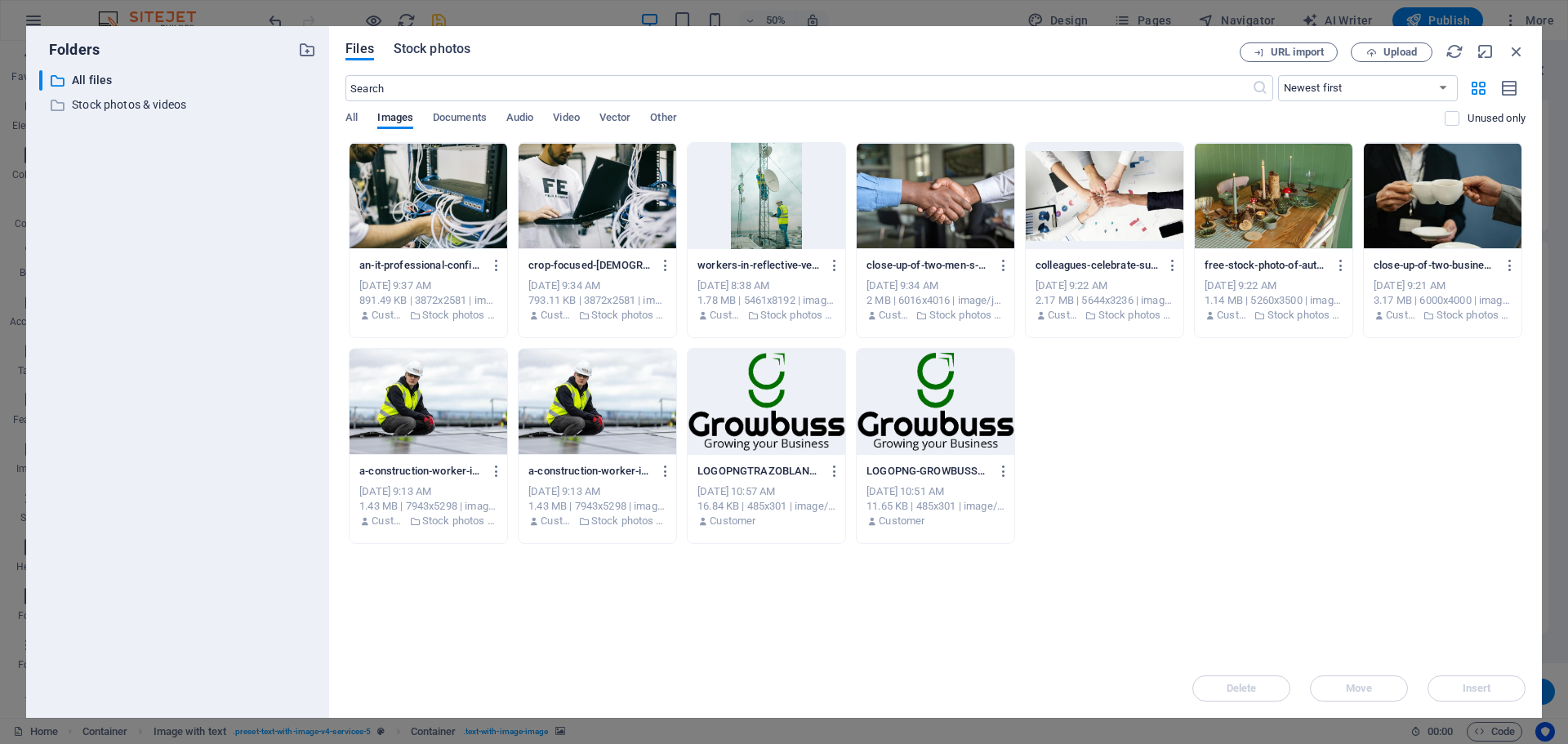
click at [454, 44] on span "Stock photos" at bounding box center [432, 49] width 77 height 20
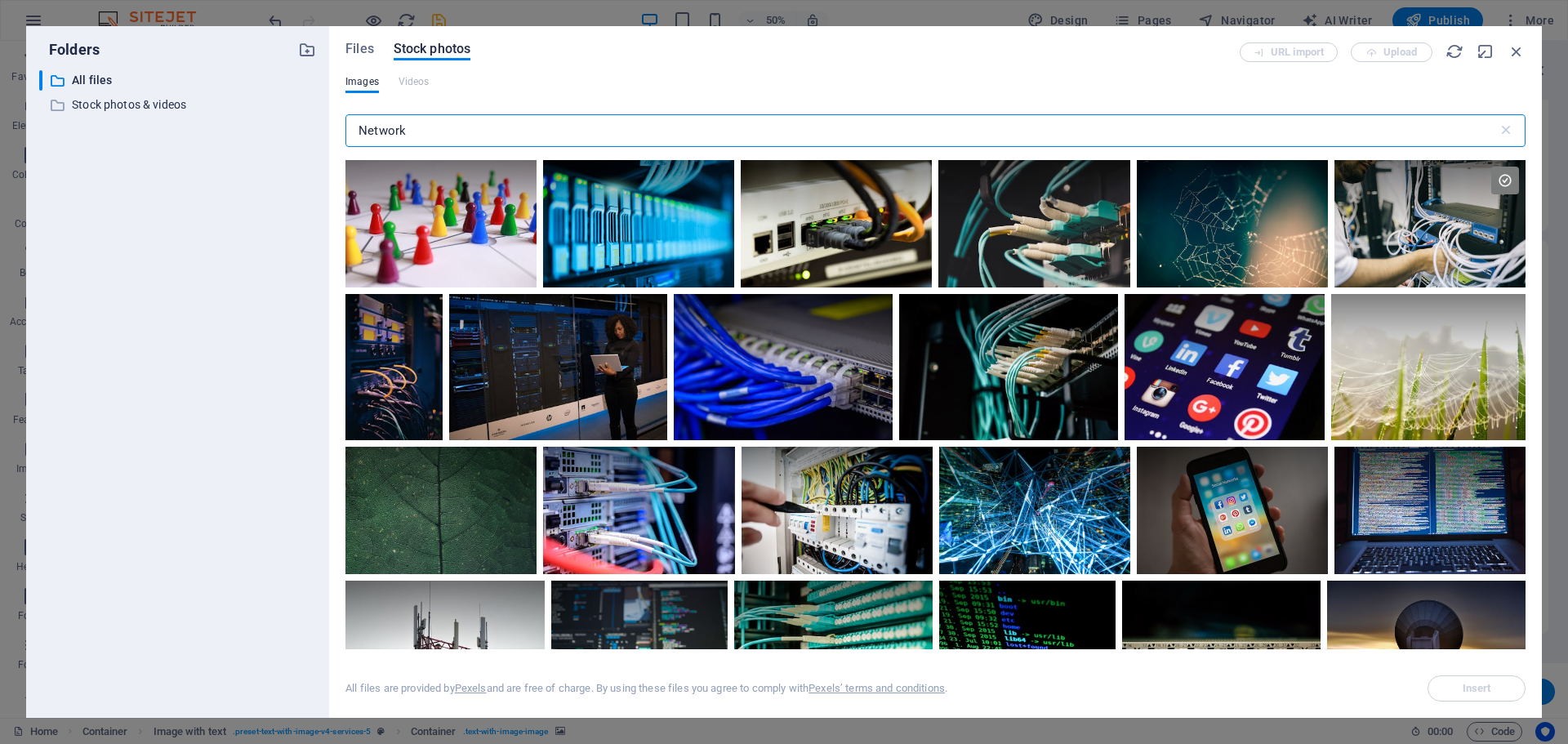
drag, startPoint x: 446, startPoint y: 134, endPoint x: 155, endPoint y: 132, distance: 291.0
click at [155, 132] on div "Folders ​ All files All files ​ Stock photos & videos Stock photos & videos Fil…" at bounding box center [783, 372] width 1515 height 692
click at [484, 142] on input "Network" at bounding box center [921, 131] width 1152 height 32
click at [485, 140] on input "Network" at bounding box center [921, 131] width 1152 height 32
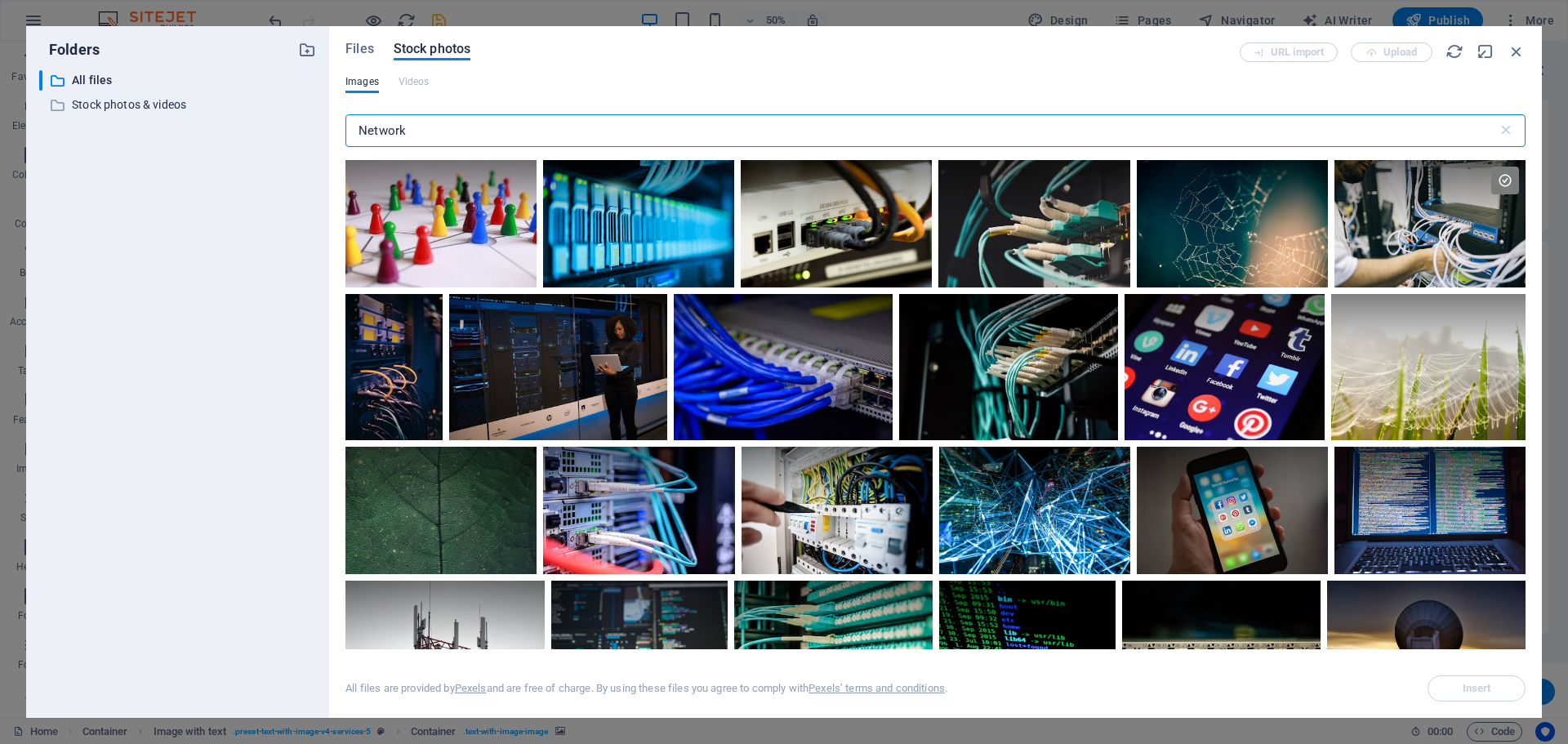
paste input "VIDEO SURVEILLANCE"
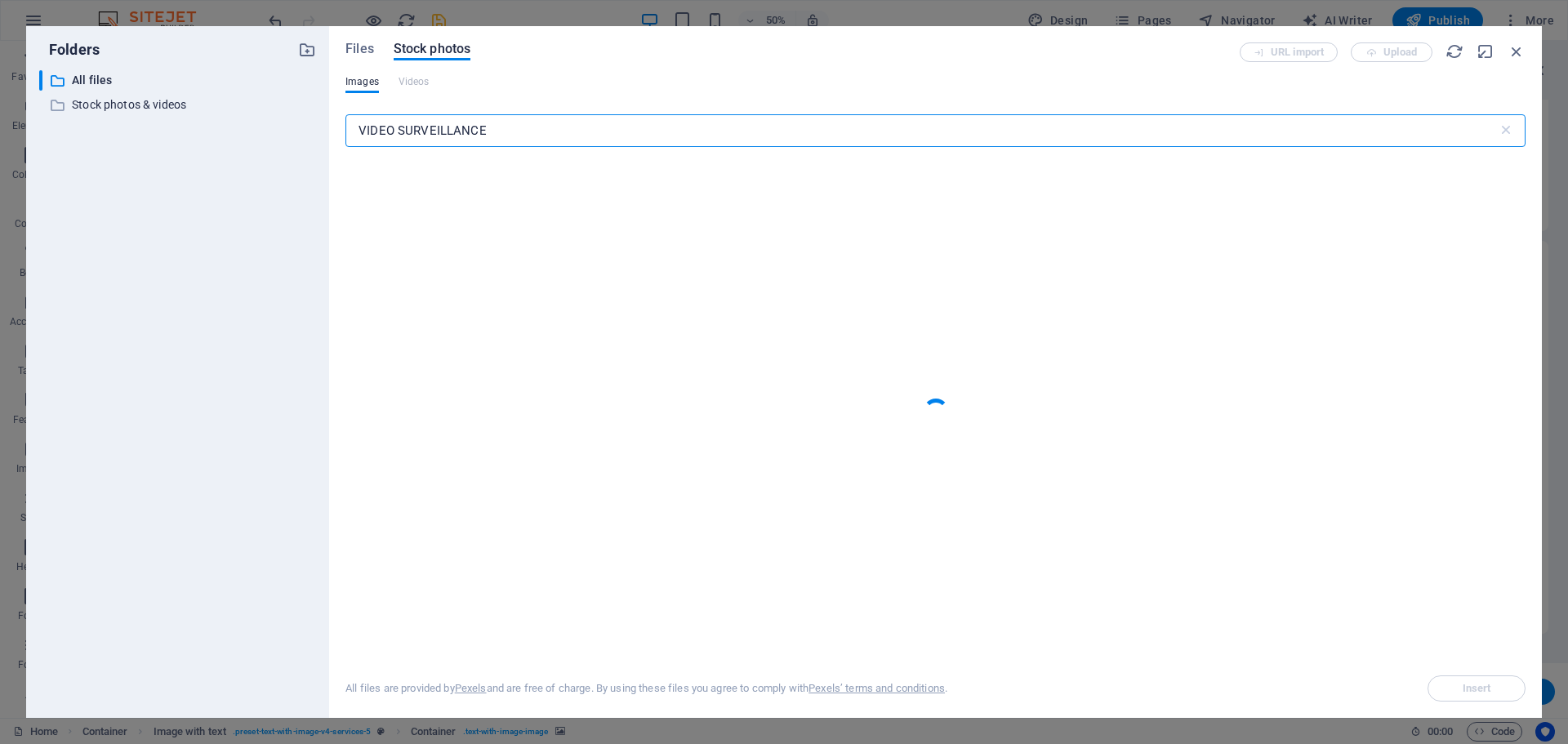
type input "VIDEO SURVEILLANCE"
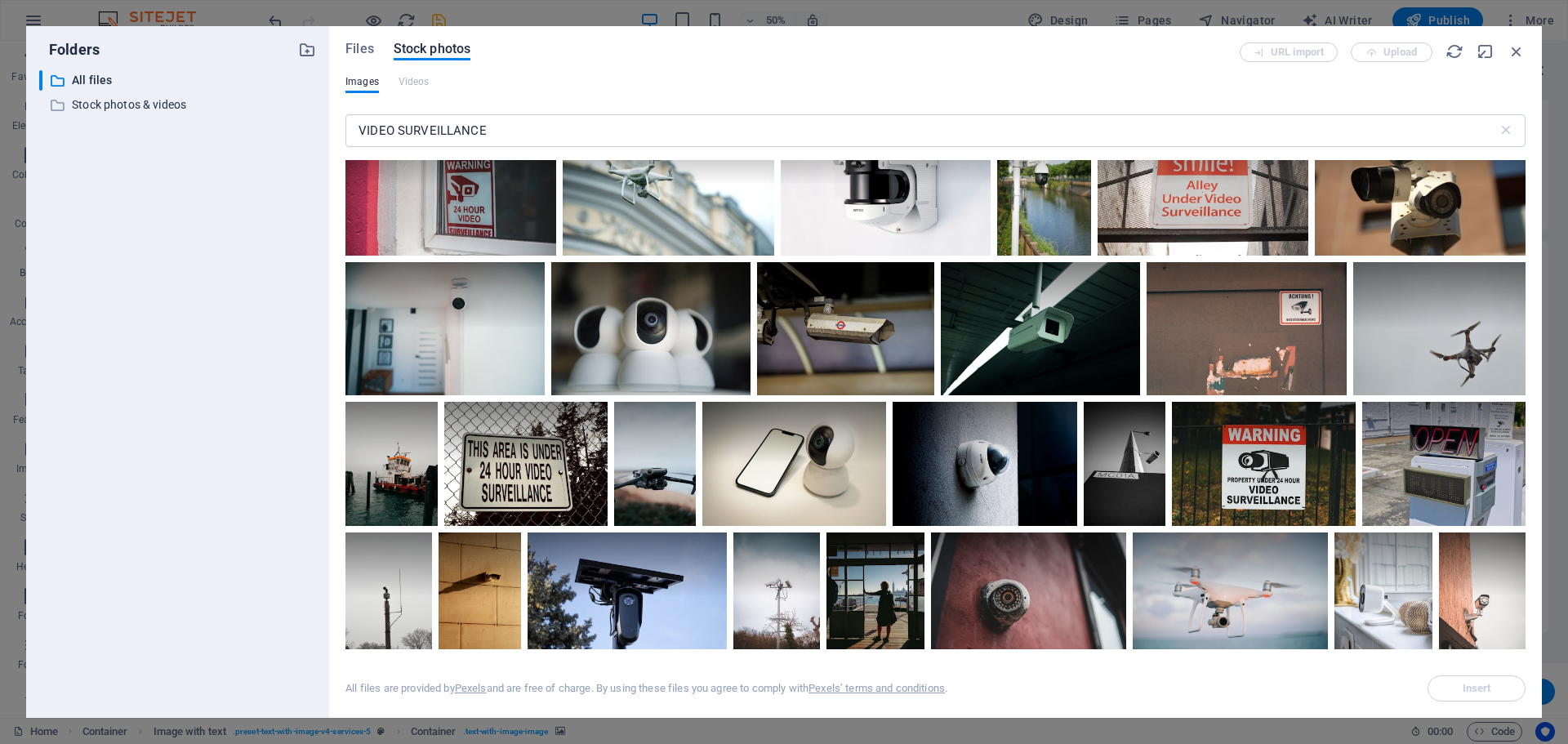
scroll to position [1225, 0]
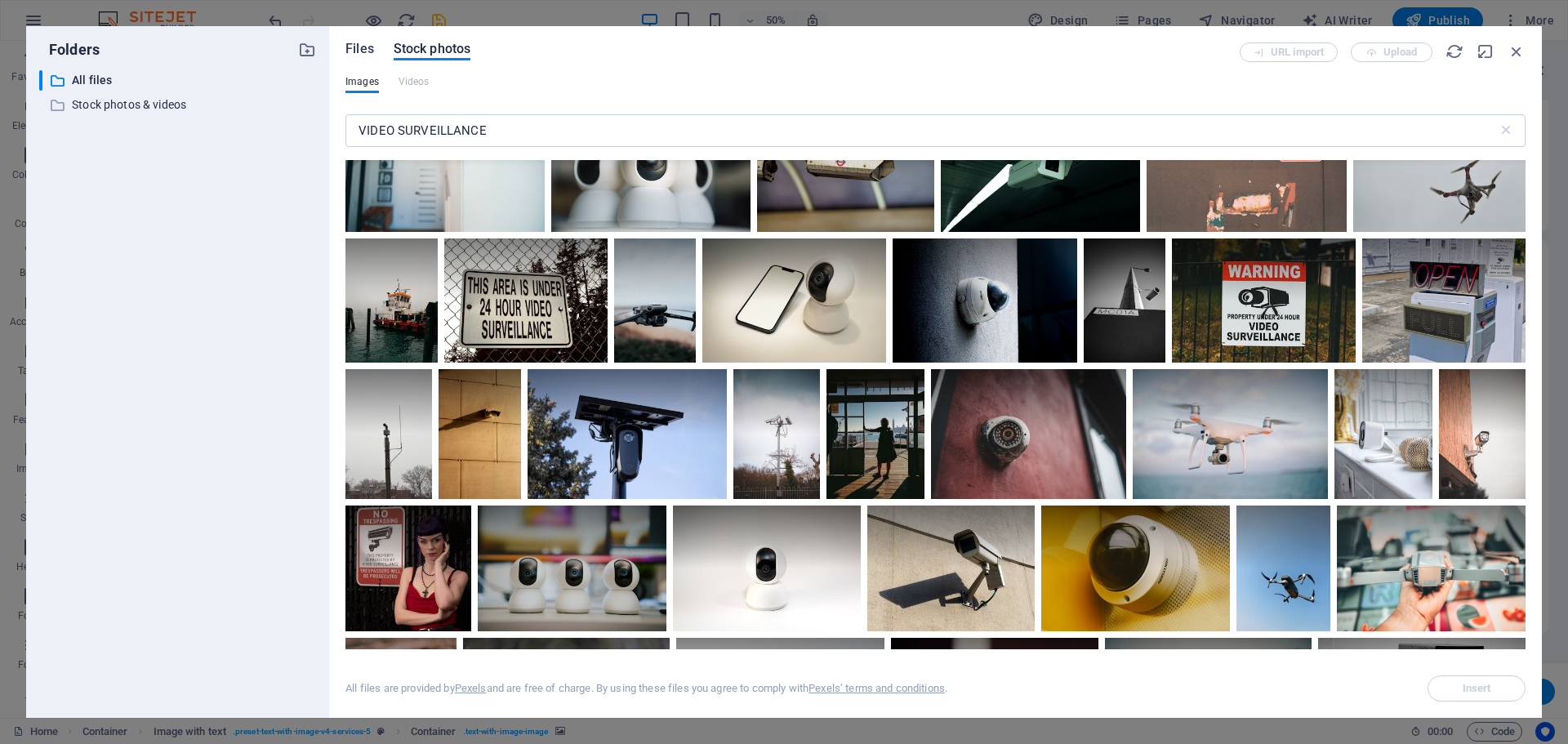
click at [358, 51] on span "Files" at bounding box center [359, 49] width 29 height 20
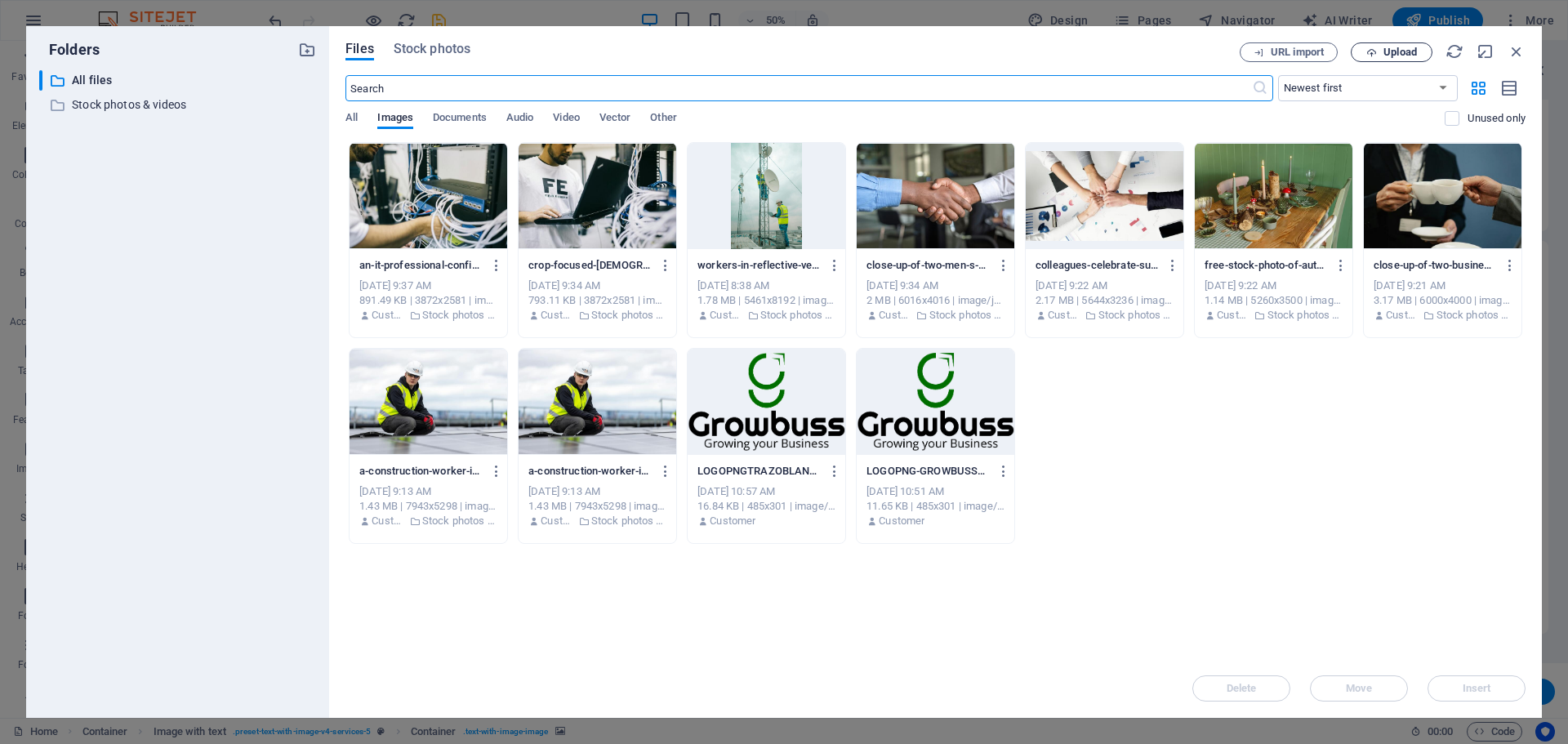
click at [1381, 44] on button "Upload" at bounding box center [1391, 52] width 82 height 20
click at [461, 43] on span "Stock photos" at bounding box center [432, 49] width 77 height 20
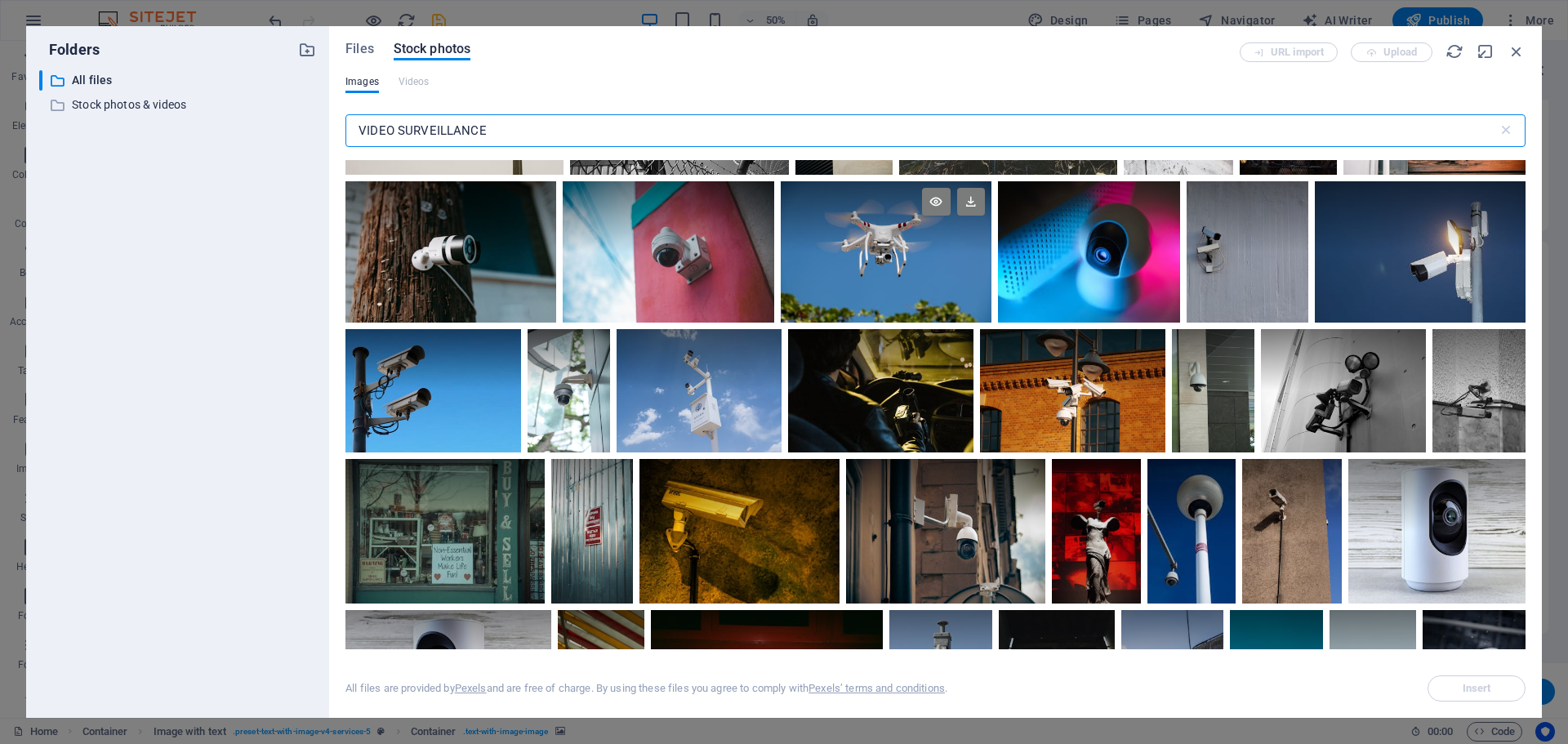
scroll to position [327, 0]
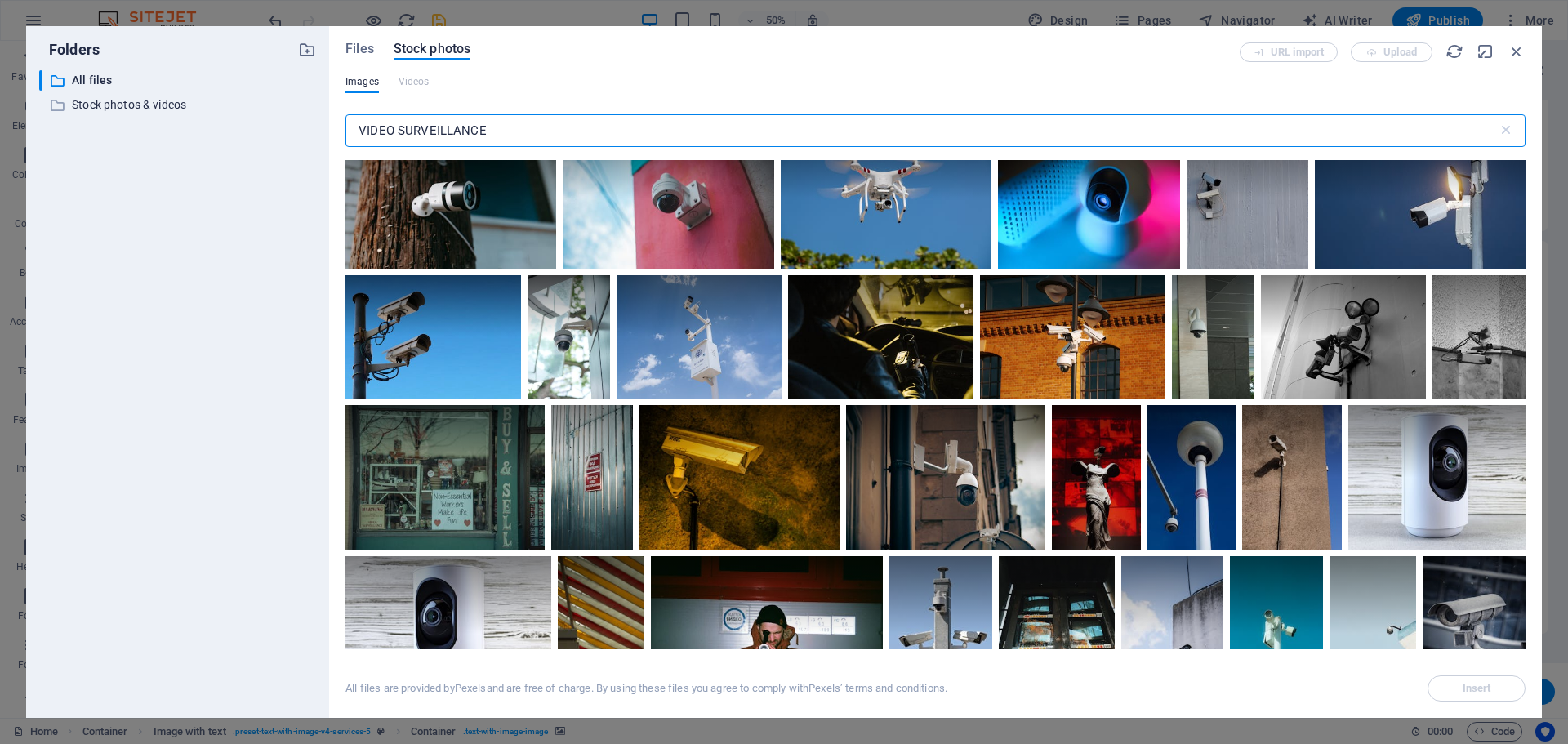
drag, startPoint x: 504, startPoint y: 125, endPoint x: 339, endPoint y: 126, distance: 165.0
click at [339, 126] on div "Files Stock photos URL import Upload Images Videos VIDEO SURVEILLANCE ​ All fil…" at bounding box center [935, 372] width 1212 height 692
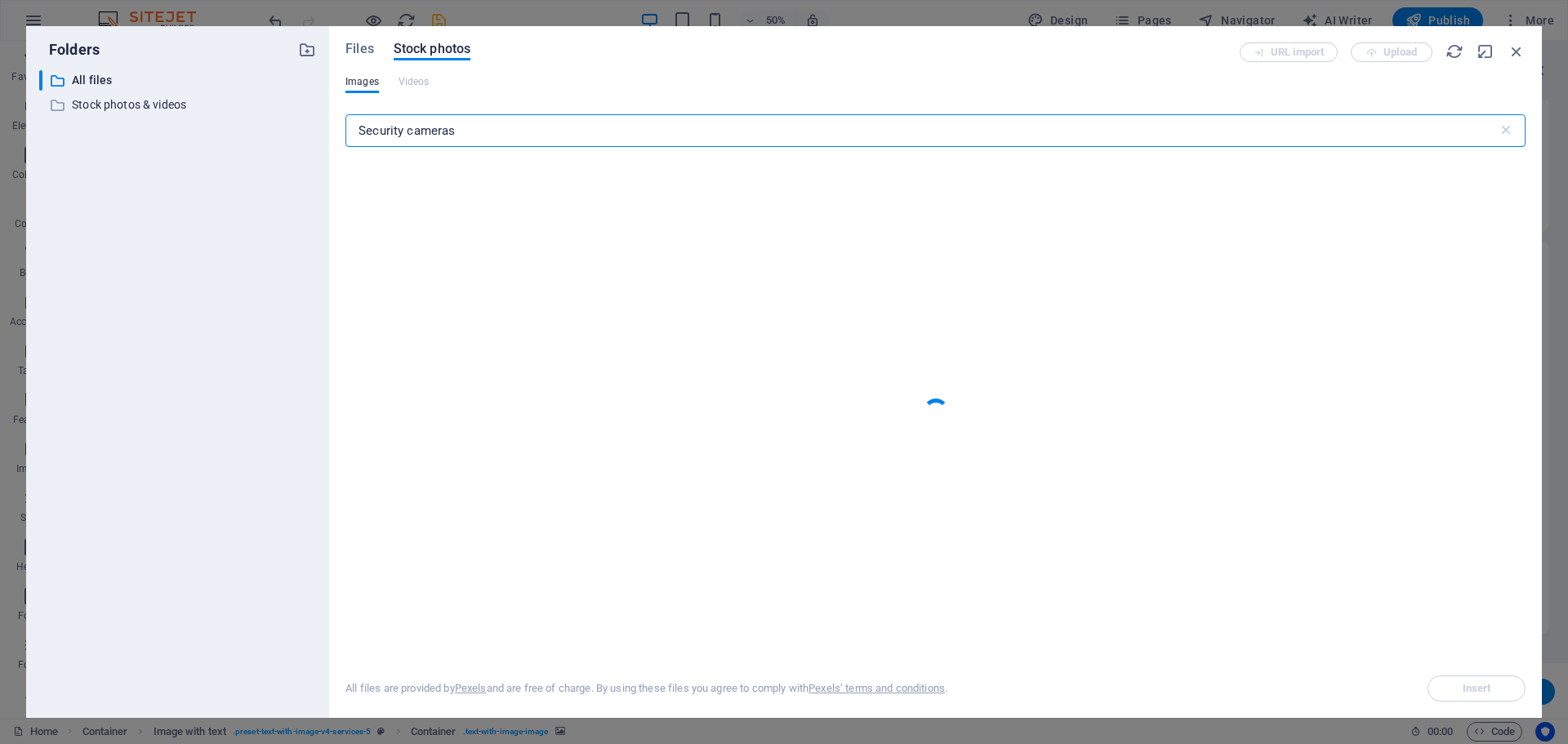
type input "Security cameras"
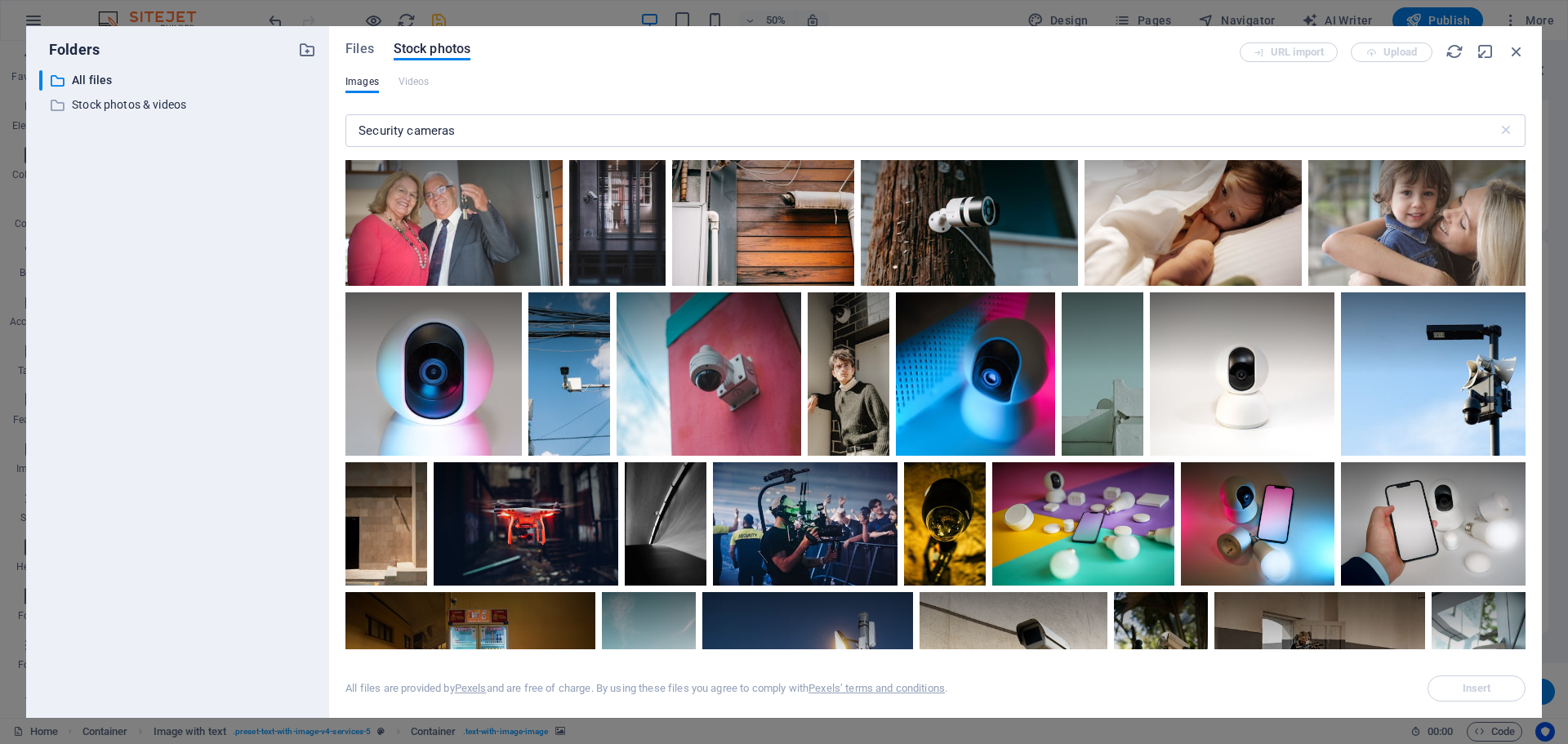
scroll to position [2941, 0]
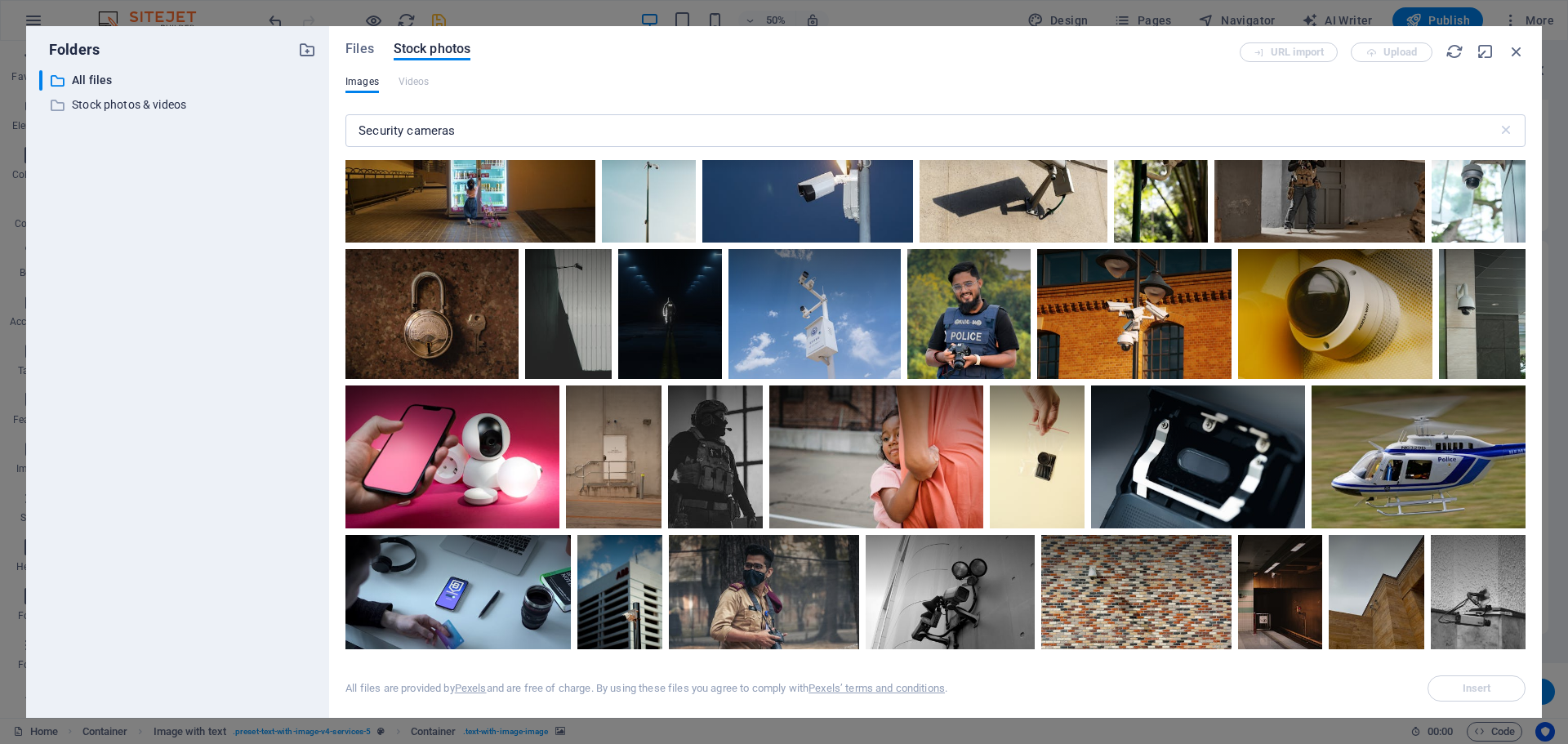
click at [360, 37] on div "Files Stock photos URL import Upload Images Videos Security cameras ​ All files…" at bounding box center [935, 372] width 1212 height 692
click at [357, 43] on span "Files" at bounding box center [359, 49] width 29 height 20
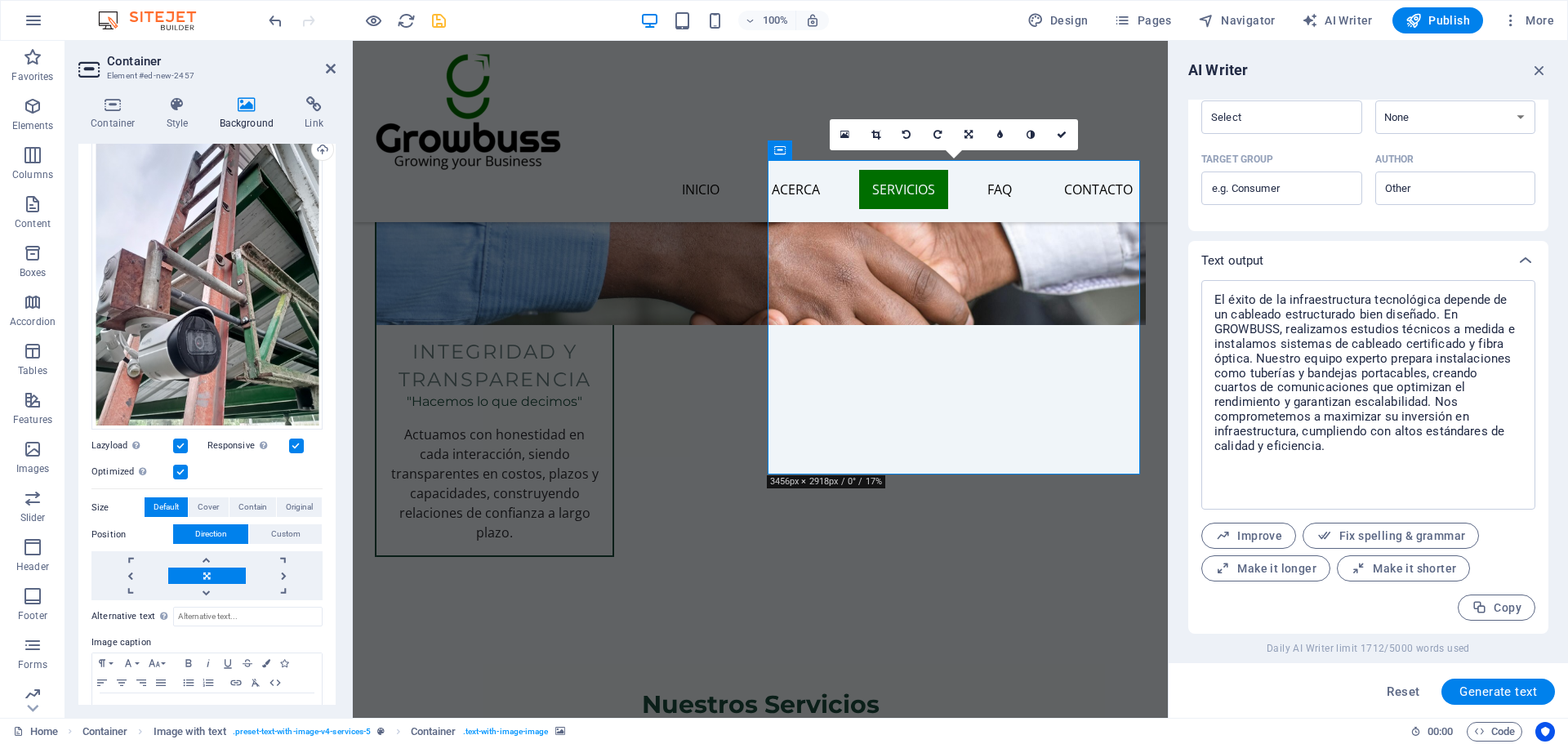
scroll to position [212, 0]
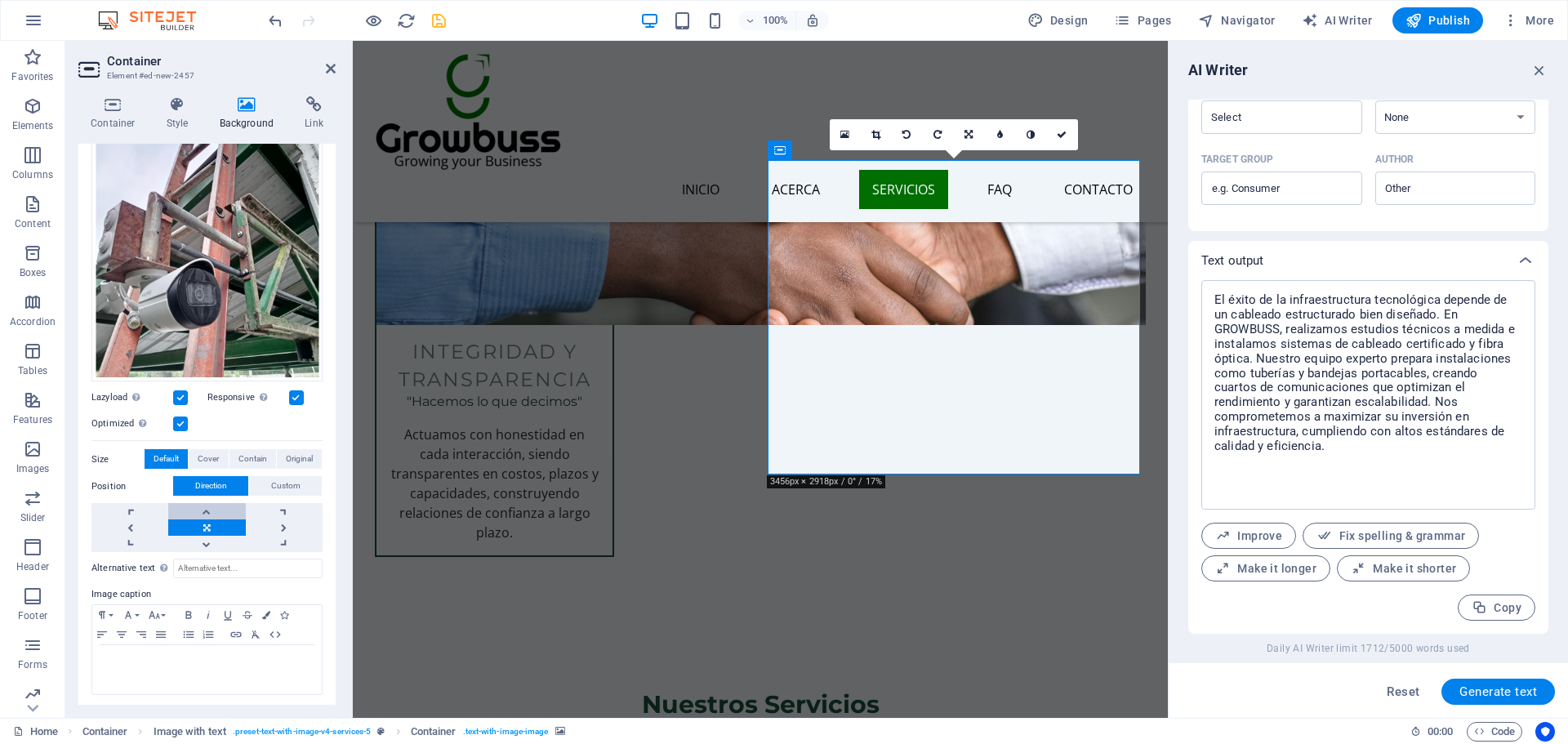
click at [216, 511] on link at bounding box center [207, 511] width 77 height 16
click at [204, 539] on link at bounding box center [207, 544] width 77 height 16
click at [204, 541] on link at bounding box center [207, 544] width 77 height 16
click at [207, 521] on link at bounding box center [207, 528] width 77 height 16
click at [874, 139] on icon at bounding box center [875, 134] width 9 height 10
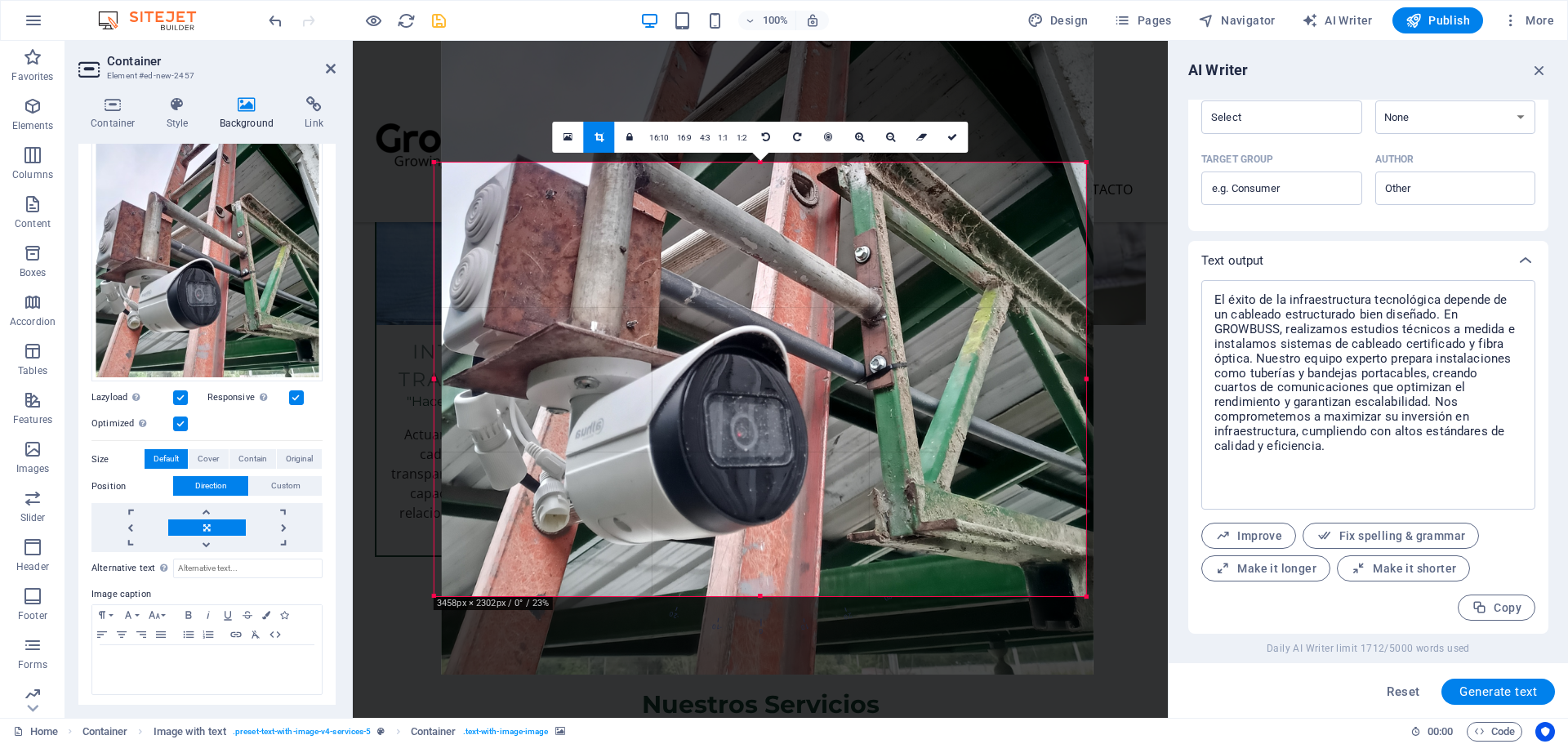
drag, startPoint x: 709, startPoint y: 387, endPoint x: 716, endPoint y: 248, distance: 139.2
click at [716, 248] on div at bounding box center [767, 240] width 651 height 869
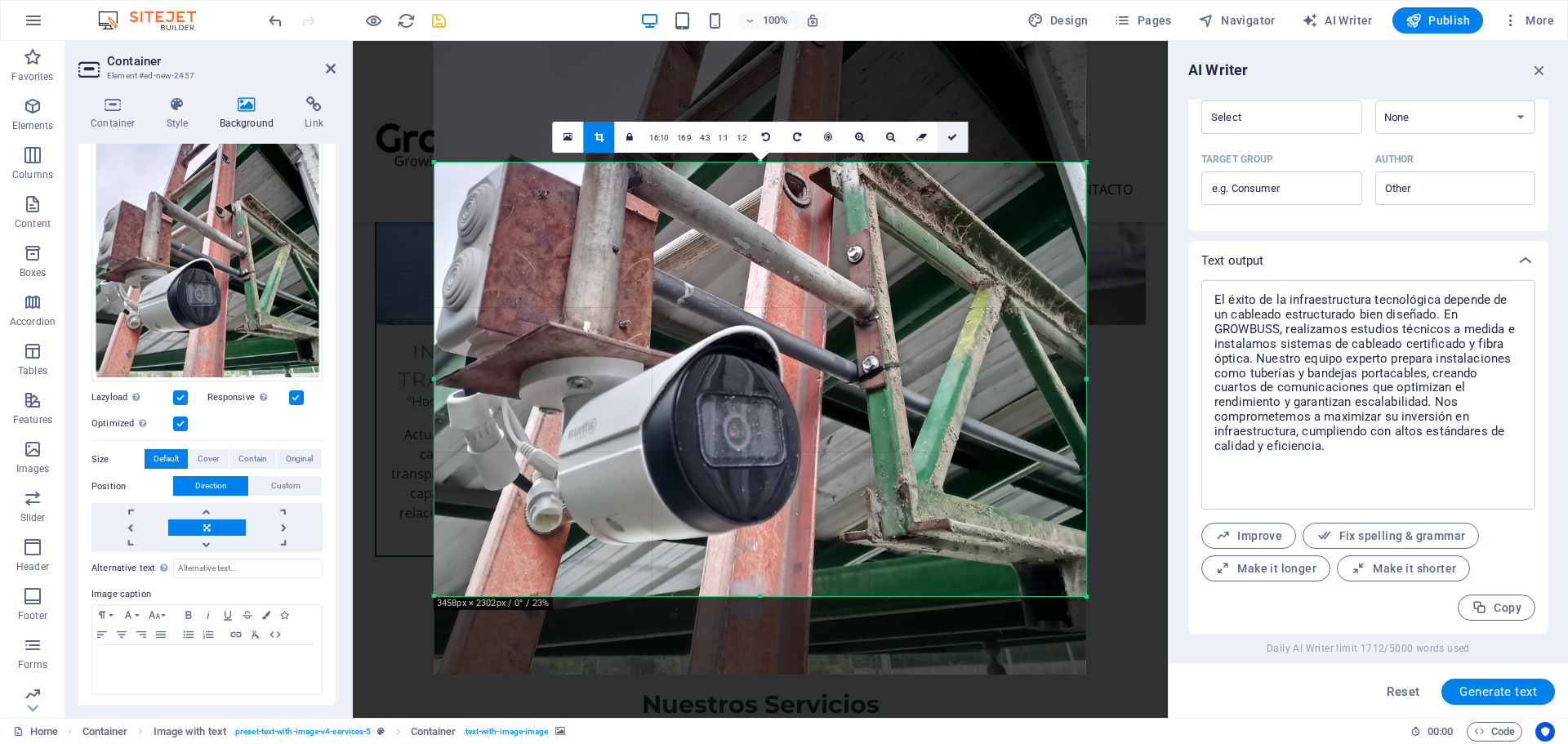
click at [960, 134] on link at bounding box center [952, 137] width 31 height 31
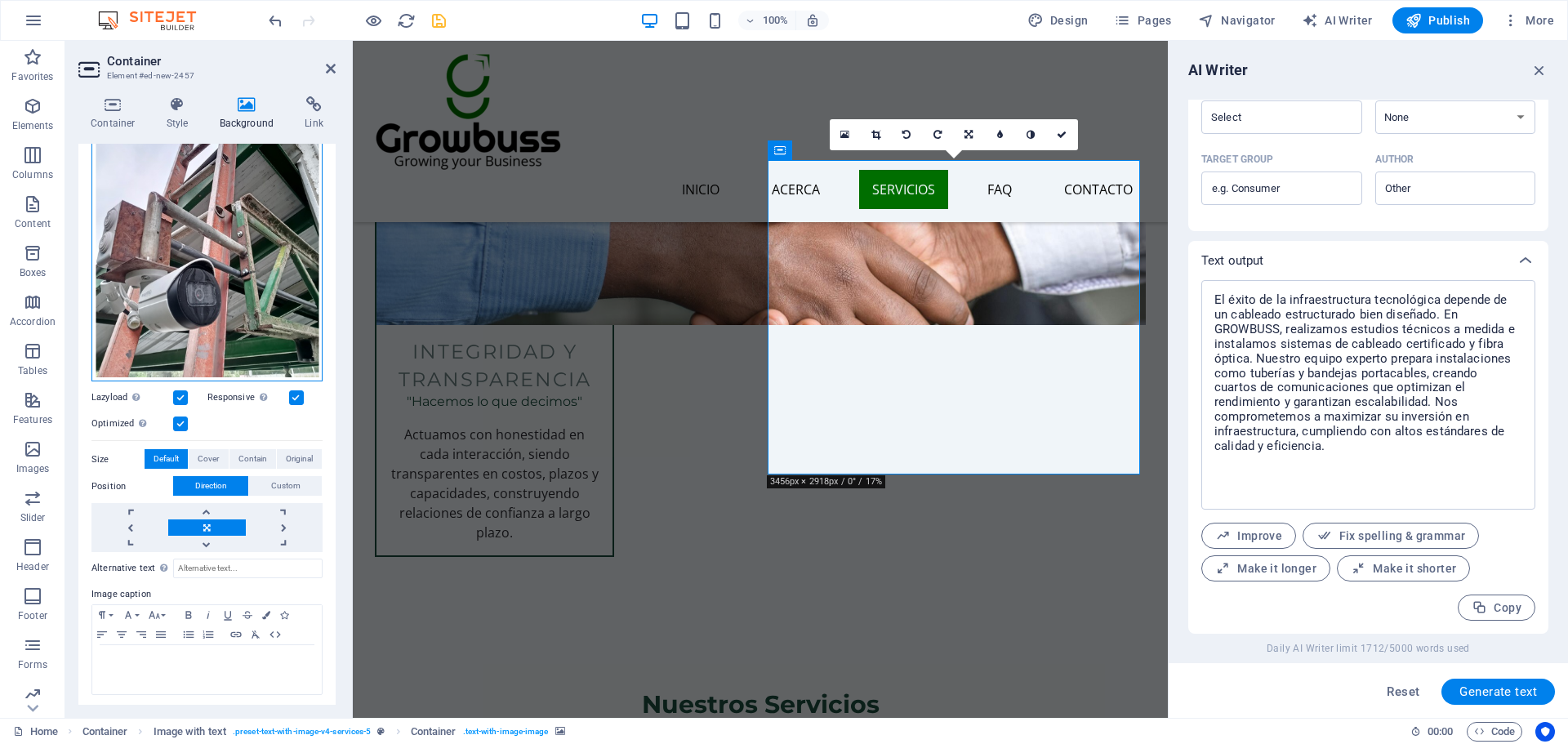
click at [281, 183] on div "Drag files here, click to choose files or select files from Files or our free s…" at bounding box center [207, 229] width 231 height 306
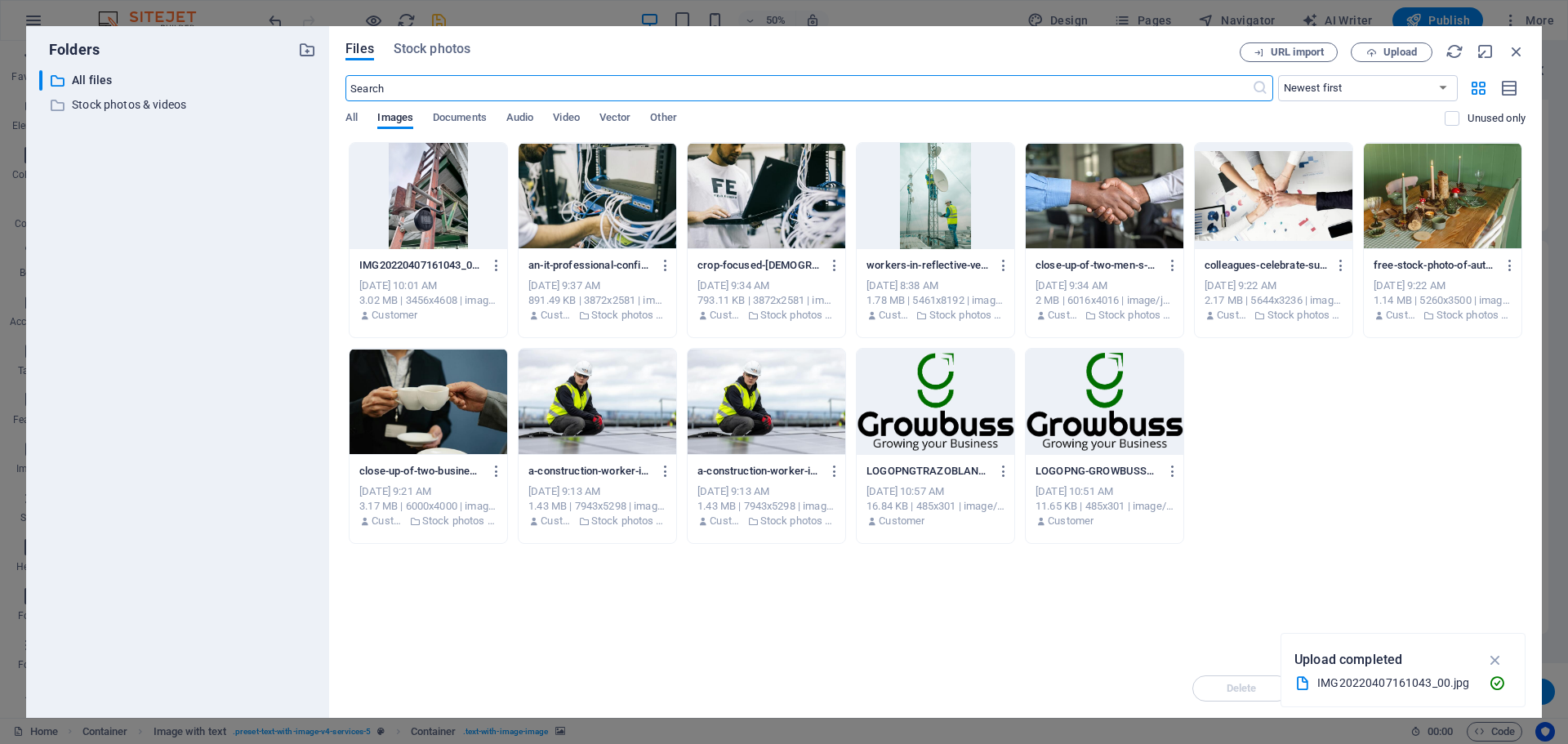
click at [1369, 454] on div "IMG20220407161043_00-zhP3W0xNvhppHsxw0SthBA.jpg IMG20220407161043_00-zhP3W0xNvh…" at bounding box center [935, 343] width 1180 height 402
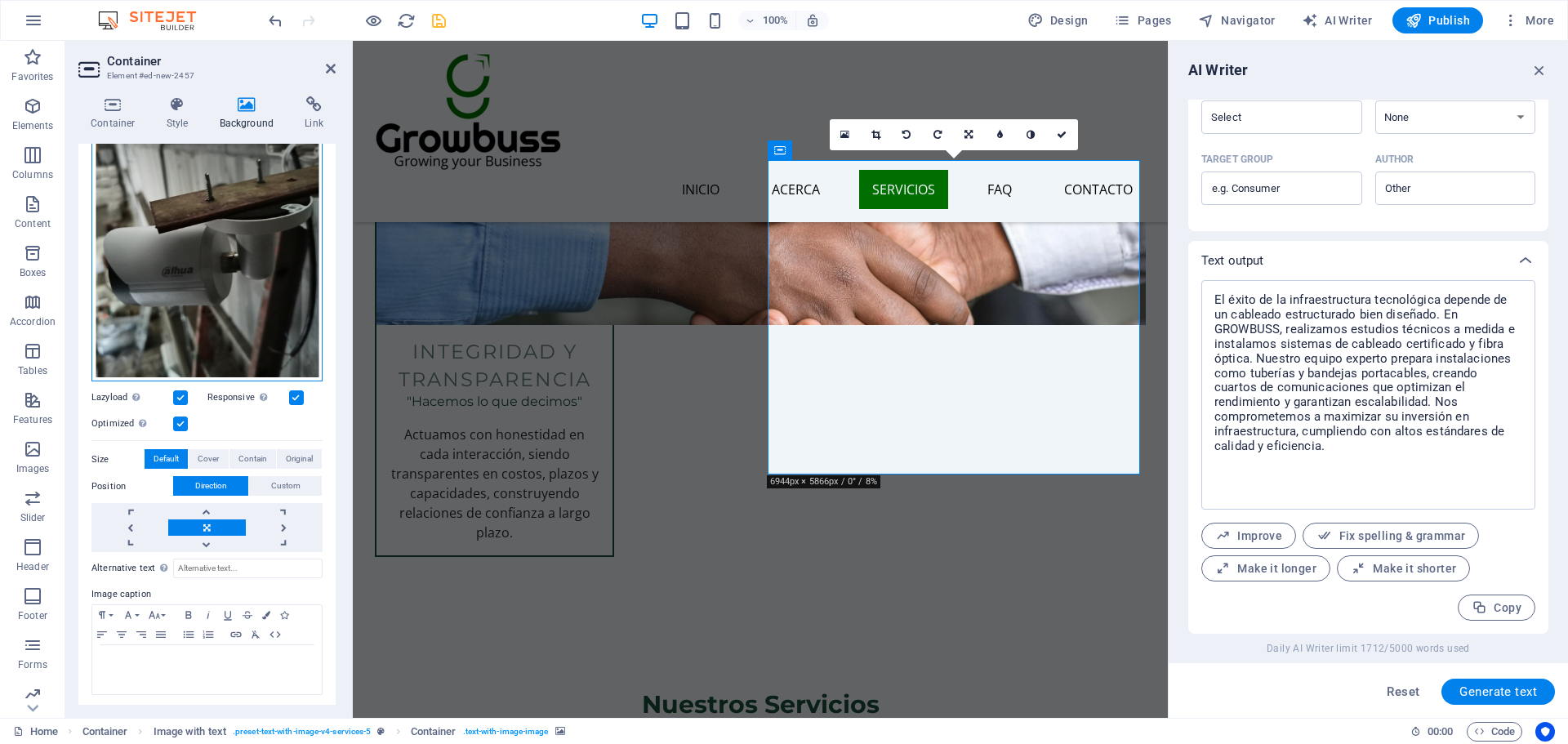
click at [303, 169] on div "Drag files here, click to choose files or select files from Files or our free s…" at bounding box center [207, 229] width 231 height 306
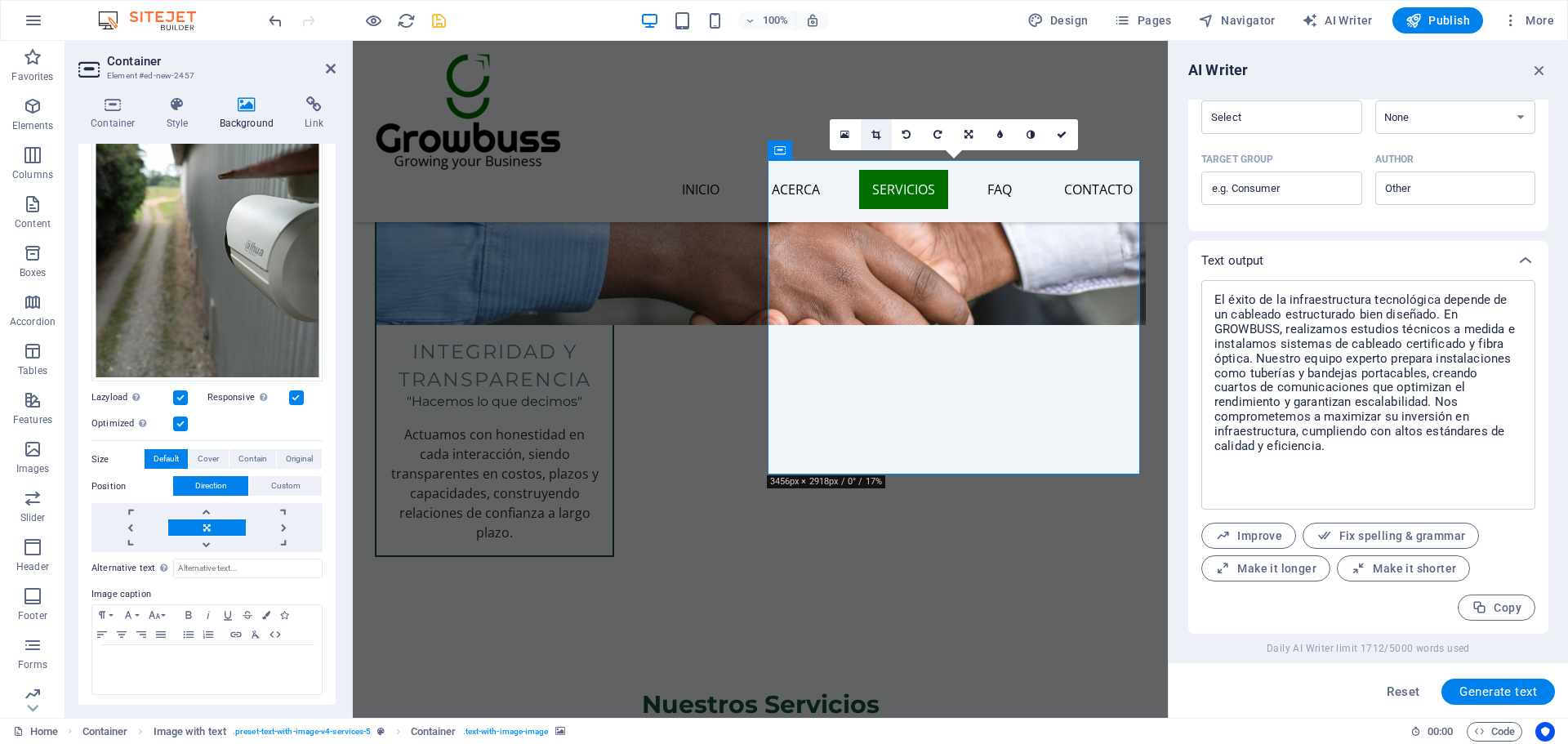
click at [884, 136] on link at bounding box center [876, 134] width 31 height 31
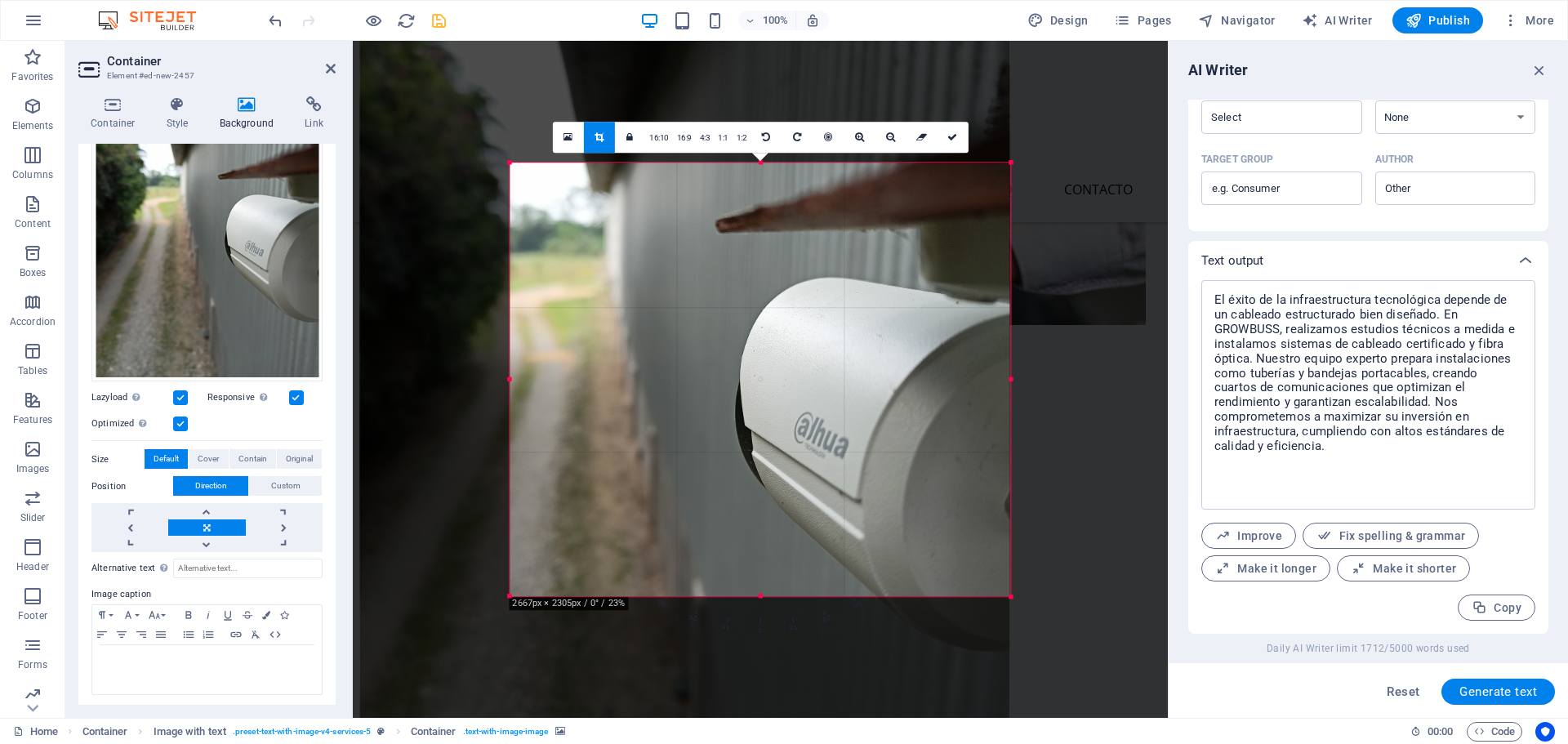
drag, startPoint x: 434, startPoint y: 381, endPoint x: 584, endPoint y: 376, distance: 150.1
click at [584, 376] on div "180 170 160 150 140 130 120 110 100 90 80 70 60 50 40 30 20 10 0 -10 -20 -30 -4…" at bounding box center [760, 379] width 501 height 434
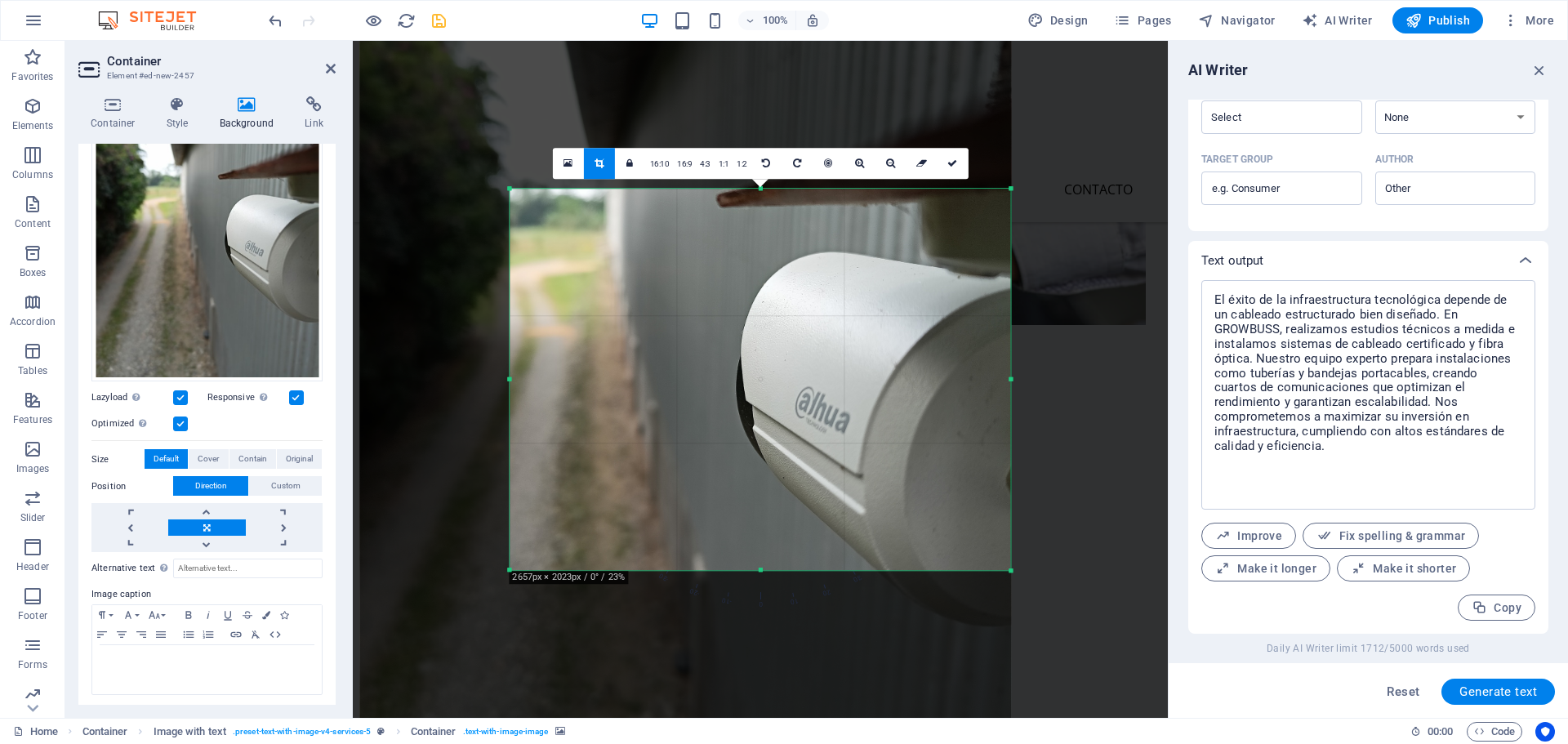
drag, startPoint x: 760, startPoint y: 163, endPoint x: 763, endPoint y: 216, distance: 53.1
click at [763, 216] on div "180 170 160 150 140 130 120 110 100 90 80 70 60 50 40 30 20 10 0 -10 -20 -30 -4…" at bounding box center [760, 380] width 501 height 382
click at [938, 167] on link at bounding box center [952, 163] width 31 height 31
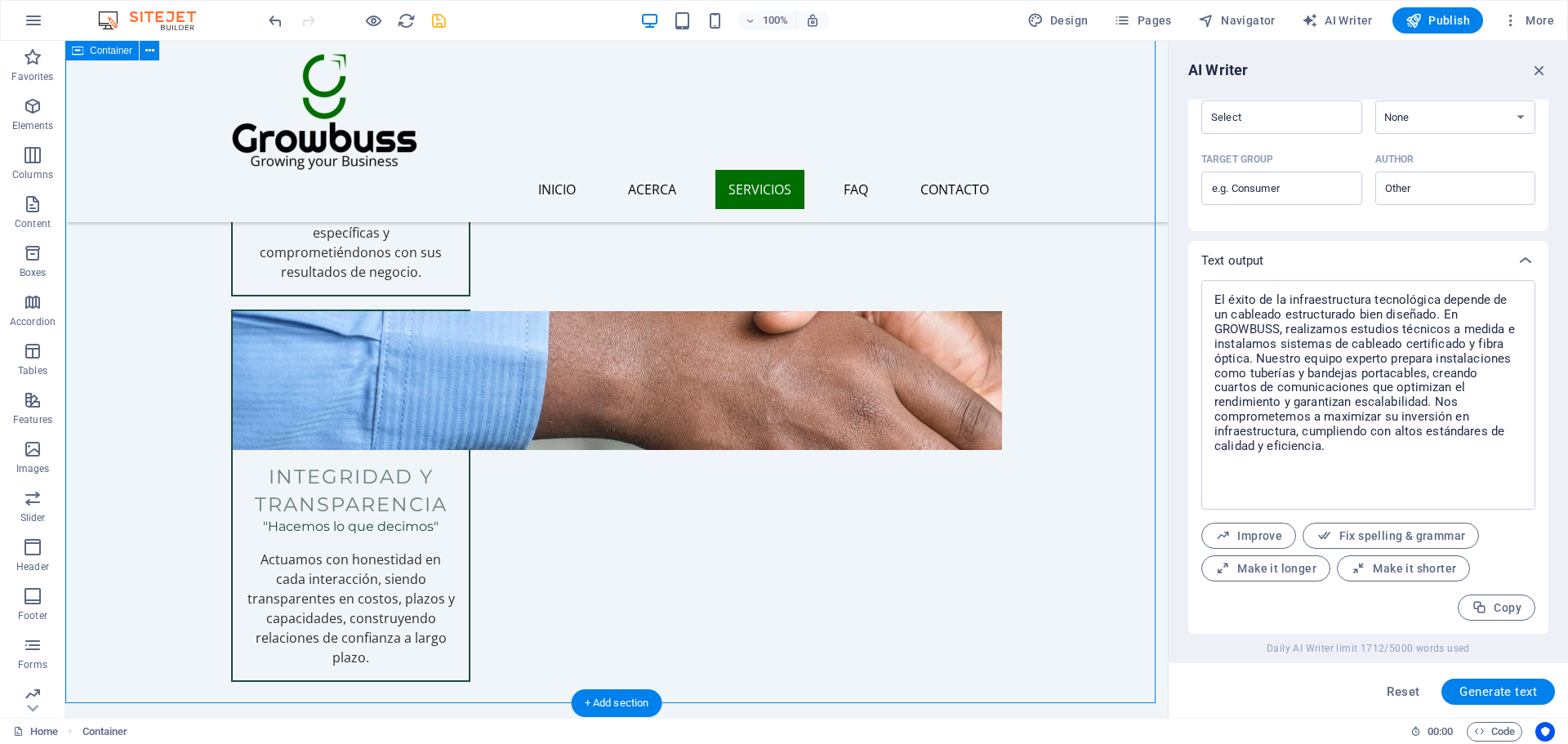
scroll to position [2829, 0]
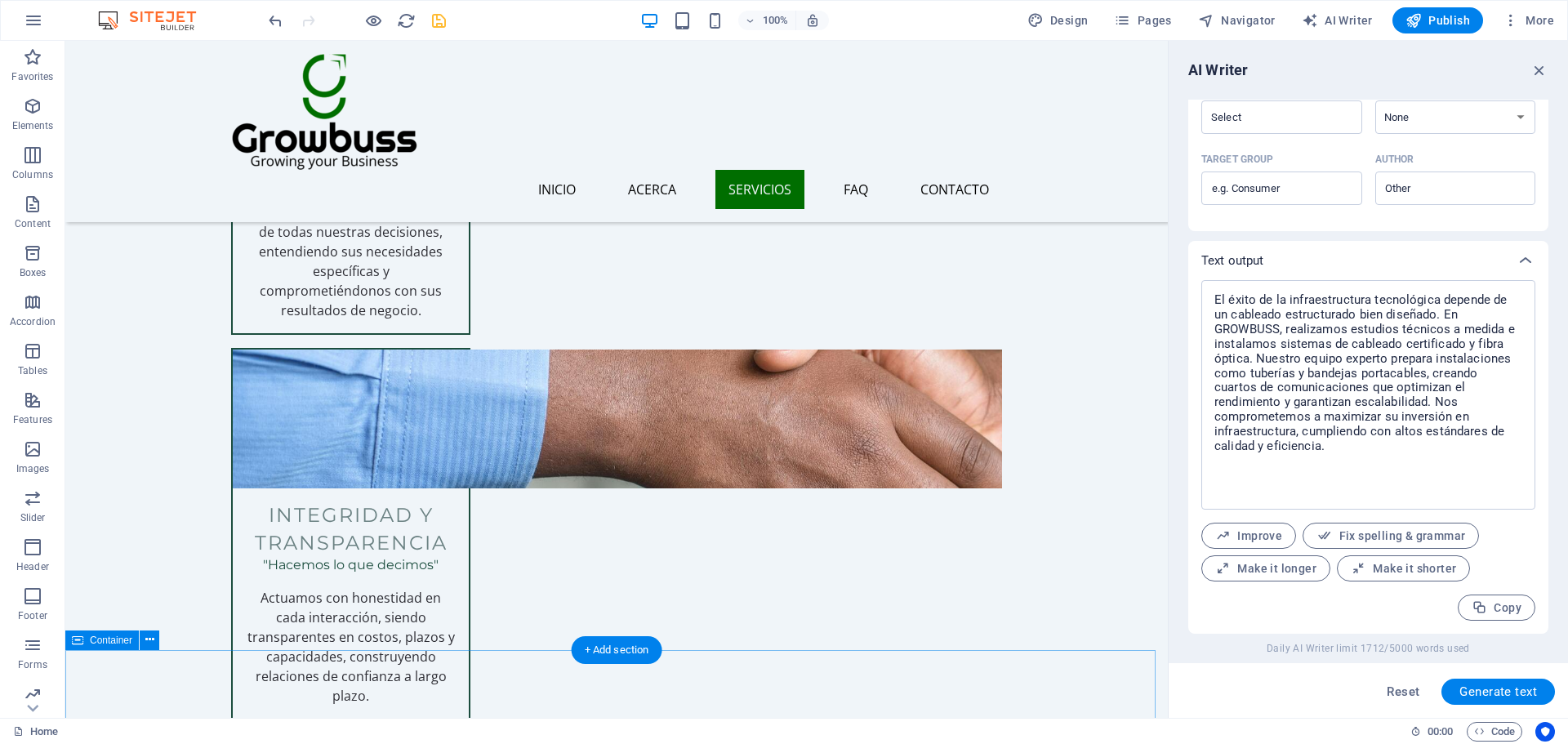
scroll to position [2911, 0]
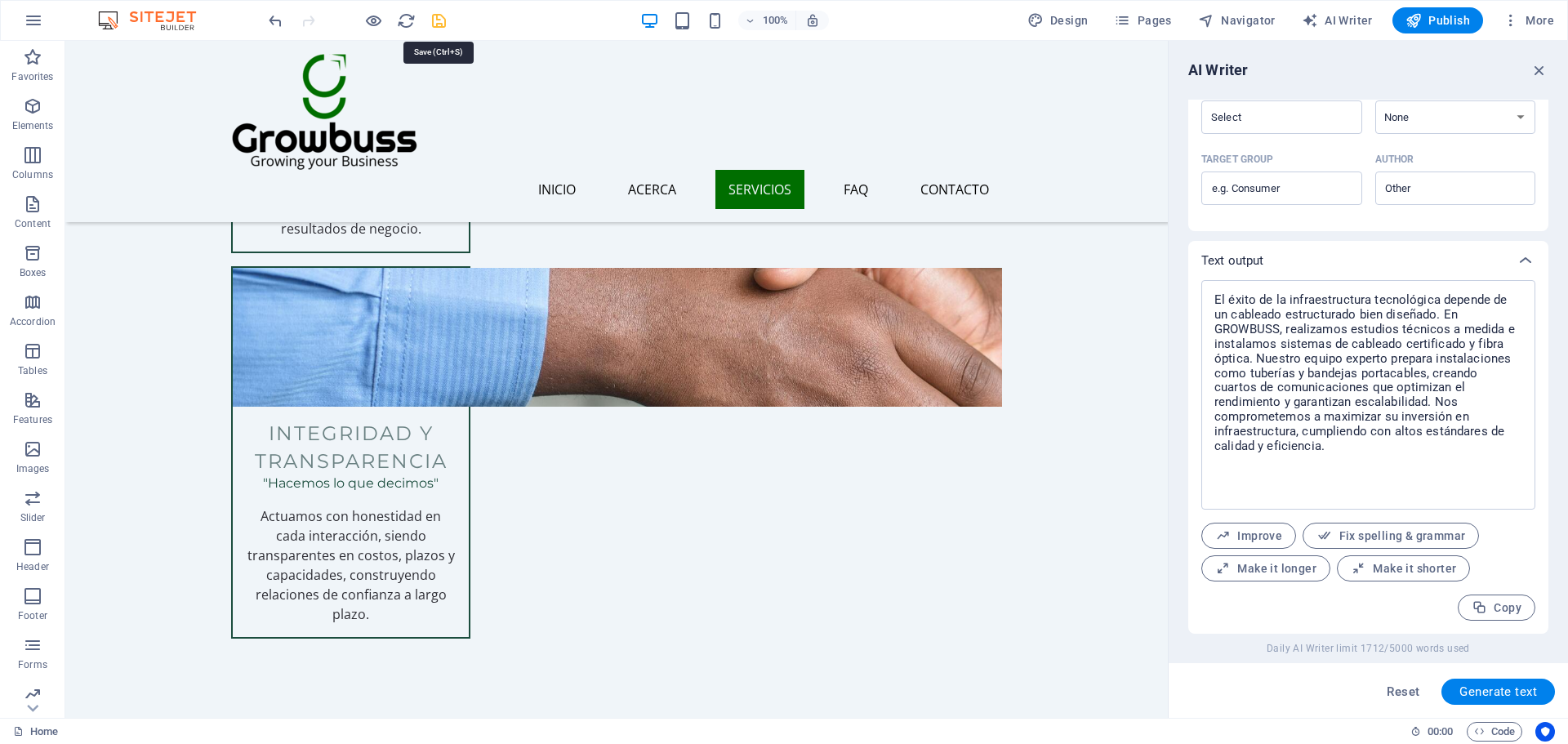
click at [438, 20] on icon "save" at bounding box center [438, 21] width 19 height 19
checkbox input "false"
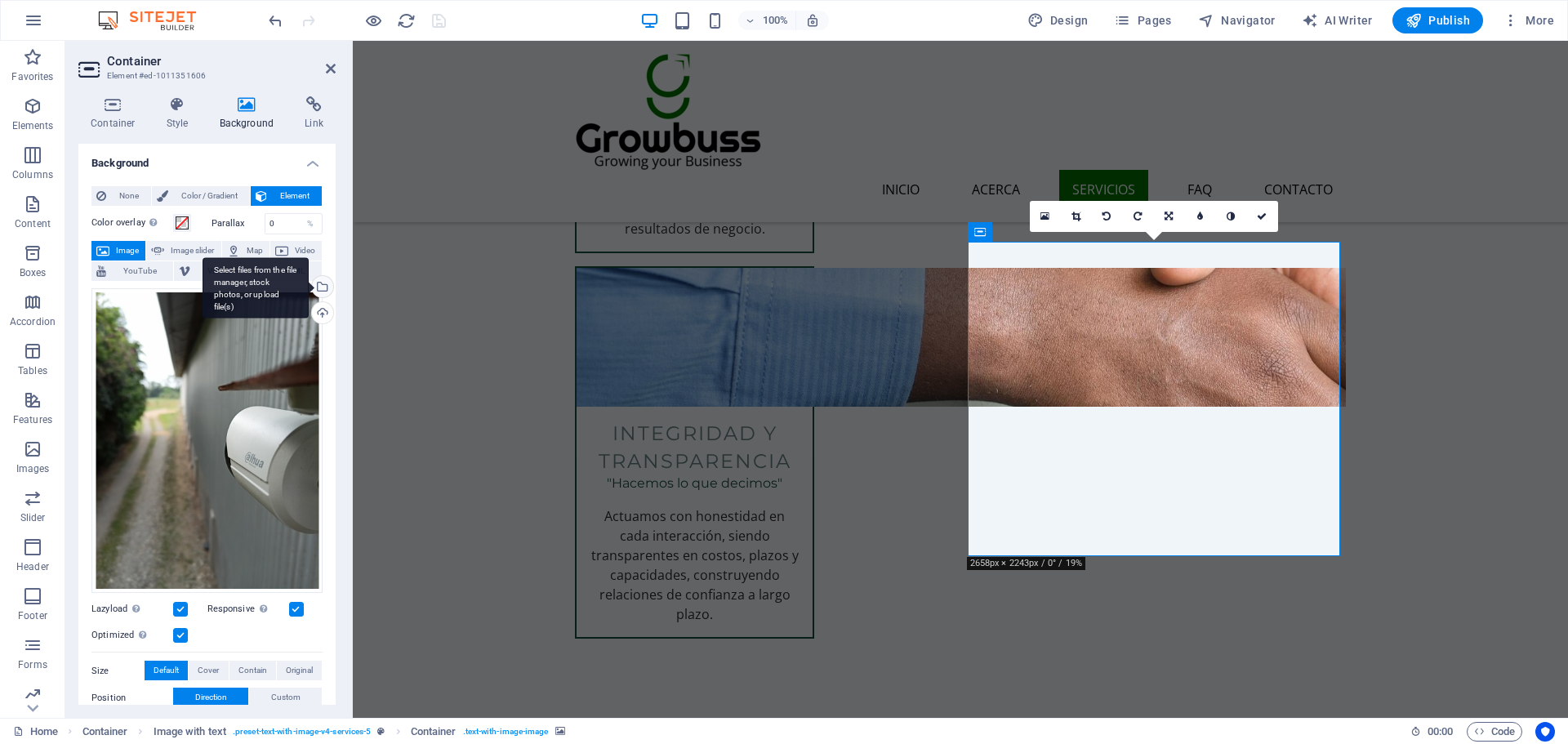
click at [308, 290] on div "Select files from the file manager, stock photos, or upload file(s)" at bounding box center [255, 288] width 106 height 61
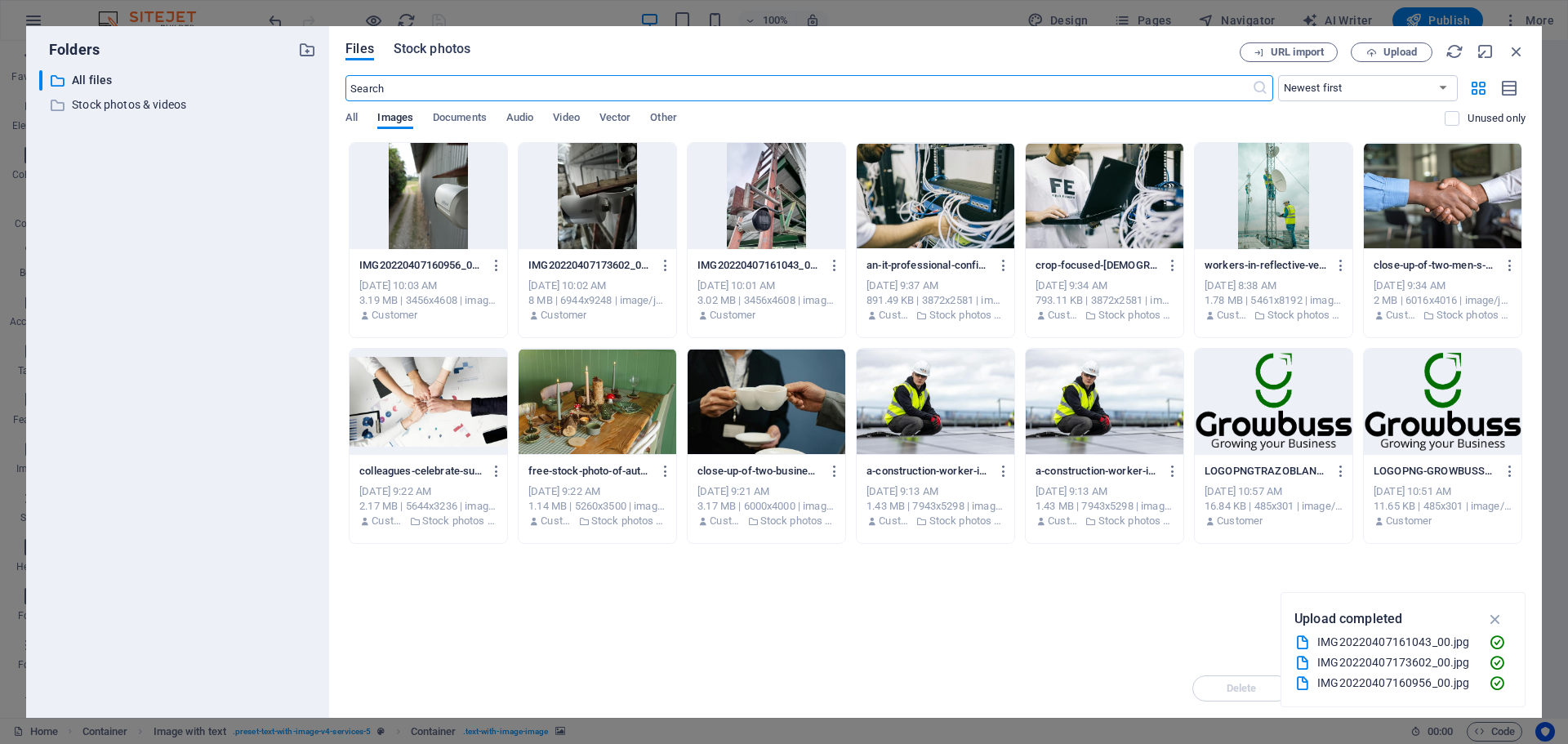
click at [418, 51] on span "Stock photos" at bounding box center [432, 49] width 77 height 20
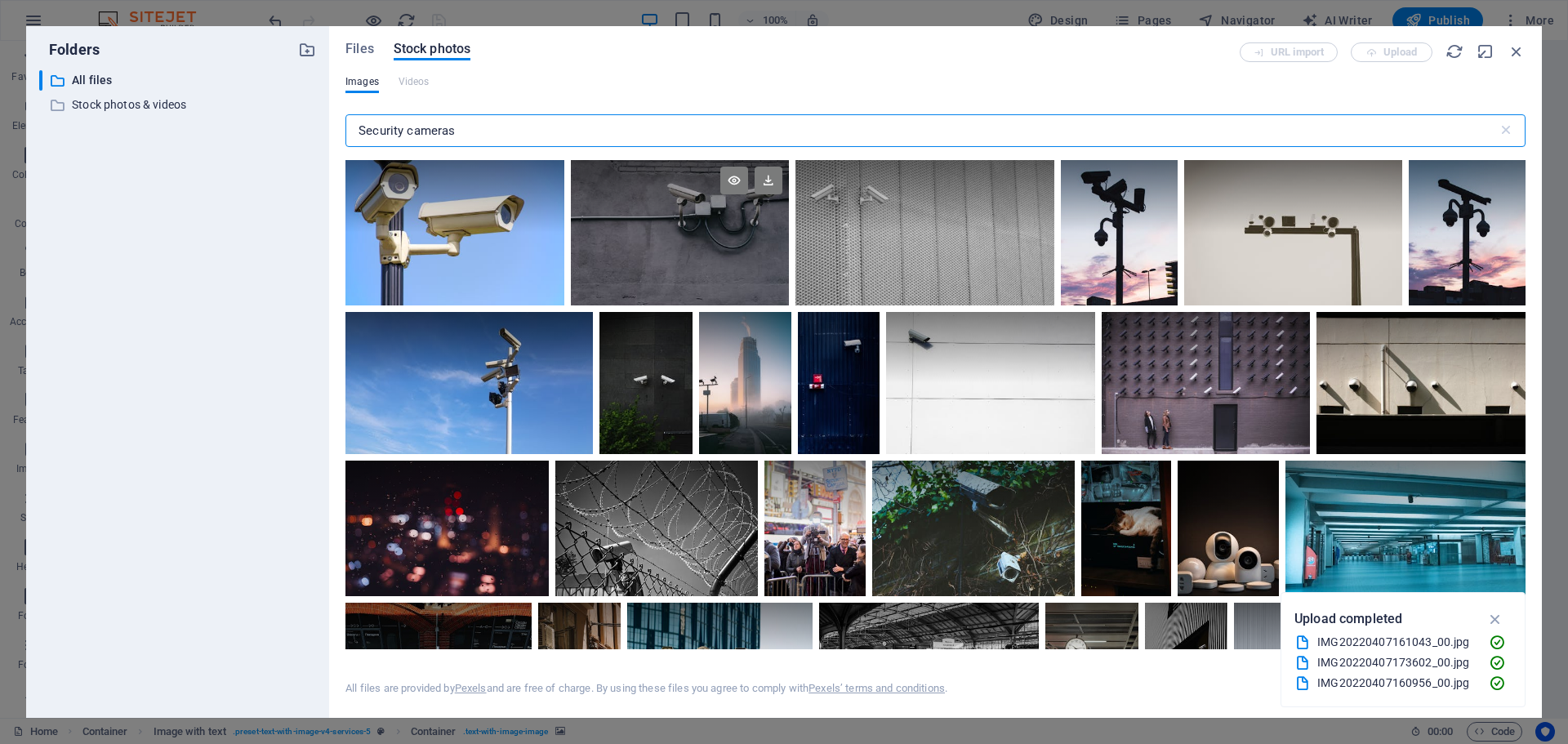
click at [670, 229] on div at bounding box center [680, 196] width 219 height 73
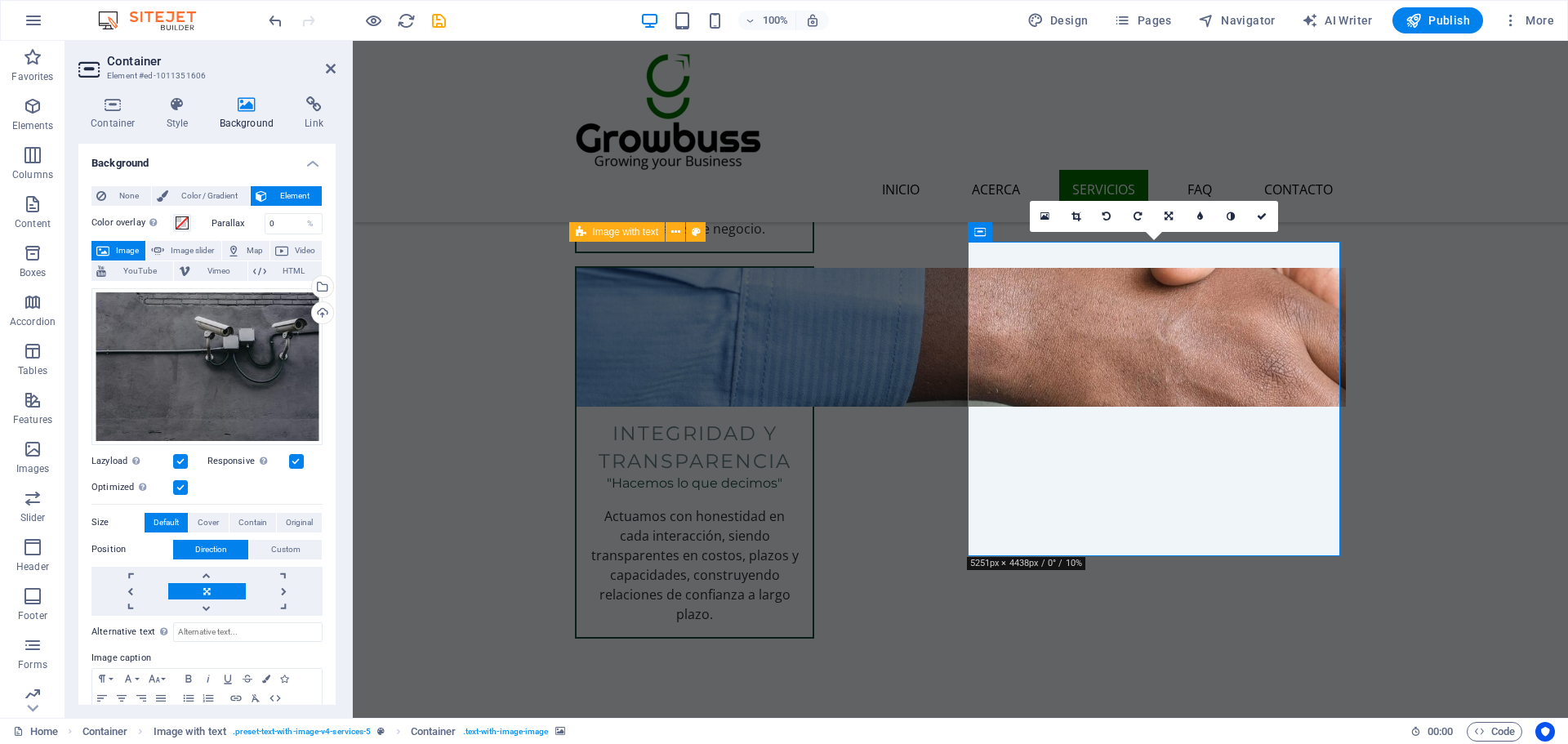
drag, startPoint x: 1074, startPoint y: 211, endPoint x: 1148, endPoint y: 401, distance: 203.9
click at [1074, 211] on link at bounding box center [1076, 216] width 31 height 31
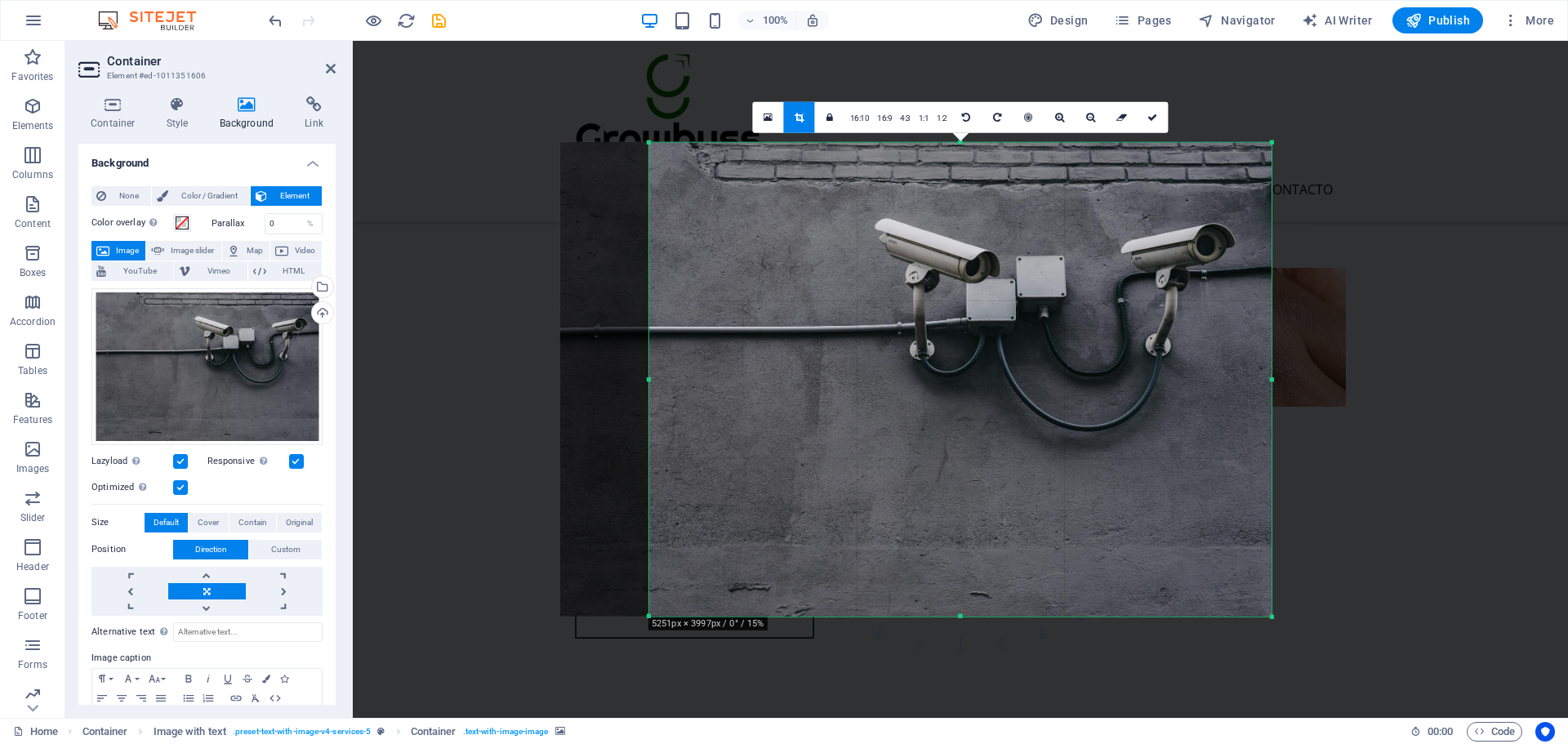
drag, startPoint x: 1173, startPoint y: 458, endPoint x: 1128, endPoint y: 458, distance: 45.0
click at [1128, 458] on div at bounding box center [916, 379] width 711 height 474
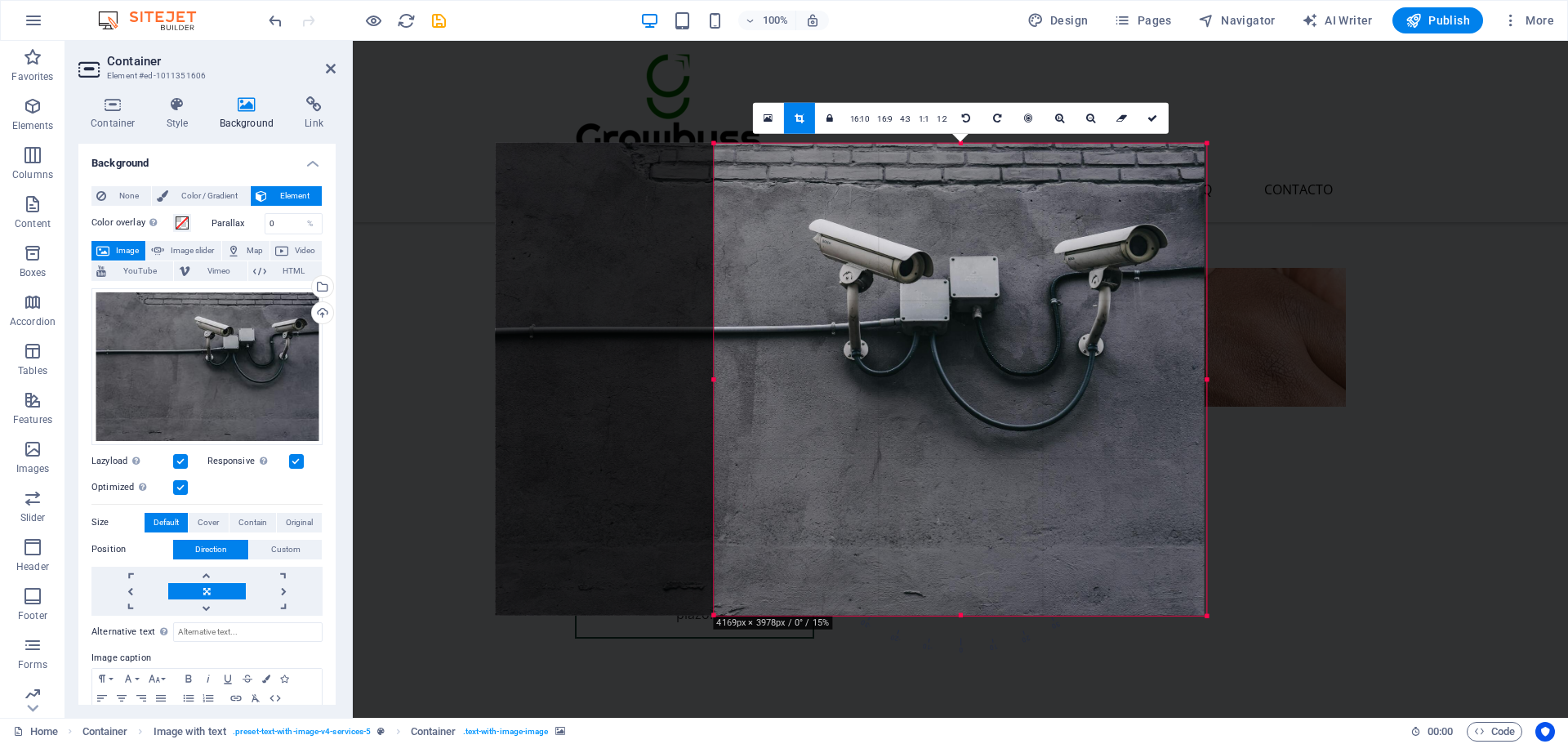
drag, startPoint x: 650, startPoint y: 376, endPoint x: 780, endPoint y: 380, distance: 130.1
click at [780, 380] on div "180 170 160 150 140 130 120 110 100 90 80 70 60 50 40 30 20 10 0 -10 -20 -30 -4…" at bounding box center [960, 379] width 493 height 473
click at [1157, 119] on link at bounding box center [1152, 117] width 31 height 31
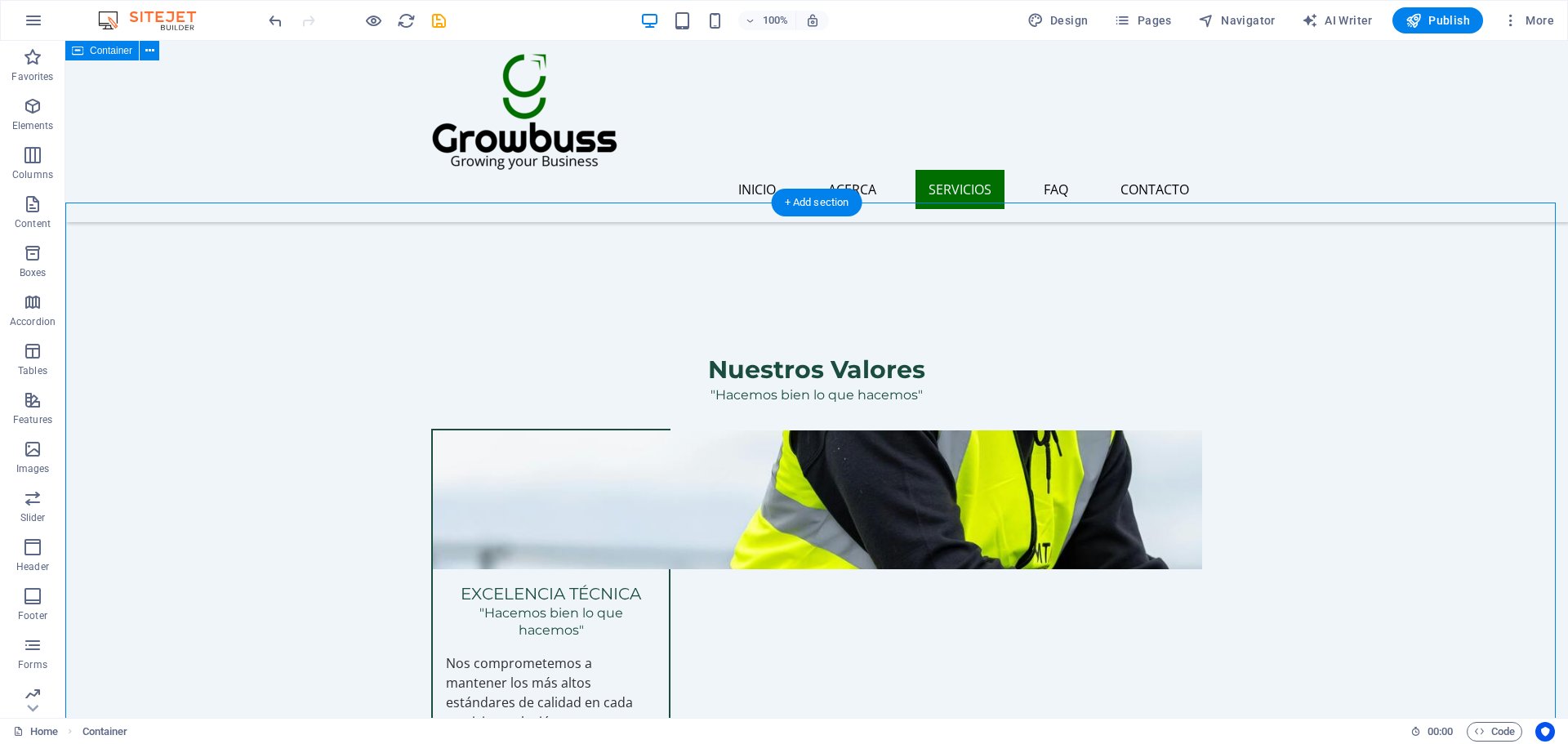
scroll to position [1685, 0]
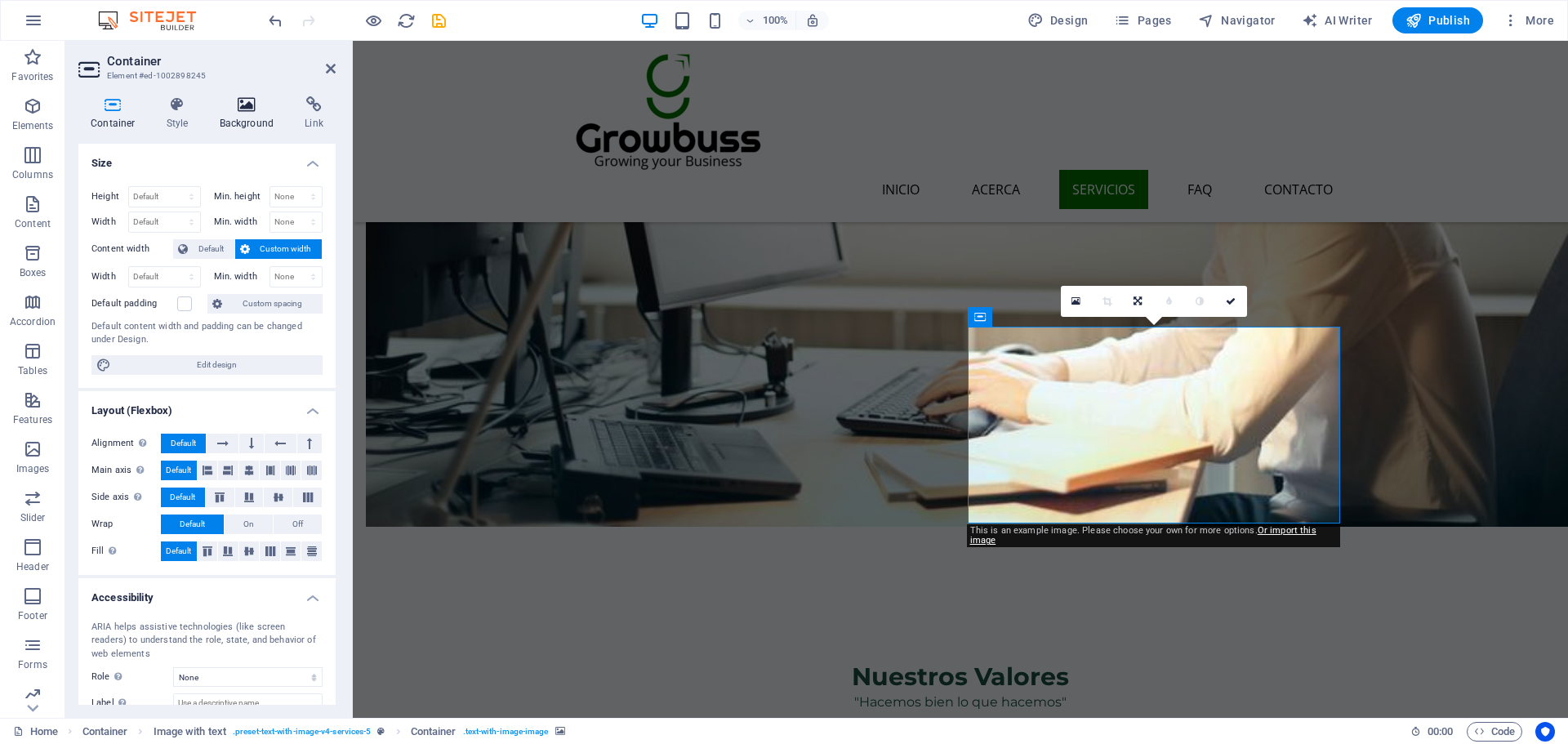
click at [223, 122] on h4 "Background" at bounding box center [250, 114] width 86 height 34
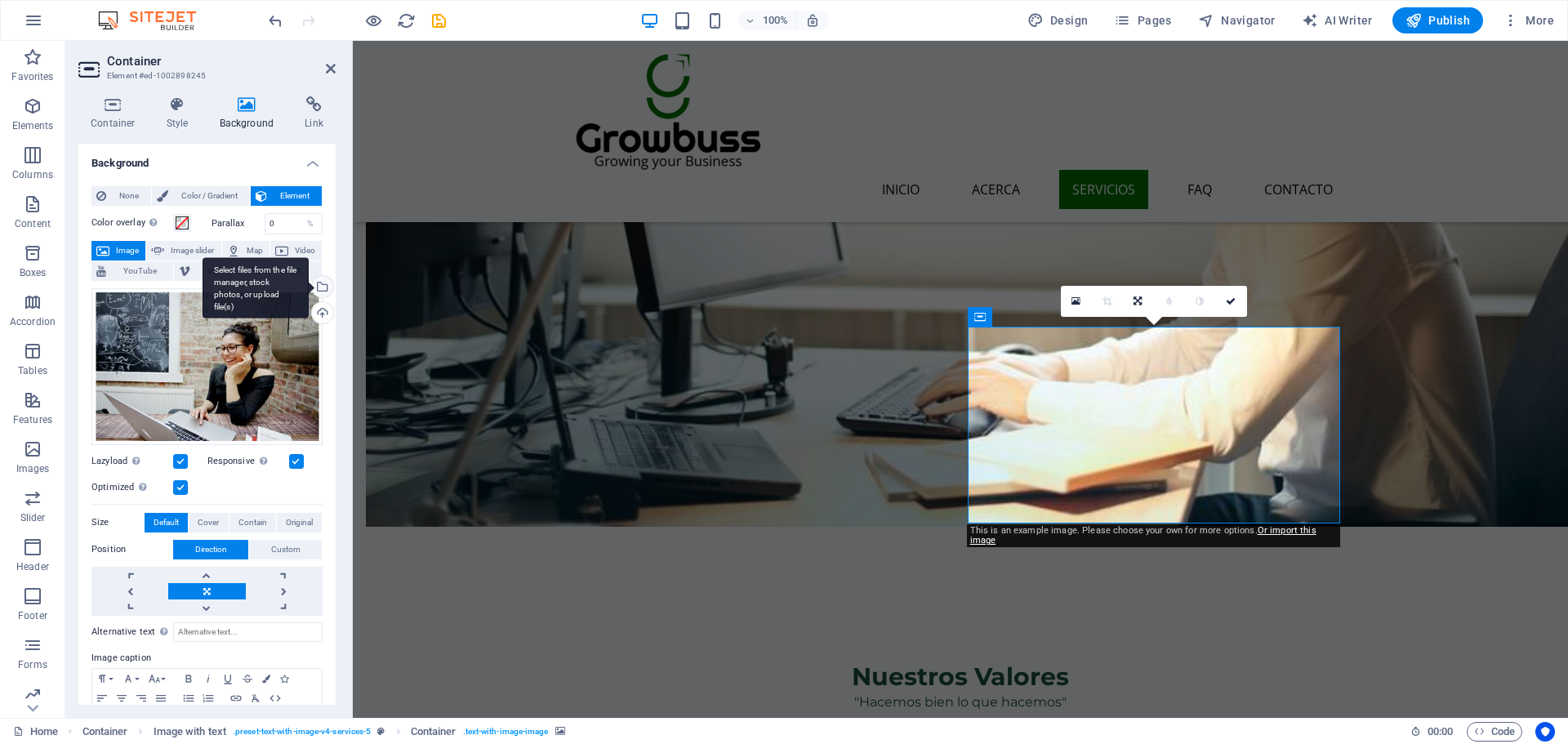
click at [322, 281] on div "Select files from the file manager, stock photos, or upload file(s)" at bounding box center [320, 288] width 24 height 24
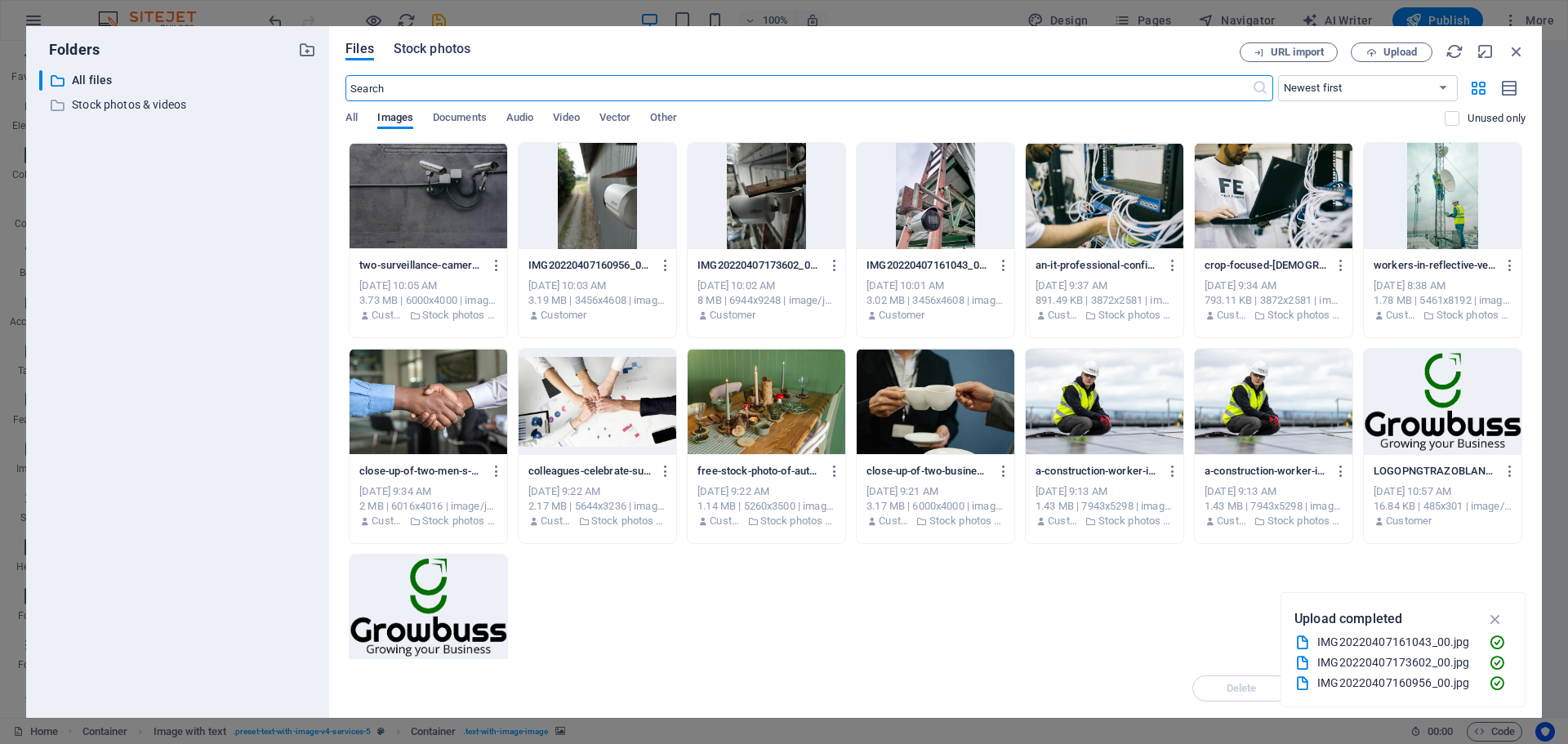
click at [399, 55] on span "Stock photos" at bounding box center [432, 49] width 77 height 20
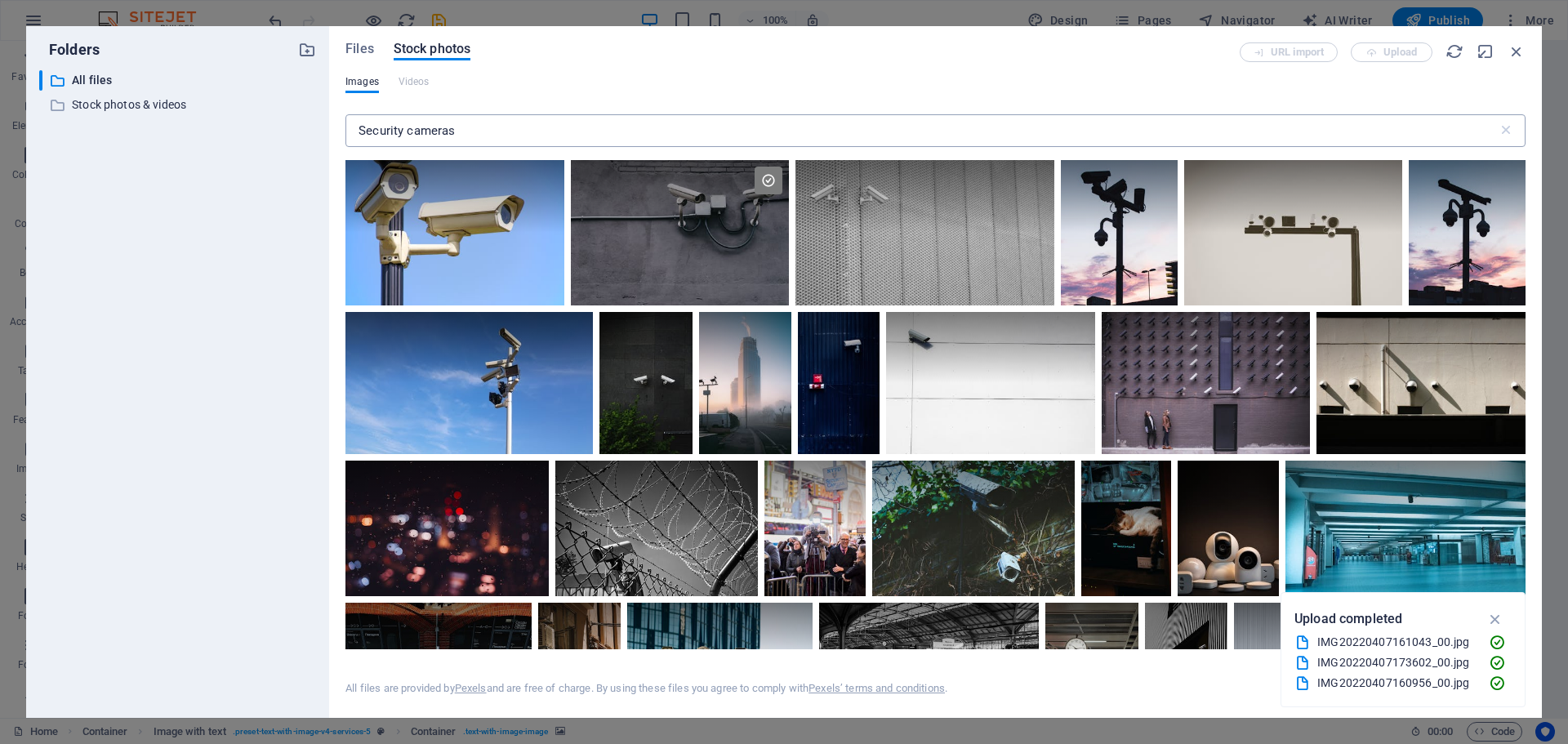
click at [446, 131] on input "Security cameras" at bounding box center [921, 131] width 1152 height 32
drag, startPoint x: 446, startPoint y: 131, endPoint x: 426, endPoint y: 125, distance: 20.9
click at [447, 131] on input "Security cameras" at bounding box center [921, 131] width 1152 height 32
click at [410, 125] on input "Security cameras" at bounding box center [921, 131] width 1152 height 32
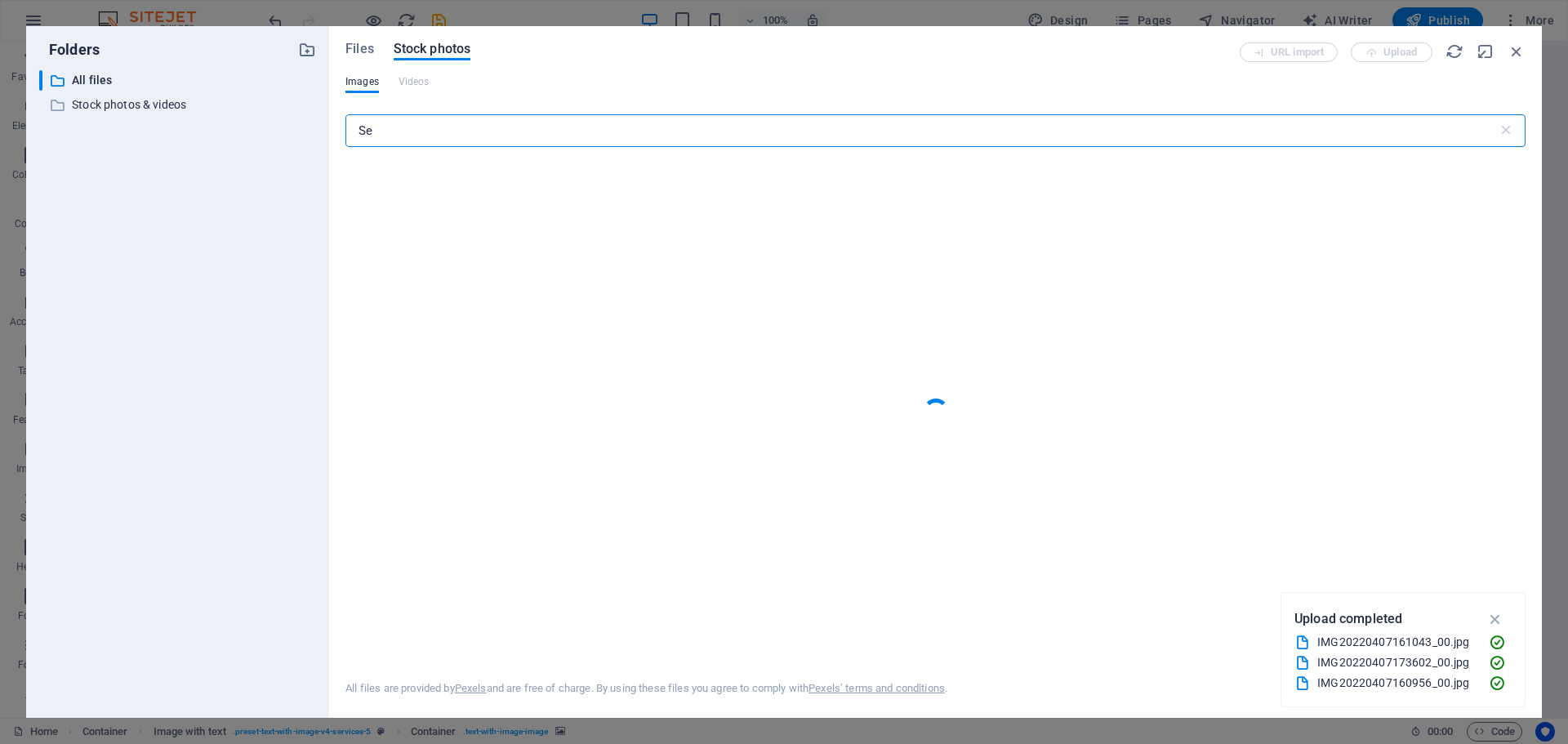
type input "S"
drag, startPoint x: 436, startPoint y: 136, endPoint x: 151, endPoint y: 101, distance: 287.1
click at [151, 101] on div "Folders ​ All files All files ​ Stock photos & videos Stock photos & videos Fil…" at bounding box center [783, 372] width 1515 height 692
paste input "dvice"
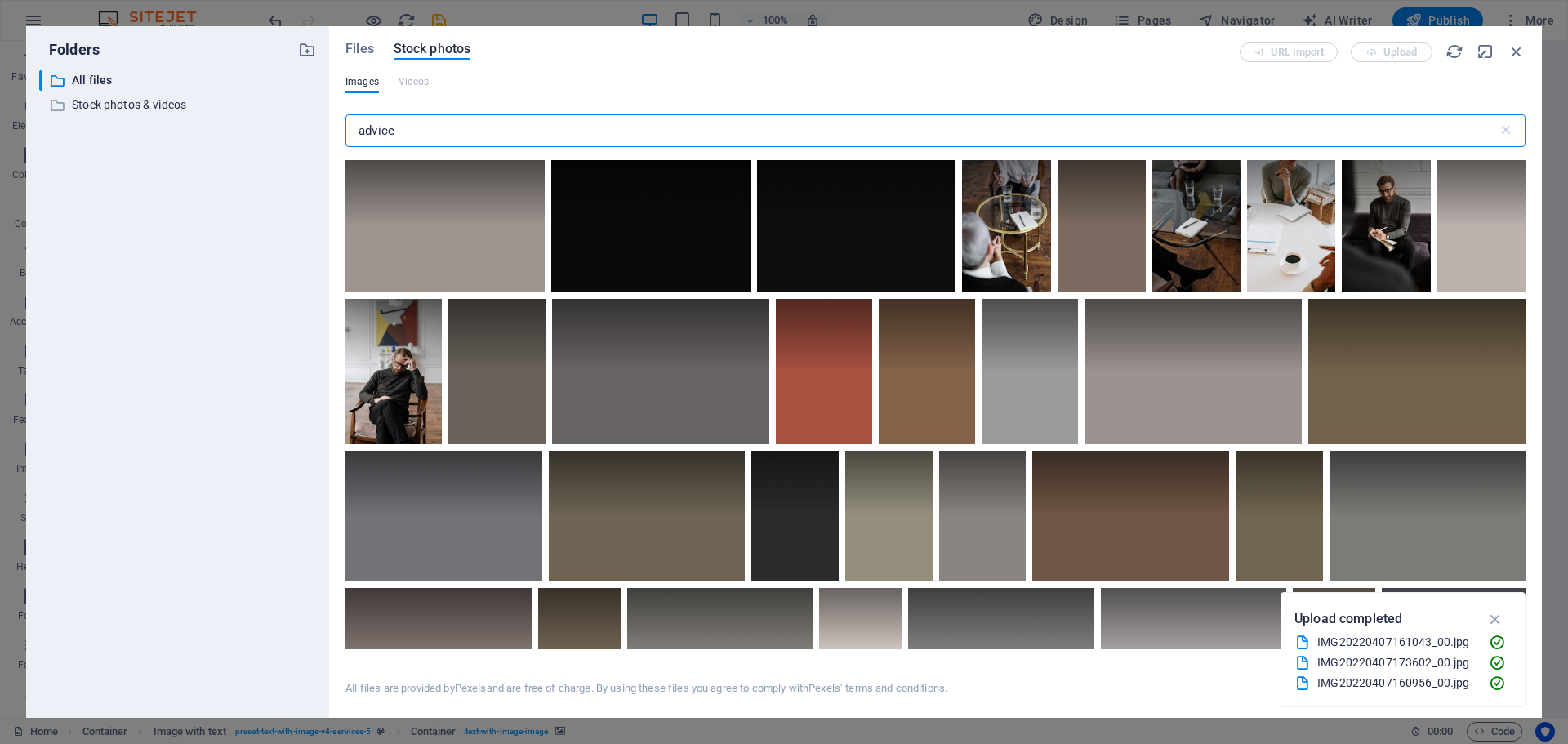
click at [401, 132] on input "advice" at bounding box center [921, 131] width 1152 height 32
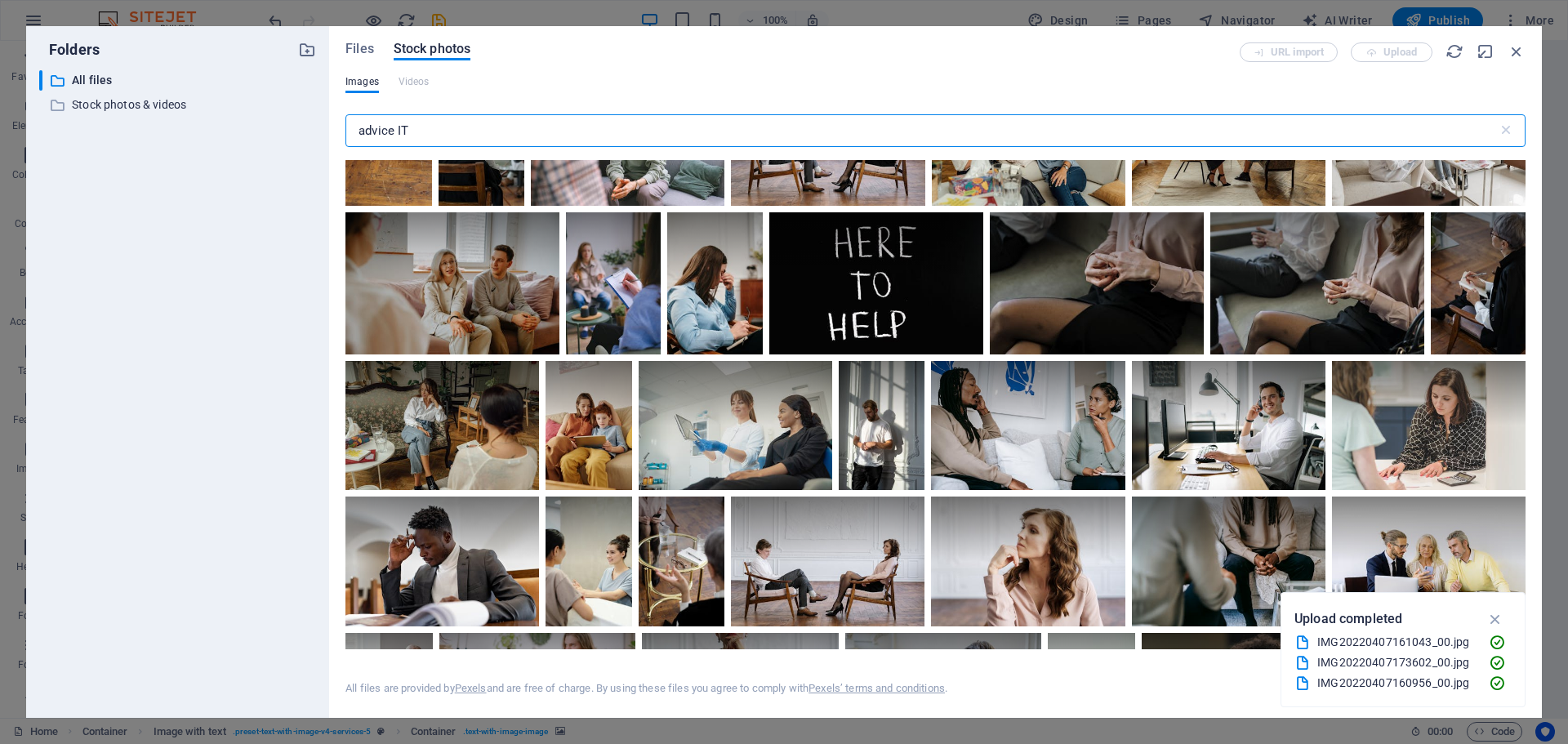
scroll to position [653, 0]
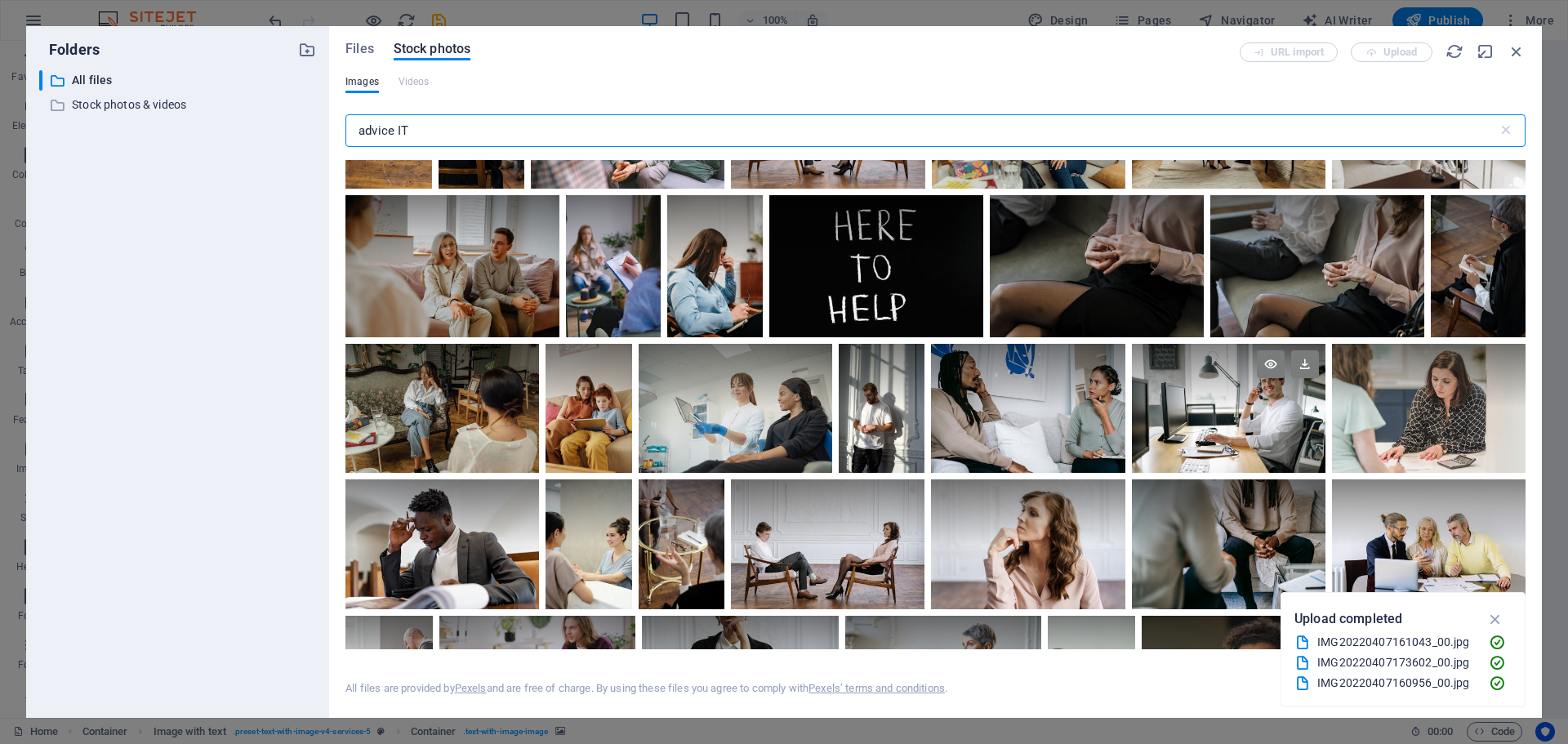
type input "advice IT"
click at [1177, 428] on div at bounding box center [1228, 409] width 194 height 129
click at [1250, 402] on div at bounding box center [1228, 376] width 194 height 65
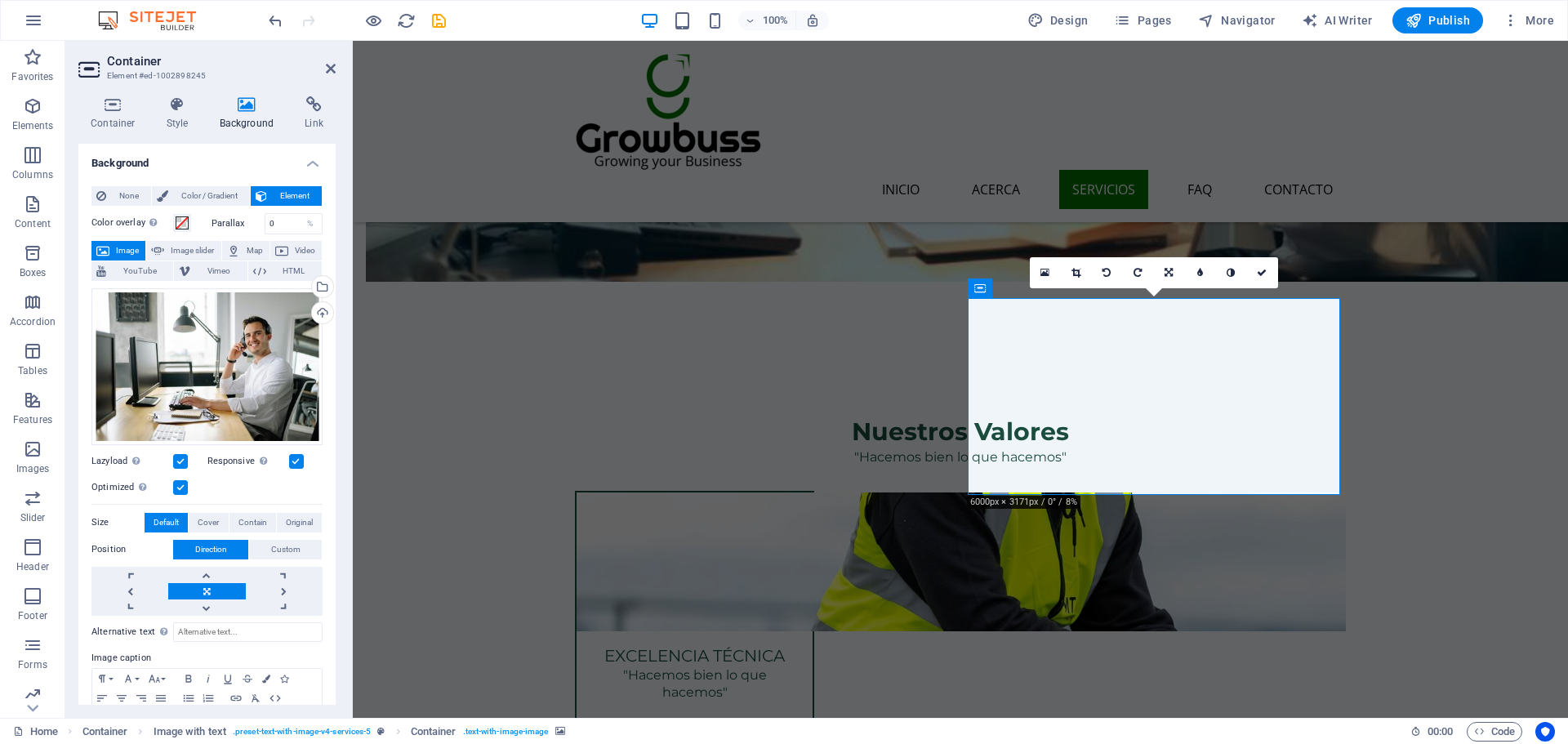
scroll to position [1685, 0]
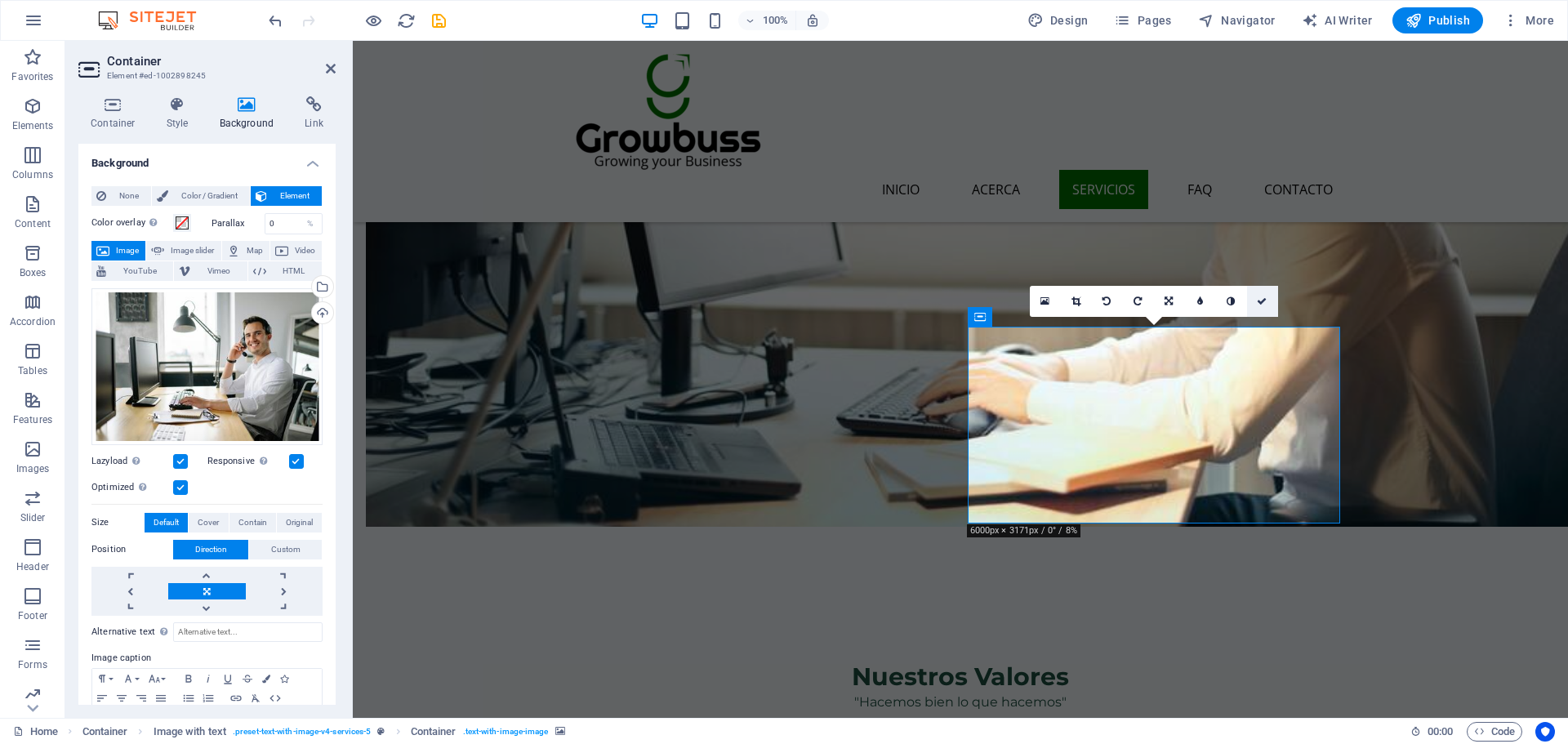
drag, startPoint x: 1261, startPoint y: 303, endPoint x: 1193, endPoint y: 263, distance: 78.9
click at [1261, 303] on icon at bounding box center [1262, 301] width 10 height 10
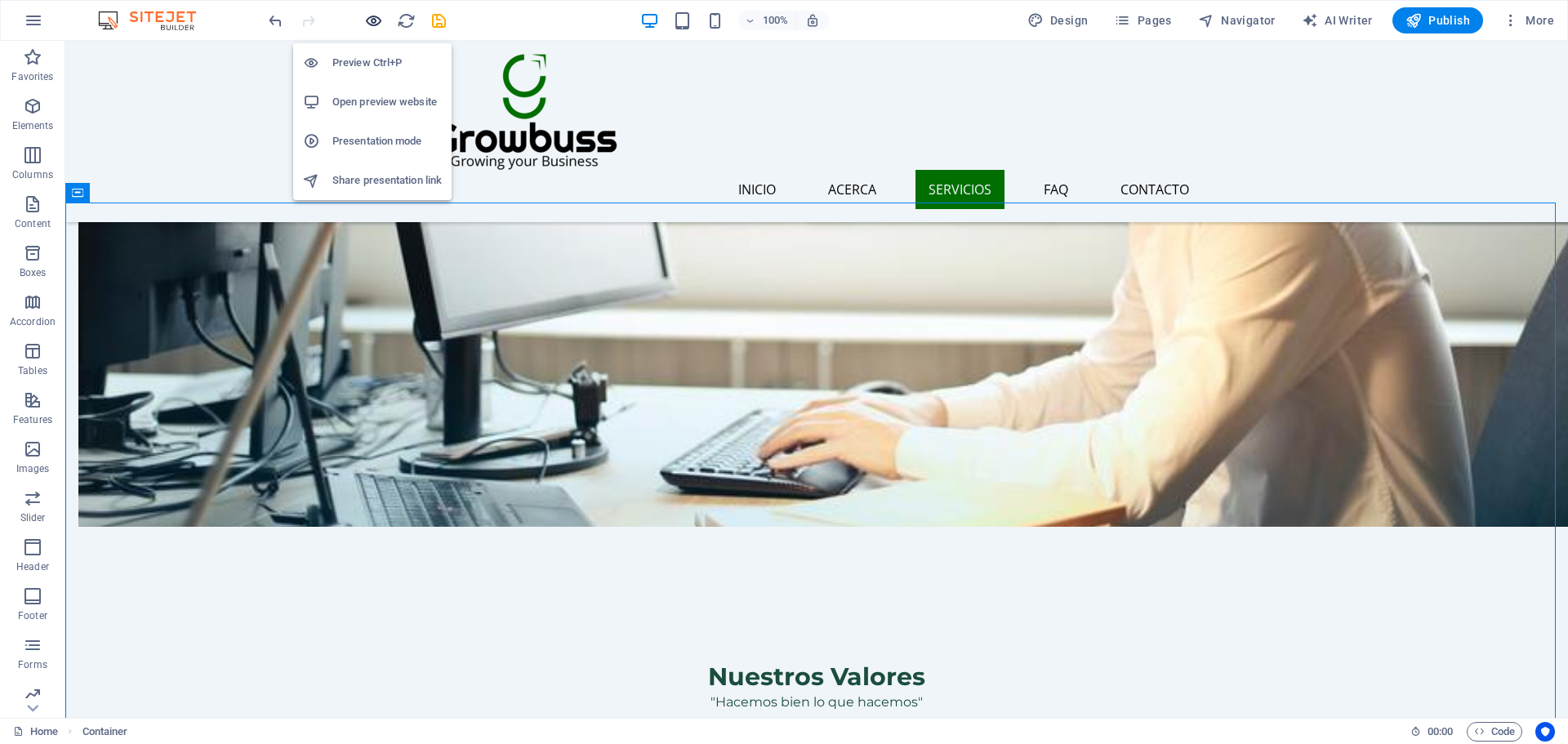
click at [367, 23] on icon "button" at bounding box center [373, 21] width 19 height 19
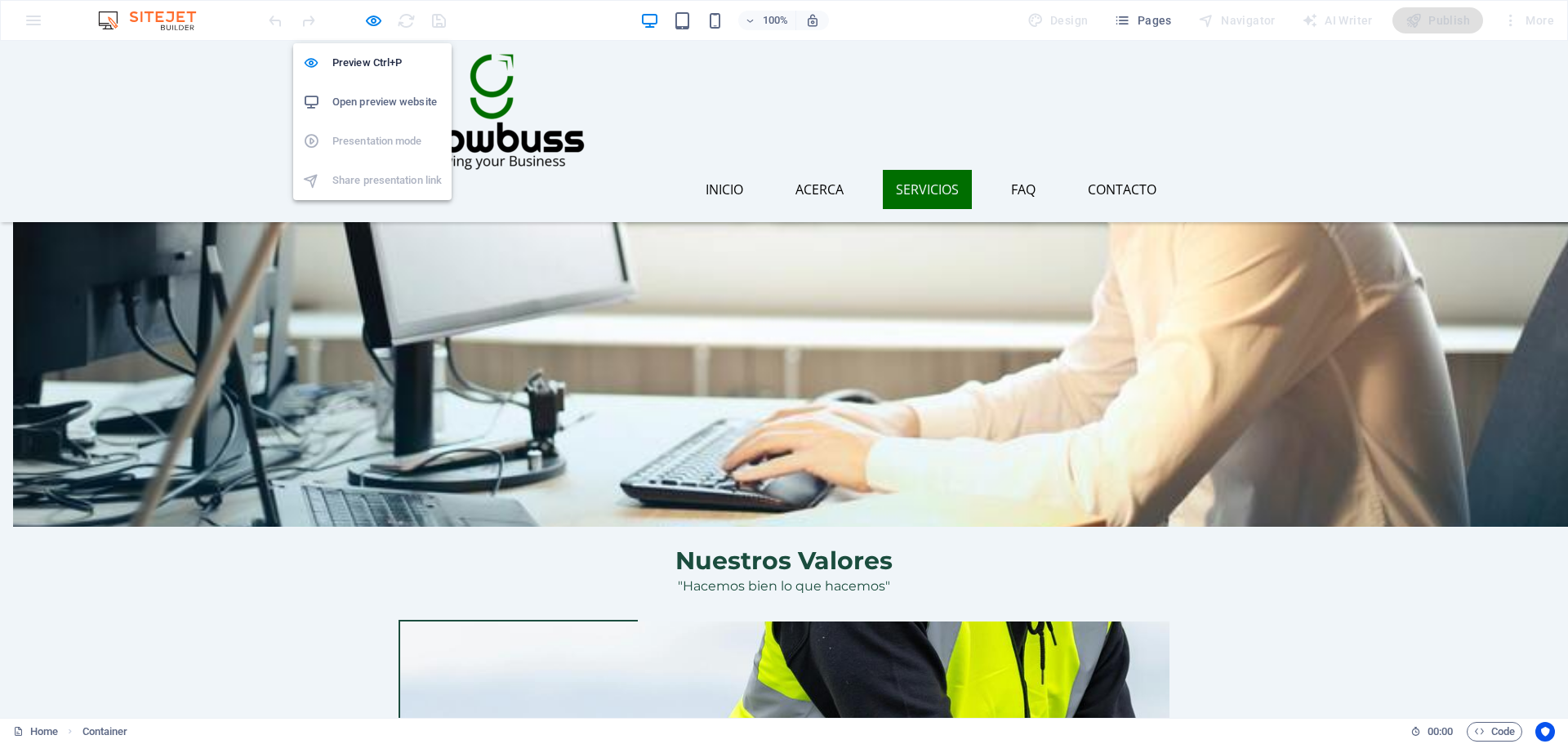
click at [364, 105] on h6 "Open preview website" at bounding box center [387, 102] width 109 height 20
click at [530, 93] on img at bounding box center [492, 111] width 186 height 116
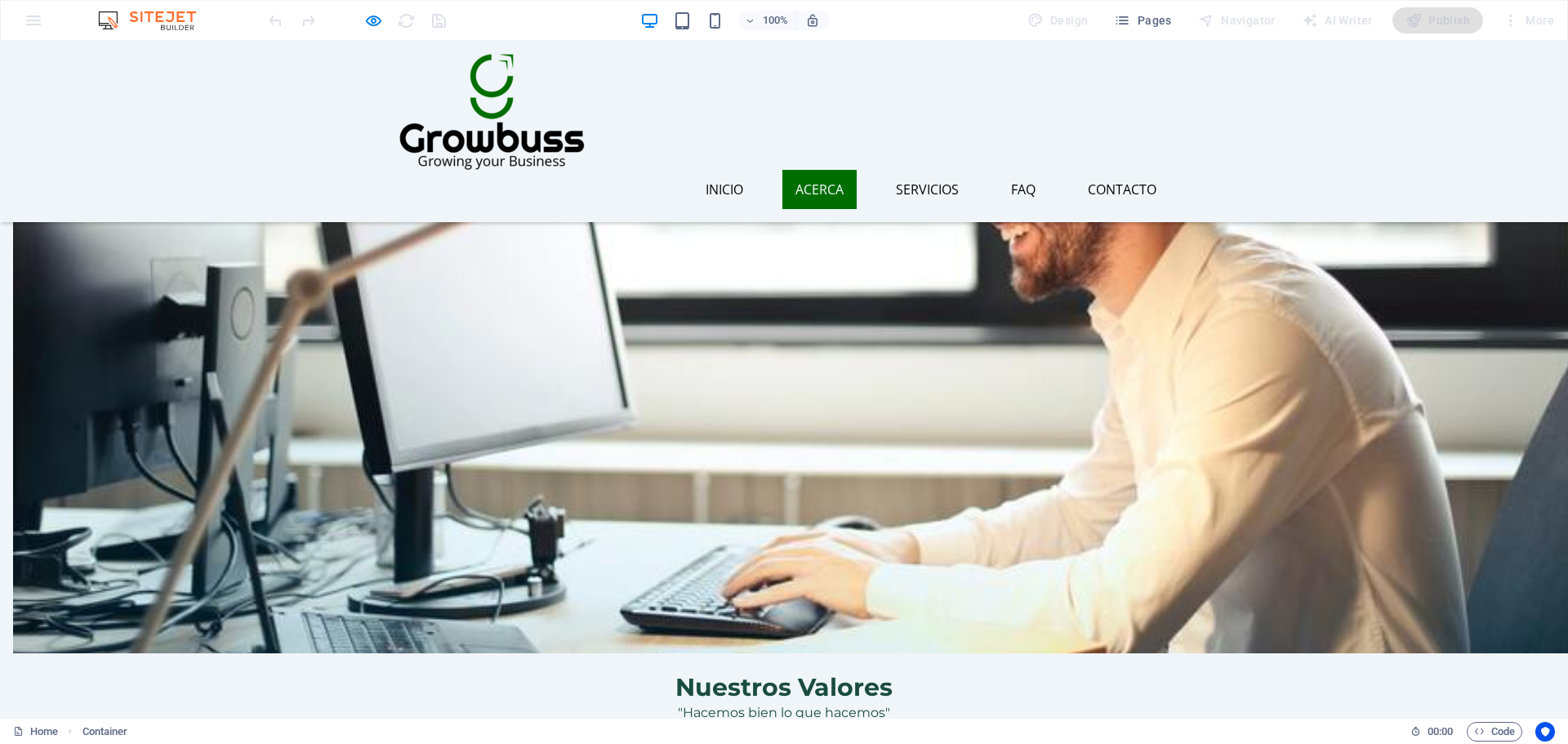
scroll to position [1522, 0]
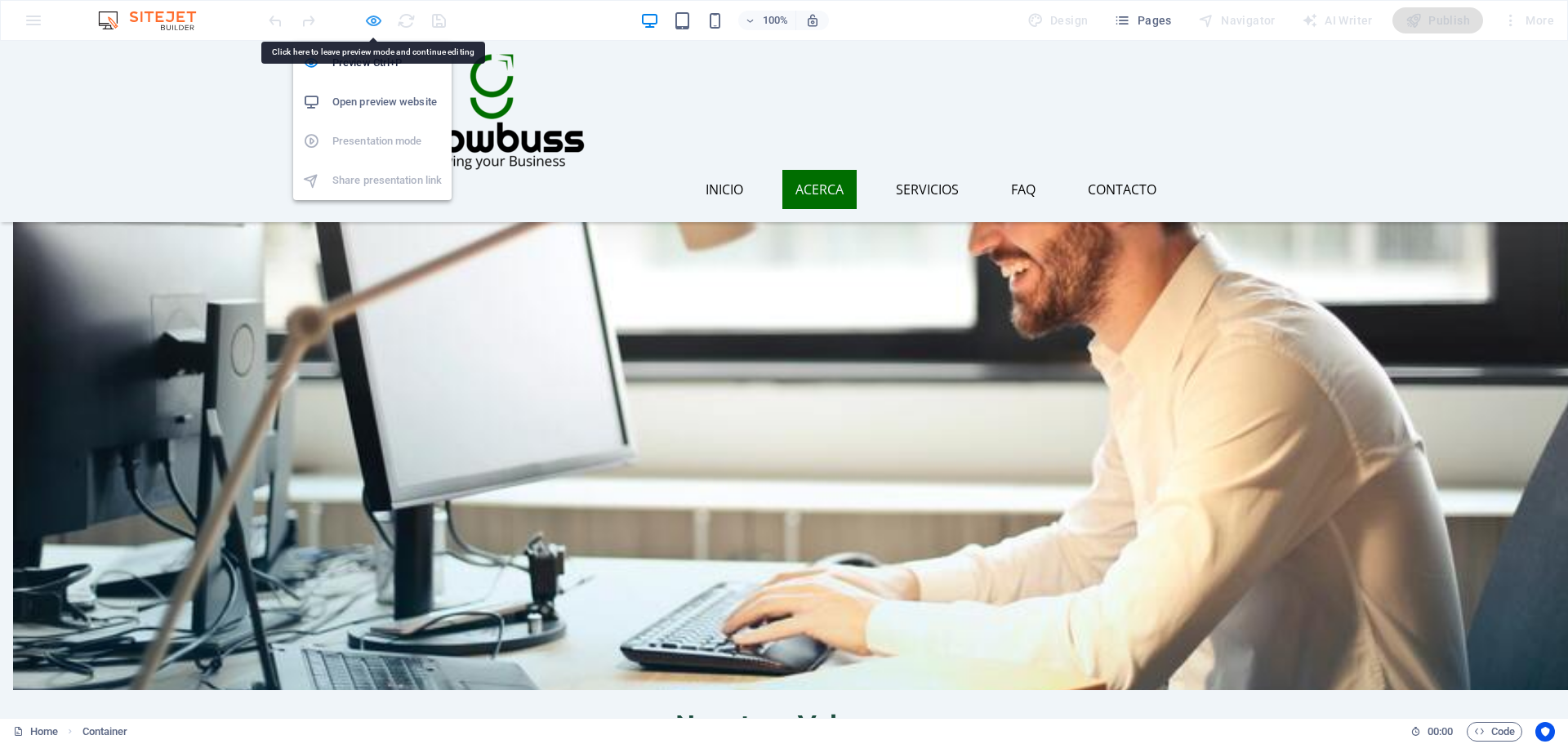
click at [375, 23] on icon "button" at bounding box center [373, 21] width 19 height 19
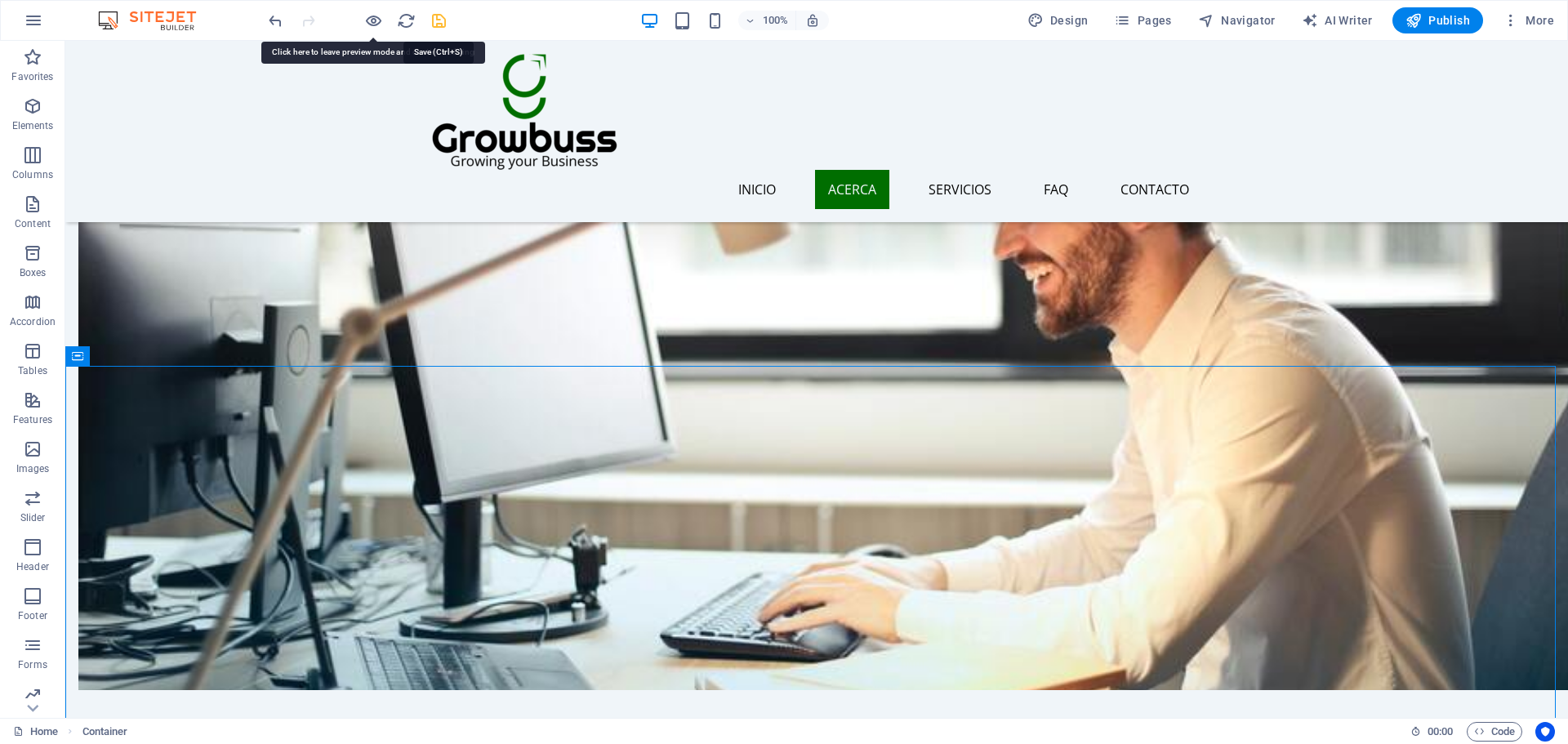
click at [441, 16] on icon "save" at bounding box center [438, 21] width 19 height 19
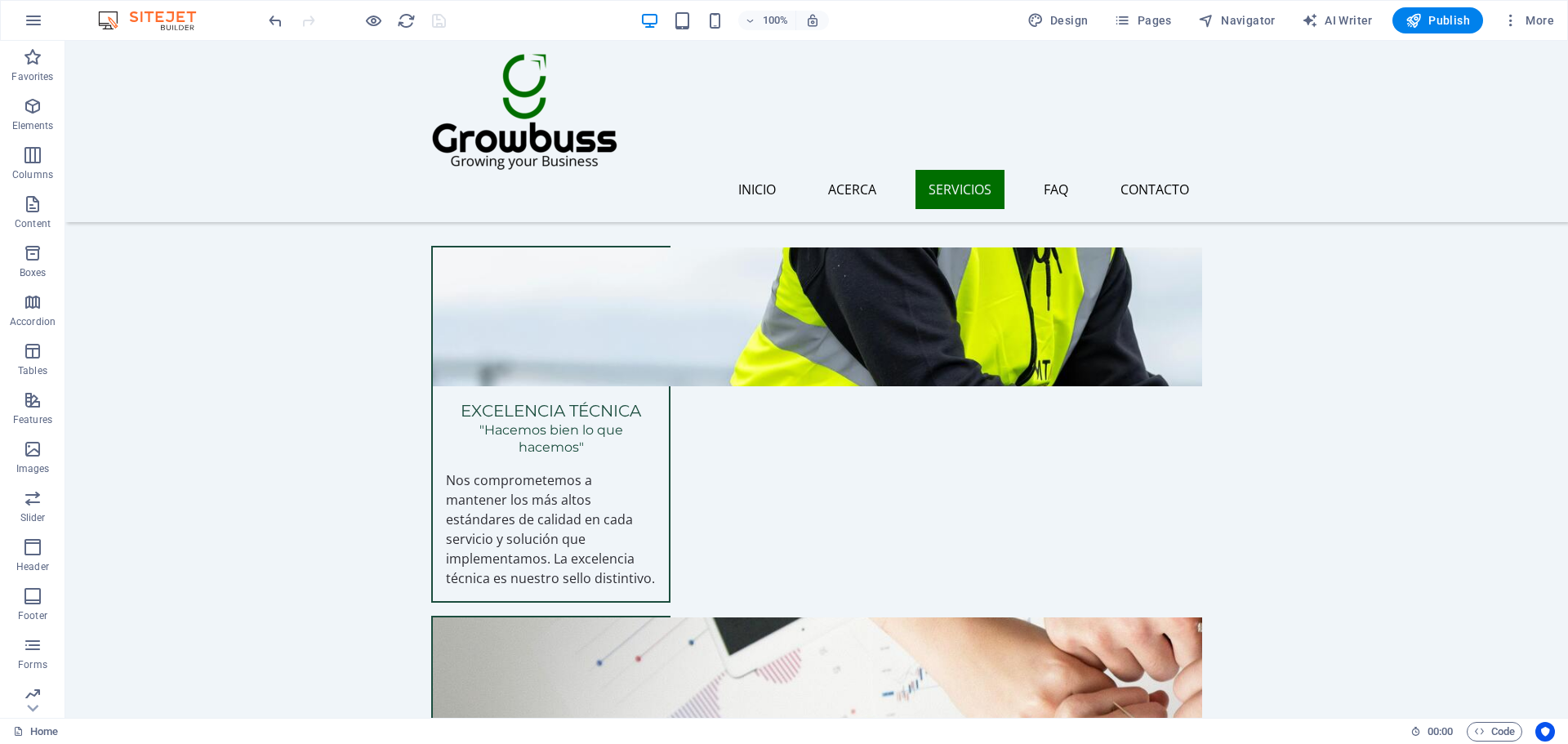
scroll to position [2420, 0]
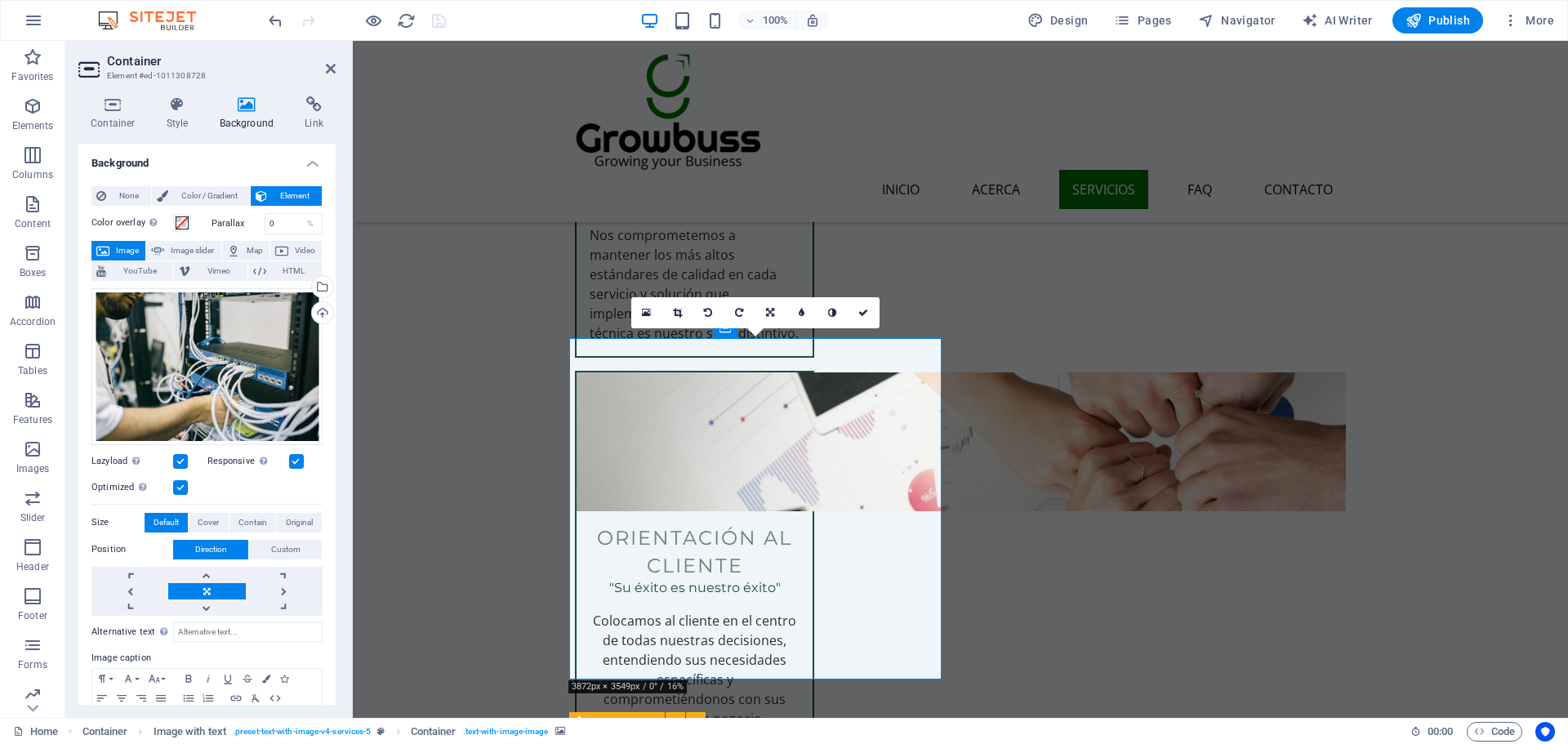
click at [685, 313] on link at bounding box center [677, 313] width 31 height 31
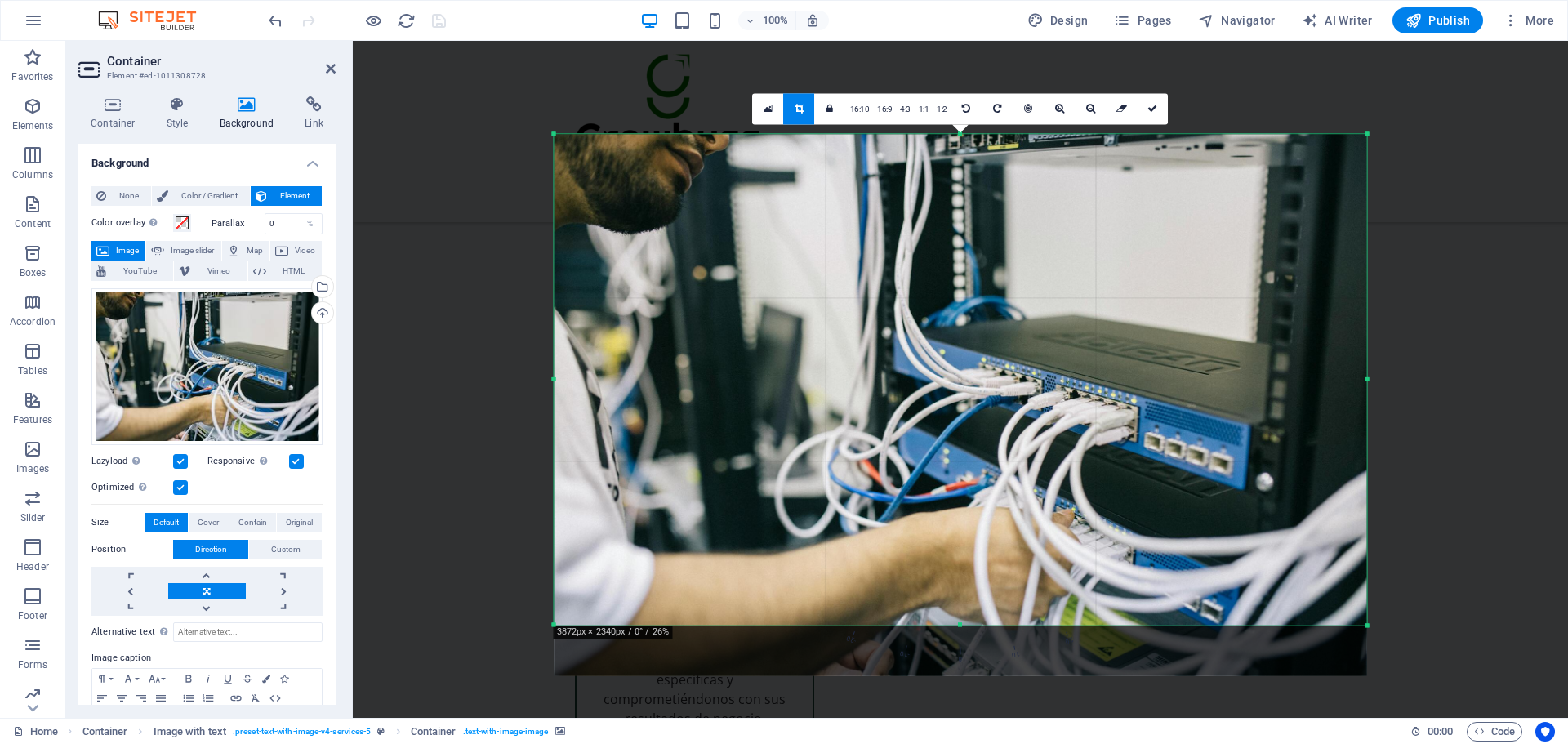
drag, startPoint x: 962, startPoint y: 650, endPoint x: 968, endPoint y: 599, distance: 51.4
click at [968, 599] on div "180 170 160 150 140 130 120 110 100 90 80 70 60 50 40 30 20 10 0 -10 -20 -30 -4…" at bounding box center [961, 379] width 813 height 491
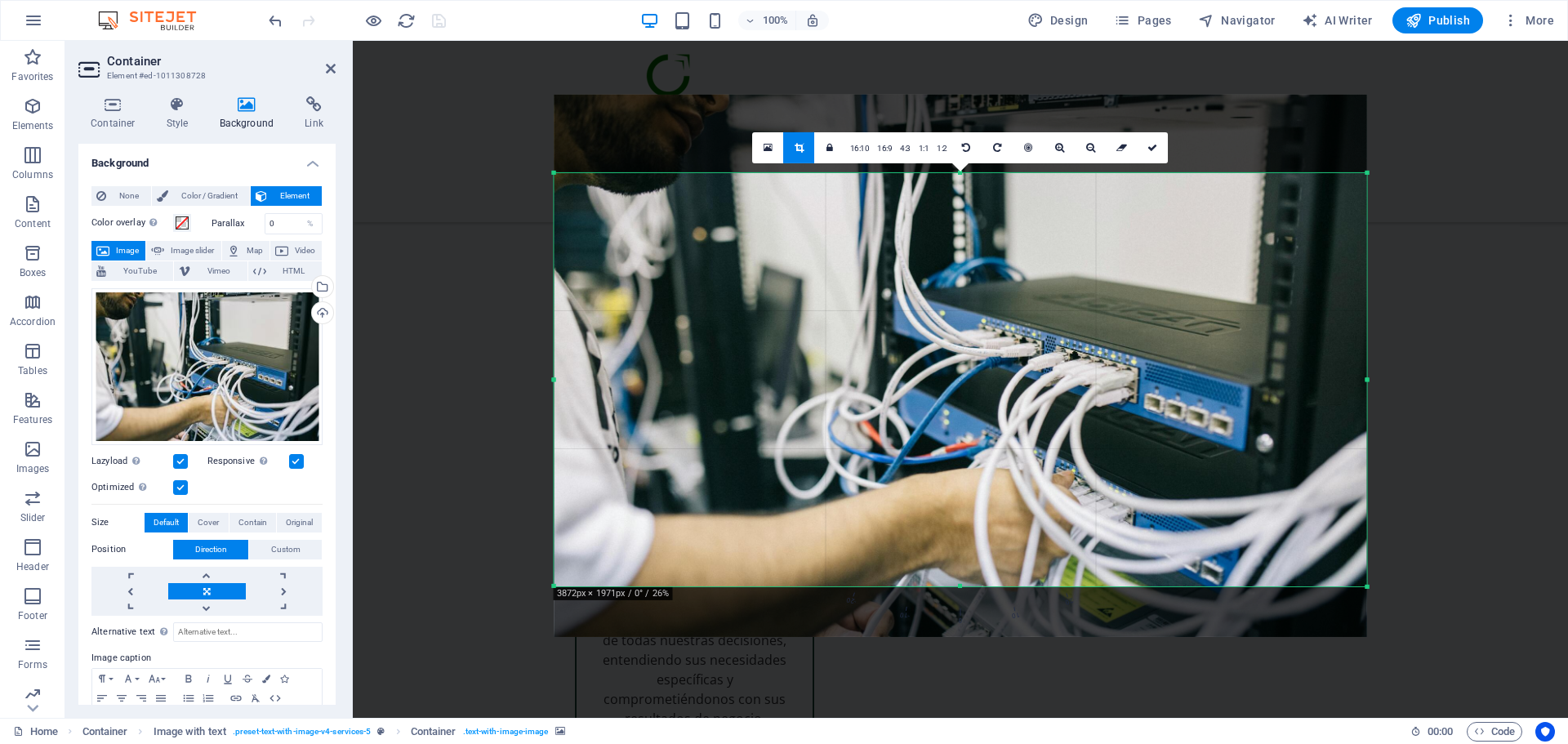
drag, startPoint x: 958, startPoint y: 131, endPoint x: 975, endPoint y: 208, distance: 78.9
click at [975, 208] on div "180 170 160 150 140 130 120 110 100 90 80 70 60 50 40 30 20 10 0 -10 -20 -30 -4…" at bounding box center [961, 378] width 813 height 413
click at [557, 381] on div at bounding box center [961, 366] width 813 height 541
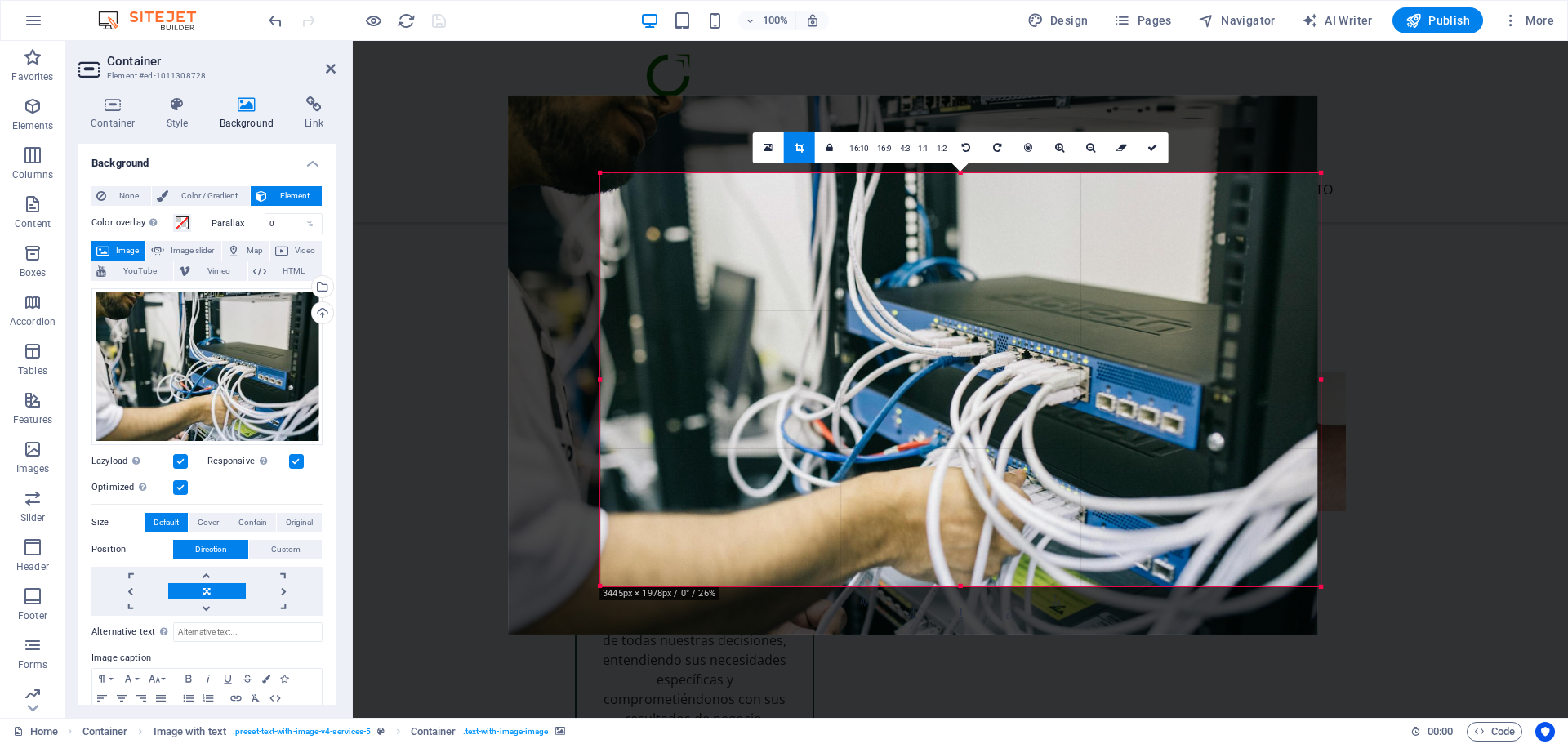
drag, startPoint x: 554, startPoint y: 381, endPoint x: 646, endPoint y: 387, distance: 92.2
click at [646, 387] on div "180 170 160 150 140 130 120 110 100 90 80 70 60 50 40 30 20 10 0 -10 -20 -30 -4…" at bounding box center [961, 378] width 720 height 413
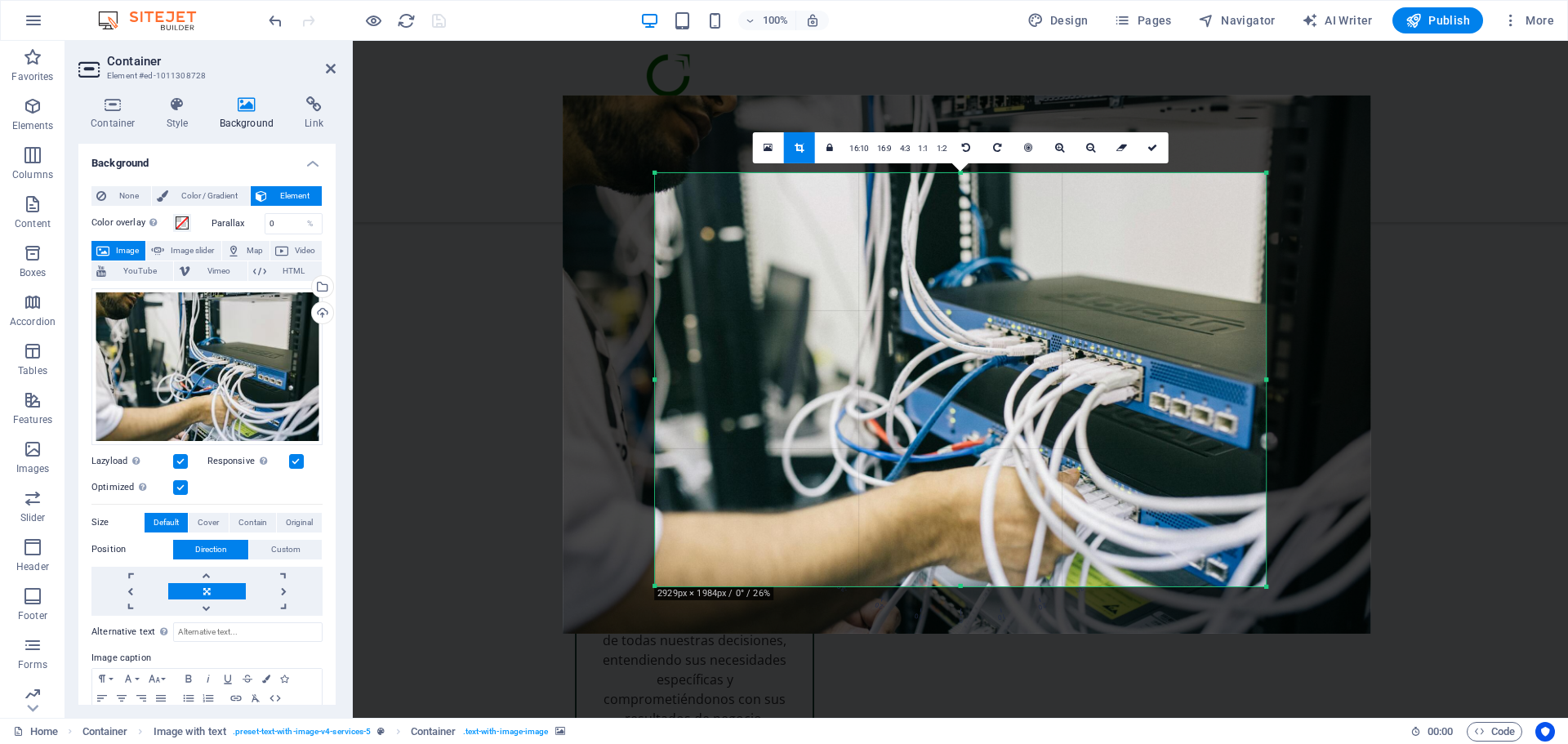
drag, startPoint x: 1320, startPoint y: 378, endPoint x: 1210, endPoint y: 385, distance: 110.2
click at [1210, 385] on div "180 170 160 150 140 130 120 110 100 90 80 70 60 50 40 30 20 10 0 -10 -20 -30 -4…" at bounding box center [961, 378] width 611 height 413
drag, startPoint x: 1144, startPoint y: 149, endPoint x: 791, endPoint y: 108, distance: 355.4
click at [1144, 149] on link at bounding box center [1152, 147] width 31 height 31
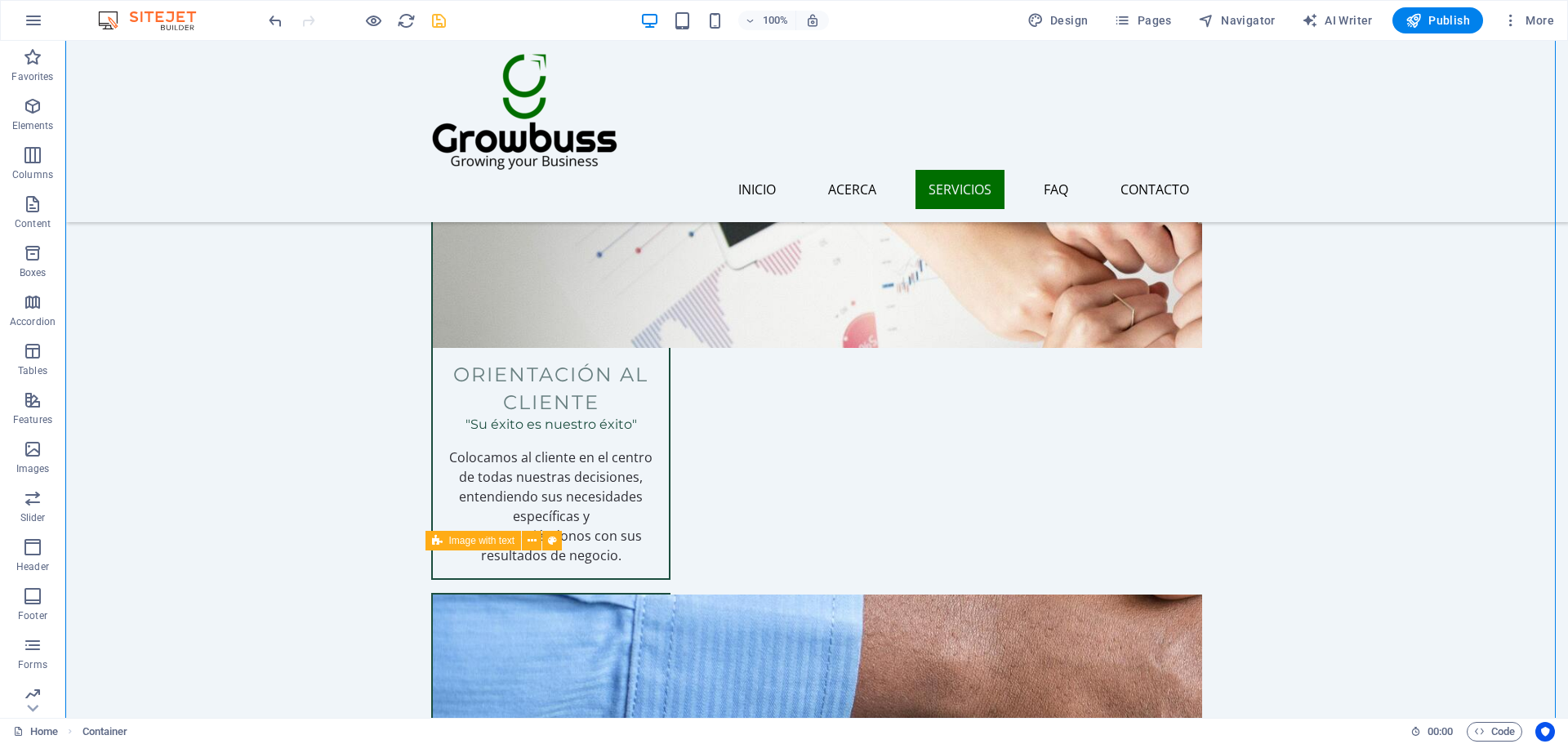
scroll to position [2911, 0]
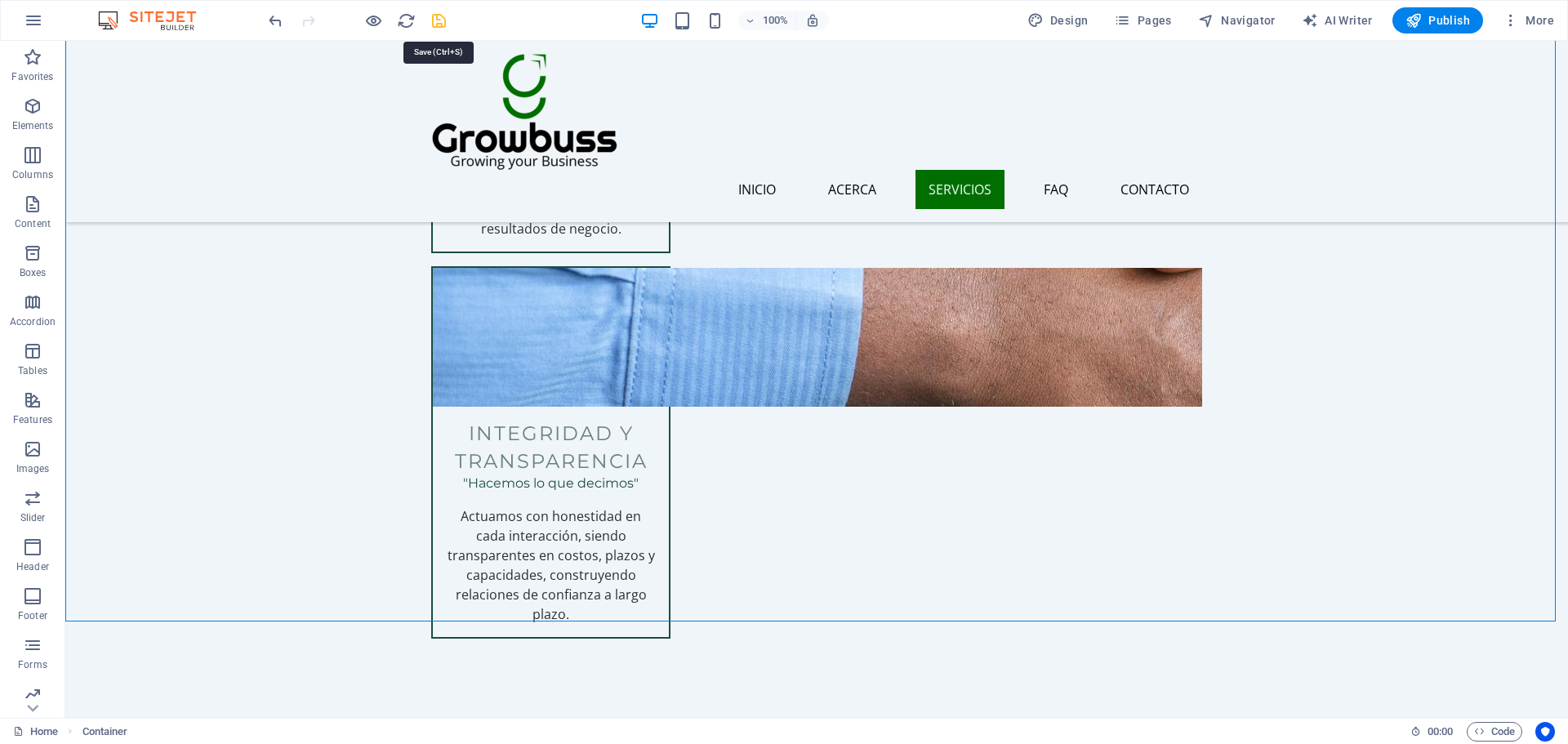
click at [438, 22] on icon "save" at bounding box center [438, 21] width 19 height 19
checkbox input "false"
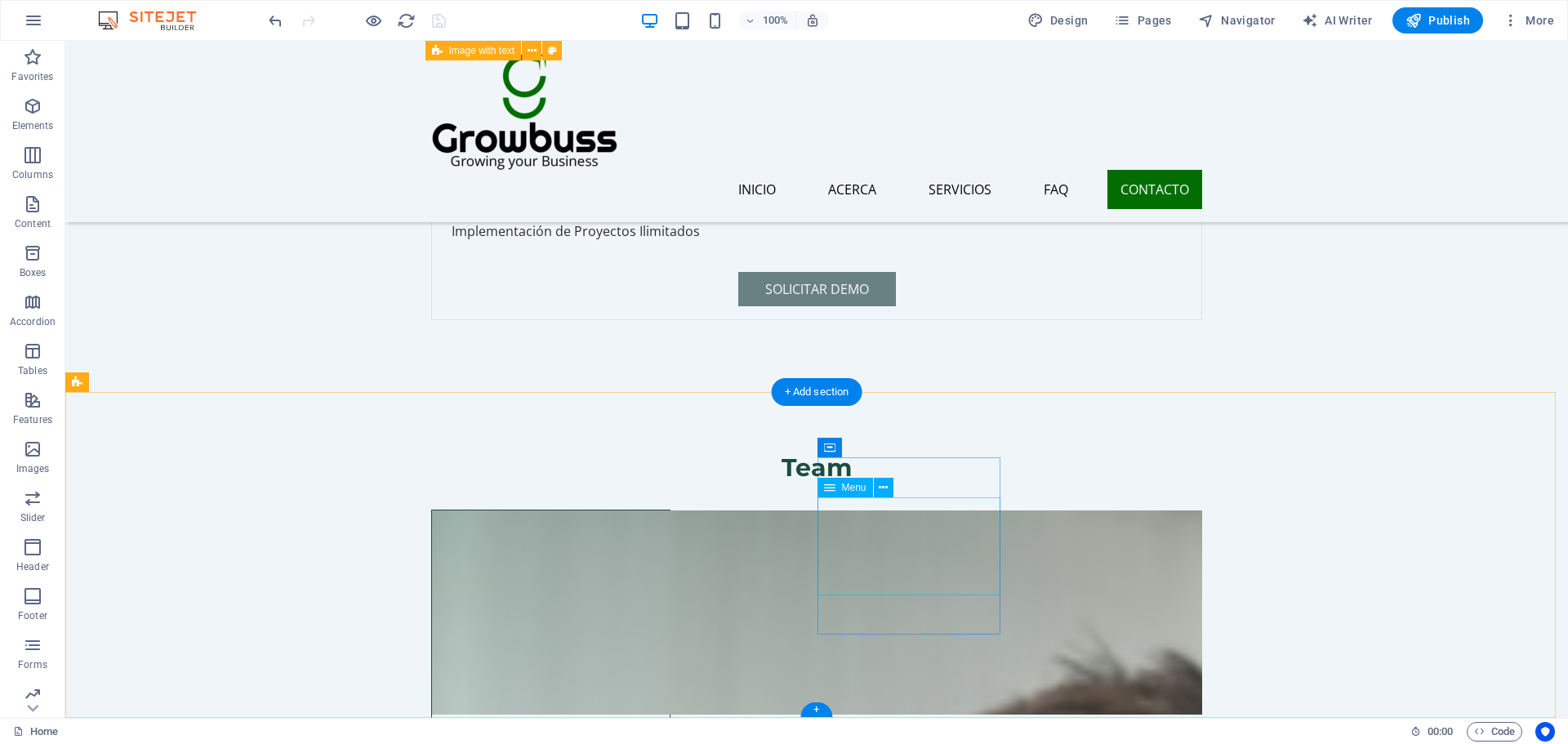
scroll to position [9613, 0]
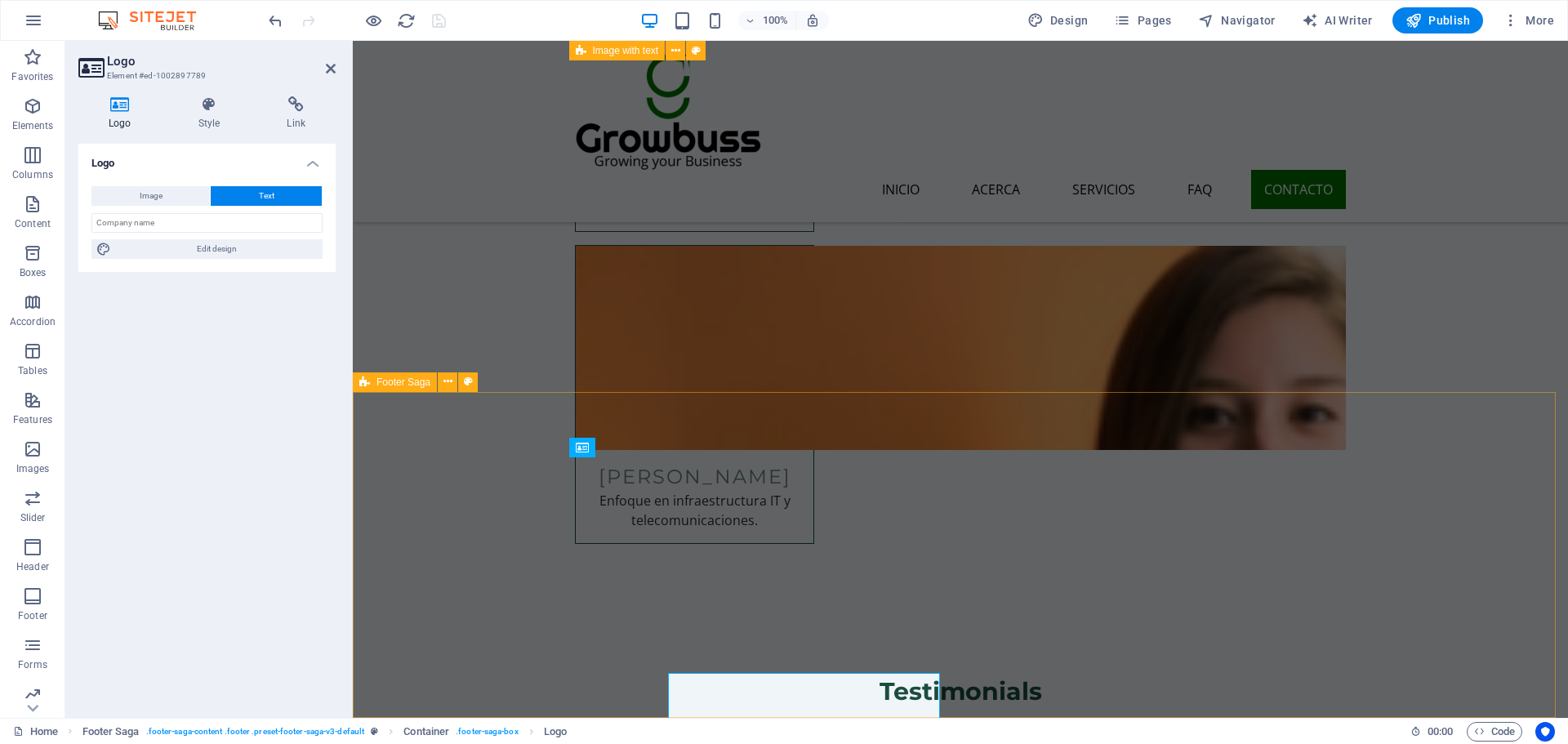
scroll to position [9397, 0]
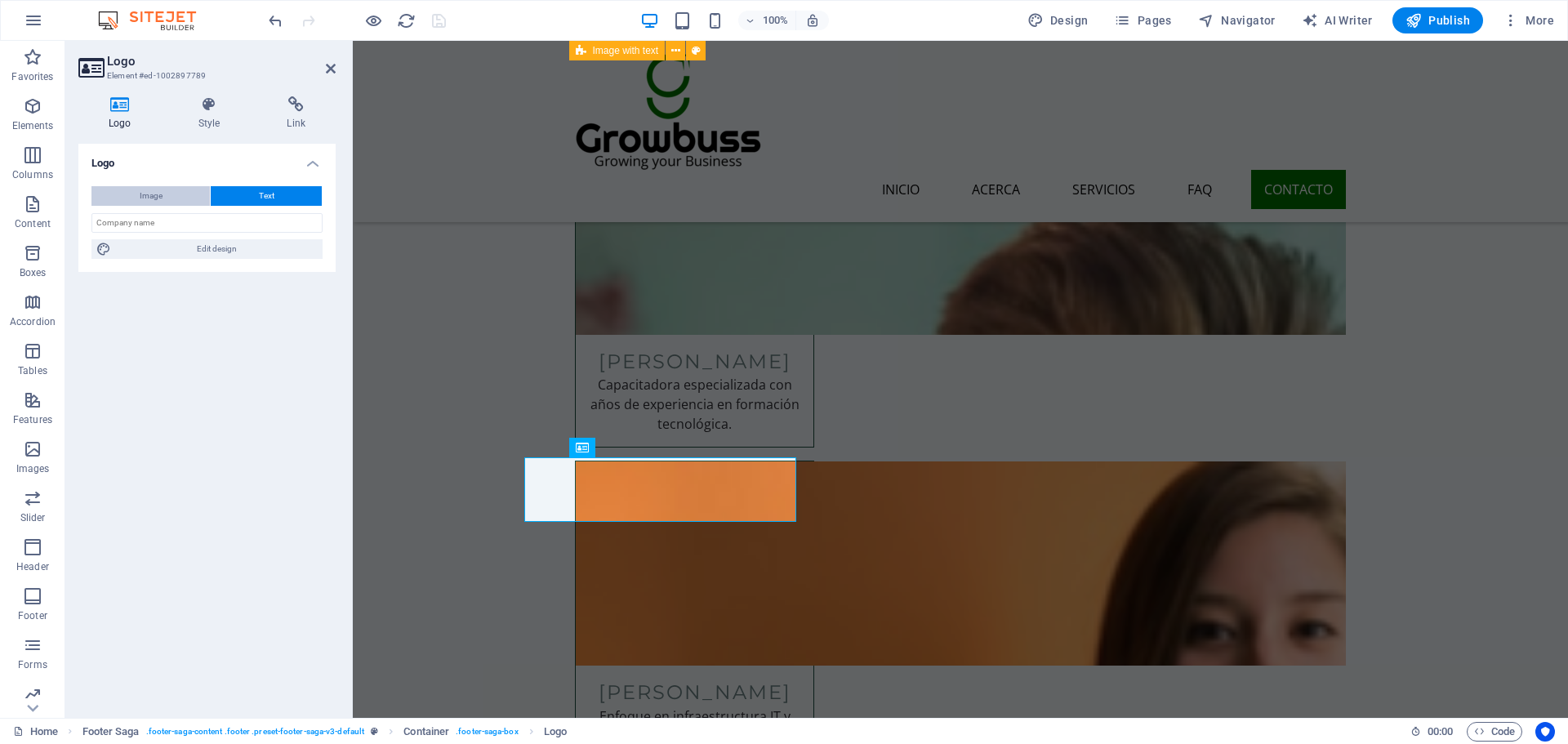
click at [142, 189] on span "Image" at bounding box center [151, 196] width 23 height 20
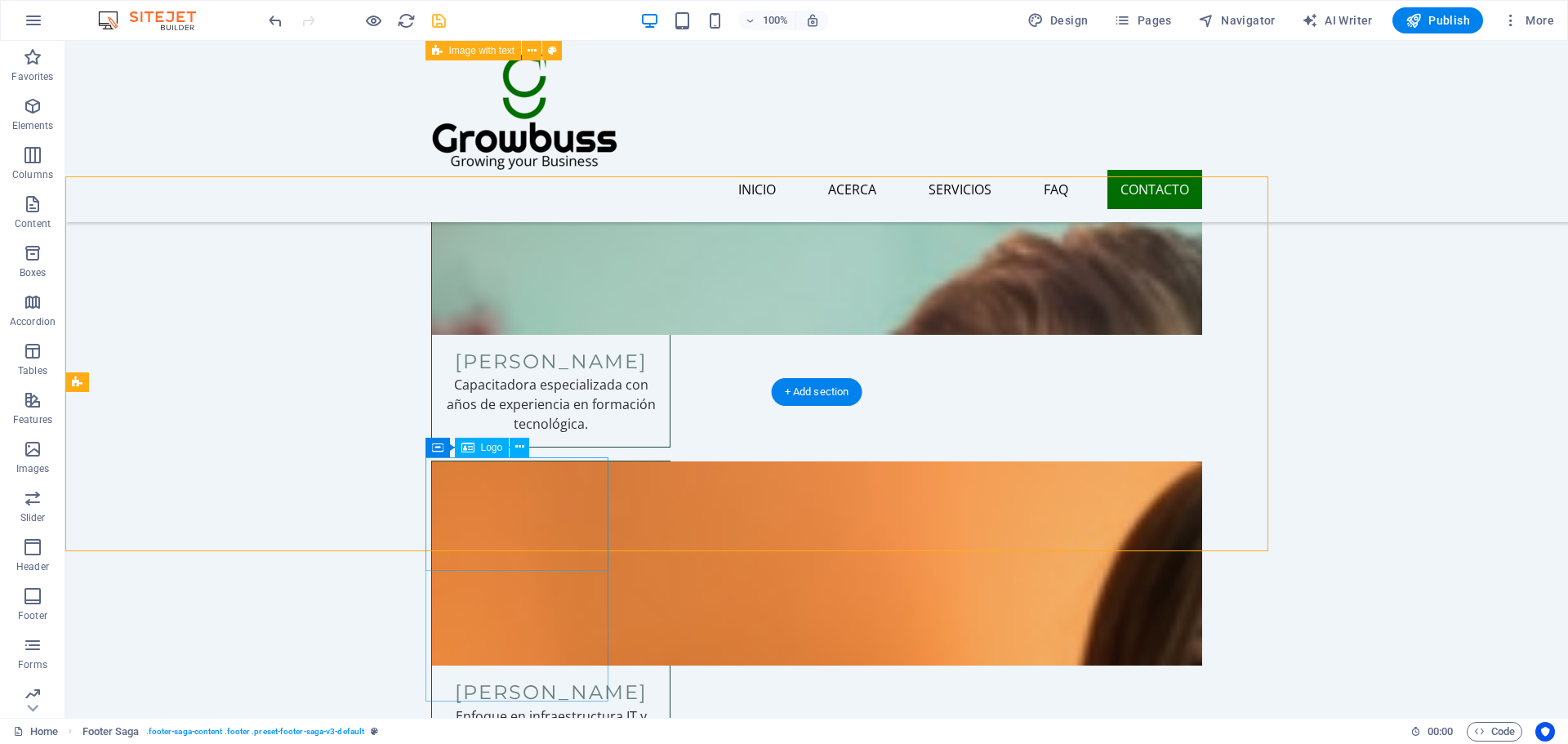
scroll to position [9613, 0]
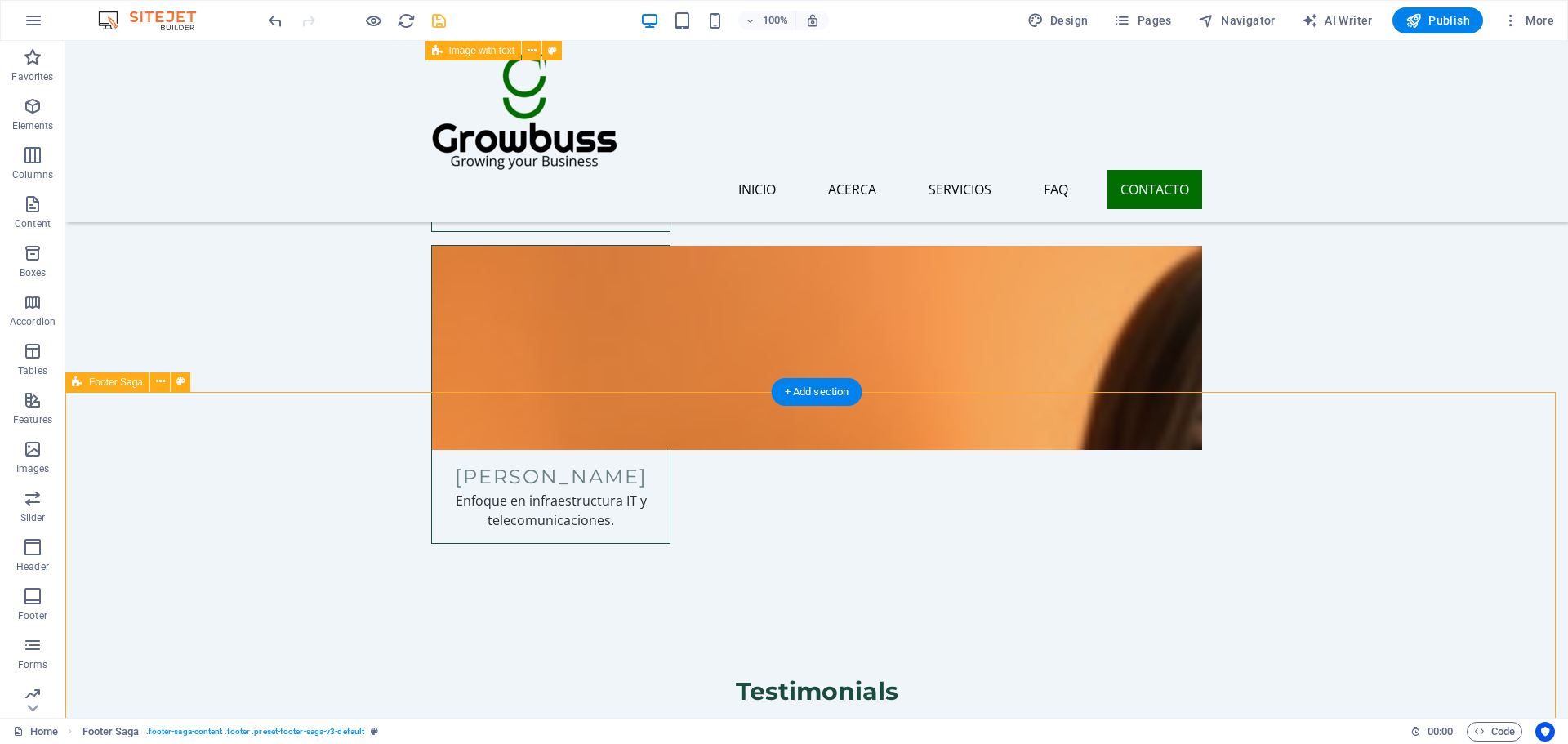
click at [120, 380] on span "Footer Saga" at bounding box center [116, 382] width 54 height 10
select select "footer"
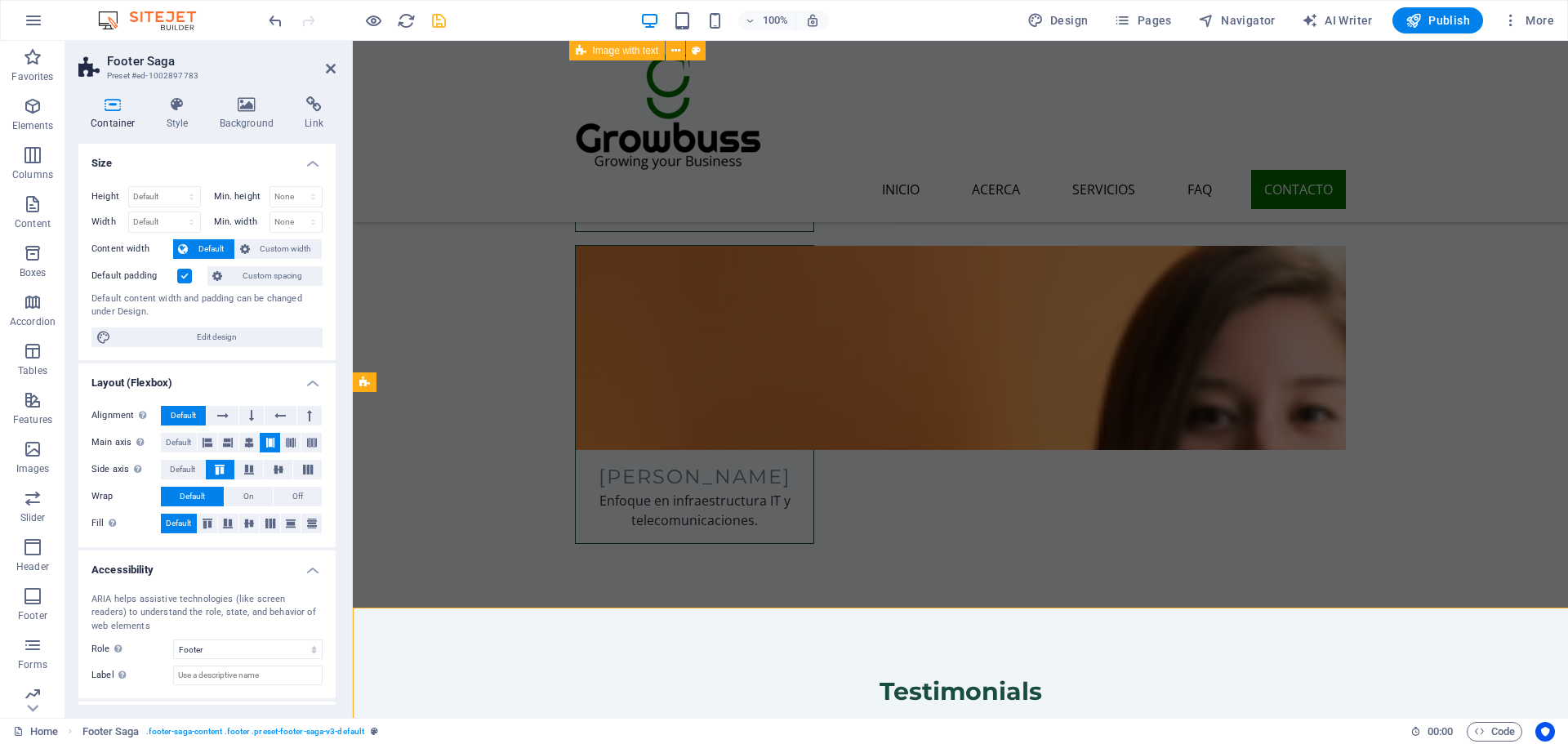
select select "rem"
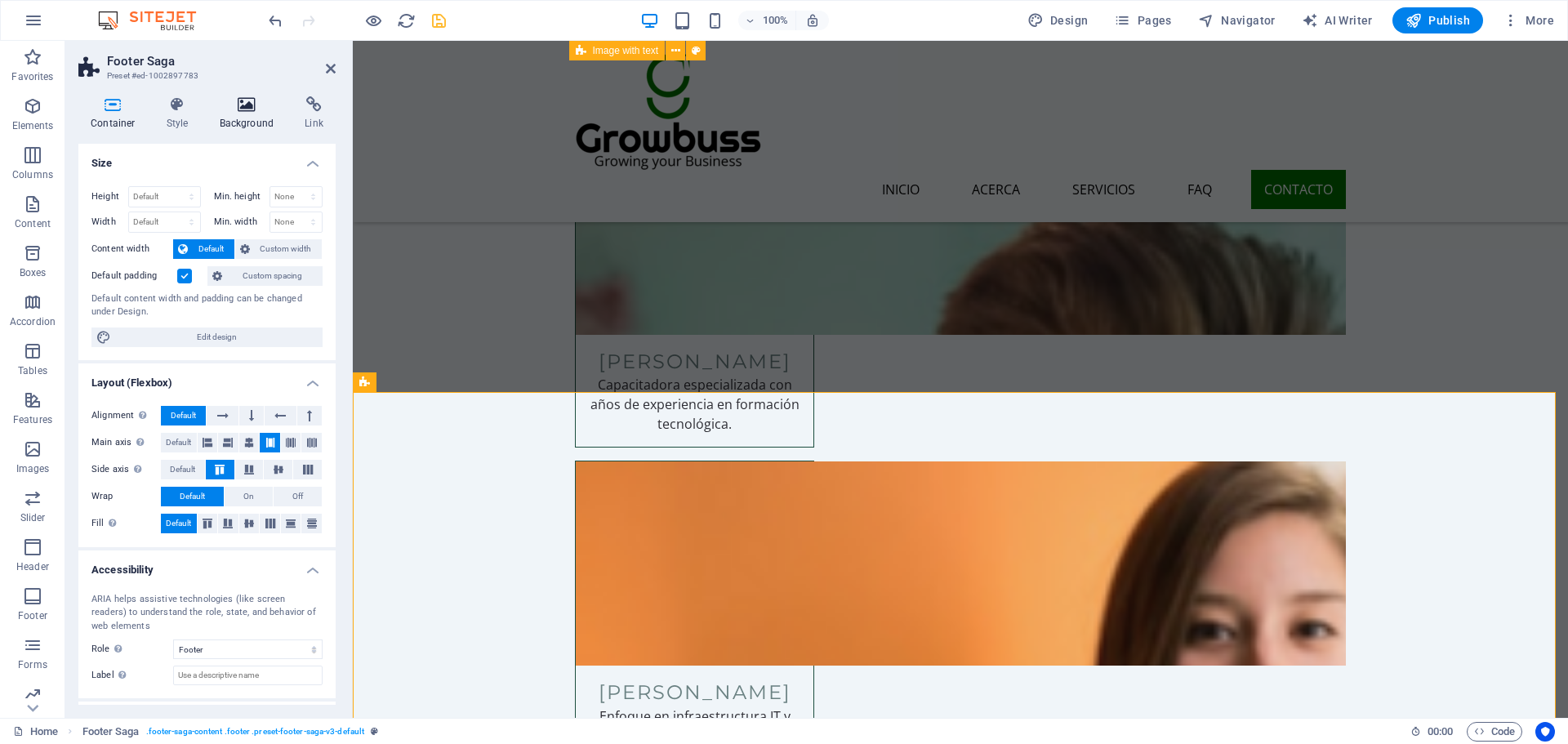
scroll to position [72, 0]
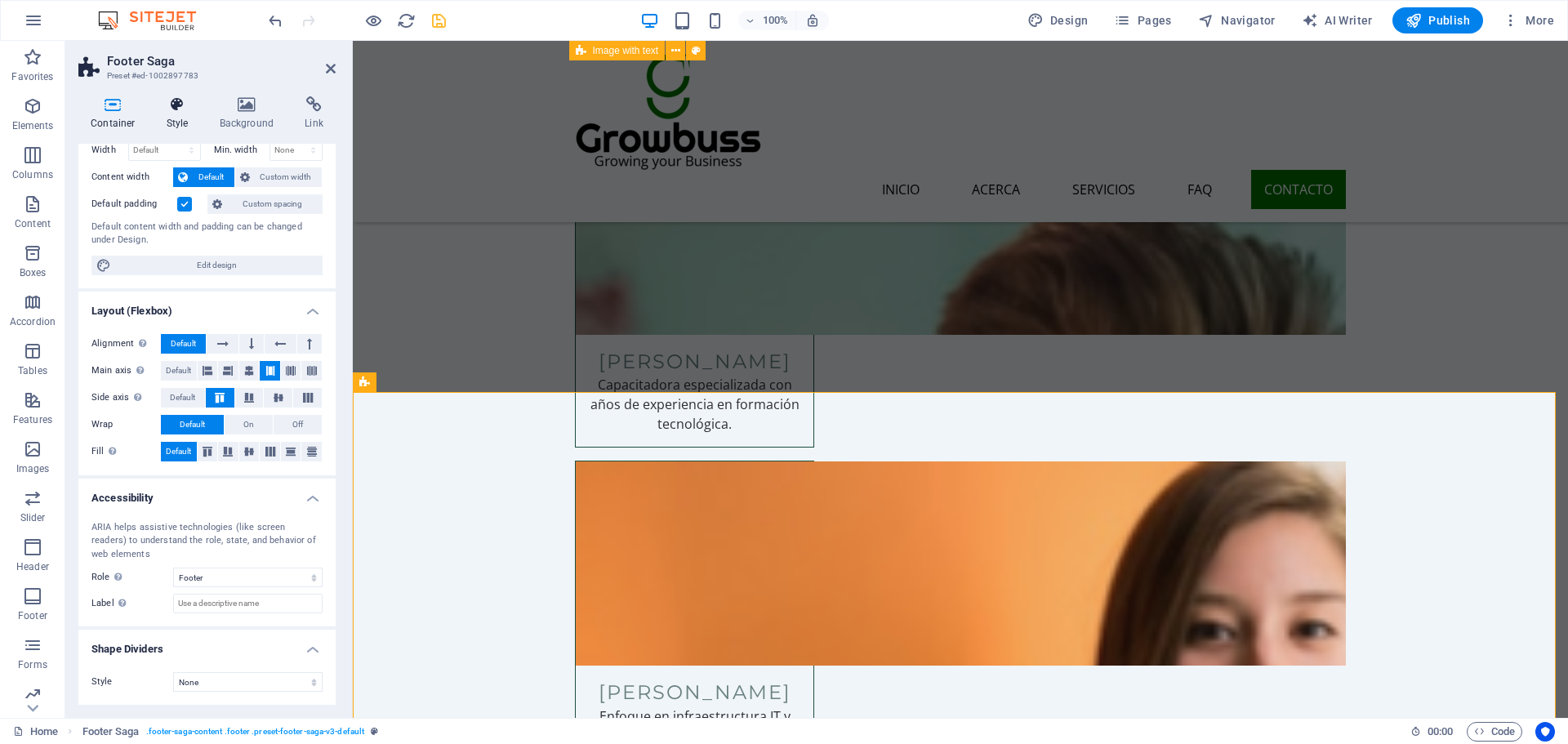
click at [183, 117] on h4 "Style" at bounding box center [180, 114] width 53 height 34
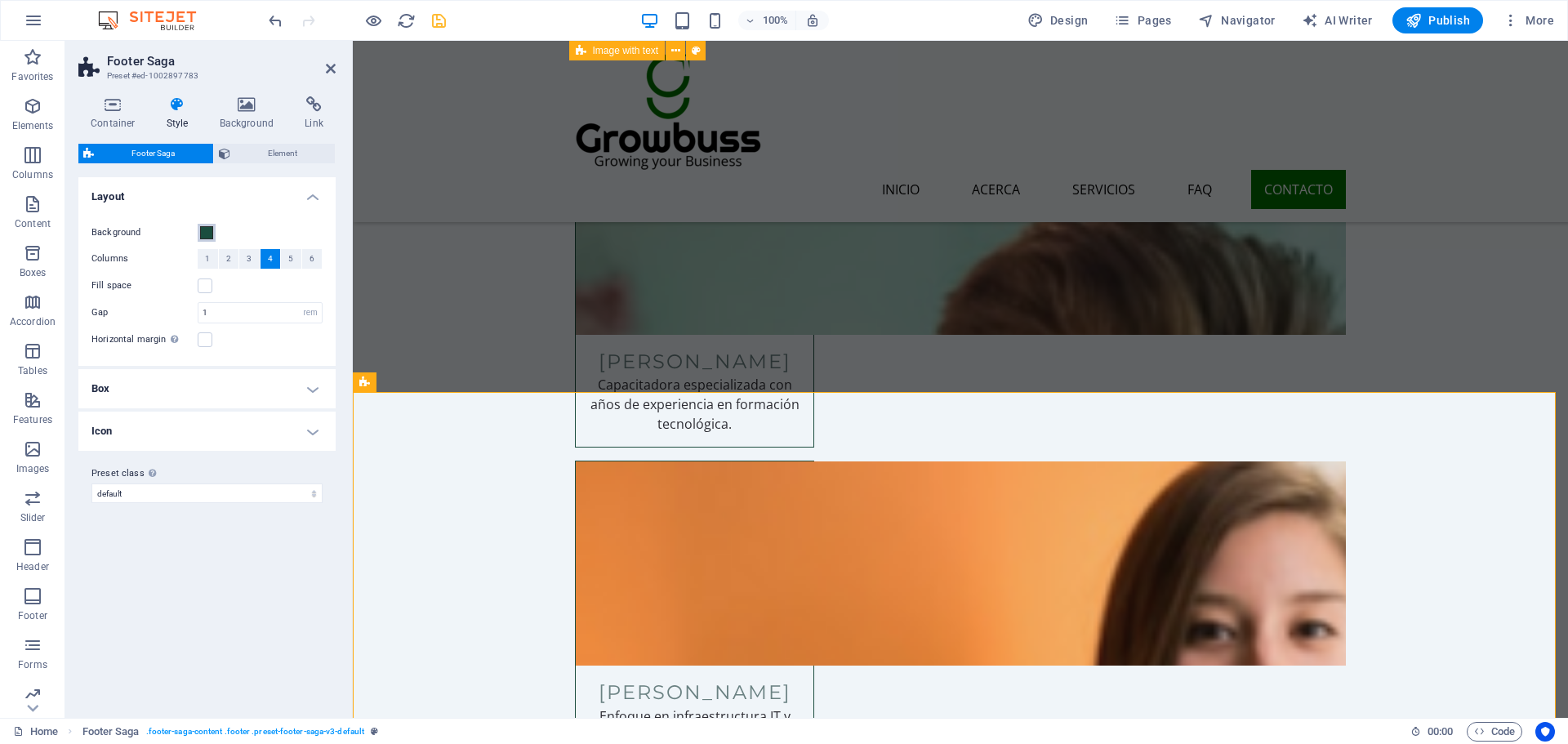
click at [207, 230] on span at bounding box center [206, 232] width 13 height 13
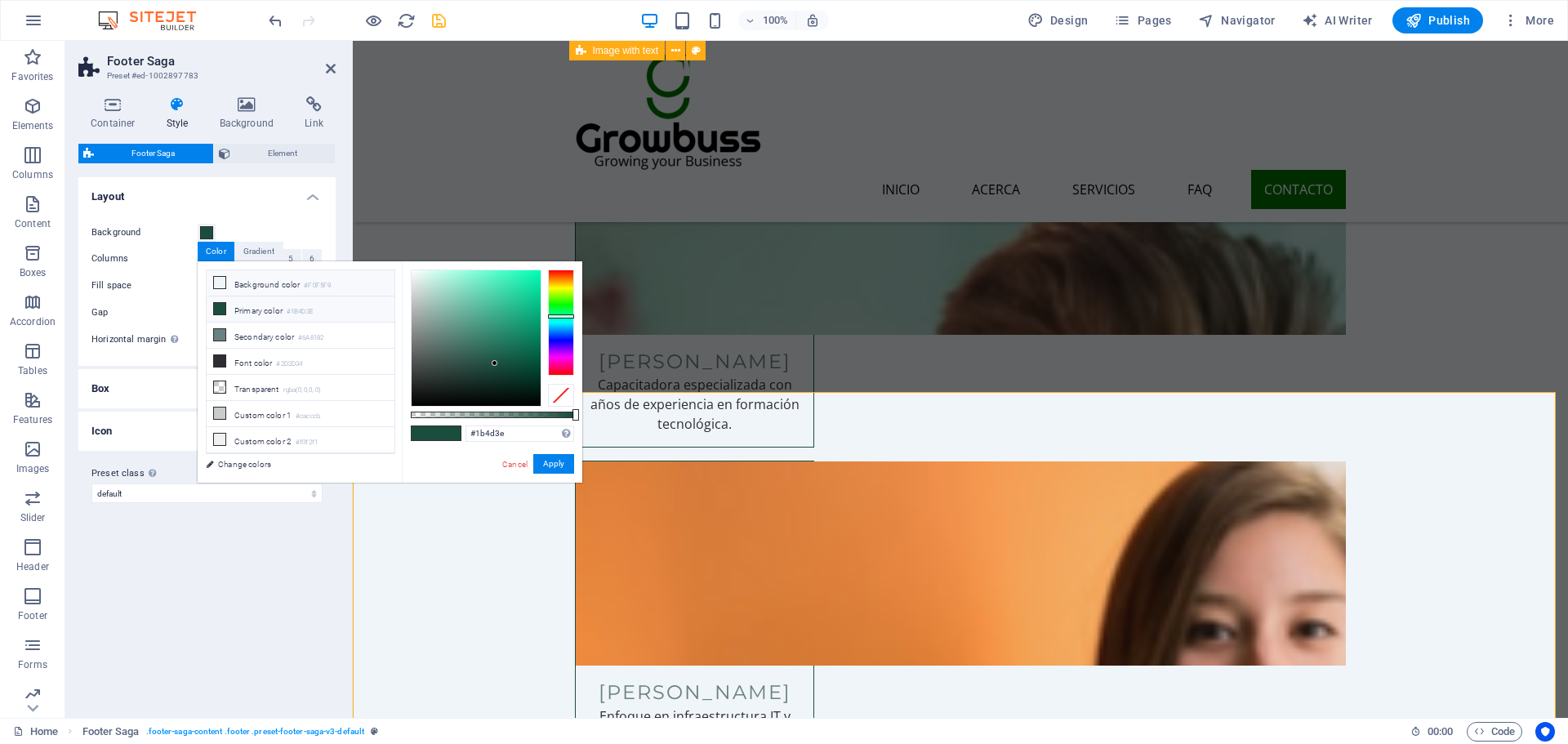
click at [266, 274] on li "Background color #F0F5F9" at bounding box center [301, 283] width 188 height 26
type input "#f0f5f9"
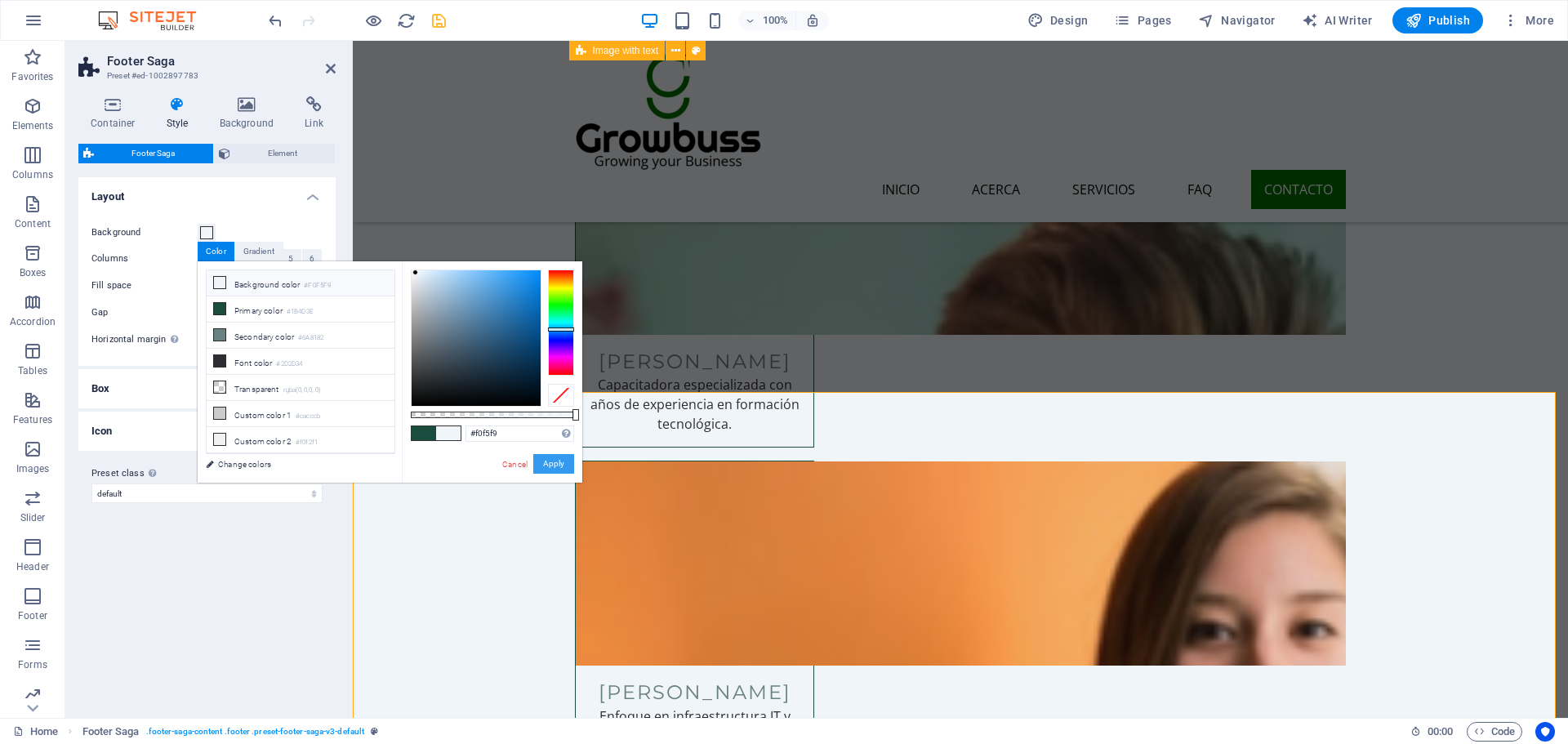
drag, startPoint x: 559, startPoint y: 462, endPoint x: 206, endPoint y: 420, distance: 355.5
click at [559, 462] on button "Apply" at bounding box center [554, 464] width 41 height 20
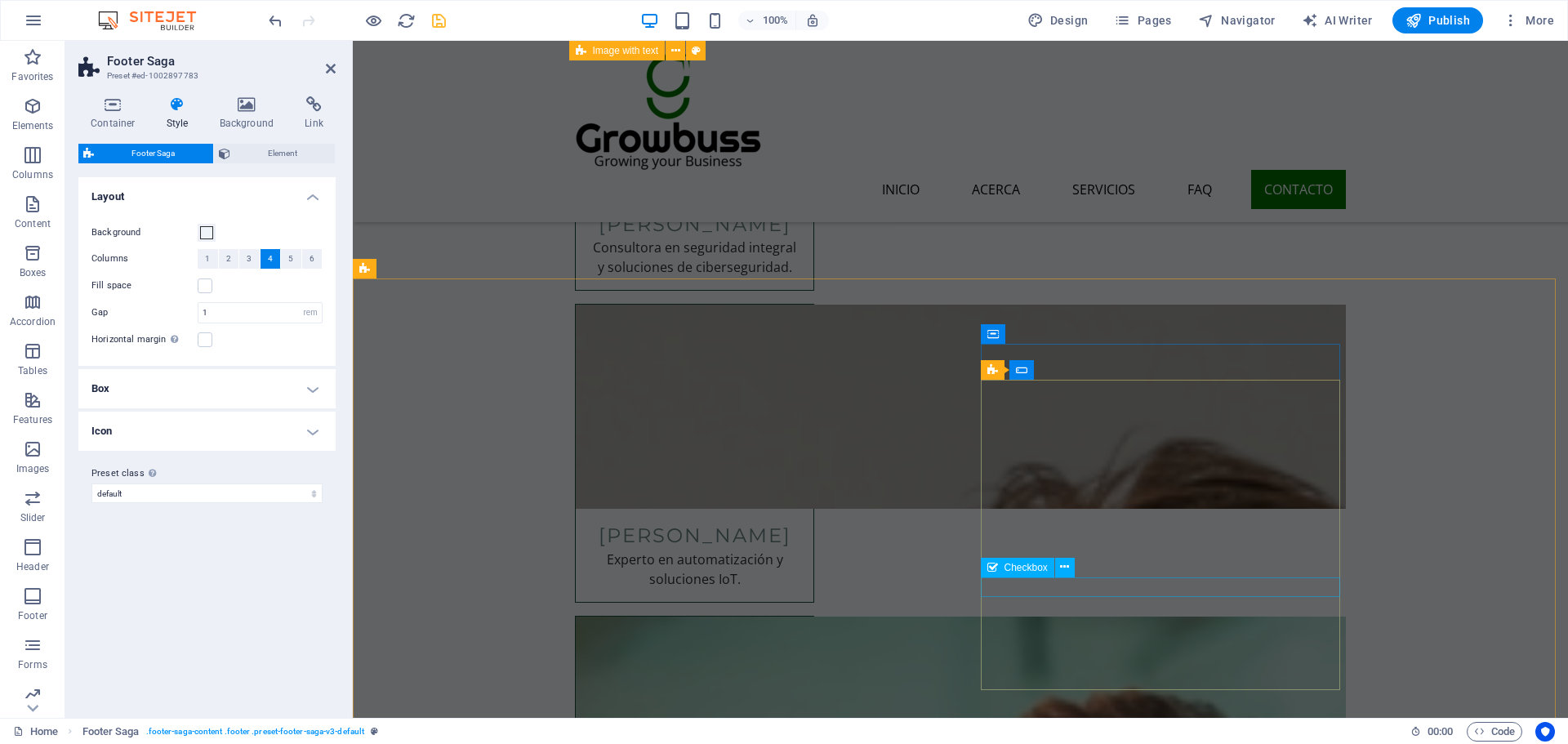
scroll to position [9152, 0]
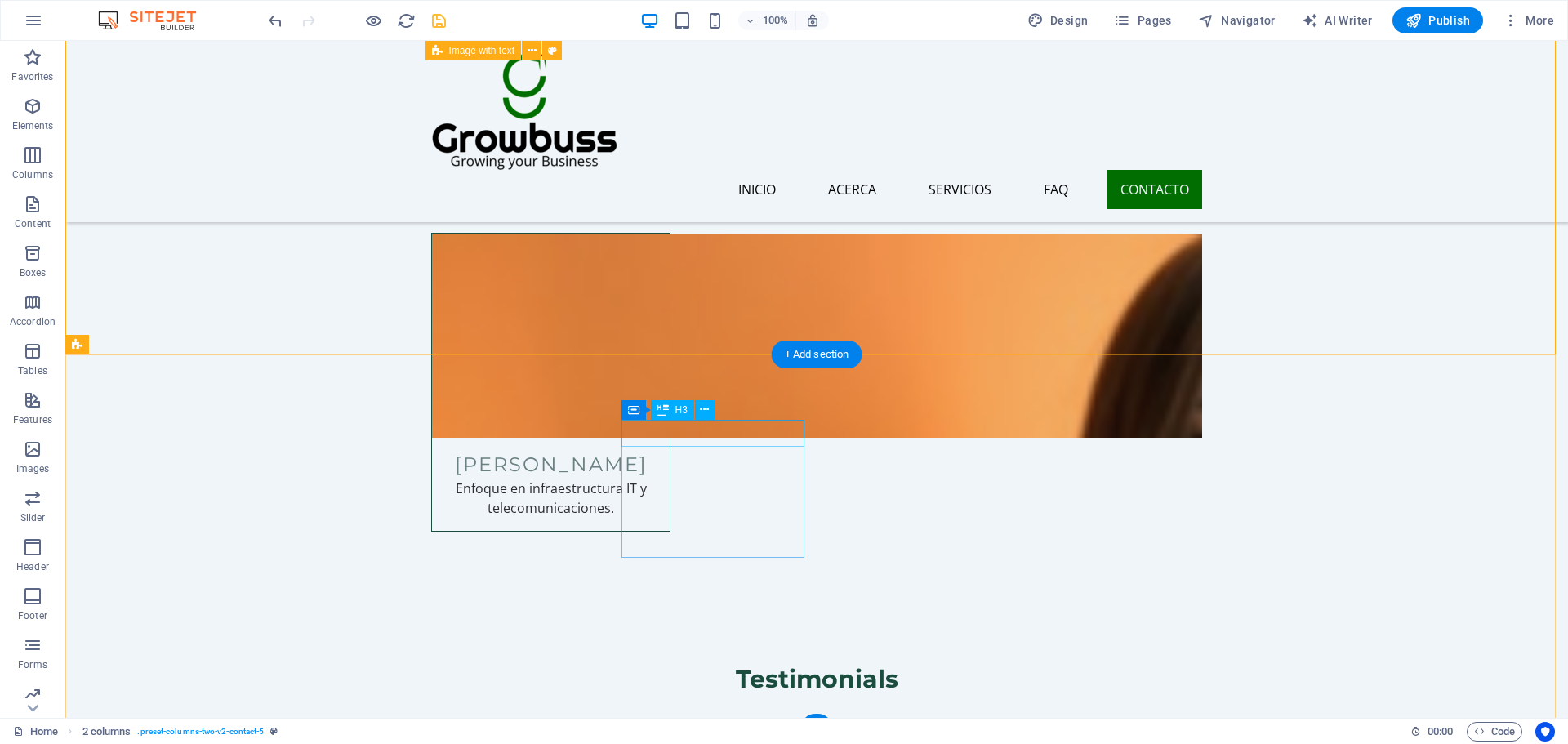
scroll to position [9661, 0]
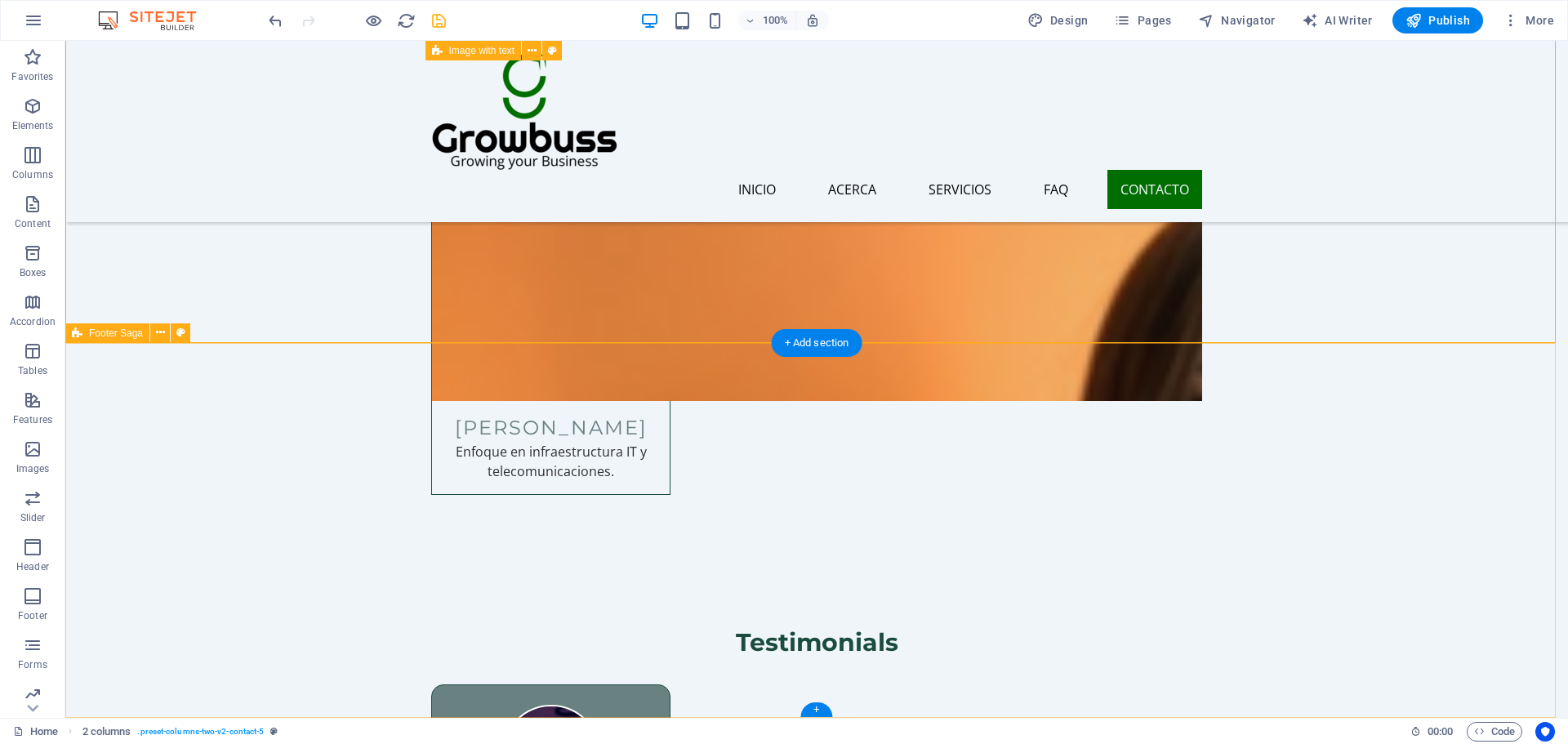
select select "rem"
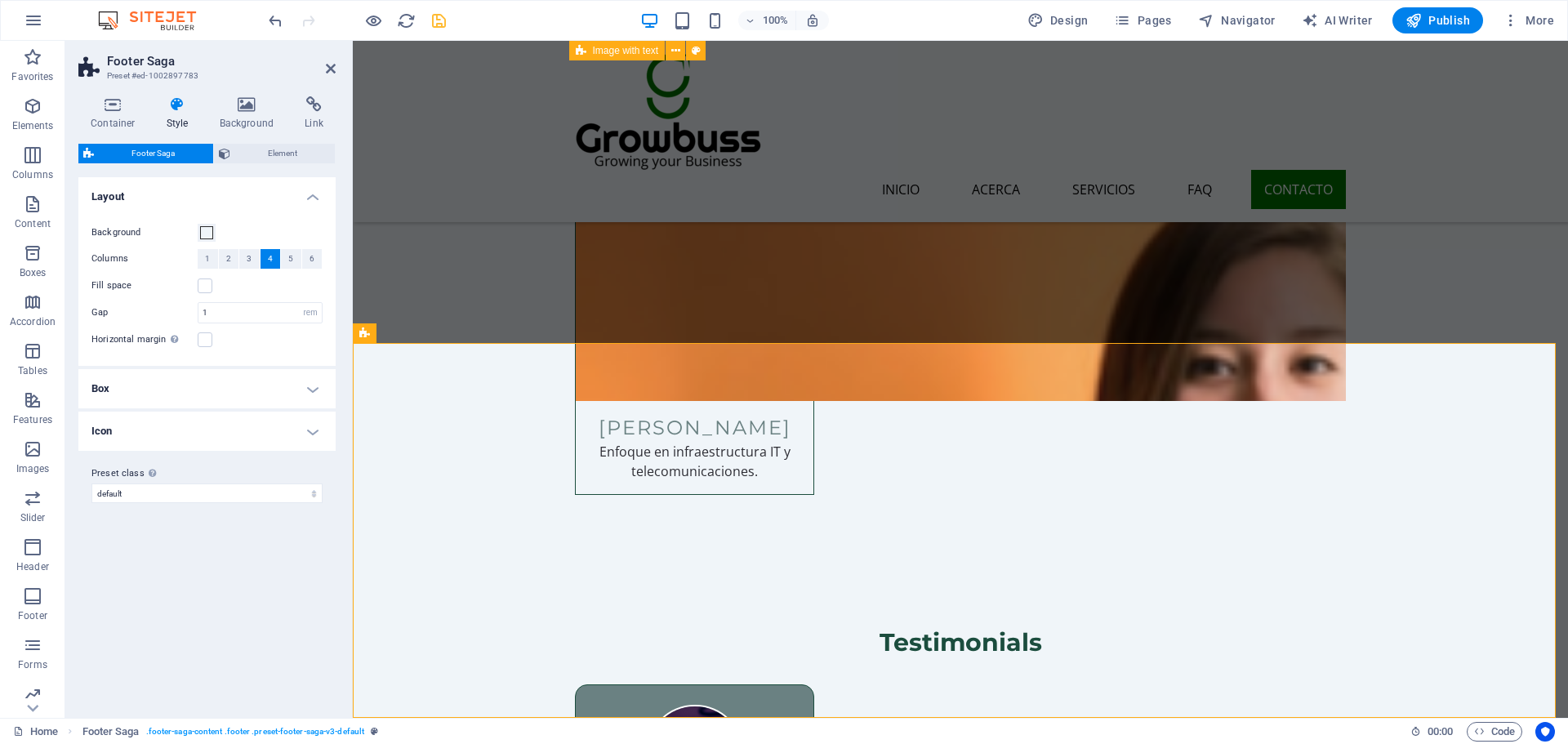
scroll to position [9446, 0]
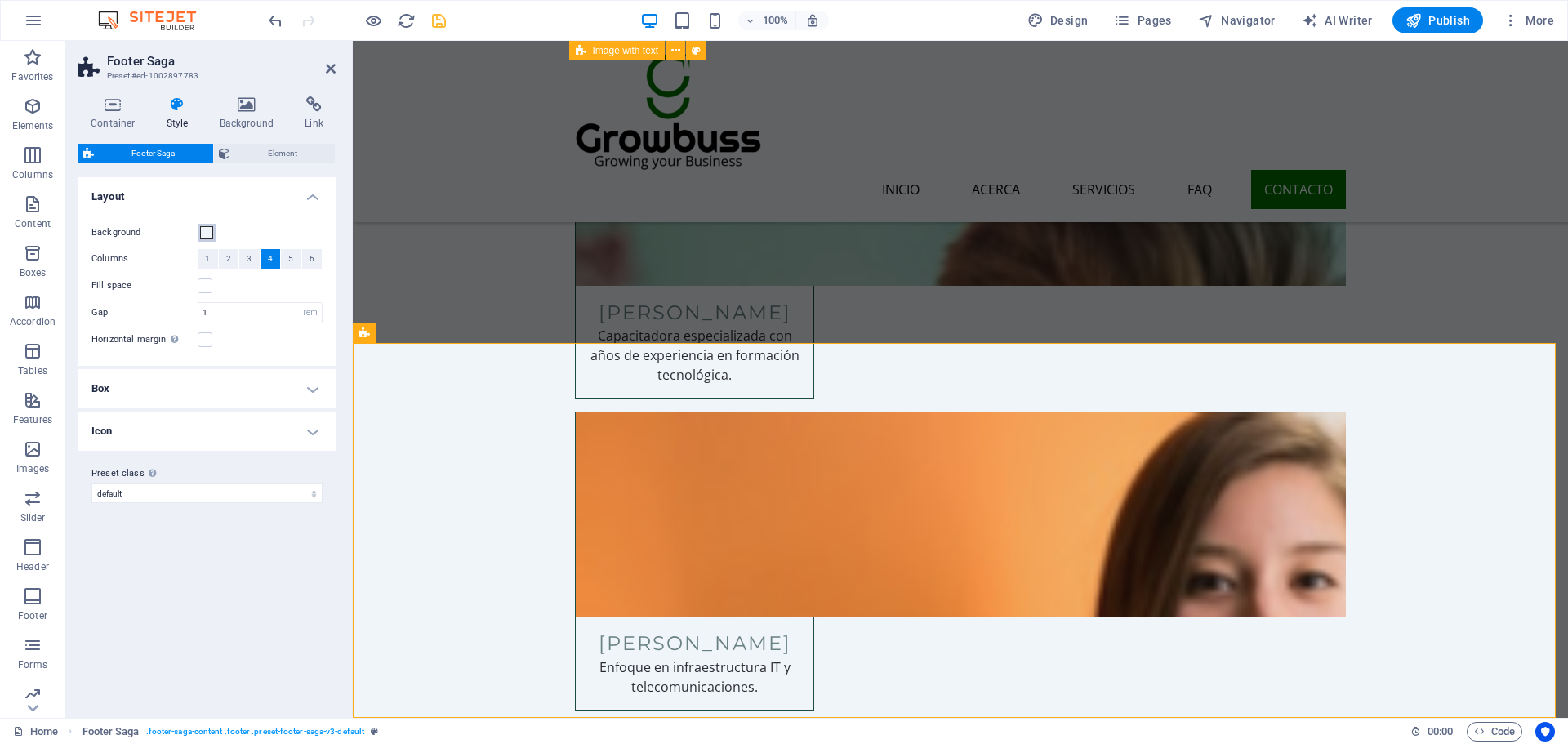
click at [205, 237] on span at bounding box center [206, 232] width 13 height 13
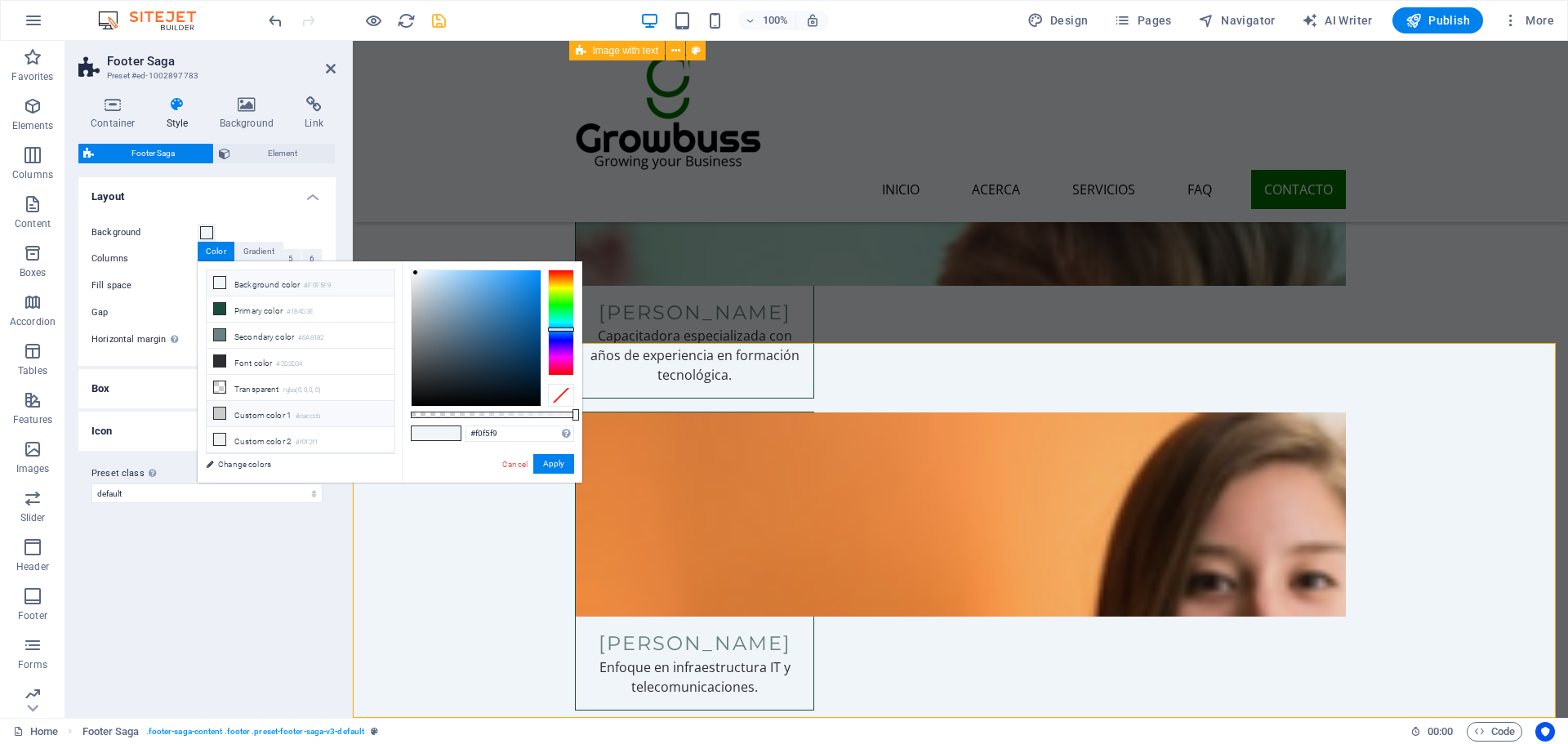
click at [240, 406] on li "Custom color 1 #cacccb" at bounding box center [301, 413] width 188 height 26
type input "#cacccb"
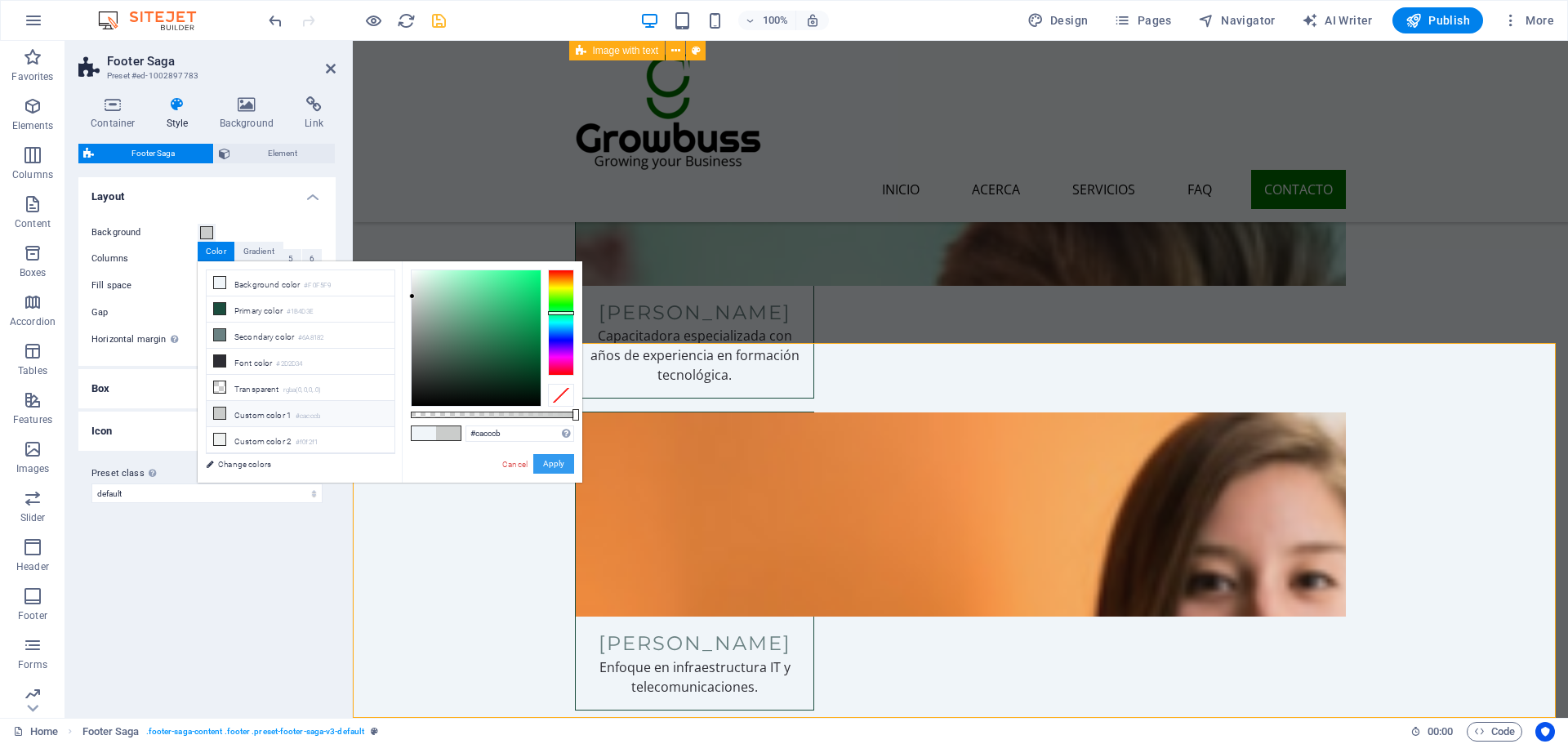
drag, startPoint x: 539, startPoint y: 463, endPoint x: 201, endPoint y: 424, distance: 340.2
click at [539, 463] on button "Apply" at bounding box center [554, 464] width 41 height 20
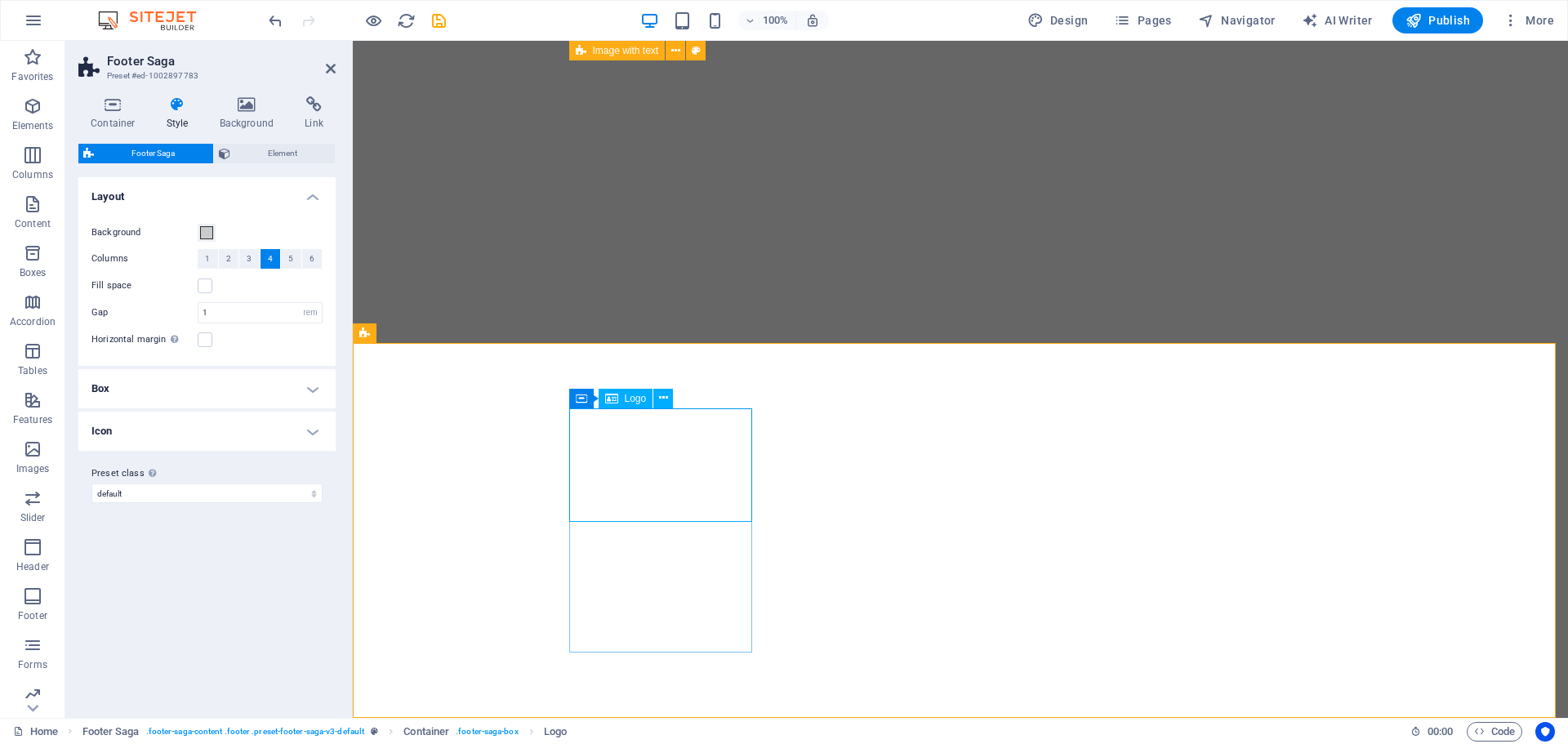
select select "rem"
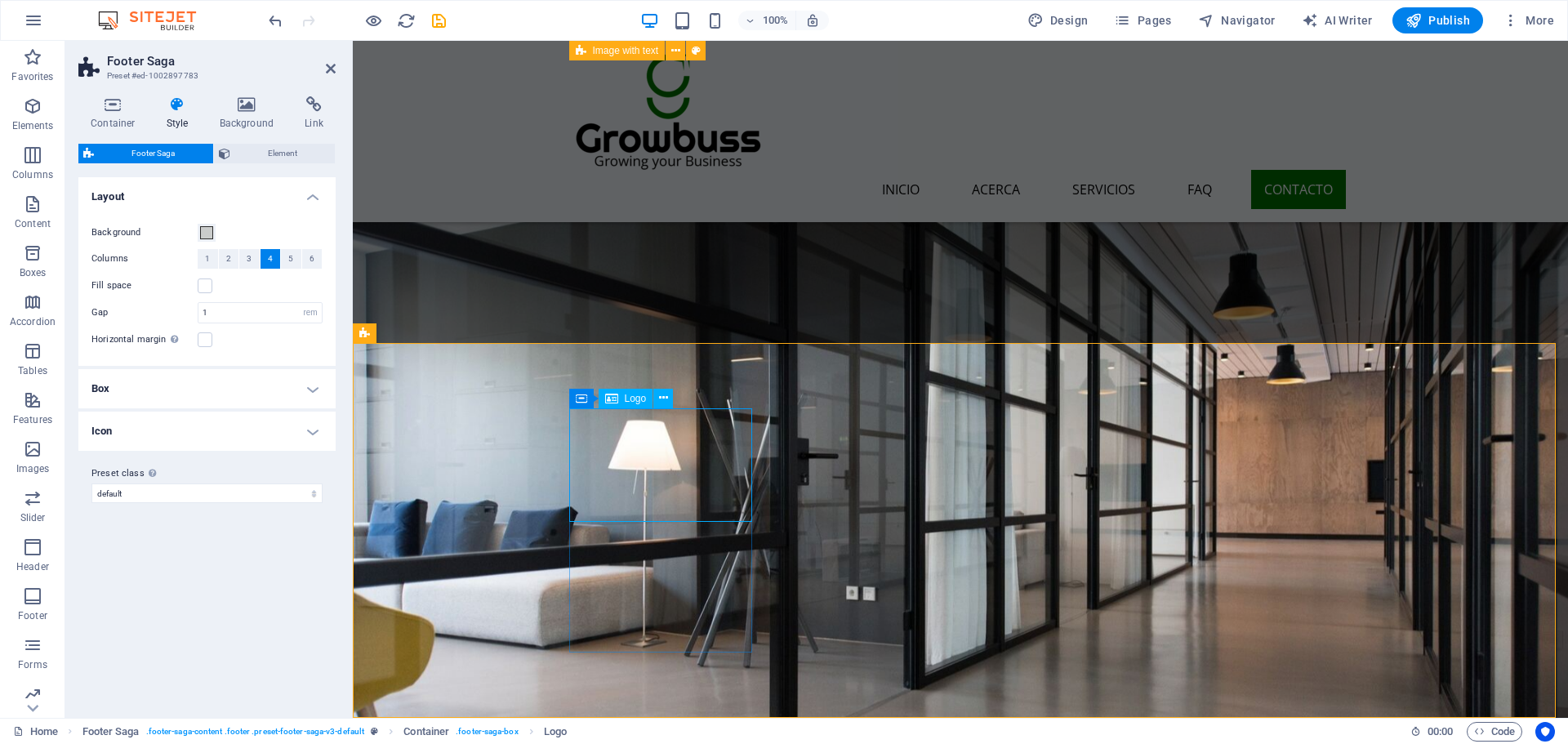
scroll to position [9446, 0]
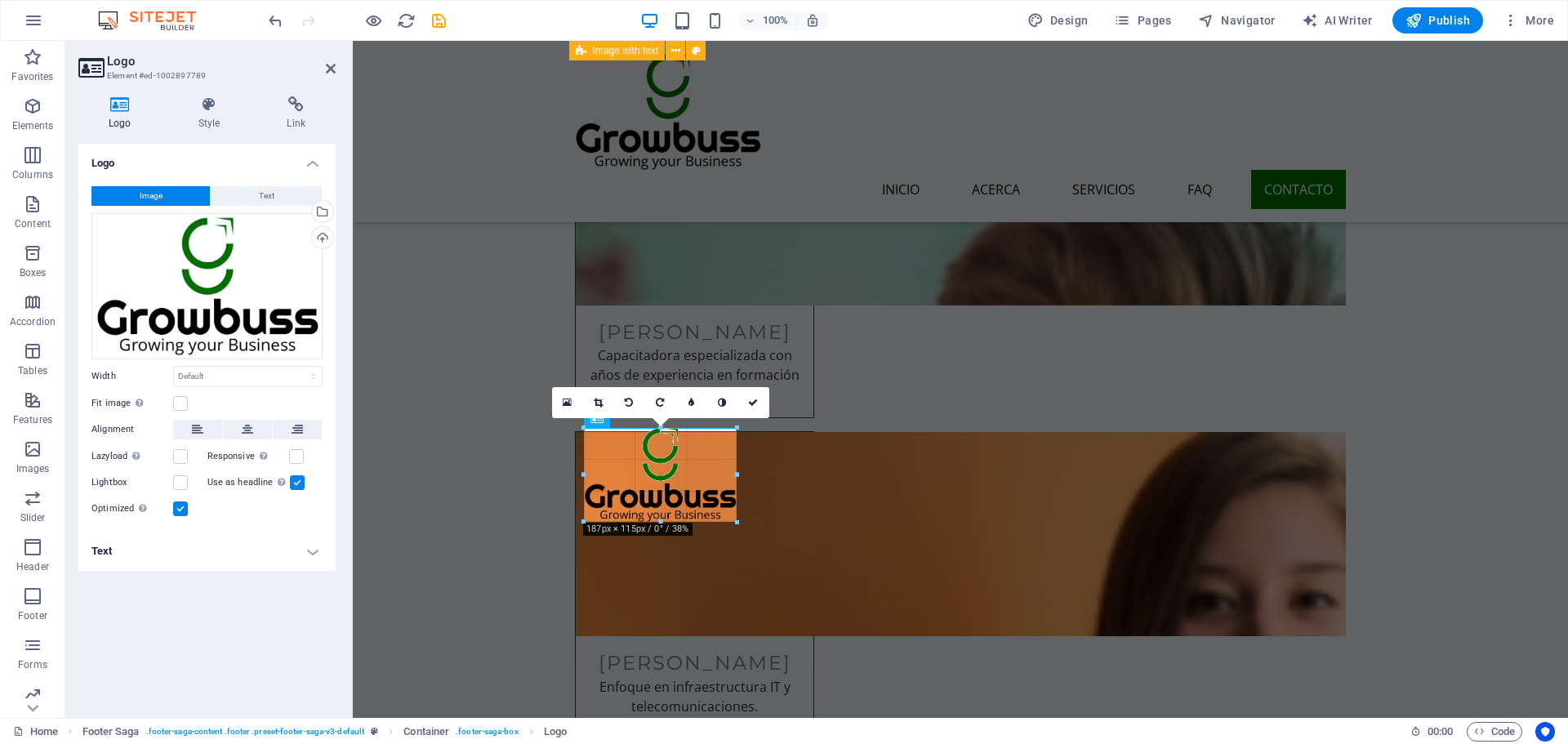
drag, startPoint x: 751, startPoint y: 523, endPoint x: 719, endPoint y: 502, distance: 38.3
type input "187"
select select "px"
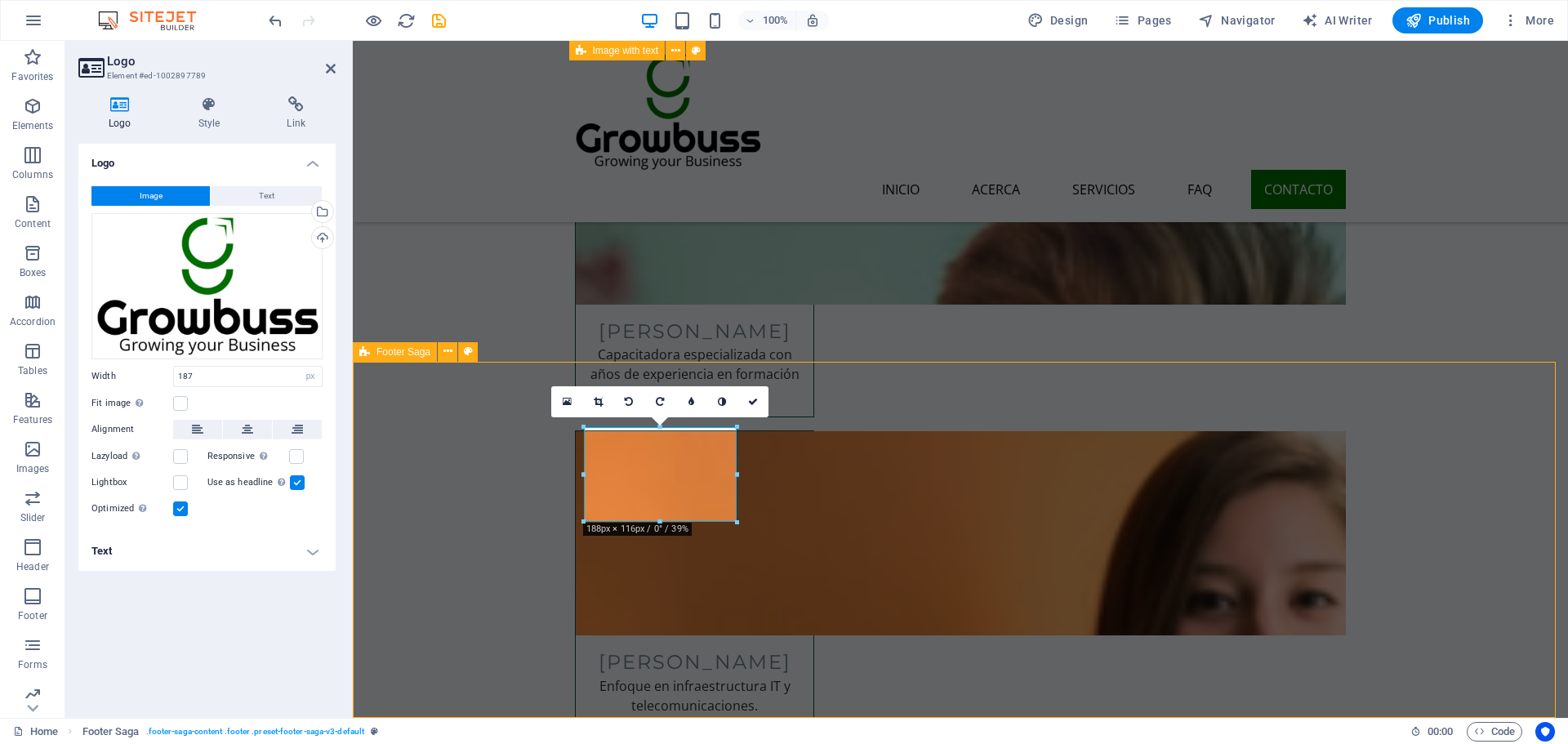
scroll to position [9642, 0]
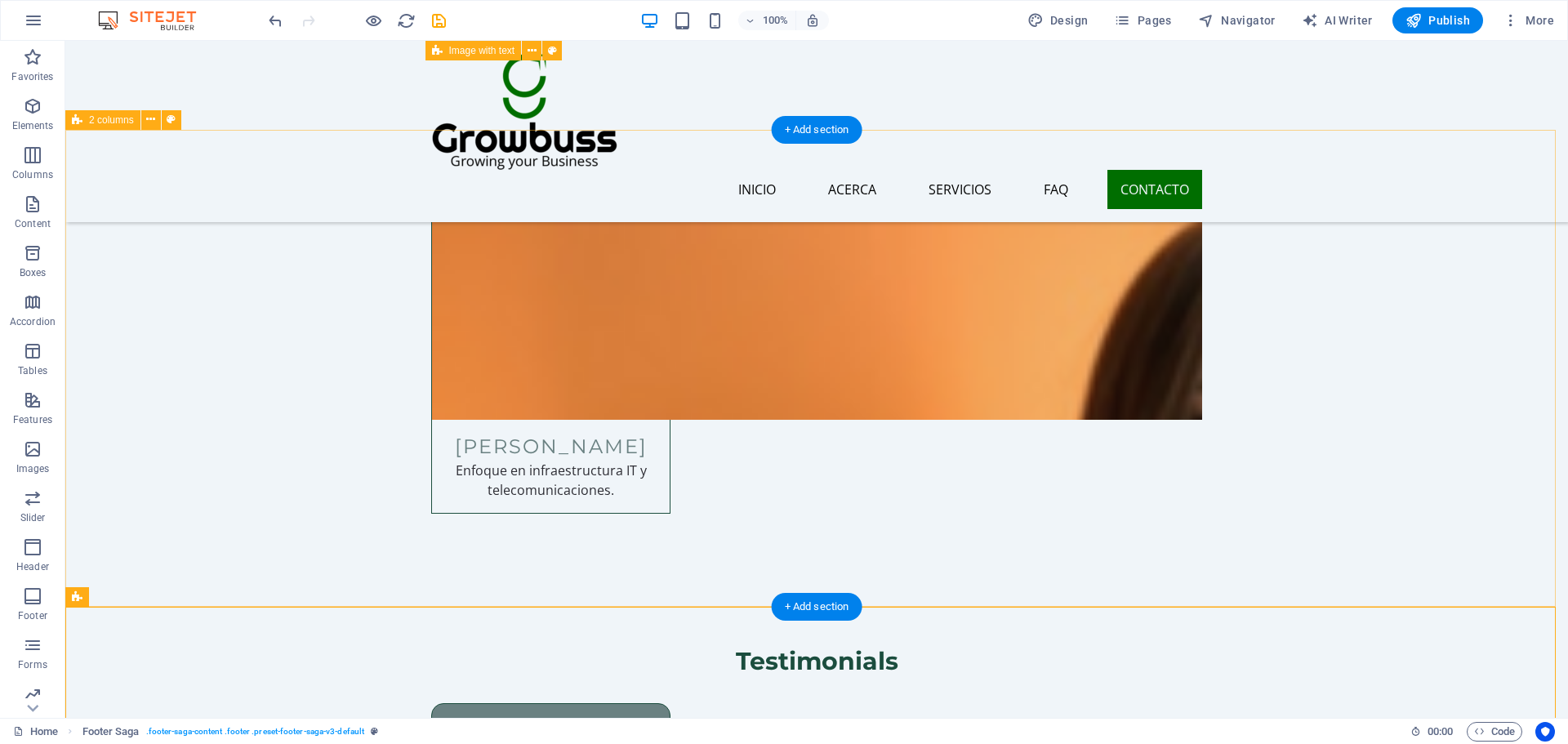
scroll to position [9398, 0]
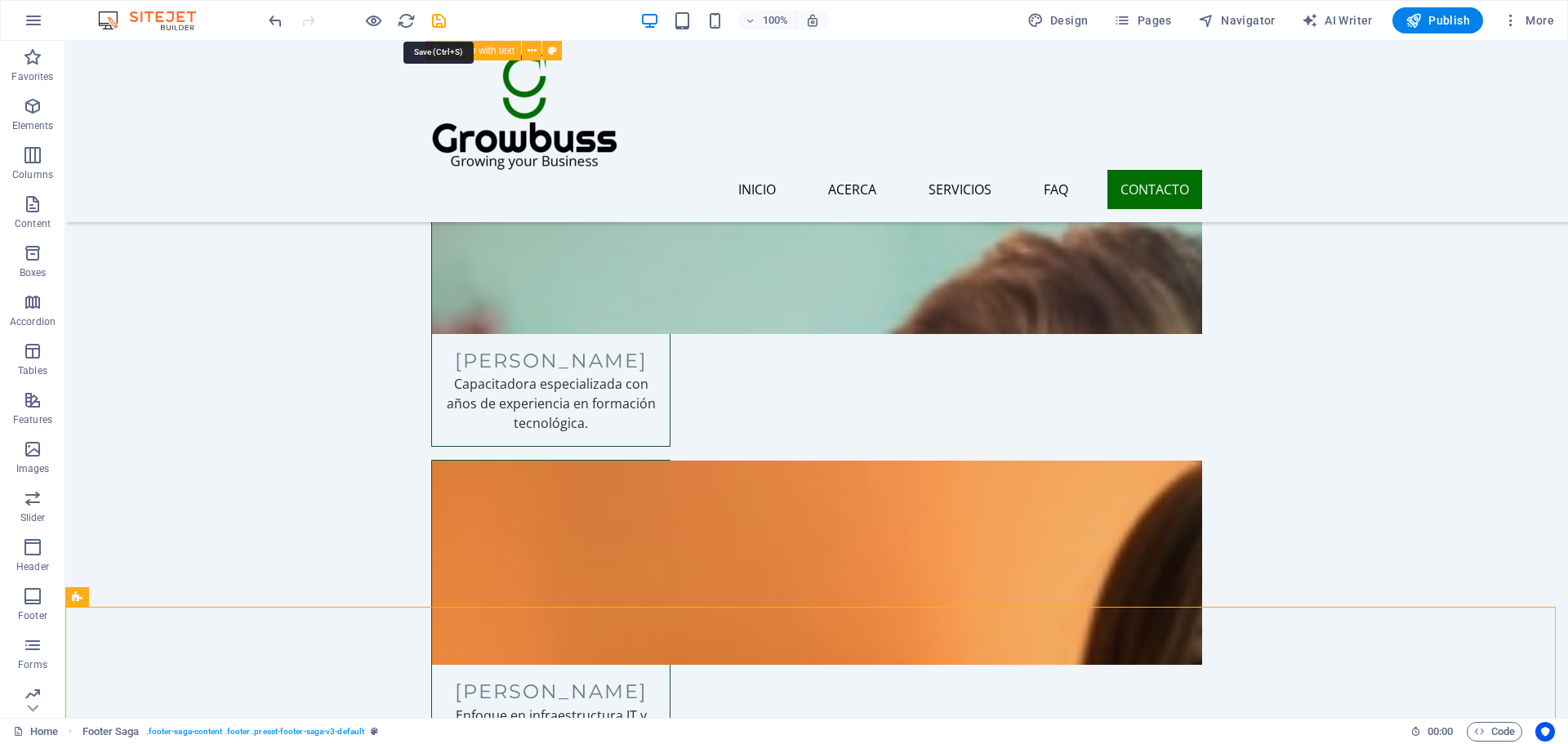
drag, startPoint x: 442, startPoint y: 23, endPoint x: 427, endPoint y: 5, distance: 23.4
click at [443, 23] on icon "save" at bounding box center [438, 21] width 19 height 19
checkbox input "false"
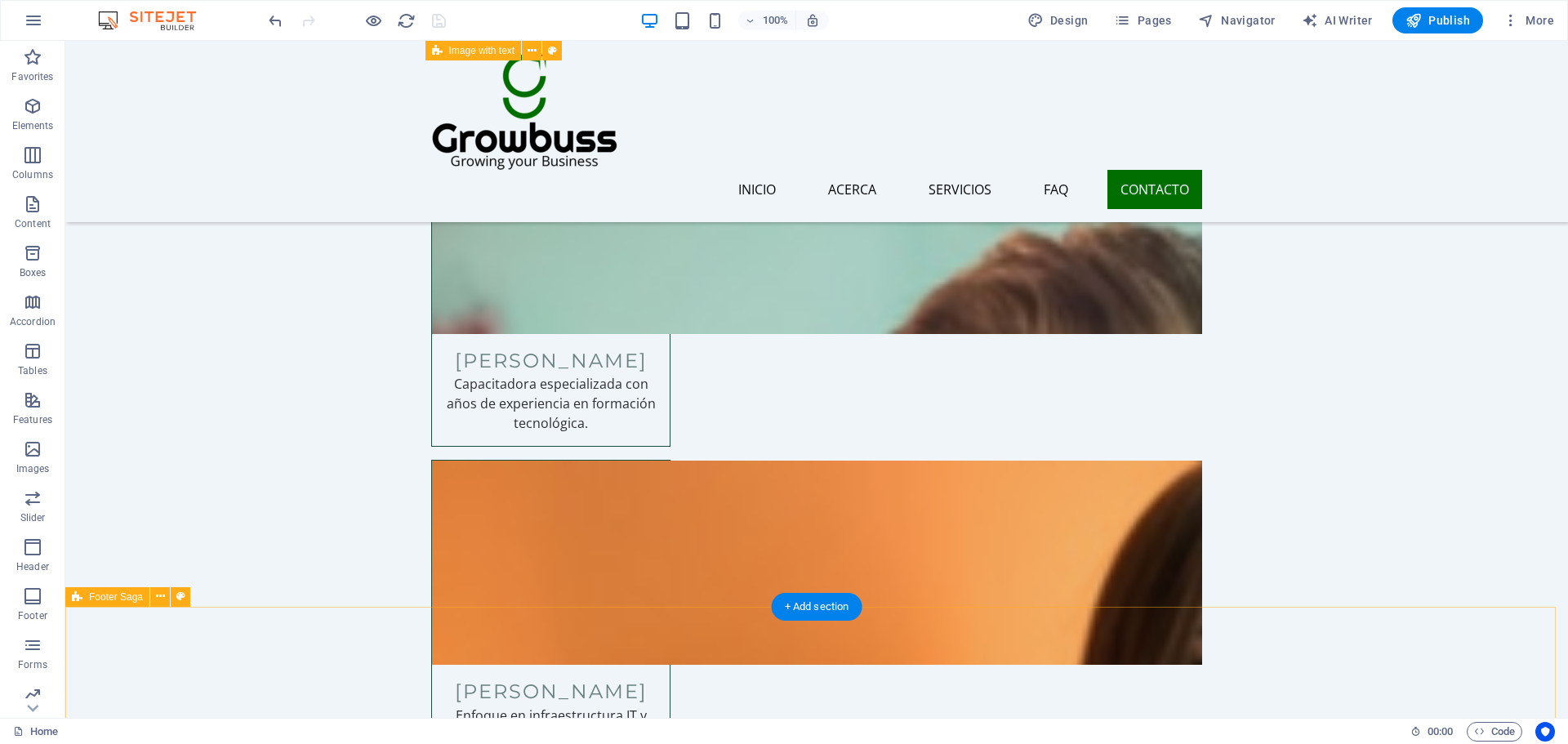
select select "rem"
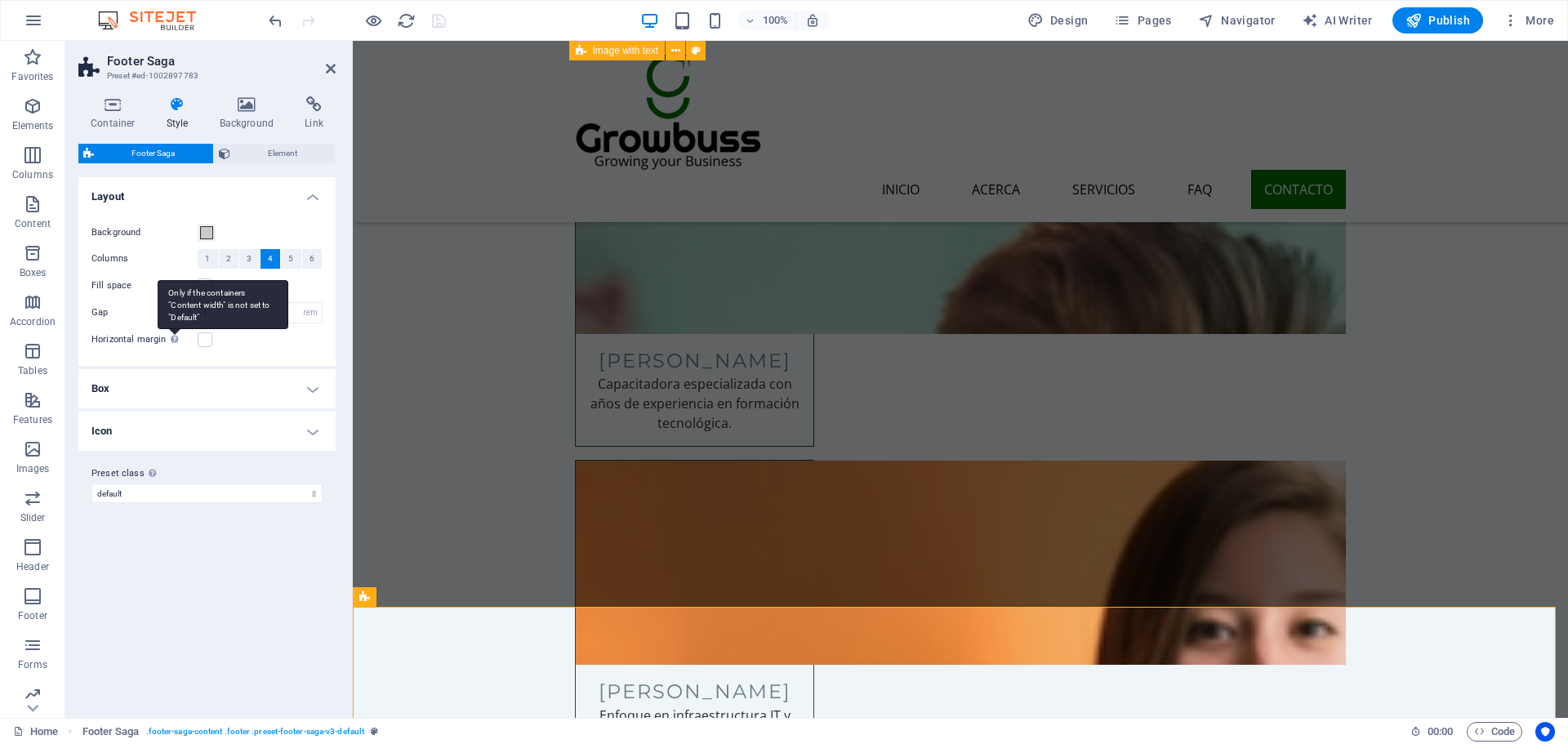
scroll to position [9182, 0]
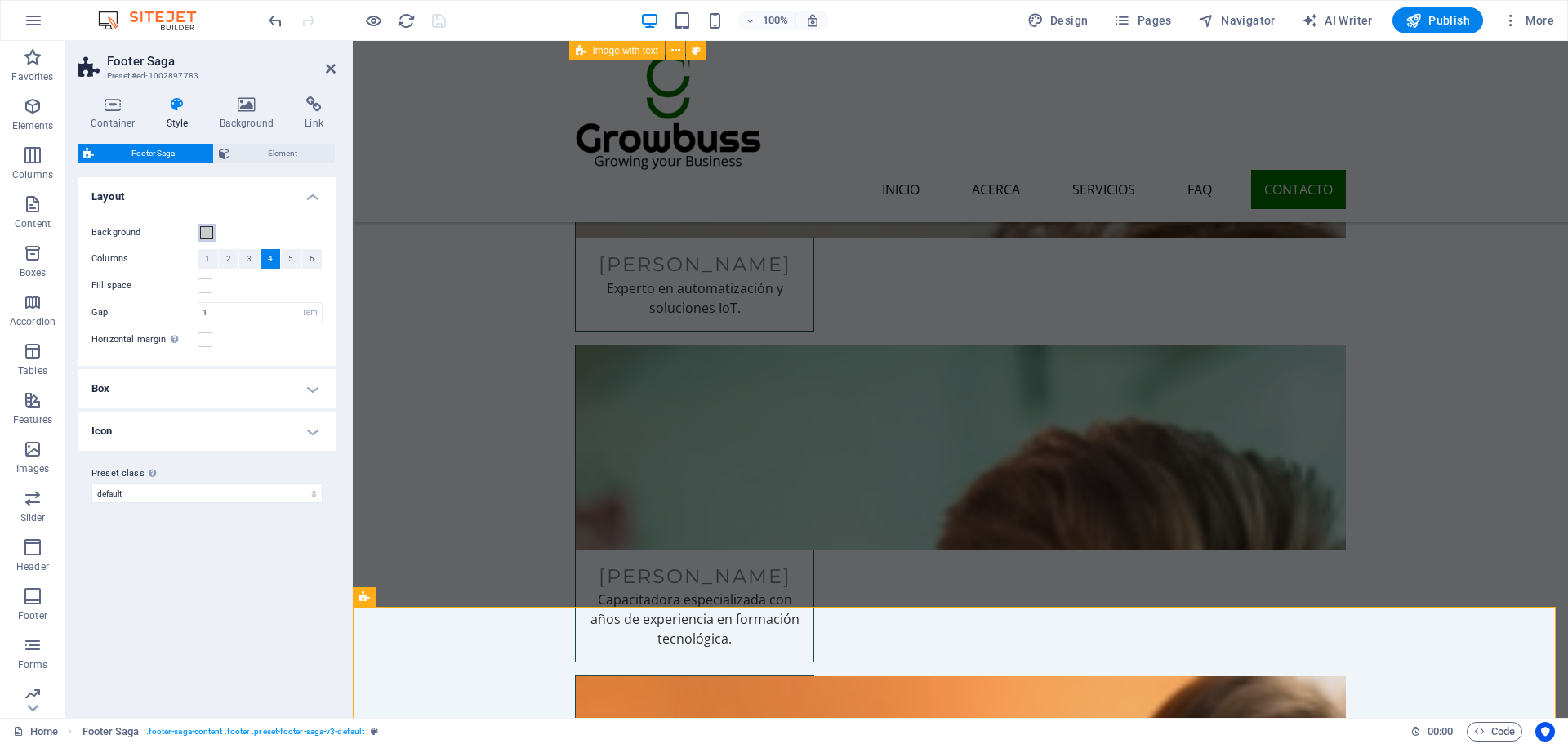
click at [202, 226] on span at bounding box center [206, 232] width 13 height 13
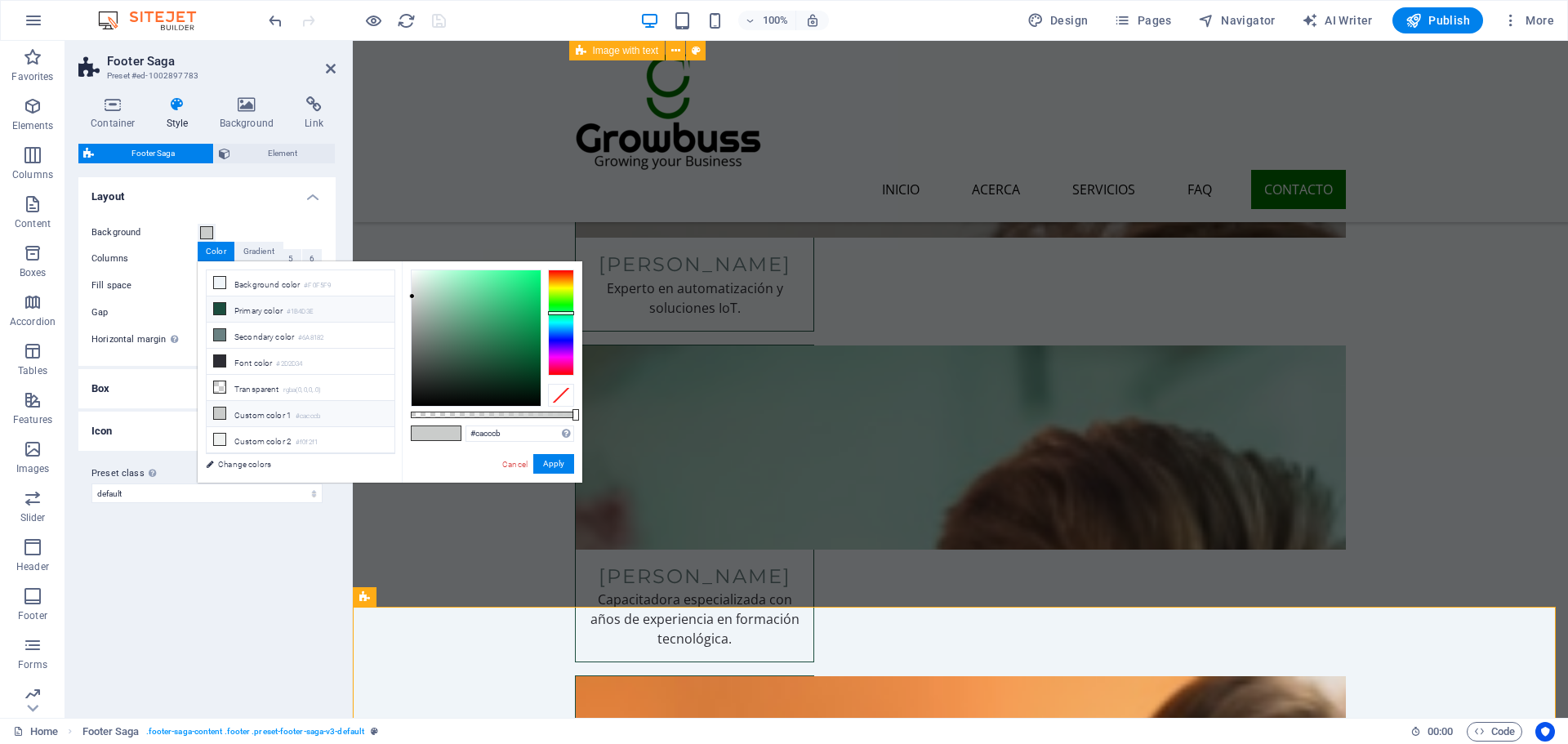
click at [255, 308] on li "Primary color #1B4D3E" at bounding box center [301, 309] width 188 height 26
type input "#1b4d3e"
click at [550, 471] on button "Apply" at bounding box center [554, 464] width 41 height 20
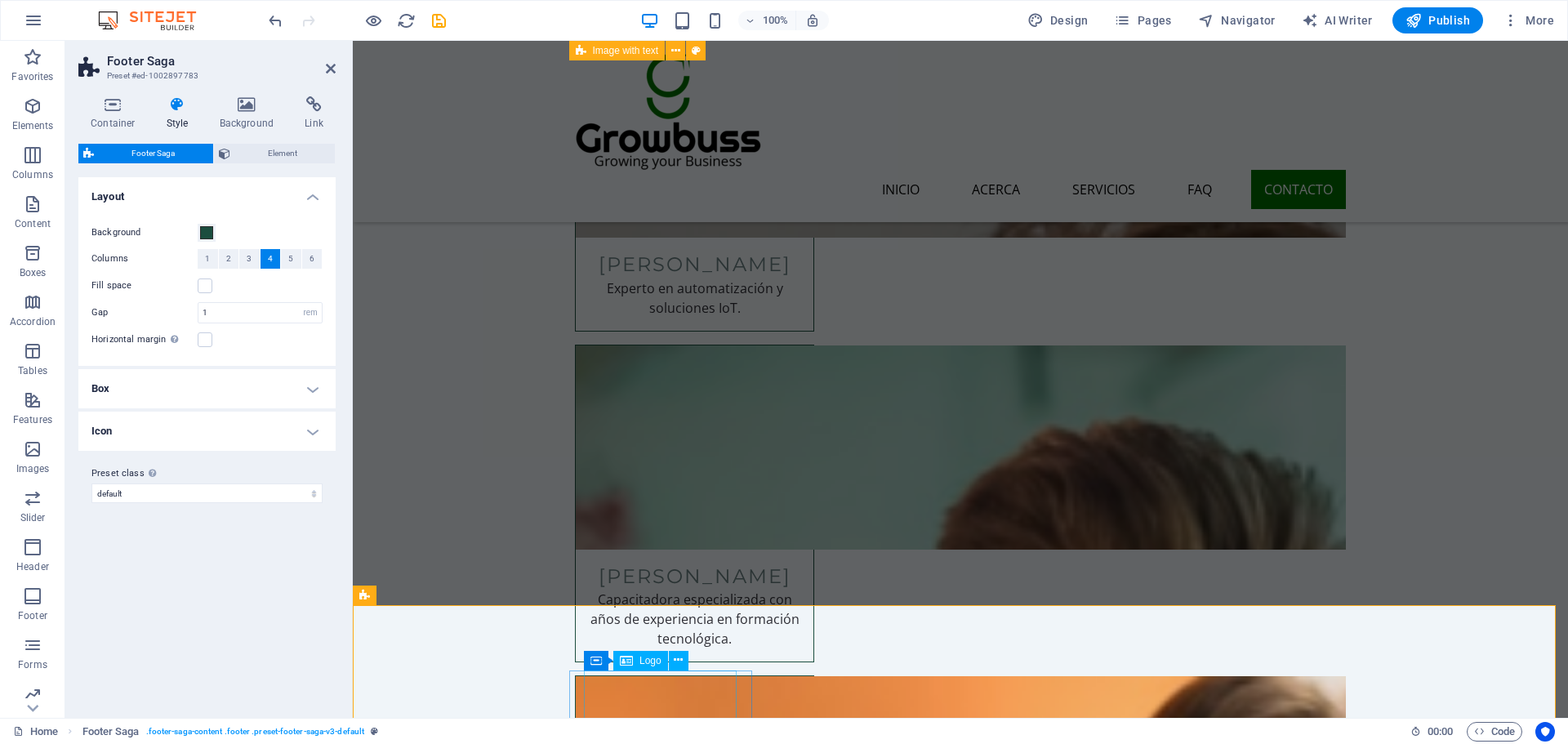
scroll to position [9427, 0]
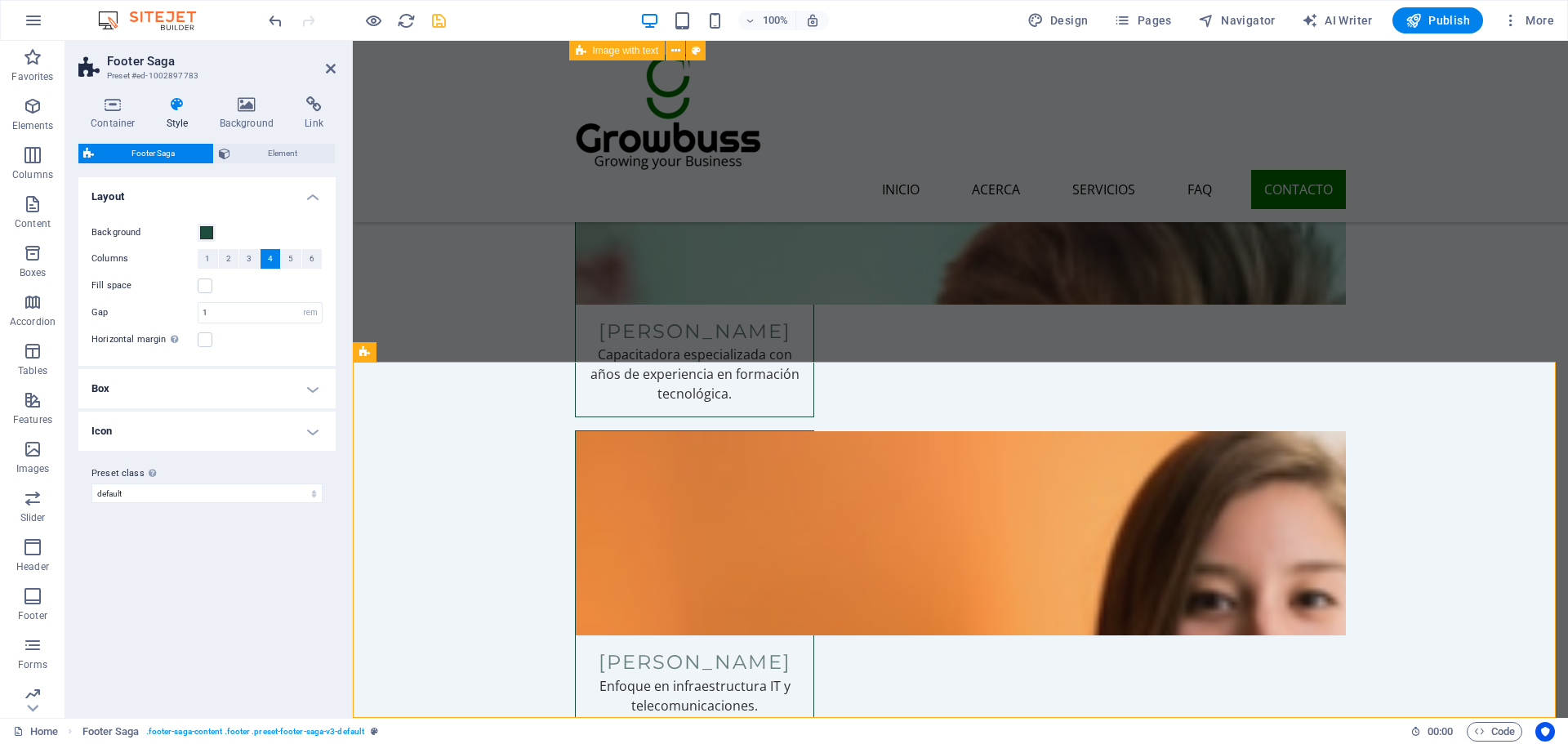
click at [444, 19] on icon "save" at bounding box center [438, 21] width 19 height 19
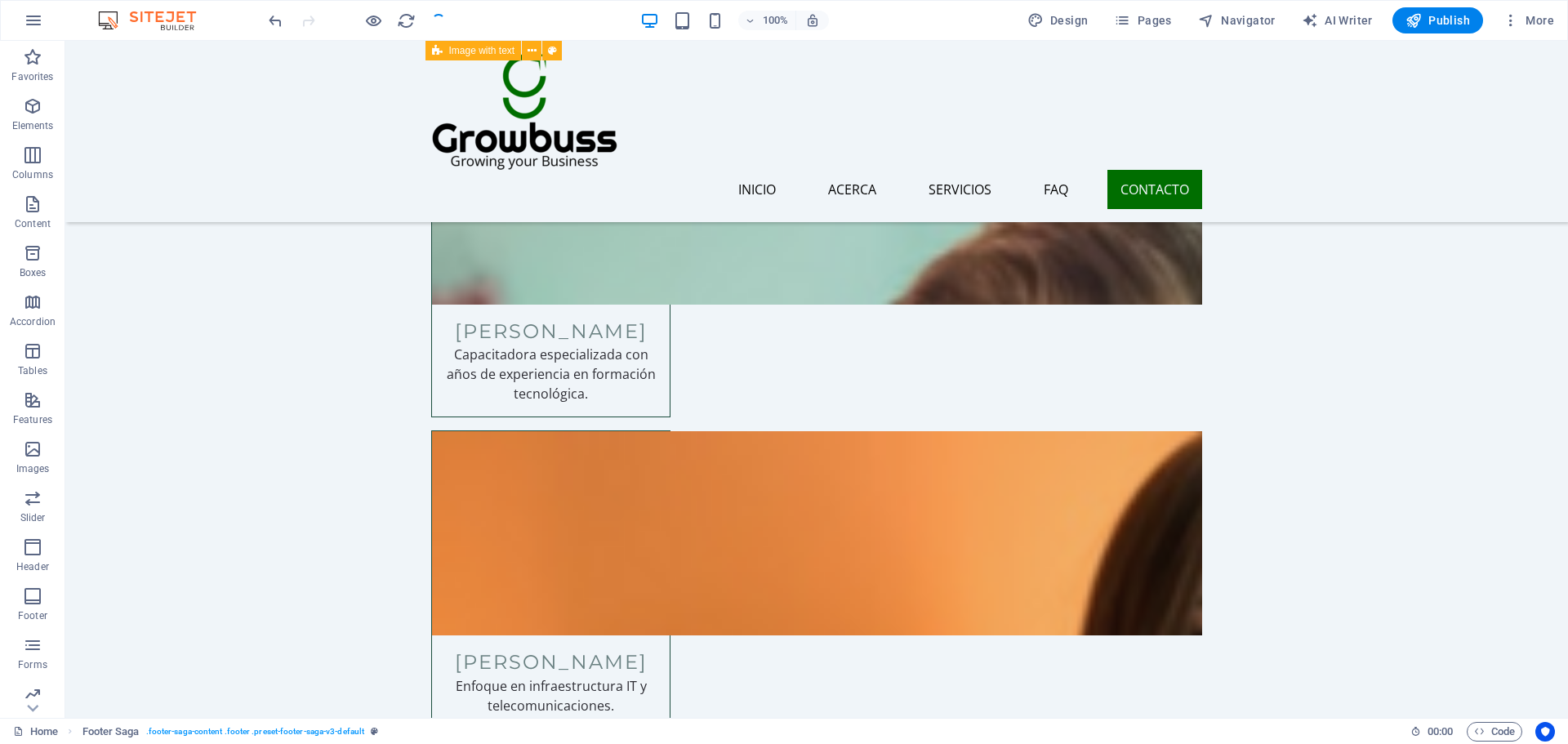
checkbox input "false"
